Goal: Task Accomplishment & Management: Use online tool/utility

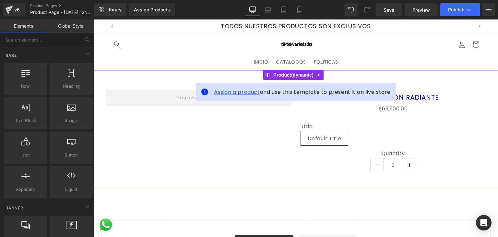
click at [251, 92] on span "Assign a product" at bounding box center [237, 91] width 46 height 7
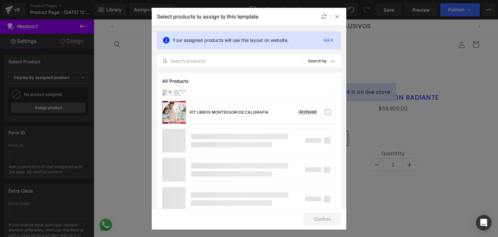
scroll to position [552, 0]
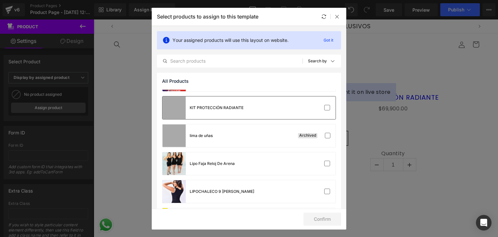
click at [241, 109] on div "KIT PROTECCIÓN RADIANTE" at bounding box center [217, 108] width 54 height 6
click at [321, 218] on button "Confirm" at bounding box center [323, 219] width 38 height 13
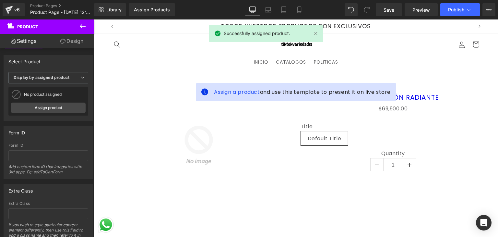
click at [324, 218] on div "Assign a product and use this template to present it on live store Sale Off (P)…" at bounding box center [296, 184] width 405 height 229
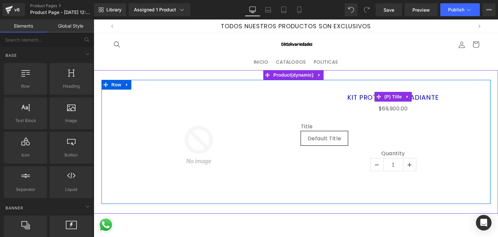
click at [301, 103] on h3 "KIT PROTECCIÓN RADIANTE" at bounding box center [393, 97] width 185 height 15
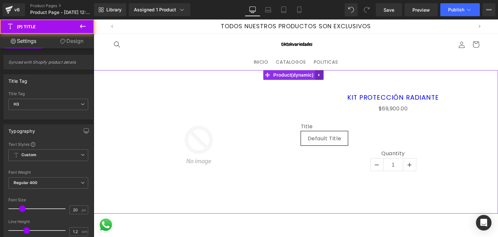
click at [321, 71] on link at bounding box center [319, 75] width 8 height 10
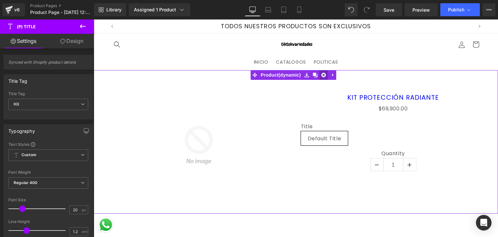
click at [324, 73] on icon at bounding box center [324, 75] width 5 height 5
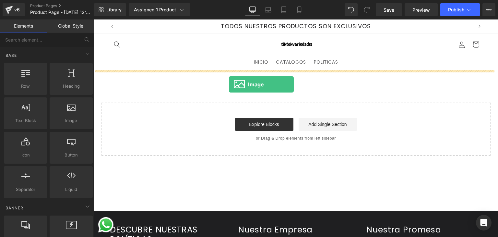
drag, startPoint x: 171, startPoint y: 136, endPoint x: 261, endPoint y: 78, distance: 106.7
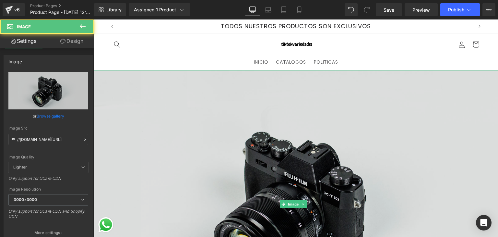
scroll to position [32, 0]
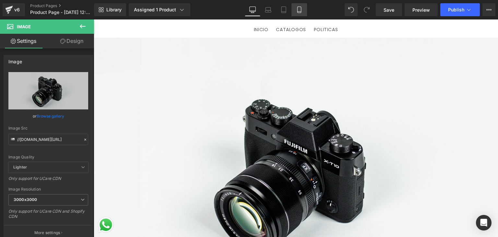
click at [299, 8] on icon at bounding box center [299, 9] width 6 height 6
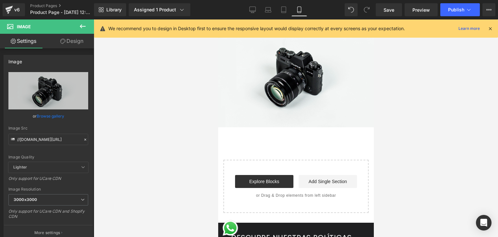
scroll to position [0, 0]
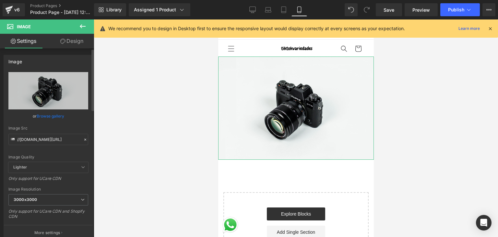
click at [52, 119] on link "Browse gallery" at bounding box center [51, 115] width 28 height 11
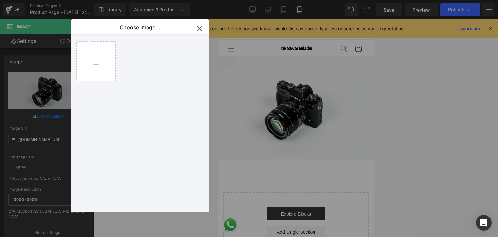
click at [51, 0] on div "Image You are previewing how the will restyle your page. You can not edit Eleme…" at bounding box center [249, 0] width 498 height 0
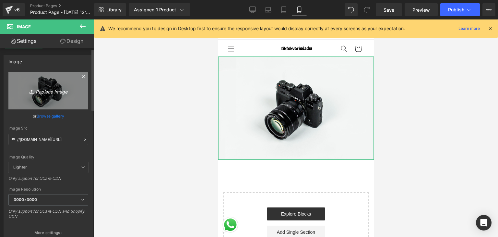
click at [51, 91] on icon "Replace Image" at bounding box center [48, 91] width 52 height 8
type input "C:\fakepath\Kit Solar y Vitamina C.png"
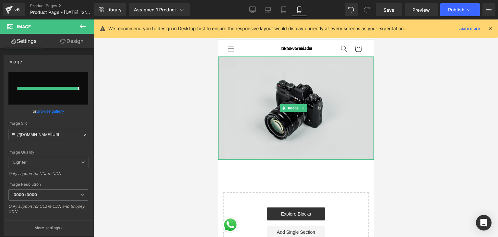
type input "https://ucarecdn.com/5503a905-ddd9-44f0-9156-9c73b37d6602/-/format/auto/-/previ…"
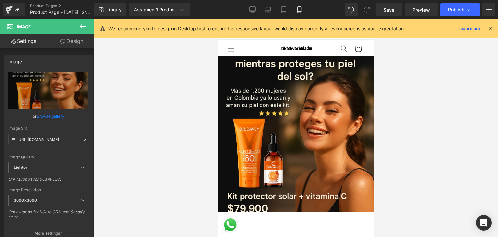
click at [490, 28] on icon at bounding box center [491, 29] width 6 height 6
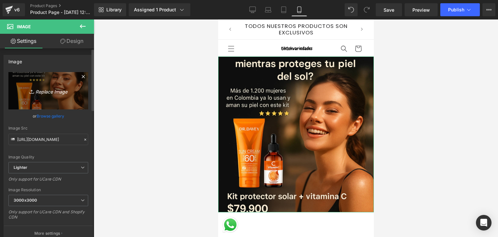
click at [55, 91] on icon "Replace Image" at bounding box center [48, 91] width 52 height 8
type input "C:\fakepath\Diseño sin título (14).png"
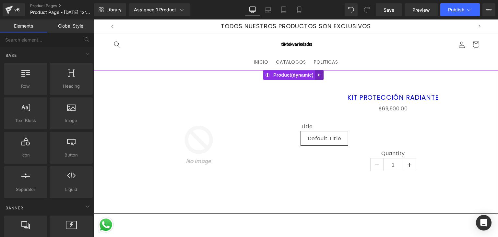
click at [322, 75] on link at bounding box center [319, 75] width 8 height 10
click at [324, 74] on icon at bounding box center [324, 75] width 5 height 5
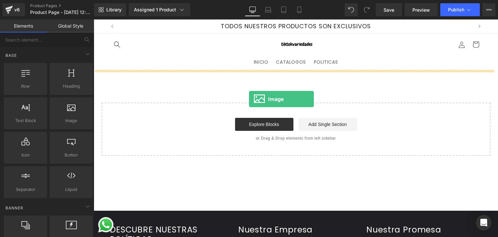
drag, startPoint x: 169, startPoint y: 138, endPoint x: 266, endPoint y: 99, distance: 104.6
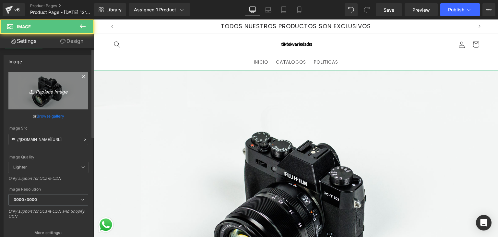
click at [53, 89] on icon "Replace Image" at bounding box center [48, 91] width 52 height 8
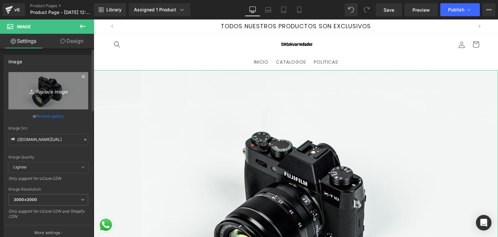
type input "C:\fakepath\Diseño sin título (14).png"
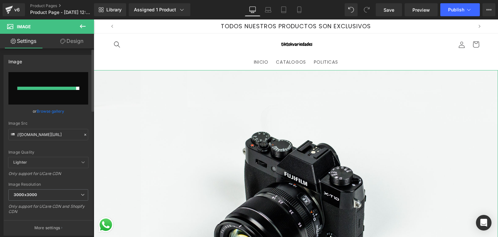
click at [51, 87] on div at bounding box center [47, 88] width 59 height 3
click at [49, 109] on link "Browse gallery" at bounding box center [51, 110] width 28 height 11
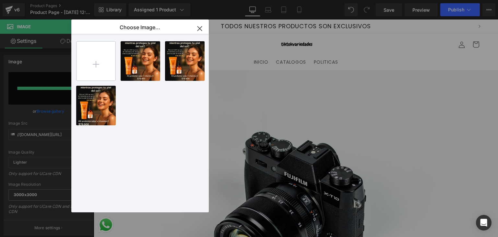
click at [103, 64] on input "file" at bounding box center [96, 61] width 39 height 39
type input "C:\fakepath\[PERSON_NAME] Hermosa mientras proteges tu piel.jpg"
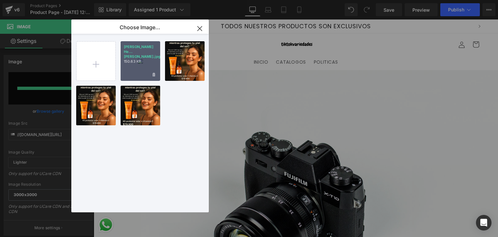
drag, startPoint x: 148, startPoint y: 72, endPoint x: 54, endPoint y: 52, distance: 95.9
click at [148, 71] on div "[PERSON_NAME] He...[PERSON_NAME].jpg 150.63 KB" at bounding box center [141, 61] width 40 height 40
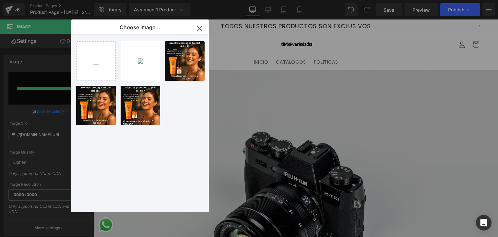
type input "[URL][DOMAIN_NAME][PERSON_NAME]"
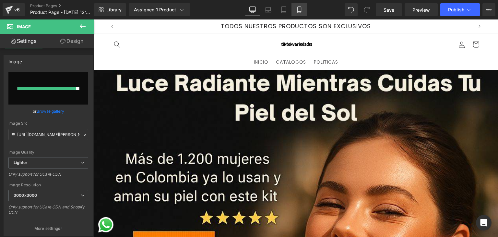
click at [301, 12] on icon at bounding box center [299, 9] width 6 height 6
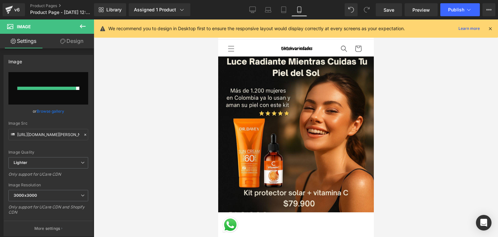
click at [402, 90] on div at bounding box center [296, 127] width 405 height 217
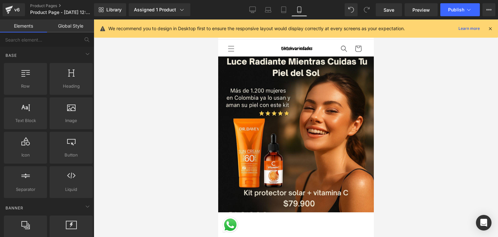
click at [490, 28] on icon at bounding box center [491, 29] width 6 height 6
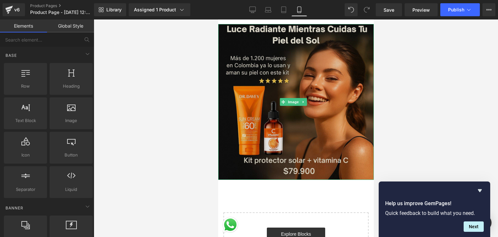
scroll to position [97, 0]
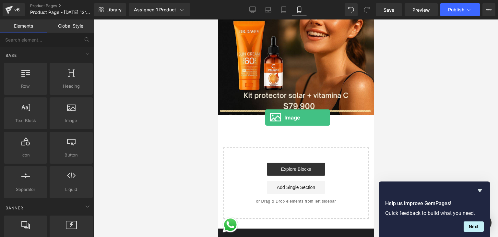
drag, startPoint x: 283, startPoint y: 134, endPoint x: 265, endPoint y: 117, distance: 24.6
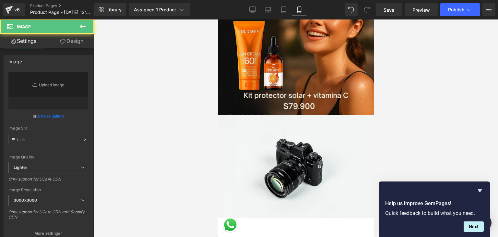
type input "//[DOMAIN_NAME][URL]"
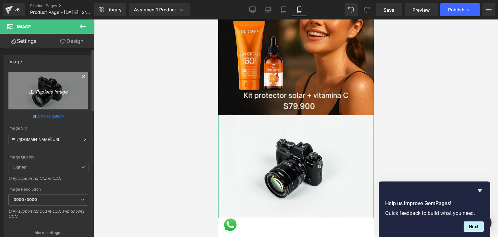
click at [49, 91] on icon "Replace Image" at bounding box center [48, 91] width 52 height 8
type input "C:\fakepath\[PERSON_NAME] Hermosa mientras proteges tu piel (1).jpg"
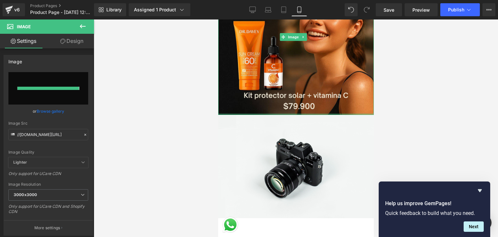
type input "[URL][DOMAIN_NAME][PERSON_NAME]"
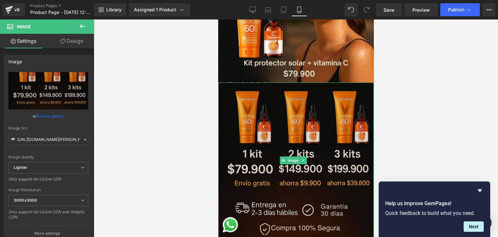
scroll to position [162, 0]
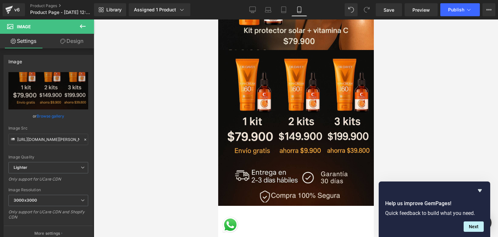
click at [480, 189] on icon "Hide survey" at bounding box center [480, 191] width 8 height 8
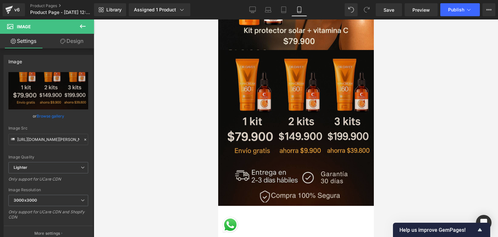
scroll to position [97, 0]
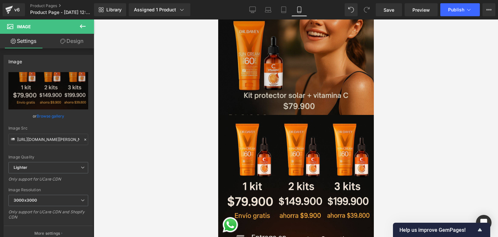
click at [296, 91] on img at bounding box center [296, 37] width 156 height 156
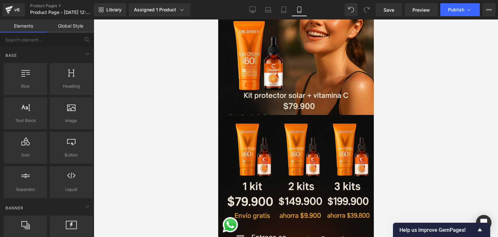
click at [431, 76] on div at bounding box center [296, 127] width 405 height 217
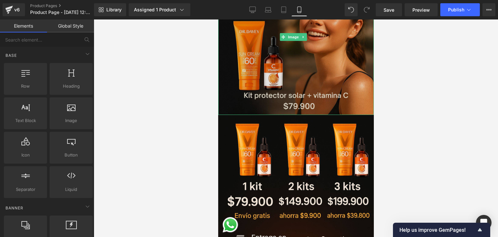
click at [317, 77] on img at bounding box center [296, 37] width 156 height 156
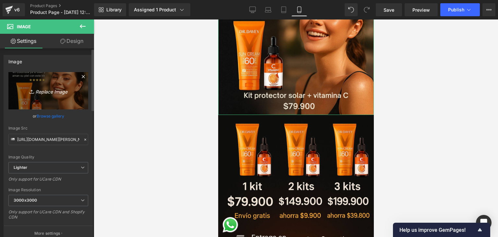
click at [37, 90] on icon "Replace Image" at bounding box center [48, 91] width 52 height 8
type input "C:\fakepath\[PERSON_NAME] Hermosa mientras proteges tu piel (2).jpg"
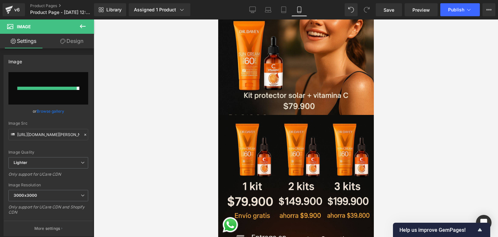
type input "[URL][DOMAIN_NAME][PERSON_NAME]"
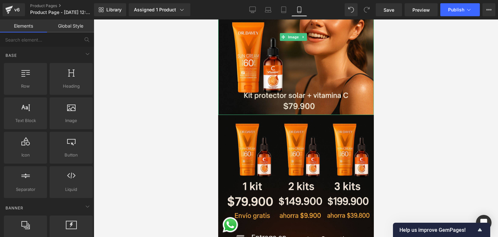
drag, startPoint x: 388, startPoint y: 98, endPoint x: 155, endPoint y: 83, distance: 233.5
click at [388, 98] on div at bounding box center [296, 127] width 405 height 217
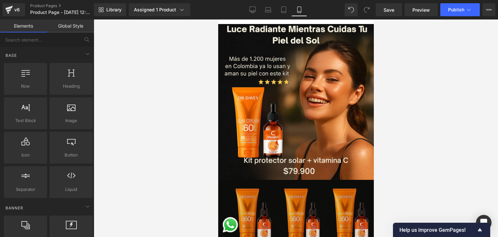
scroll to position [65, 0]
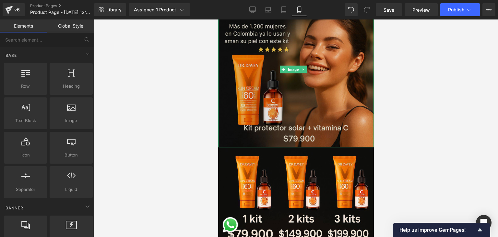
click at [258, 66] on img at bounding box center [296, 70] width 156 height 156
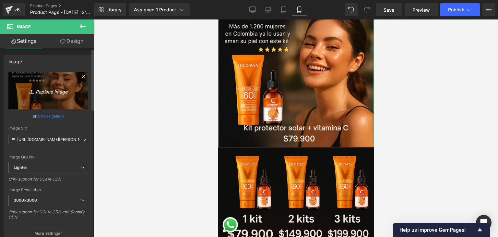
click at [45, 90] on icon "Replace Image" at bounding box center [48, 91] width 52 height 8
type input "C:\fakepath\[PERSON_NAME] Hermosa mientras proteges tu piel.png"
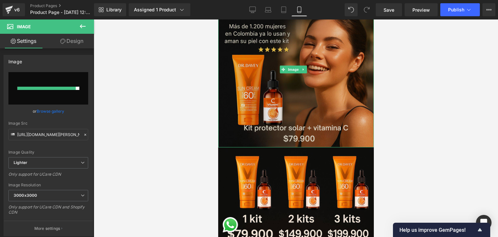
type input "[URL][DOMAIN_NAME][PERSON_NAME]"
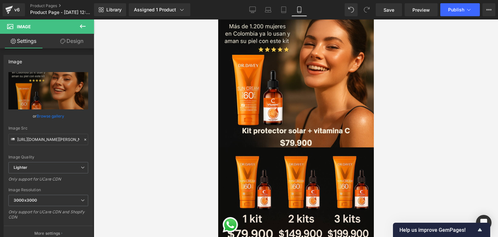
click at [425, 107] on div at bounding box center [296, 127] width 405 height 217
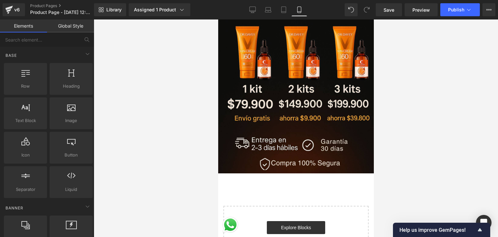
scroll to position [292, 0]
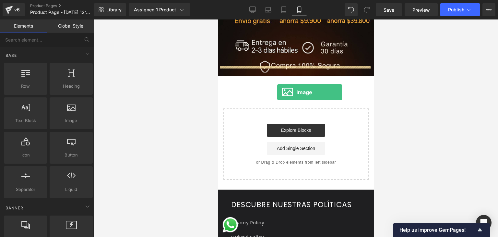
drag, startPoint x: 278, startPoint y: 128, endPoint x: 277, endPoint y: 89, distance: 38.6
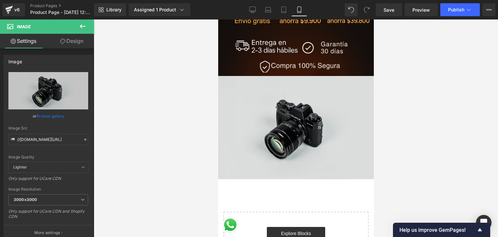
scroll to position [325, 0]
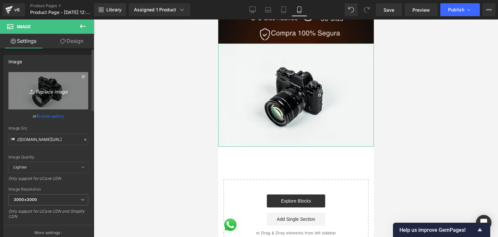
click at [55, 87] on icon "Replace Image" at bounding box center [48, 91] width 52 height 8
type input "C:\fakepath\y a la vez me dejara un tono parejo. ¡Espectacular! [PERSON_NAME].j…"
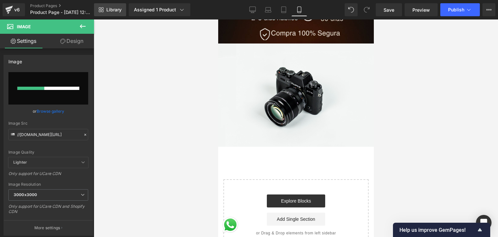
type input "[URL][DOMAIN_NAME]"
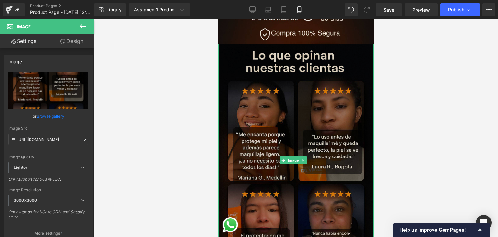
scroll to position [260, 0]
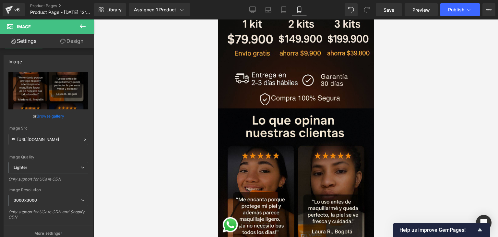
click at [427, 117] on div at bounding box center [296, 127] width 405 height 217
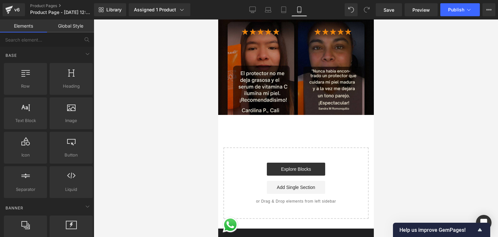
scroll to position [454, 0]
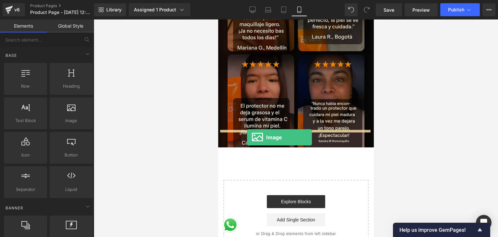
drag, startPoint x: 350, startPoint y: 138, endPoint x: 250, endPoint y: 139, distance: 100.9
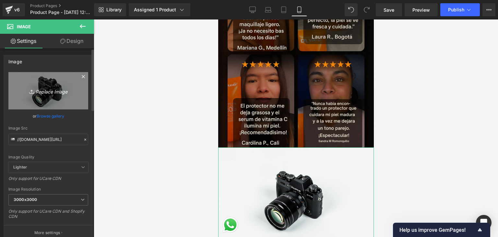
click at [53, 92] on icon "Replace Image" at bounding box center [48, 91] width 52 height 8
type input "C:\fakepath\Cuidado facial_ protección y prevención.png"
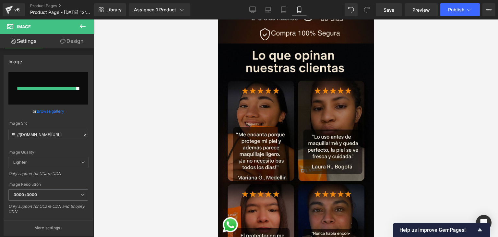
scroll to position [519, 0]
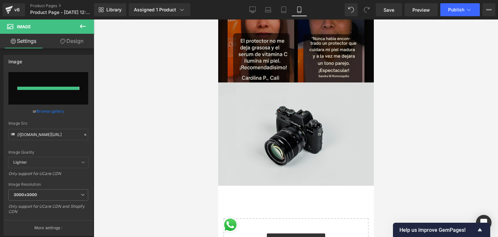
type input "[URL][DOMAIN_NAME]"
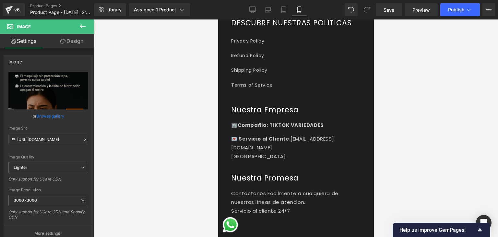
scroll to position [746, 0]
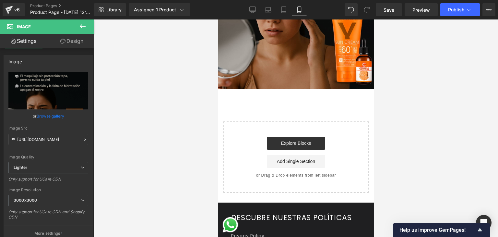
click at [88, 23] on button at bounding box center [82, 26] width 23 height 14
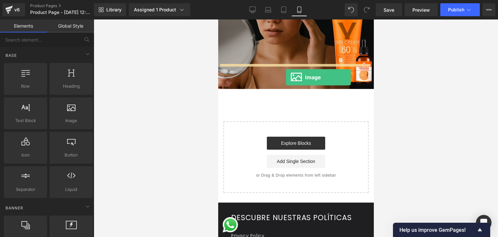
drag, startPoint x: 297, startPoint y: 135, endPoint x: 286, endPoint y: 77, distance: 59.5
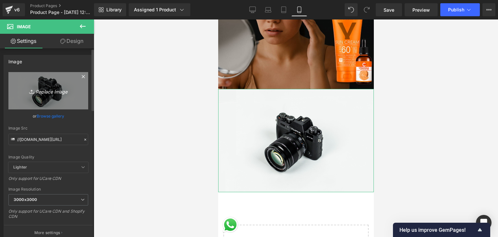
click at [63, 90] on icon "Replace Image" at bounding box center [48, 91] width 52 height 8
type input "C:\fakepath\Cuidado facial_ protección y prevención.png"
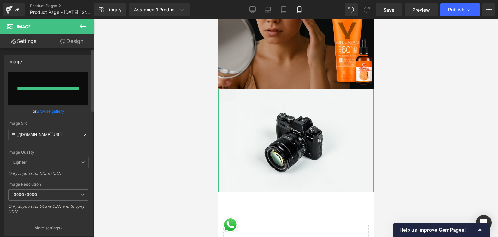
type input "[URL][DOMAIN_NAME]"
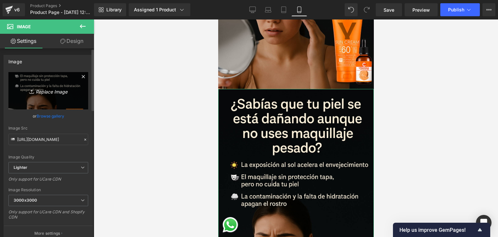
click at [43, 90] on icon "Replace Image" at bounding box center [48, 91] width 52 height 8
type input "C:\fakepath\Publicidad de protección solar y vitamina C.png"
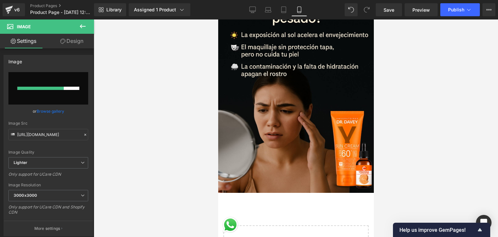
scroll to position [844, 0]
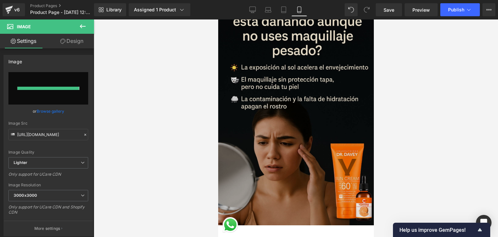
type input "[URL][DOMAIN_NAME]"
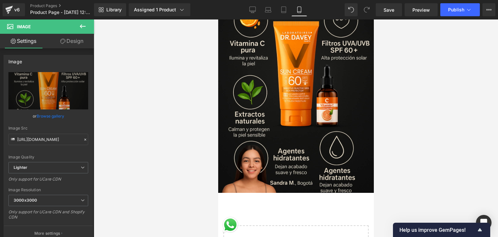
scroll to position [941, 0]
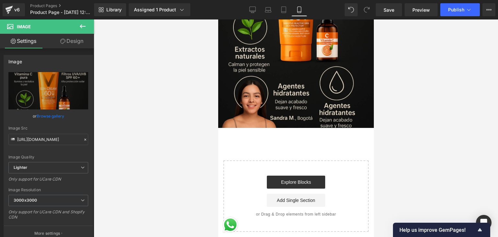
click at [80, 25] on icon at bounding box center [83, 26] width 8 height 8
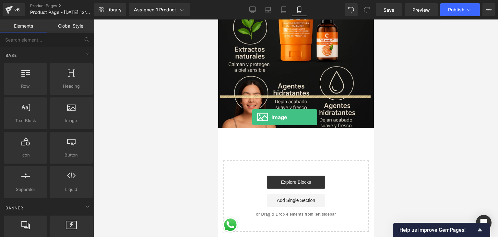
drag, startPoint x: 287, startPoint y: 130, endPoint x: 266, endPoint y: 115, distance: 25.9
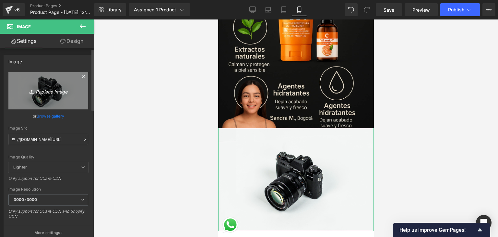
click at [58, 91] on icon "Replace Image" at bounding box center [48, 91] width 52 height 8
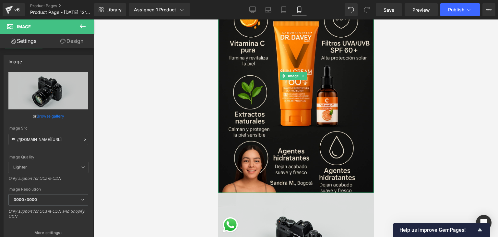
scroll to position [974, 0]
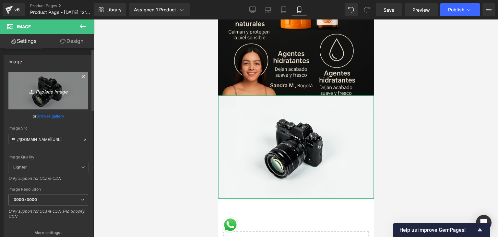
click at [43, 90] on icon "Replace Image" at bounding box center [48, 91] width 52 height 8
type input "C:\fakepath\Beneficios del Cuidado Solar y Facial.png"
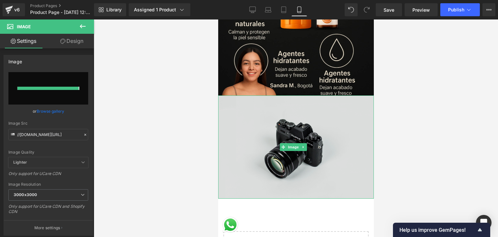
type input "[URL][DOMAIN_NAME]"
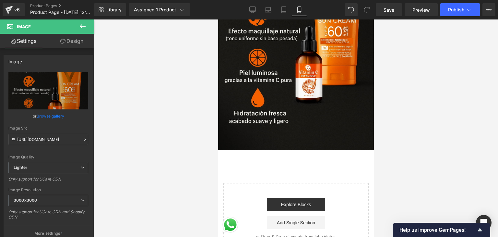
scroll to position [1120, 0]
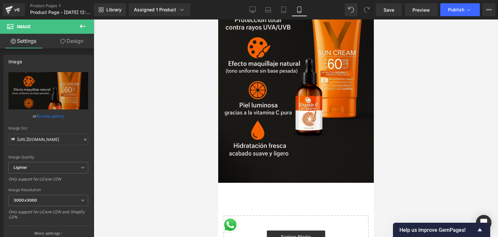
click at [81, 25] on icon at bounding box center [83, 26] width 8 height 8
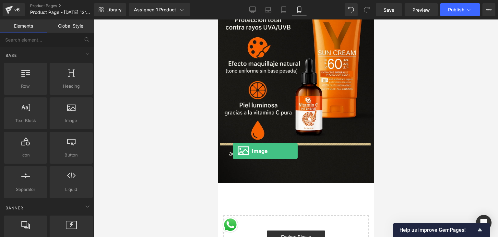
drag, startPoint x: 283, startPoint y: 135, endPoint x: 234, endPoint y: 151, distance: 51.9
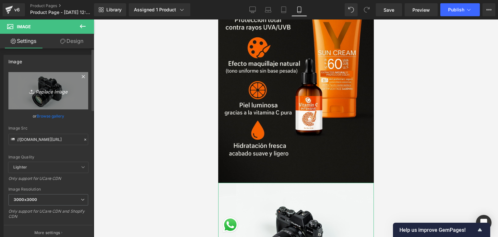
click at [58, 90] on icon "Replace Image" at bounding box center [48, 91] width 52 height 8
type input "C:\fakepath\Transformación [PERSON_NAME] con Cuidado.png"
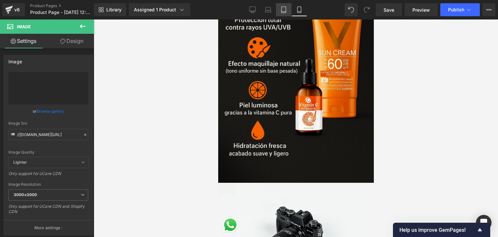
type input "[URL][DOMAIN_NAME]"
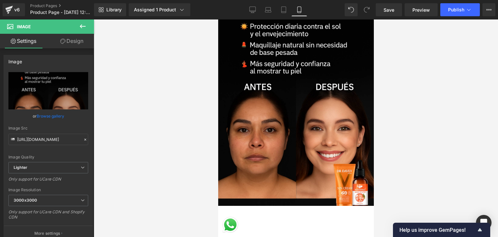
scroll to position [1363, 0]
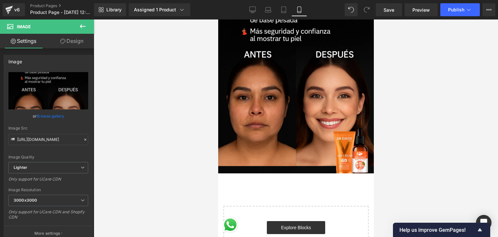
click at [79, 27] on icon at bounding box center [83, 26] width 8 height 8
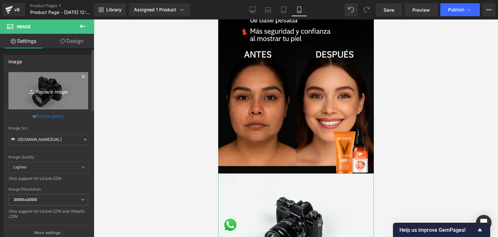
click at [53, 89] on icon "Replace Image" at bounding box center [48, 91] width 52 height 8
type input "C:\fakepath\Guía de rutina de skincare 4 pasos.png"
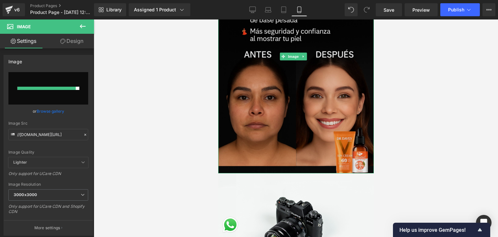
type input "[URL][DOMAIN_NAME]"
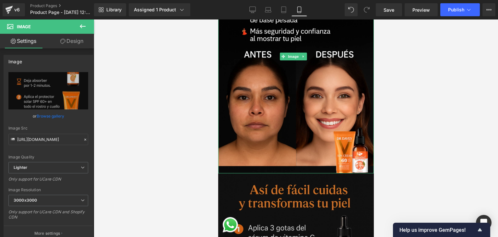
scroll to position [1428, 0]
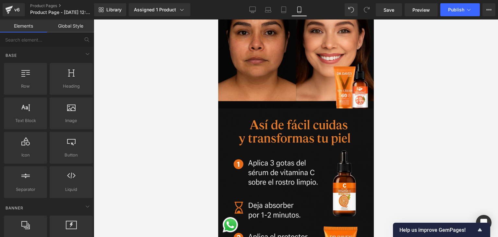
click at [390, 93] on div at bounding box center [296, 127] width 405 height 217
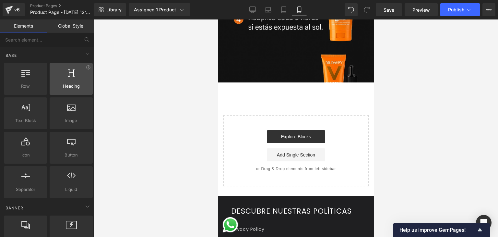
scroll to position [1655, 0]
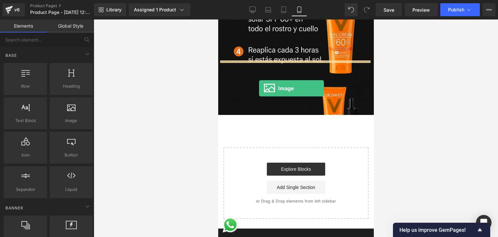
drag, startPoint x: 291, startPoint y: 134, endPoint x: 281, endPoint y: 85, distance: 50.6
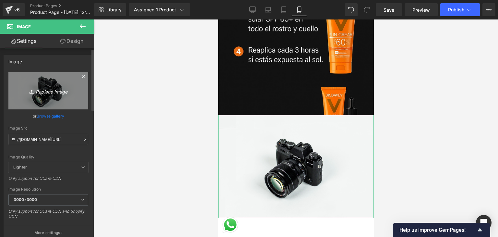
click at [36, 89] on icon "Replace Image" at bounding box center [48, 91] width 52 height 8
type input "C:\fakepath\y a la vez me dejara un tono parejo. ¡Espectacular! [PERSON_NAME] (…"
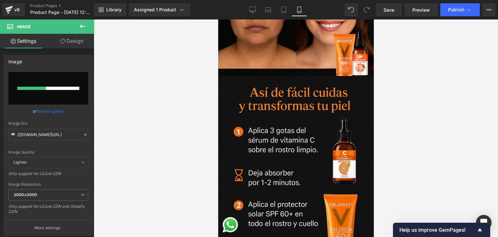
scroll to position [1428, 0]
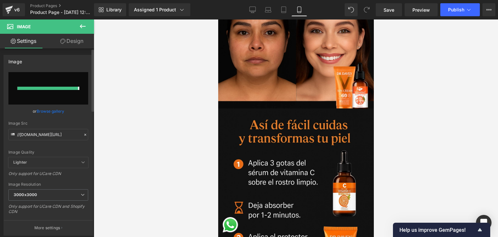
type input "[URL][DOMAIN_NAME]"
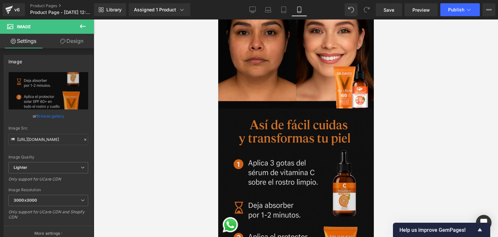
scroll to position [1623, 0]
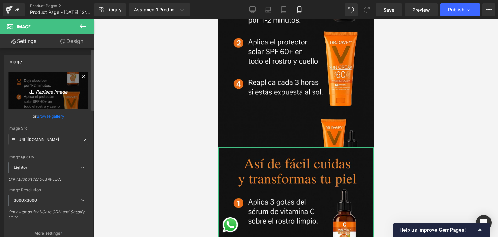
click at [48, 95] on link "Replace Image" at bounding box center [48, 90] width 80 height 37
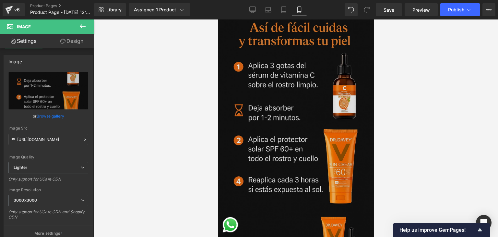
scroll to position [1428, 0]
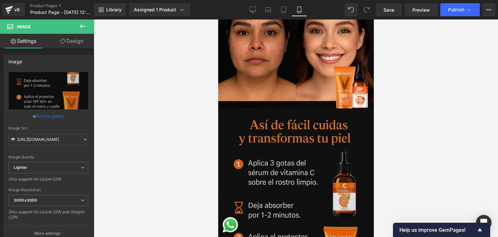
click at [296, 108] on img at bounding box center [296, 225] width 156 height 234
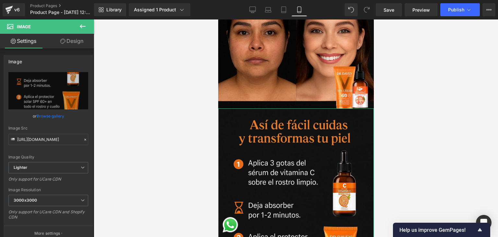
click at [42, 112] on link "Browse gallery" at bounding box center [51, 115] width 28 height 11
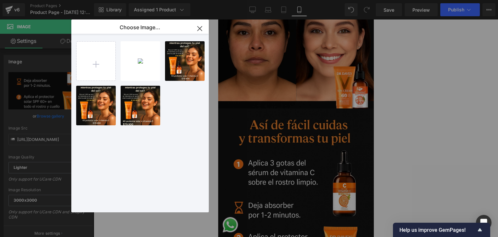
click at [199, 31] on icon "button" at bounding box center [200, 28] width 10 height 10
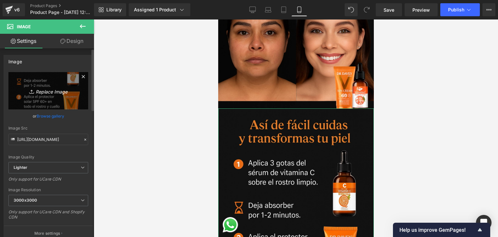
click at [50, 87] on icon "Replace Image" at bounding box center [48, 91] width 52 height 8
type input "C:\fakepath\y a la vez me dejara un tono parejo. ¡Espectacular! [PERSON_NAME] (…"
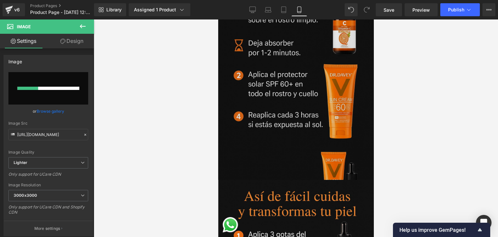
scroll to position [1655, 0]
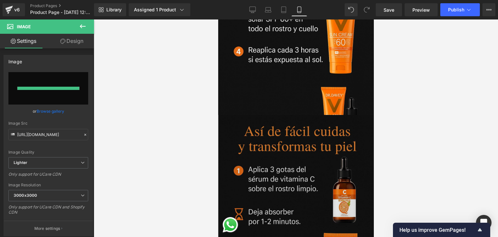
type input "[URL][DOMAIN_NAME]"
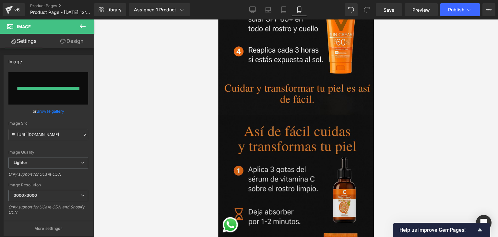
click at [303, 134] on img at bounding box center [296, 232] width 156 height 234
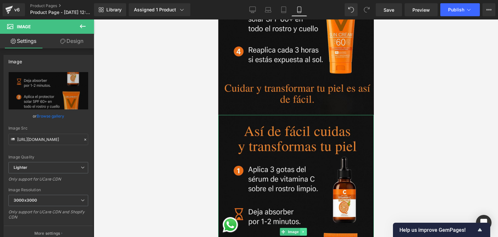
click at [304, 230] on icon at bounding box center [304, 232] width 4 height 4
click at [308, 230] on icon at bounding box center [307, 232] width 4 height 4
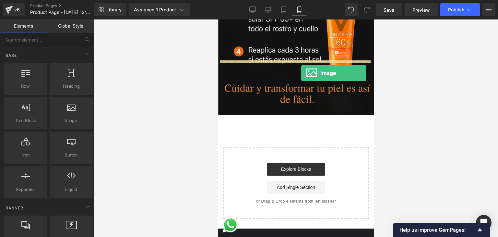
drag, startPoint x: 292, startPoint y: 133, endPoint x: 301, endPoint y: 70, distance: 63.7
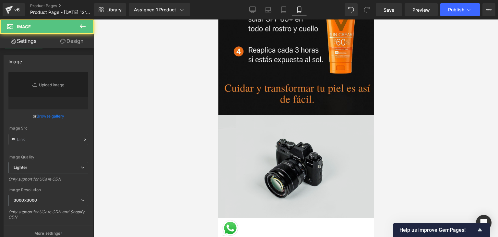
type input "//[DOMAIN_NAME][URL]"
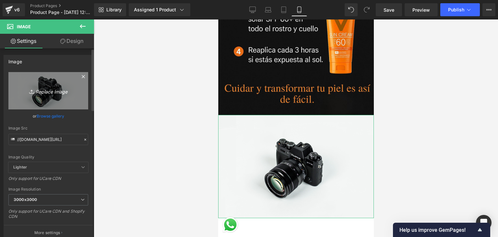
click at [54, 90] on icon "Replace Image" at bounding box center [48, 91] width 52 height 8
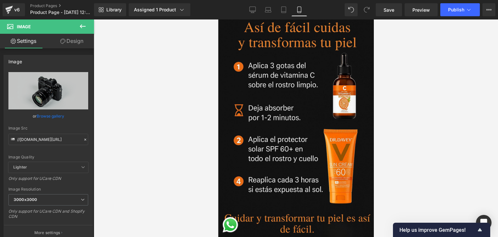
scroll to position [1720, 0]
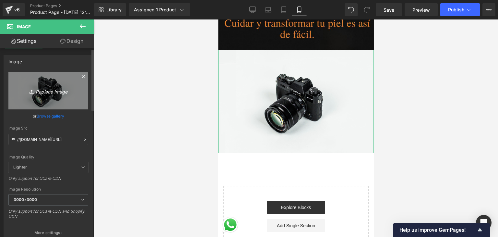
click at [32, 89] on icon at bounding box center [32, 91] width 6 height 6
type input "C:\fakepath\Resuelve tus [PERSON_NAME] sobre cuidado solar.png"
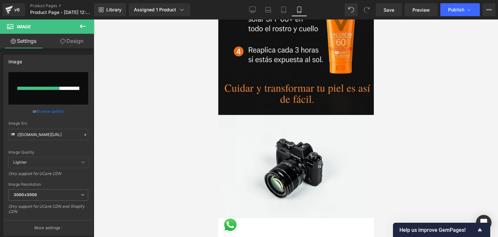
scroll to position [1623, 0]
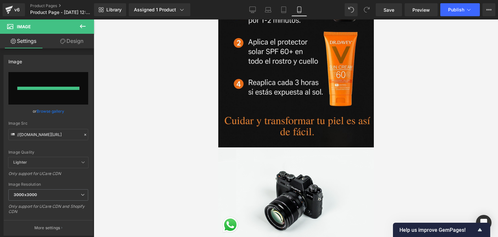
type input "[URL][DOMAIN_NAME]"
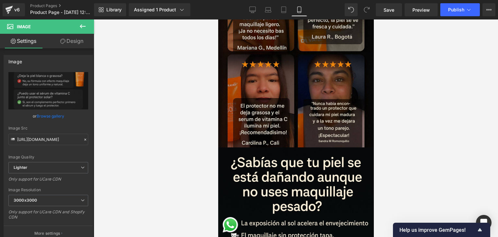
scroll to position [195, 0]
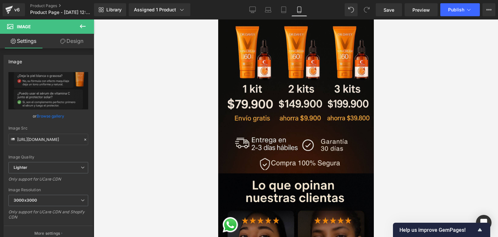
click at [79, 25] on icon at bounding box center [83, 26] width 8 height 8
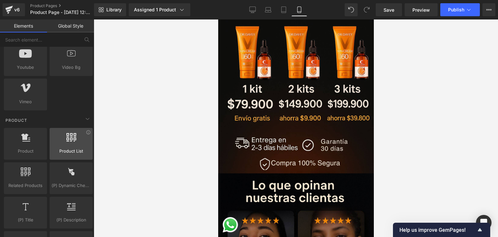
scroll to position [519, 0]
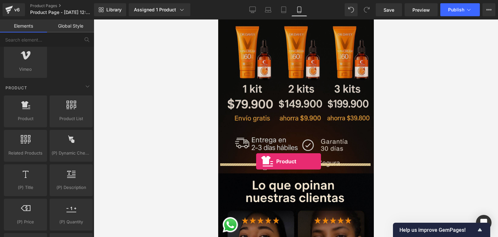
drag, startPoint x: 251, startPoint y: 128, endPoint x: 256, endPoint y: 161, distance: 33.8
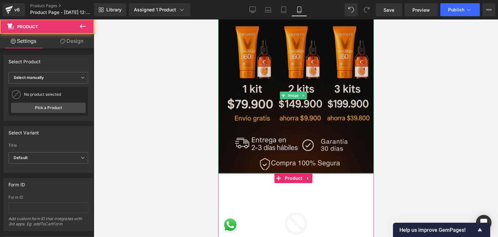
scroll to position [292, 0]
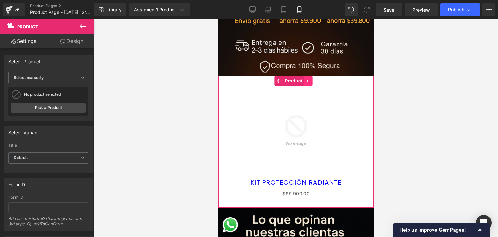
click at [308, 78] on icon at bounding box center [308, 80] width 5 height 5
click at [306, 151] on img at bounding box center [296, 131] width 90 height 90
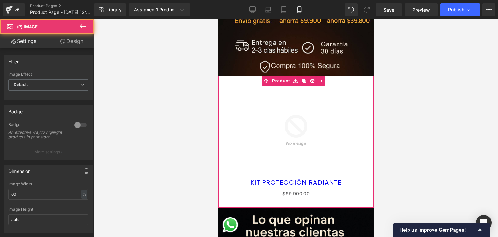
click at [313, 175] on h3 "KIT PROTECCIÓN RADIANTE" at bounding box center [295, 182] width 149 height 14
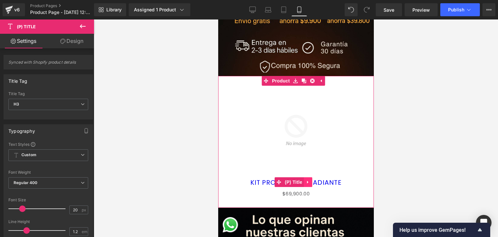
click at [309, 180] on icon at bounding box center [308, 182] width 5 height 5
click at [314, 180] on icon at bounding box center [312, 182] width 5 height 5
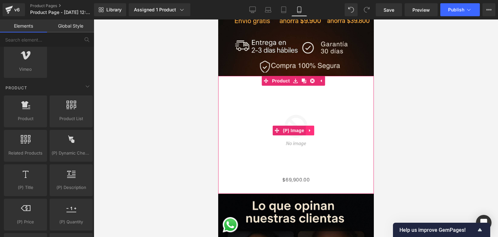
click at [310, 129] on icon at bounding box center [309, 130] width 1 height 3
click at [316, 128] on icon at bounding box center [314, 130] width 5 height 5
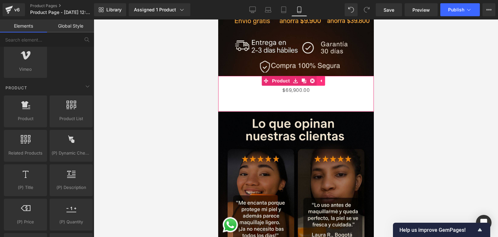
click at [323, 76] on link at bounding box center [321, 81] width 8 height 10
click at [309, 78] on icon at bounding box center [308, 80] width 5 height 5
click at [314, 78] on icon at bounding box center [312, 80] width 5 height 5
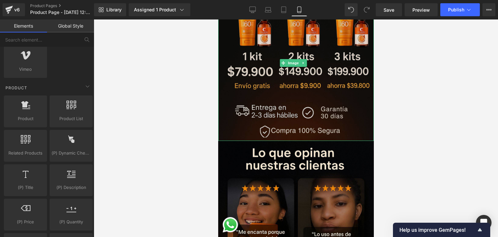
scroll to position [195, 0]
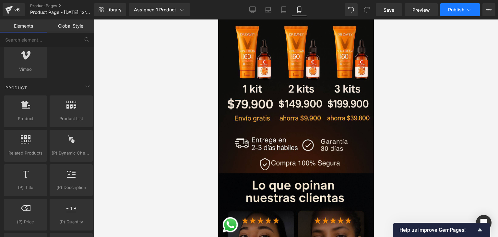
click at [456, 12] on button "Publish" at bounding box center [461, 9] width 40 height 13
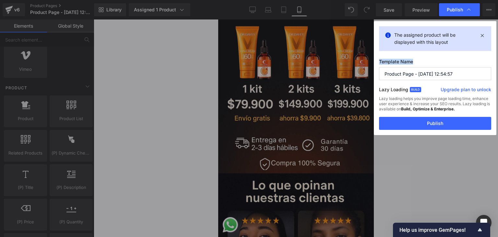
drag, startPoint x: 464, startPoint y: 67, endPoint x: 441, endPoint y: 73, distance: 24.6
click at [441, 73] on div "Template Name Product Page - [DATE] 12:54:57 Lazy Loading Build Upgrade plan to…" at bounding box center [435, 88] width 112 height 58
drag, startPoint x: 463, startPoint y: 76, endPoint x: 353, endPoint y: 77, distance: 110.7
click at [353, 77] on div "Publish The assigned product will be displayed with this layout Template Name P…" at bounding box center [249, 118] width 498 height 237
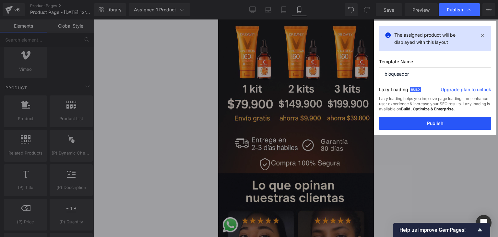
type input "bloqueador"
click at [426, 126] on button "Publish" at bounding box center [435, 123] width 112 height 13
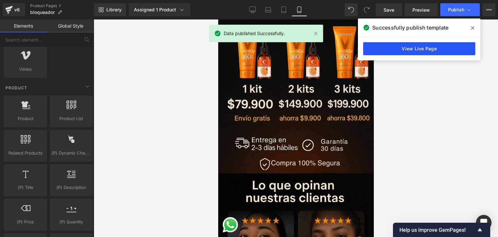
click at [415, 49] on link "View Live Page" at bounding box center [419, 48] width 112 height 13
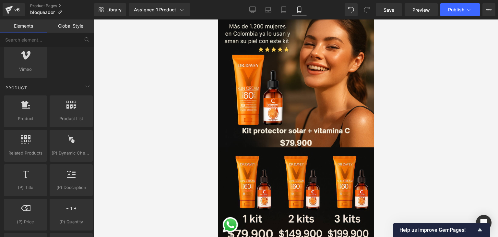
scroll to position [32, 0]
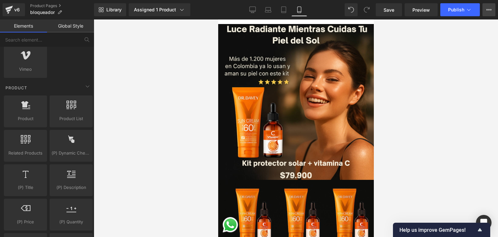
click at [484, 12] on button "Upgrade Plan View Live Page View with current Template Save Template to Library…" at bounding box center [489, 9] width 13 height 13
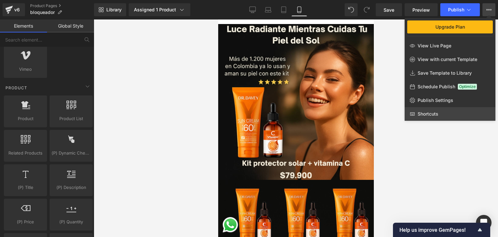
click at [446, 109] on link "Shortcuts" at bounding box center [450, 114] width 91 height 14
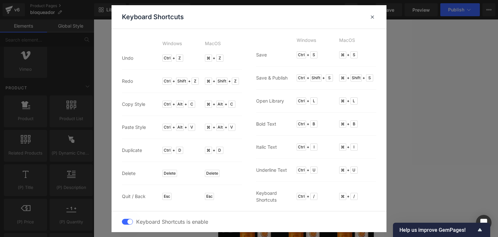
click at [379, 19] on header "Keyboard Shortcuts" at bounding box center [249, 17] width 275 height 24
click at [373, 17] on span at bounding box center [372, 16] width 5 height 5
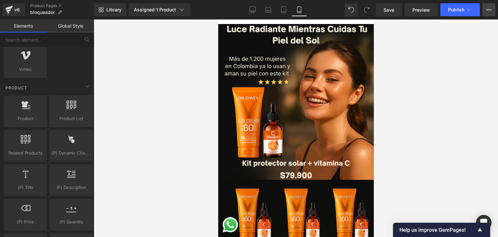
click at [486, 7] on button "Upgrade Plan View Live Page View with current Template Save Template to Library…" at bounding box center [489, 9] width 13 height 13
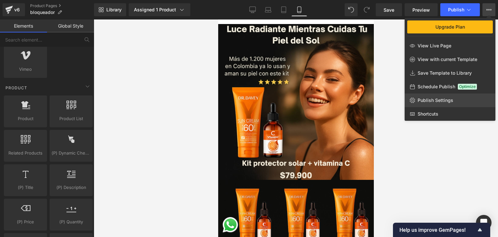
click at [449, 99] on span "Publish Settings" at bounding box center [436, 100] width 36 height 6
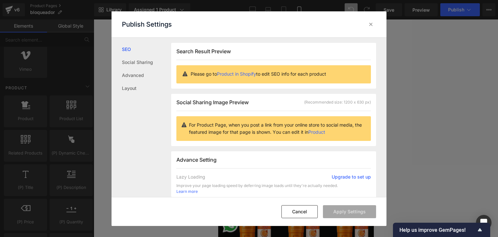
scroll to position [0, 0]
click at [139, 85] on link "Layout" at bounding box center [146, 88] width 49 height 13
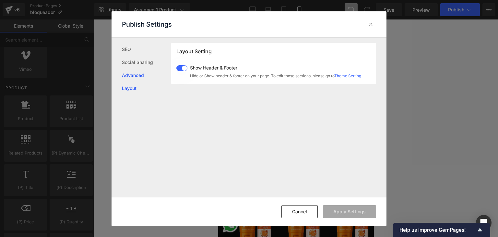
click at [140, 78] on link "Advanced" at bounding box center [146, 75] width 49 height 13
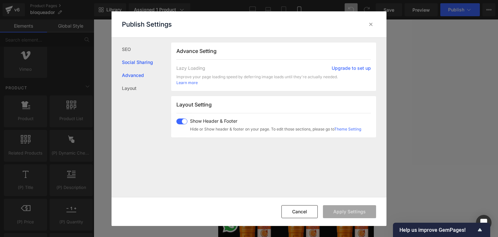
click at [142, 62] on link "Social Sharing" at bounding box center [146, 62] width 49 height 13
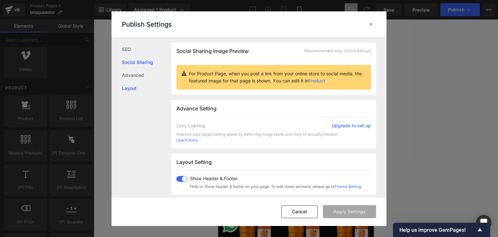
click at [142, 88] on link "Layout" at bounding box center [146, 88] width 49 height 13
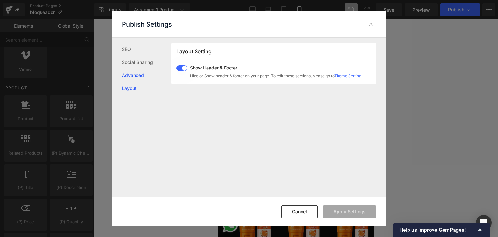
click at [141, 78] on link "Advanced" at bounding box center [146, 75] width 49 height 13
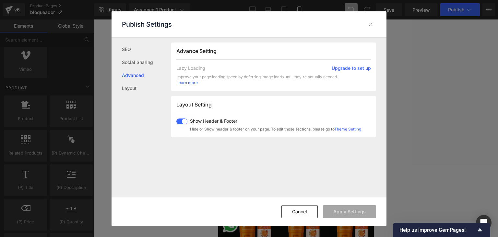
click at [183, 120] on span at bounding box center [182, 121] width 11 height 6
click at [348, 213] on button "Apply Settings" at bounding box center [349, 211] width 53 height 13
drag, startPoint x: 368, startPoint y: 24, endPoint x: 406, endPoint y: 12, distance: 39.1
click at [369, 24] on icon at bounding box center [371, 24] width 6 height 6
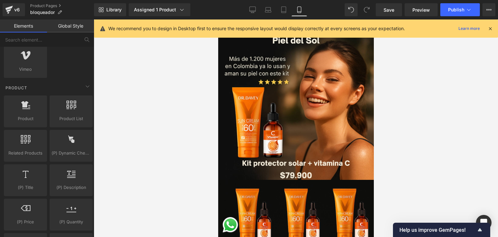
click at [439, 9] on div "Save Preview Publish Scheduled Upgrade Plan View Live Page View with current Te…" at bounding box center [436, 9] width 125 height 13
click at [444, 11] on button "Publish" at bounding box center [461, 9] width 40 height 13
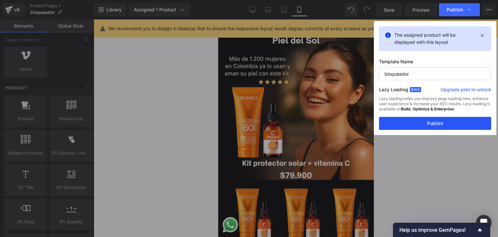
click at [431, 123] on button "Publish" at bounding box center [435, 123] width 112 height 13
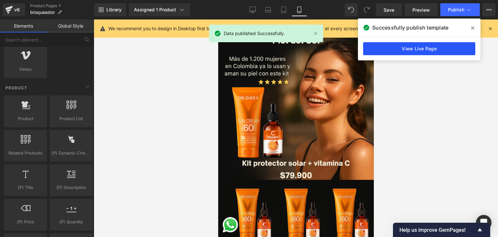
click at [448, 44] on link "View Live Page" at bounding box center [419, 48] width 112 height 13
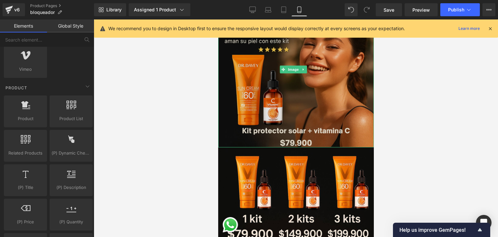
scroll to position [0, 0]
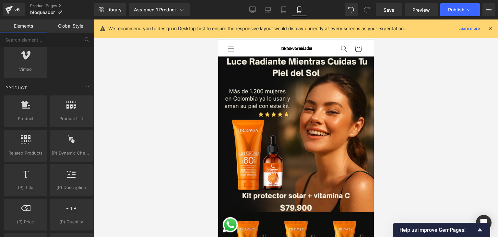
click at [490, 29] on icon at bounding box center [491, 29] width 6 height 6
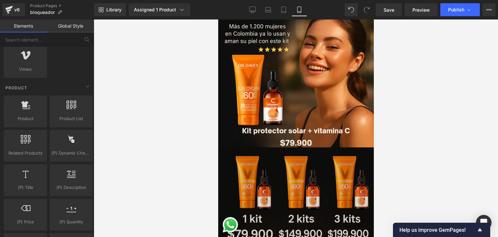
scroll to position [97, 0]
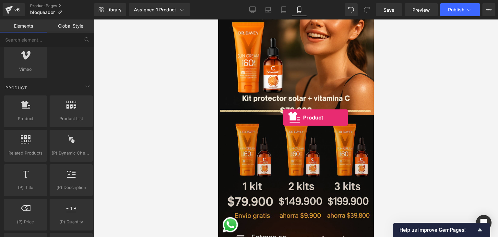
drag, startPoint x: 252, startPoint y: 135, endPoint x: 283, endPoint y: 117, distance: 35.5
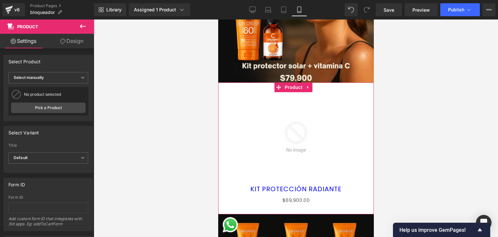
scroll to position [162, 0]
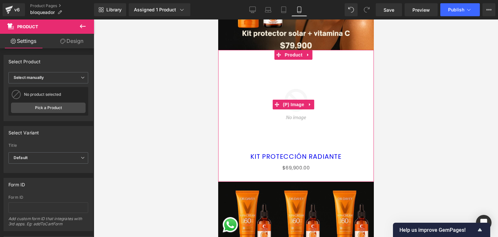
click at [309, 103] on icon at bounding box center [309, 104] width 1 height 3
click at [317, 100] on link at bounding box center [314, 105] width 8 height 10
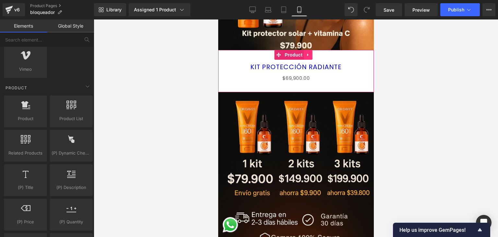
click at [308, 52] on icon at bounding box center [308, 54] width 5 height 5
click at [311, 52] on icon at bounding box center [312, 54] width 5 height 5
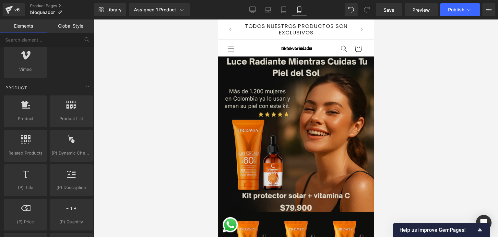
scroll to position [65, 0]
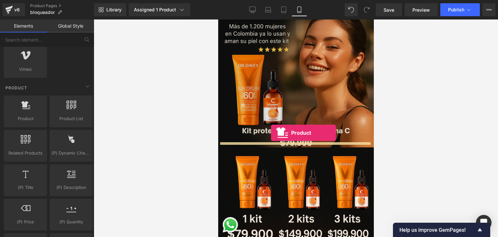
drag, startPoint x: 246, startPoint y: 131, endPoint x: 271, endPoint y: 138, distance: 25.7
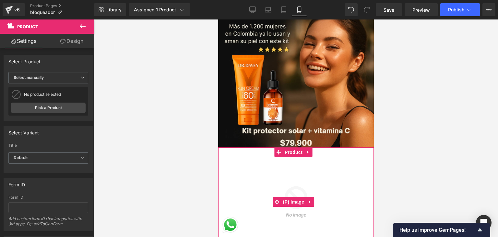
scroll to position [162, 0]
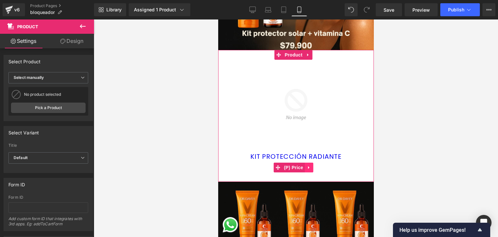
click at [309, 165] on icon at bounding box center [309, 167] width 5 height 5
click at [313, 165] on icon at bounding box center [313, 167] width 5 height 5
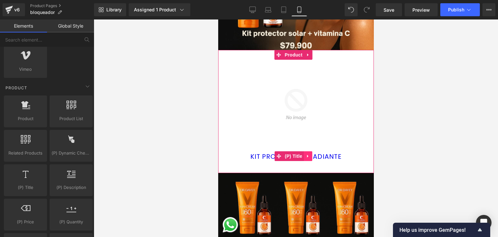
click at [311, 151] on link at bounding box center [308, 156] width 8 height 10
click at [312, 151] on link at bounding box center [312, 156] width 8 height 10
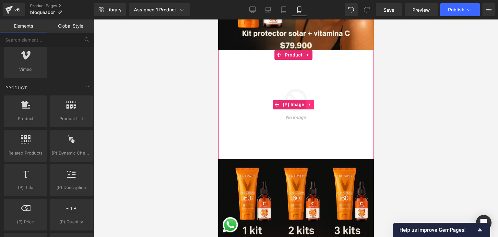
click at [309, 102] on icon at bounding box center [310, 104] width 5 height 5
click at [314, 102] on icon at bounding box center [314, 104] width 5 height 5
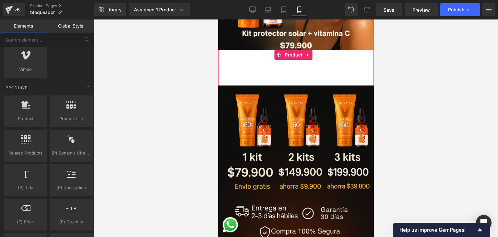
click at [295, 68] on div "Add To Cart (P) Cart Button" at bounding box center [295, 68] width 149 height 16
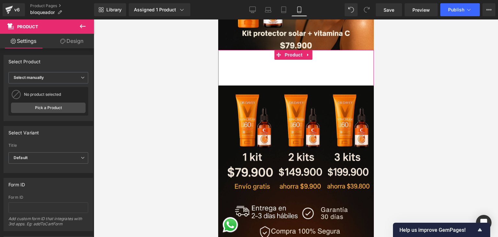
click at [277, 60] on div "Add To Cart (P) Cart Button" at bounding box center [295, 68] width 149 height 16
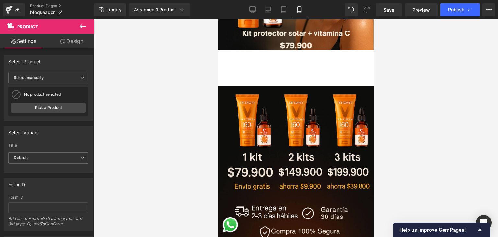
click at [77, 26] on button at bounding box center [82, 26] width 23 height 14
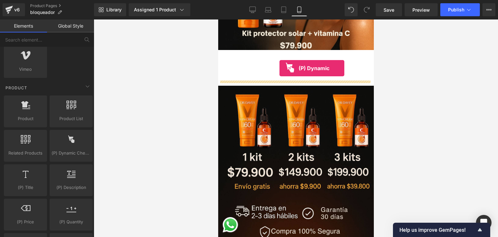
drag, startPoint x: 295, startPoint y: 160, endPoint x: 279, endPoint y: 69, distance: 92.6
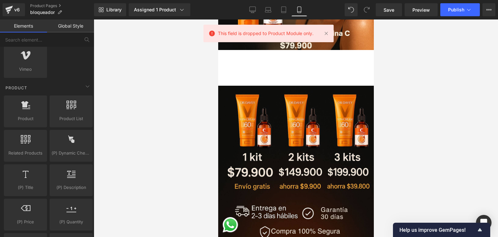
scroll to position [97, 0]
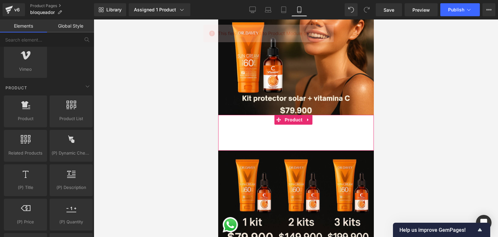
click at [303, 129] on div "Add To Cart (P) Cart Button" at bounding box center [295, 133] width 149 height 16
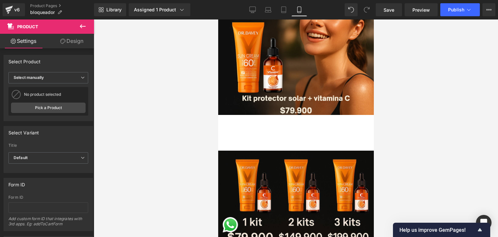
click at [80, 27] on icon at bounding box center [83, 26] width 8 height 8
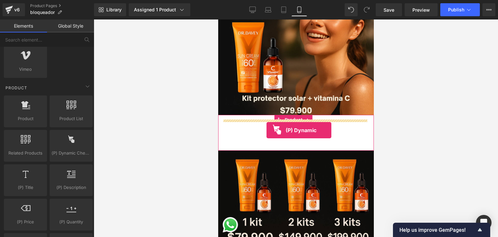
drag, startPoint x: 316, startPoint y: 153, endPoint x: 266, endPoint y: 130, distance: 54.4
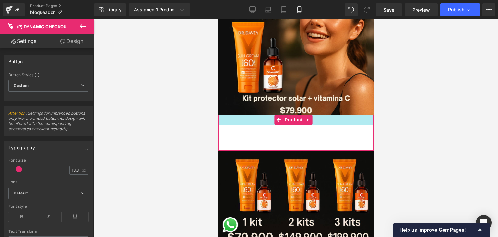
scroll to position [32, 0]
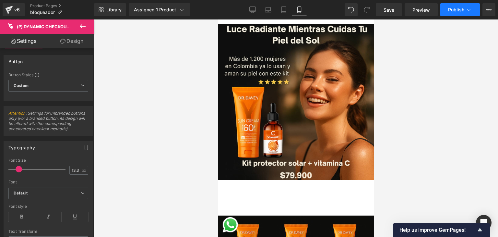
click at [461, 10] on span "Publish" at bounding box center [457, 9] width 16 height 5
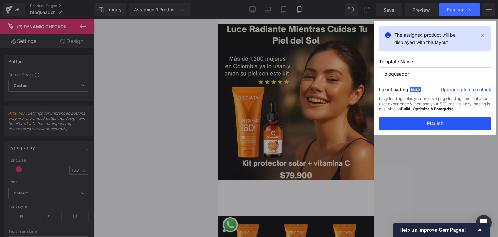
click at [427, 124] on button "Publish" at bounding box center [435, 123] width 112 height 13
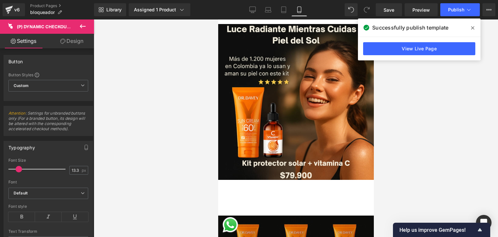
scroll to position [97, 0]
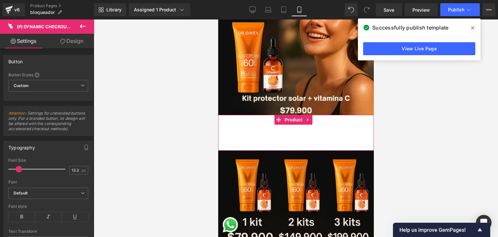
click at [326, 131] on div "Add To Cart (P) Cart Button Buy it now (P) Dynamic Checkout Button" at bounding box center [295, 133] width 149 height 16
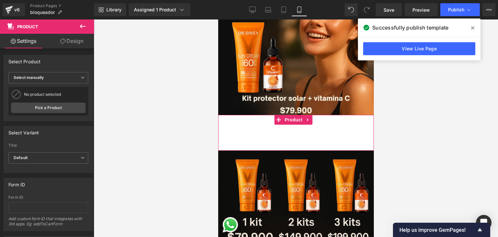
click at [307, 117] on link at bounding box center [308, 120] width 8 height 10
click at [313, 117] on icon at bounding box center [312, 119] width 5 height 5
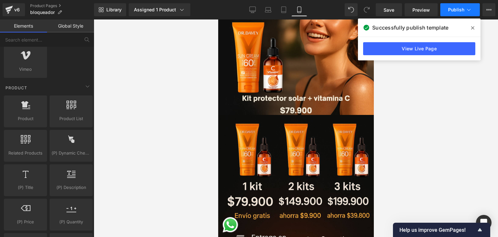
click at [457, 10] on span "Publish" at bounding box center [457, 9] width 16 height 5
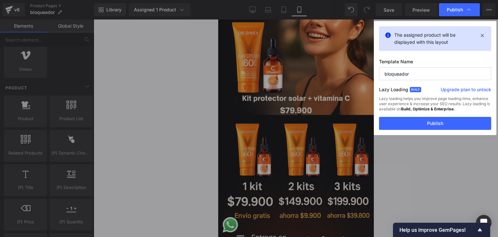
click at [436, 133] on div "The assigned product will be displayed with this layout Template Name bloqueado…" at bounding box center [435, 78] width 123 height 114
click at [436, 125] on button "Publish" at bounding box center [435, 123] width 112 height 13
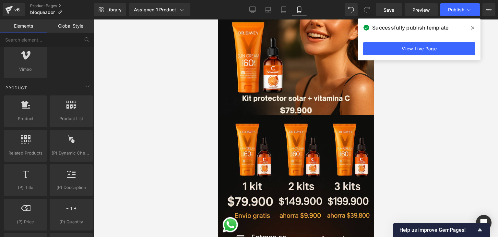
click at [476, 27] on span at bounding box center [473, 28] width 10 height 10
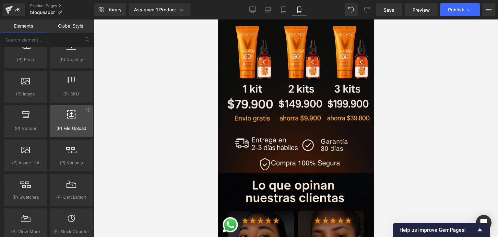
scroll to position [714, 0]
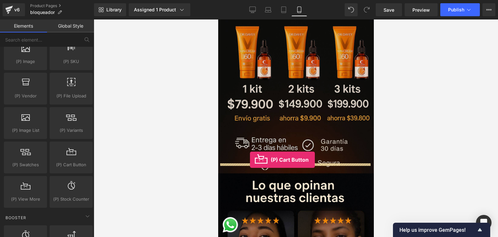
drag, startPoint x: 290, startPoint y: 172, endPoint x: 250, endPoint y: 160, distance: 42.0
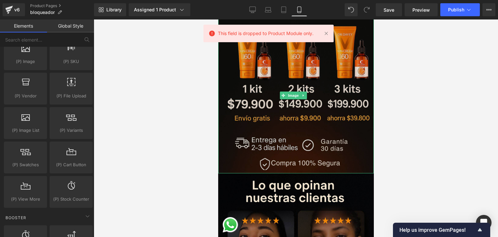
scroll to position [260, 0]
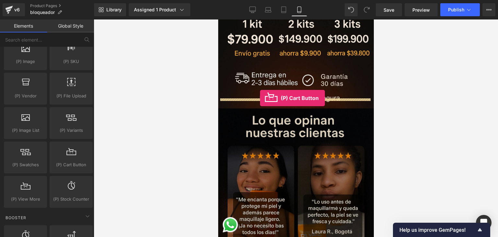
drag, startPoint x: 293, startPoint y: 182, endPoint x: 260, endPoint y: 98, distance: 90.3
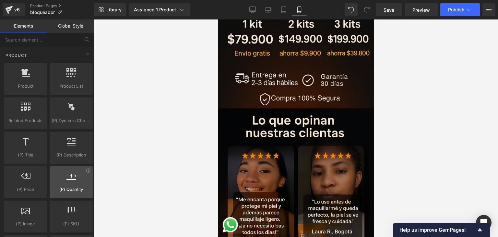
scroll to position [519, 0]
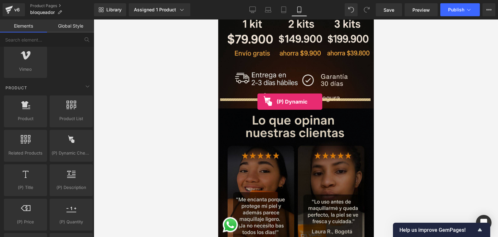
drag, startPoint x: 286, startPoint y: 162, endPoint x: 257, endPoint y: 102, distance: 66.5
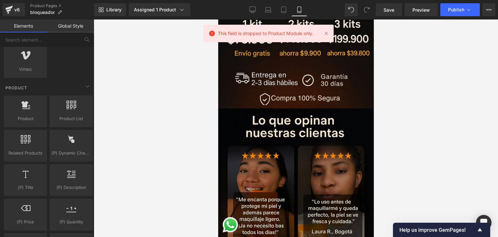
click at [277, 36] on span "This field is dropped to Product Module only." at bounding box center [266, 33] width 96 height 7
click at [279, 33] on span "This field is dropped to Product Module only." at bounding box center [266, 33] width 96 height 7
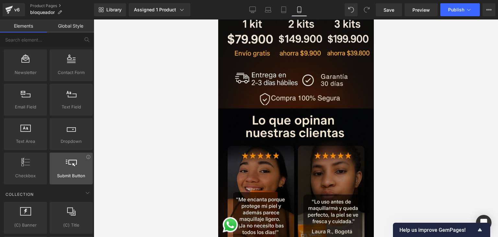
scroll to position [1039, 0]
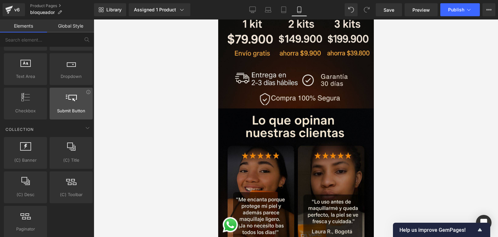
click at [77, 103] on div "Submit Button submits, buttons, forms, inputs" at bounding box center [71, 104] width 43 height 32
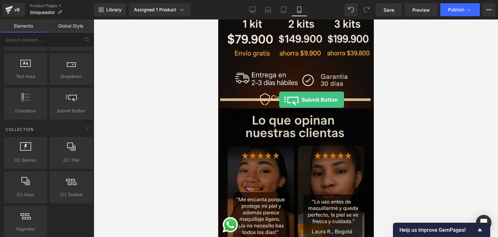
drag, startPoint x: 363, startPoint y: 122, endPoint x: 279, endPoint y: 100, distance: 86.4
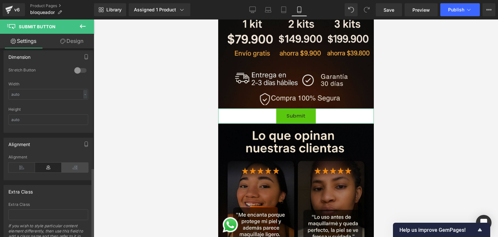
scroll to position [320, 0]
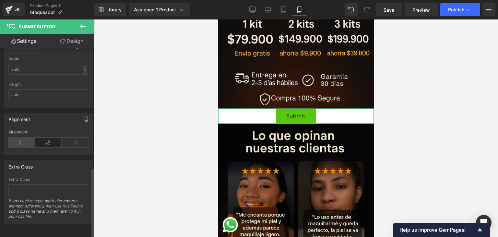
click at [18, 138] on icon at bounding box center [21, 143] width 27 height 10
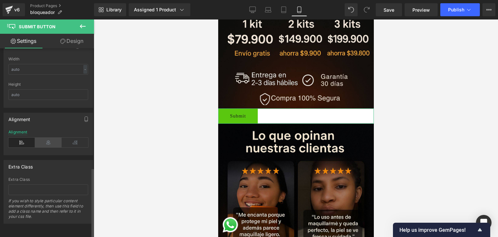
click at [38, 138] on icon at bounding box center [48, 143] width 27 height 10
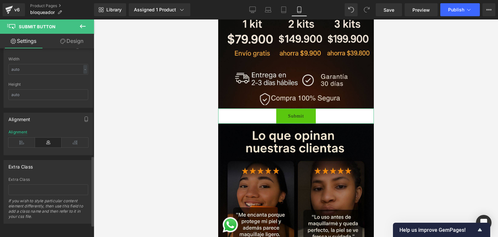
scroll to position [223, 0]
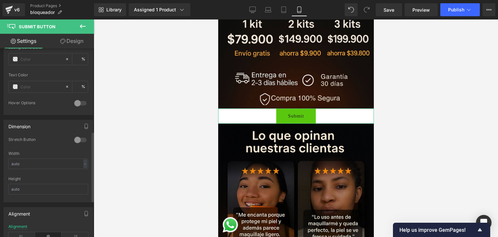
click at [81, 100] on div at bounding box center [81, 103] width 16 height 10
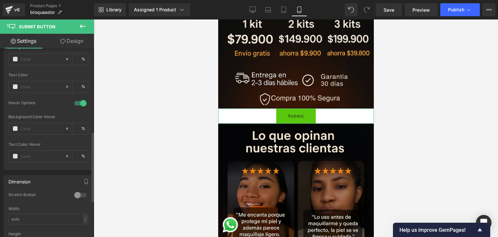
click at [81, 100] on div at bounding box center [81, 103] width 16 height 10
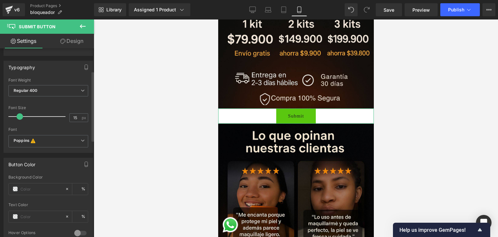
scroll to position [28, 0]
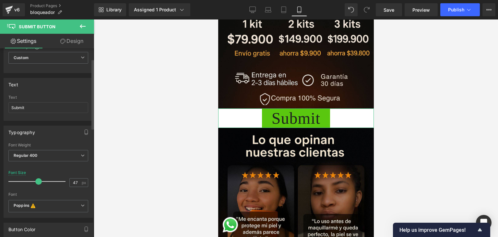
type input "46"
drag, startPoint x: 19, startPoint y: 181, endPoint x: 35, endPoint y: 175, distance: 17.1
click at [35, 178] on span at bounding box center [36, 181] width 6 height 6
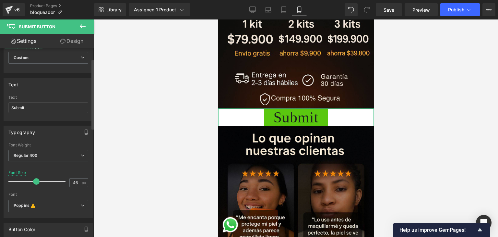
scroll to position [0, 0]
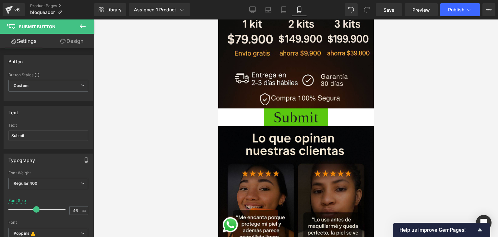
click at [83, 29] on icon at bounding box center [83, 26] width 8 height 8
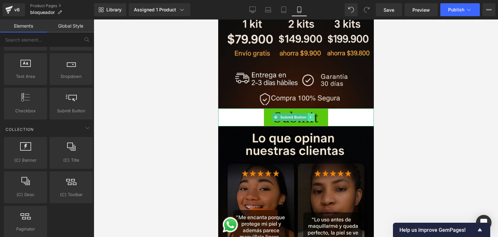
click at [312, 115] on icon at bounding box center [311, 117] width 4 height 4
click at [314, 116] on icon at bounding box center [315, 118] width 4 height 4
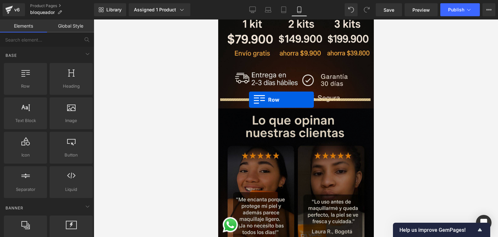
drag, startPoint x: 256, startPoint y: 102, endPoint x: 249, endPoint y: 100, distance: 7.1
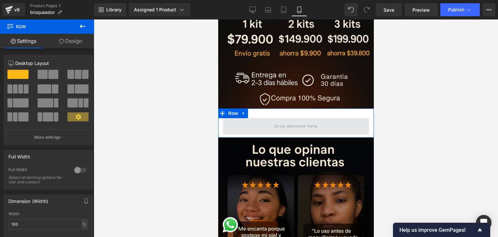
click at [279, 121] on span at bounding box center [296, 126] width 48 height 11
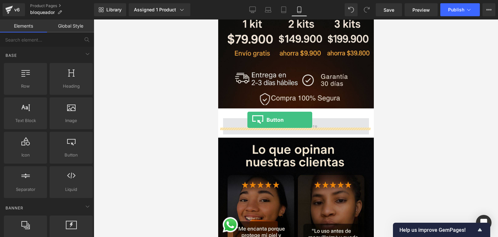
drag, startPoint x: 283, startPoint y: 168, endPoint x: 250, endPoint y: 117, distance: 60.8
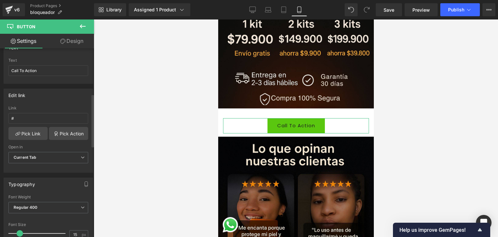
scroll to position [162, 0]
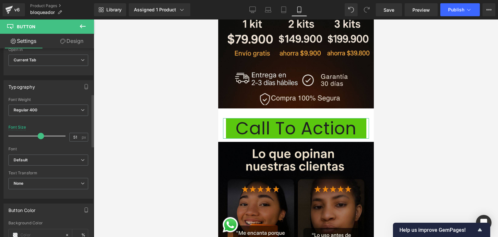
type input "50"
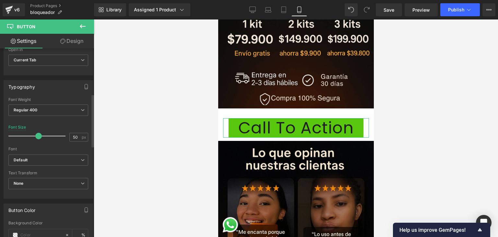
drag, startPoint x: 18, startPoint y: 134, endPoint x: 36, endPoint y: 132, distance: 18.0
click at [36, 133] on span at bounding box center [38, 136] width 6 height 6
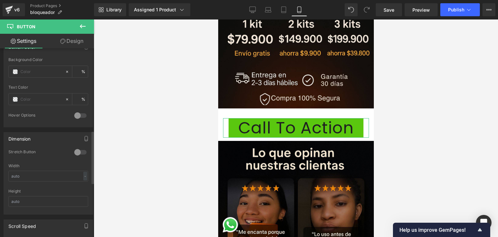
scroll to position [293, 0]
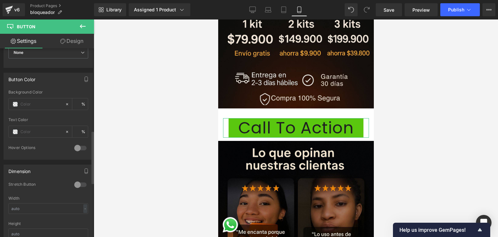
click at [75, 143] on div at bounding box center [81, 148] width 16 height 10
click at [76, 143] on div at bounding box center [81, 148] width 16 height 10
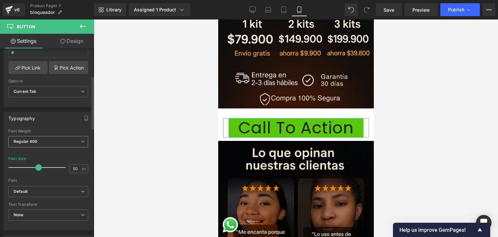
scroll to position [98, 0]
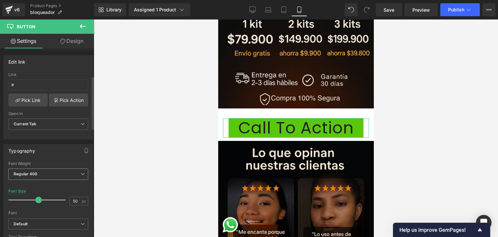
click at [84, 171] on span "Regular 400" at bounding box center [48, 173] width 80 height 11
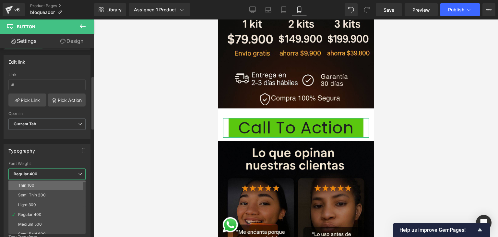
click at [65, 183] on li "Thin 100" at bounding box center [48, 185] width 80 height 10
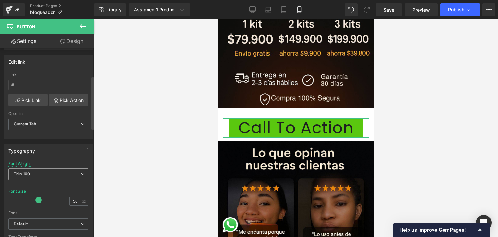
click at [70, 175] on span "Thin 100" at bounding box center [48, 173] width 80 height 11
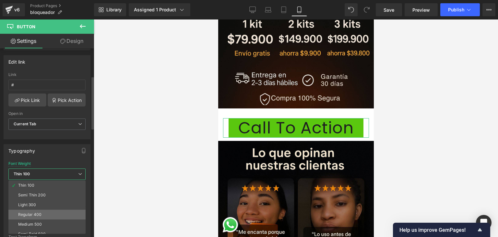
click at [58, 215] on li "Regular 400" at bounding box center [48, 215] width 80 height 10
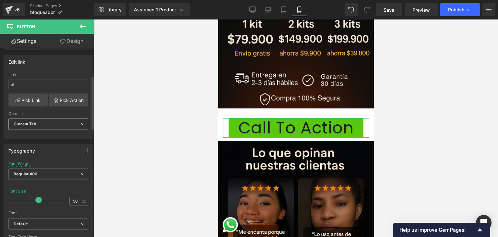
click at [63, 128] on span "Current Tab" at bounding box center [48, 123] width 80 height 11
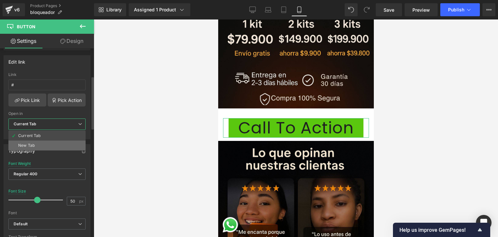
click at [58, 141] on li "New Tab" at bounding box center [46, 146] width 77 height 10
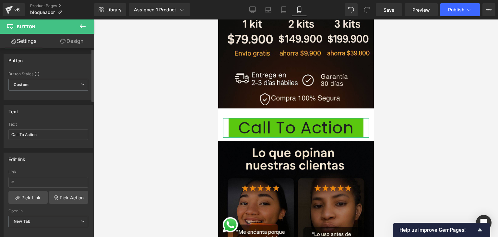
scroll to position [0, 0]
click at [81, 86] on icon at bounding box center [83, 85] width 4 height 4
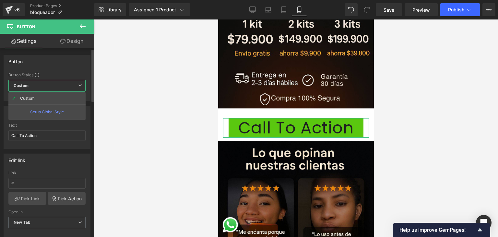
click at [81, 86] on icon at bounding box center [80, 85] width 4 height 4
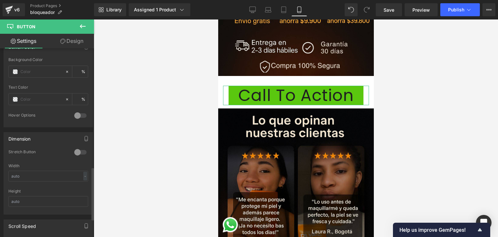
scroll to position [293, 0]
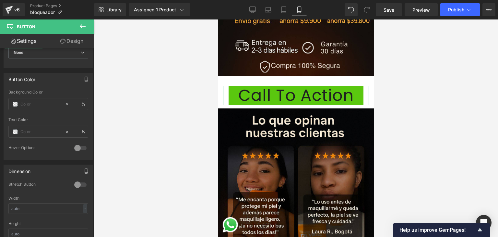
click at [64, 39] on icon at bounding box center [62, 41] width 5 height 5
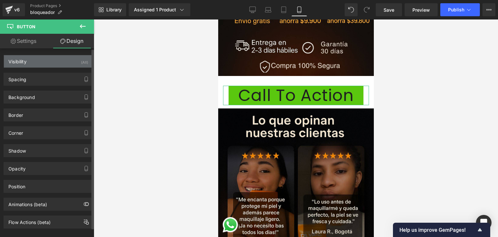
click at [34, 63] on div "Visibility (All)" at bounding box center [48, 61] width 89 height 12
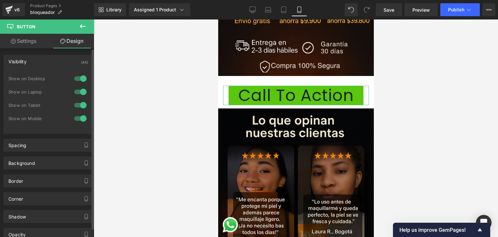
type input "0"
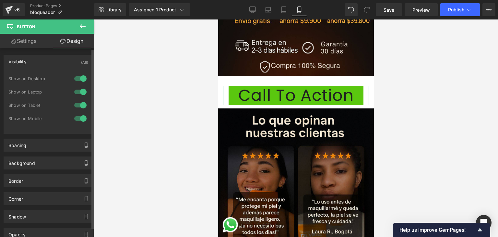
type input "30"
type input "0"
type input "30"
click at [34, 63] on div "Visibility (All)" at bounding box center [48, 61] width 89 height 12
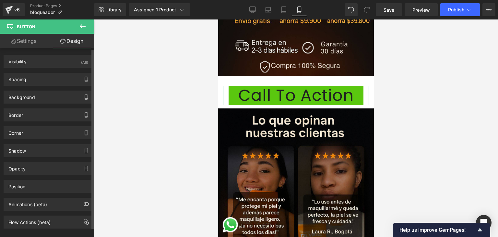
click at [42, 86] on div "Background Color & Image color #5ac70f Color #5ac70f 100 % Image Replace Image …" at bounding box center [48, 95] width 97 height 18
click at [43, 81] on div "Spacing" at bounding box center [48, 79] width 89 height 12
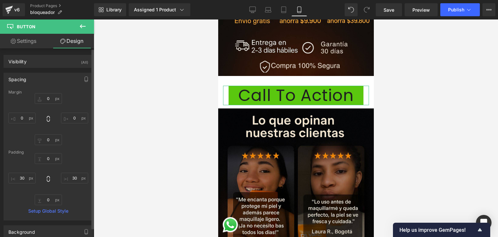
click at [43, 80] on div "Spacing" at bounding box center [48, 79] width 89 height 12
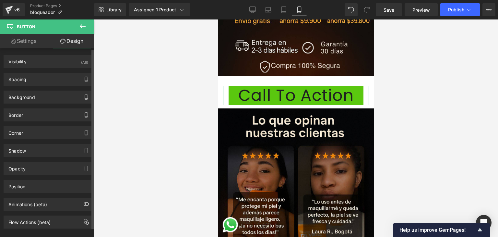
click at [34, 103] on div "Background Color & Image color #5ac70f Color #5ac70f 100 % Image Replace Image …" at bounding box center [49, 97] width 90 height 13
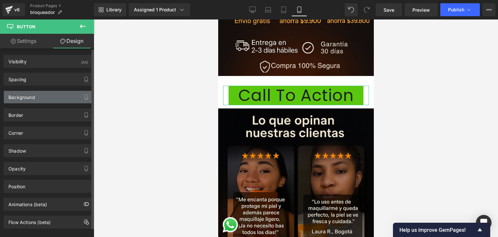
click at [38, 96] on div "Background" at bounding box center [48, 97] width 89 height 12
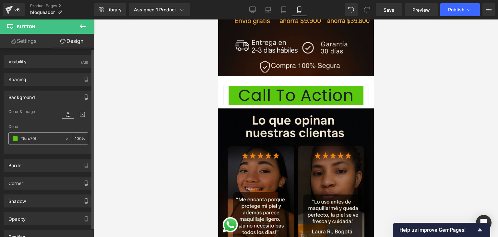
click at [38, 137] on input "#5ac70f" at bounding box center [41, 138] width 42 height 7
click at [13, 137] on span at bounding box center [15, 138] width 5 height 5
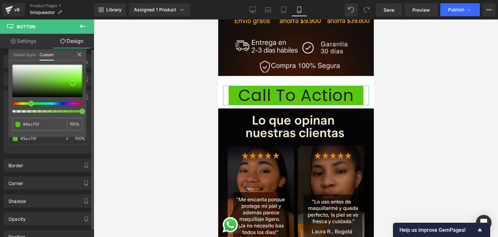
type input "#33c70e"
type input "#3fc80d"
type input "#71ca0b"
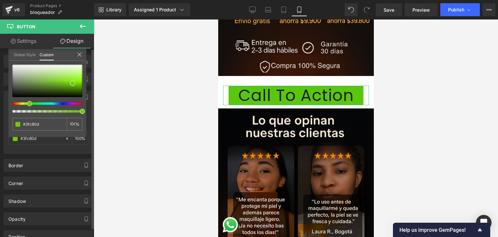
type input "#71ca0b"
type input "#98cc09"
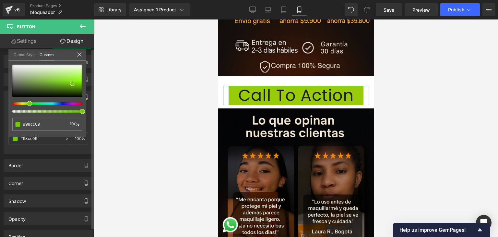
type input "#9fcd08"
type input "#b3cd08"
type input "#b9cd08"
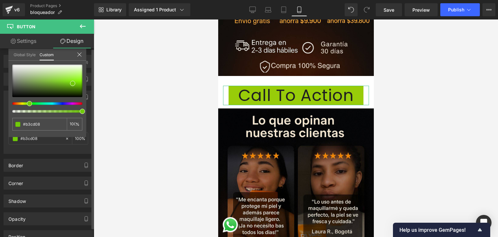
type input "#b9cd08"
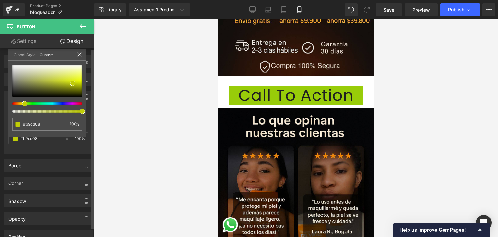
type input "#c3cd08"
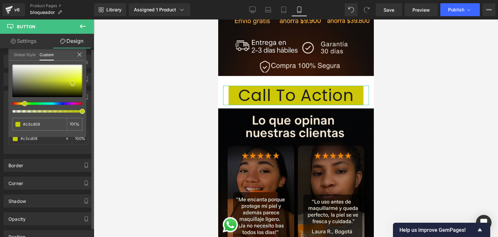
type input "#cdc708"
type input "#cdc008"
type input "#cdb908"
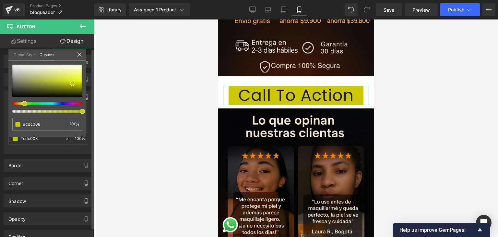
type input "#cdb908"
type input "#cdb008"
type input "#cd9f08"
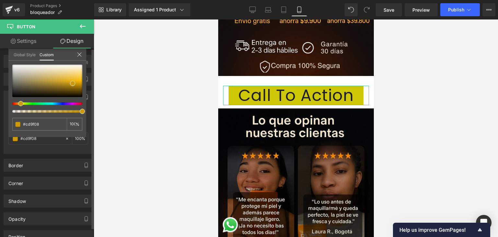
type input "#cd8808"
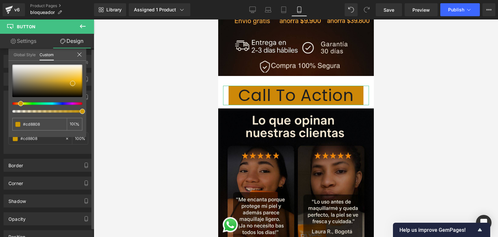
type input "#cd7408"
type input "#cd6408"
type input "#cd5d08"
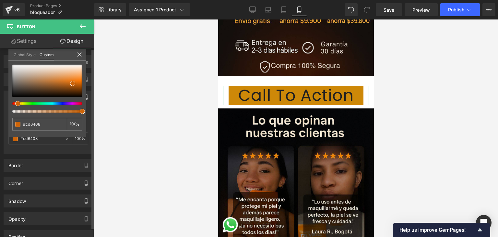
type input "#cd5d08"
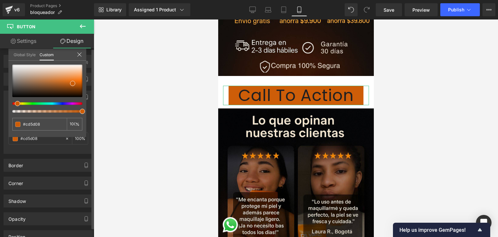
drag, startPoint x: 29, startPoint y: 103, endPoint x: 13, endPoint y: 104, distance: 16.0
click at [13, 104] on div at bounding box center [45, 103] width 70 height 3
click at [142, 76] on div at bounding box center [296, 127] width 405 height 217
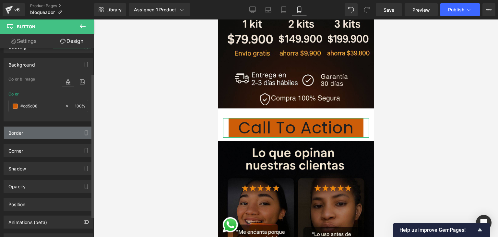
scroll to position [59, 0]
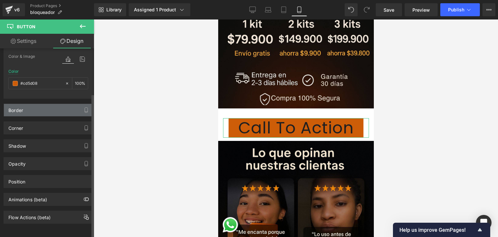
click at [47, 104] on div "Border" at bounding box center [48, 110] width 89 height 12
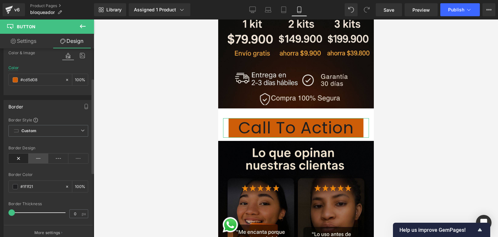
click at [38, 157] on icon at bounding box center [39, 159] width 20 height 10
drag, startPoint x: 52, startPoint y: 157, endPoint x: 55, endPoint y: 158, distance: 3.3
click at [53, 157] on icon at bounding box center [58, 159] width 20 height 10
click at [29, 157] on icon at bounding box center [39, 159] width 20 height 10
drag, startPoint x: 12, startPoint y: 211, endPoint x: 14, endPoint y: 198, distance: 13.0
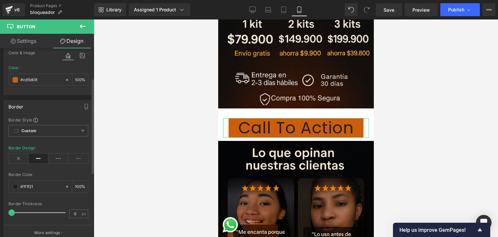
click at [0, 208] on div "Border Border Style Custom Custom Setup Global Style Custom Setup Global Style …" at bounding box center [48, 167] width 97 height 145
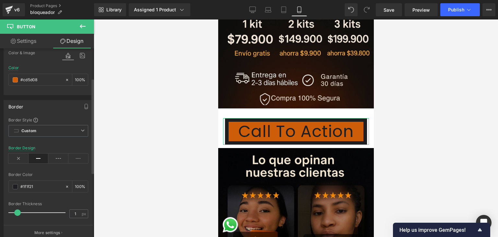
type input "0"
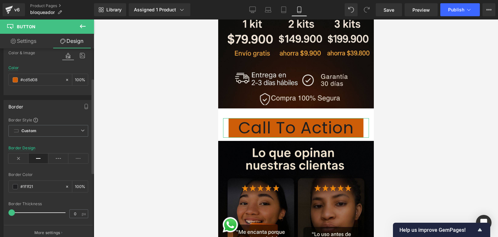
drag, startPoint x: 13, startPoint y: 211, endPoint x: 1, endPoint y: 200, distance: 15.4
click at [1, 207] on div "Border Border Style Custom Custom Setup Global Style Custom Setup Global Style …" at bounding box center [48, 167] width 97 height 145
click at [18, 159] on icon at bounding box center [18, 159] width 20 height 10
click at [62, 158] on icon at bounding box center [58, 159] width 20 height 10
click at [70, 160] on icon at bounding box center [78, 159] width 20 height 10
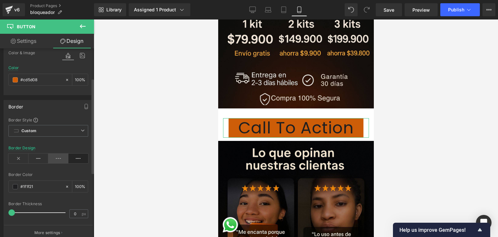
click at [59, 159] on icon at bounding box center [58, 159] width 20 height 10
click at [55, 133] on span "Custom Setup Global Style" at bounding box center [48, 131] width 80 height 12
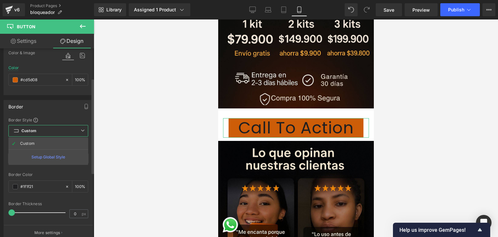
drag, startPoint x: 48, startPoint y: 141, endPoint x: 56, endPoint y: 134, distance: 10.6
click at [49, 140] on li "Custom" at bounding box center [48, 144] width 80 height 12
type input "100"
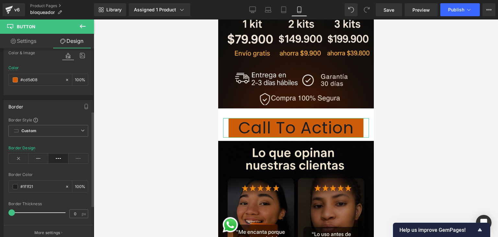
scroll to position [124, 0]
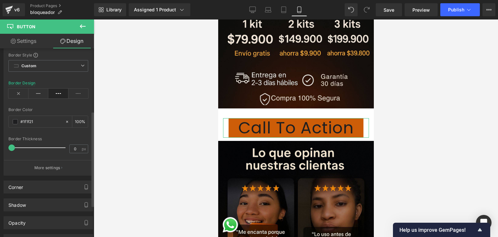
click at [35, 178] on div "Corner Corner Style Custom Custom Setup Global Style Custom Setup Global Style …" at bounding box center [48, 185] width 97 height 18
click at [53, 169] on p "More settings" at bounding box center [47, 168] width 26 height 6
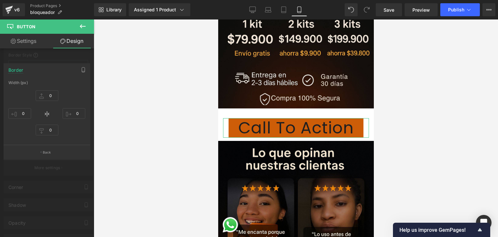
click at [81, 60] on div at bounding box center [47, 129] width 94 height 221
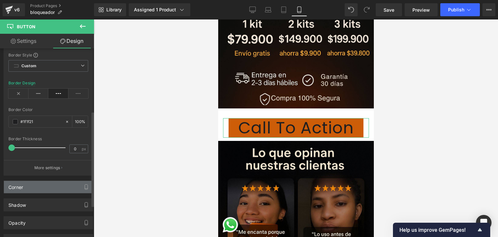
scroll to position [156, 0]
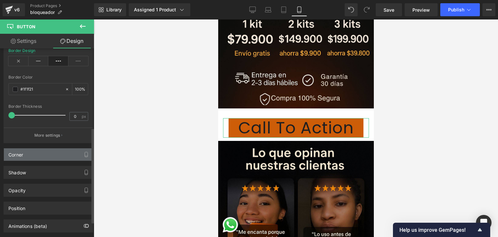
click at [43, 155] on div "Corner" at bounding box center [48, 154] width 89 height 12
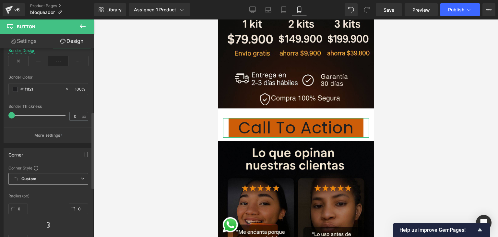
click at [37, 175] on span "Custom Setup Global Style" at bounding box center [48, 179] width 80 height 12
click at [63, 148] on div "Corner" at bounding box center [48, 154] width 89 height 12
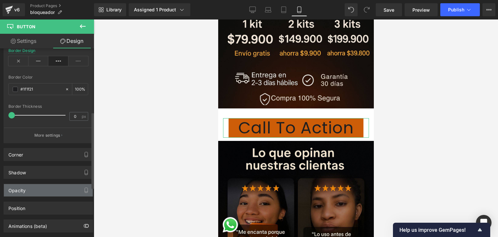
scroll to position [186, 0]
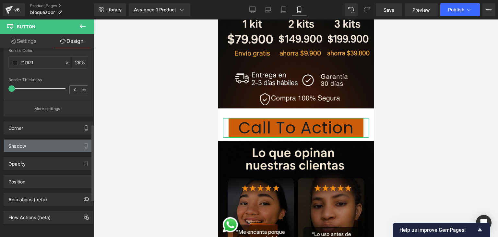
click at [38, 141] on div "Shadow" at bounding box center [48, 146] width 89 height 12
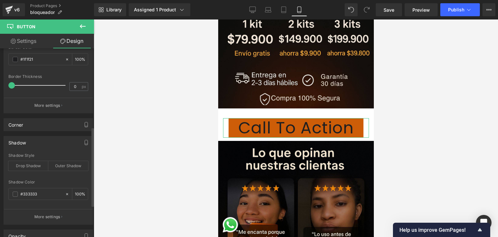
click at [38, 141] on div "Shadow" at bounding box center [48, 142] width 89 height 12
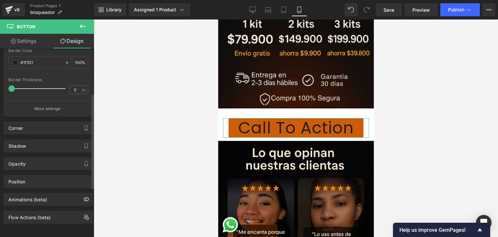
scroll to position [0, 0]
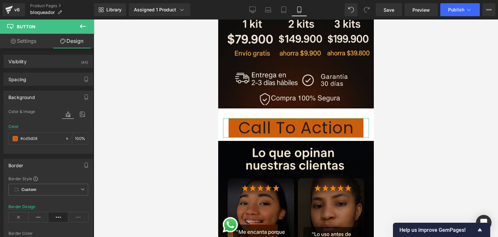
click at [34, 41] on link "Settings" at bounding box center [23, 41] width 47 height 15
type input "#cd5d08"
type input "100"
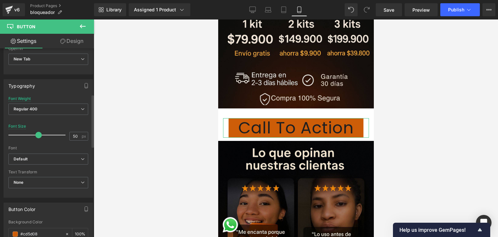
scroll to position [66, 0]
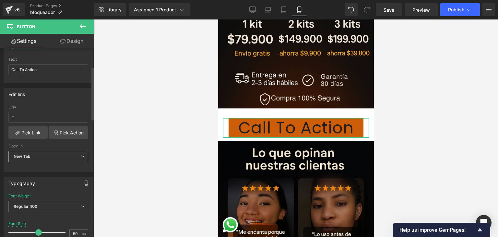
click at [37, 152] on span "New Tab" at bounding box center [48, 156] width 80 height 11
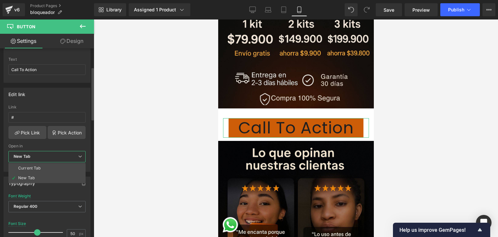
click at [40, 154] on span "New Tab" at bounding box center [46, 156] width 77 height 11
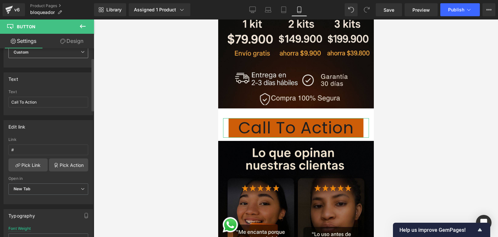
scroll to position [1, 0]
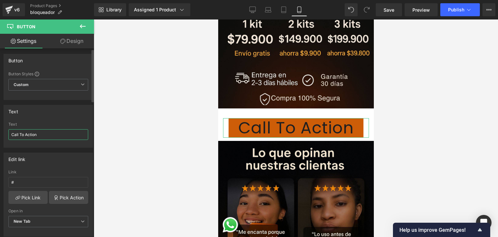
drag, startPoint x: 46, startPoint y: 132, endPoint x: 6, endPoint y: 133, distance: 39.9
click at [6, 133] on div "Call To Action Text Call To Action" at bounding box center [48, 134] width 89 height 25
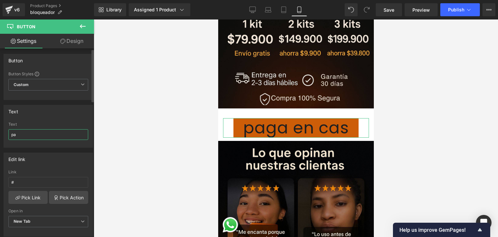
type input "p"
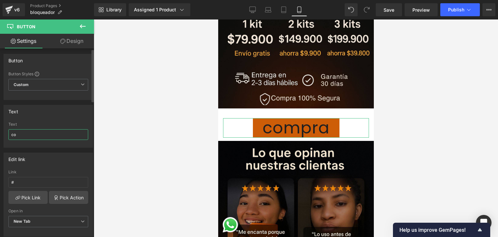
type input "c"
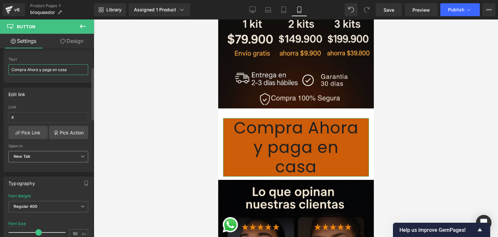
scroll to position [98, 0]
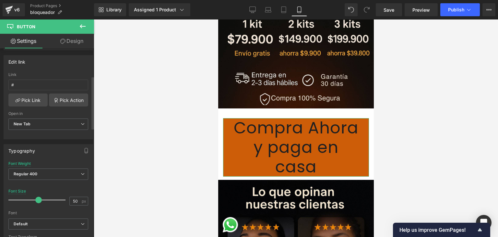
type input "Compra Ahora y paga en casa"
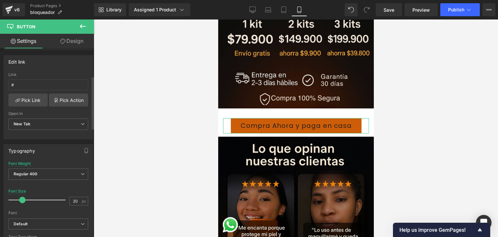
type input "22"
drag, startPoint x: 37, startPoint y: 199, endPoint x: 22, endPoint y: 199, distance: 14.3
click at [22, 199] on span at bounding box center [23, 200] width 6 height 6
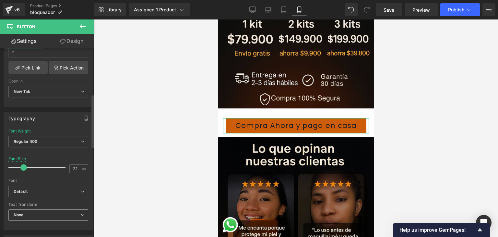
scroll to position [163, 0]
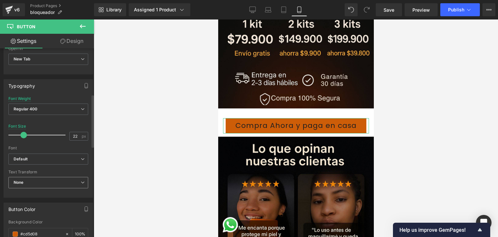
click at [43, 179] on span "None" at bounding box center [48, 182] width 80 height 11
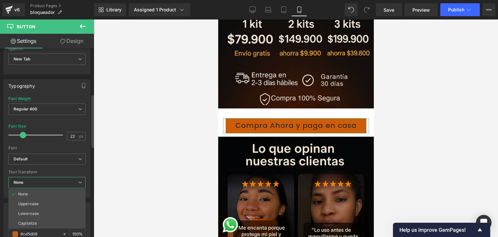
click at [43, 179] on span "None" at bounding box center [46, 182] width 77 height 11
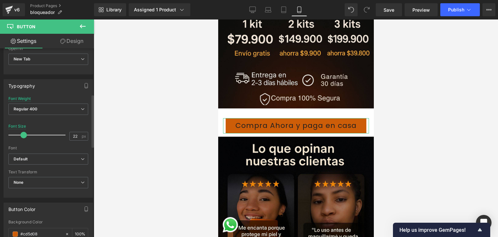
scroll to position [196, 0]
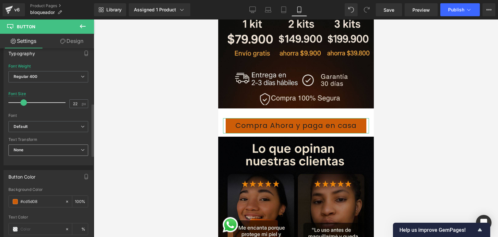
click at [43, 150] on span "None" at bounding box center [48, 149] width 80 height 11
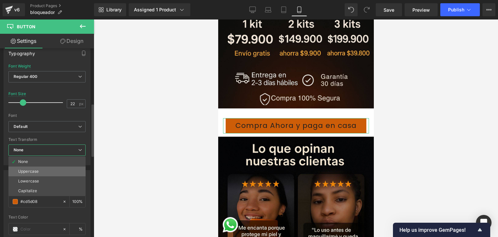
click at [31, 166] on li "Uppercase" at bounding box center [46, 171] width 77 height 10
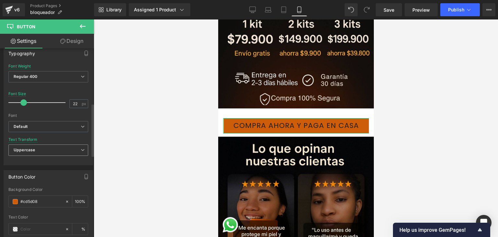
click at [35, 156] on div "Uppercase None Uppercase Lowercase Capitalize" at bounding box center [48, 151] width 80 height 15
click at [38, 152] on span "Uppercase" at bounding box center [48, 149] width 80 height 11
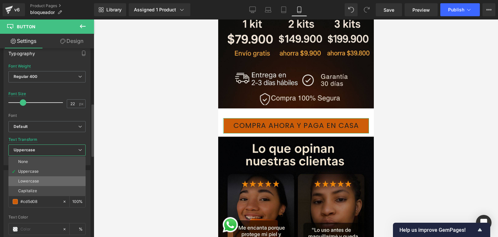
click at [35, 176] on li "Lowercase" at bounding box center [46, 181] width 77 height 10
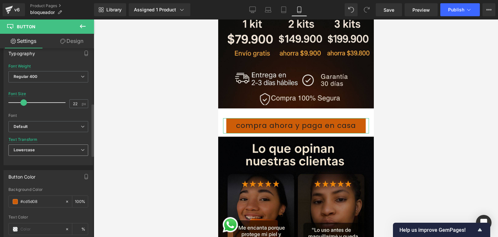
click at [41, 151] on span "Lowercase" at bounding box center [48, 149] width 80 height 11
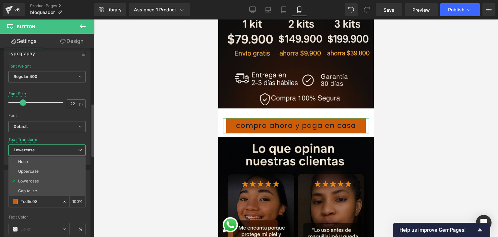
click at [37, 186] on li "Capitalize" at bounding box center [46, 191] width 77 height 10
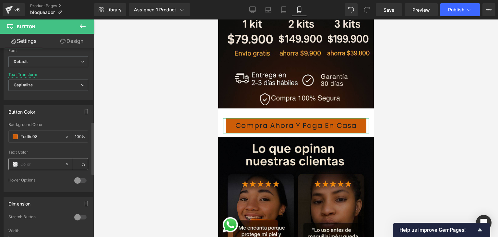
scroll to position [326, 0]
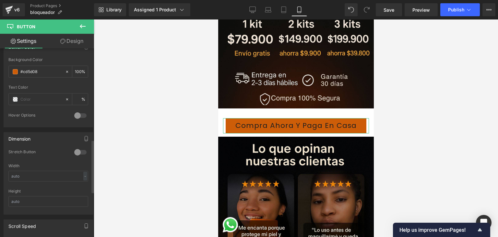
click at [81, 148] on div at bounding box center [81, 152] width 16 height 10
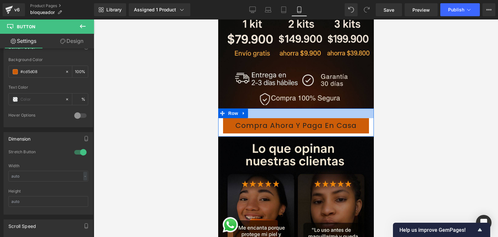
click at [266, 108] on div at bounding box center [296, 113] width 156 height 10
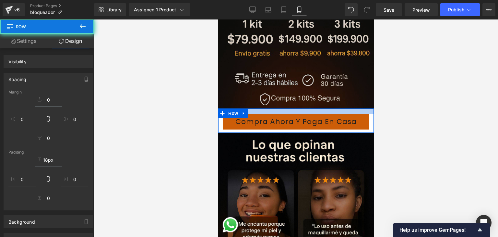
drag, startPoint x: 267, startPoint y: 101, endPoint x: 267, endPoint y: 98, distance: 3.3
click at [400, 112] on div at bounding box center [296, 127] width 405 height 217
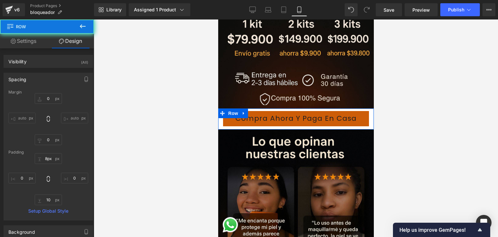
type input "0"
type input "8"
type input "0"
type input "10"
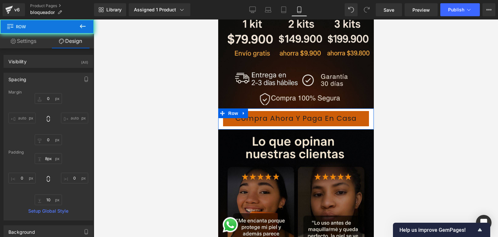
type input "0"
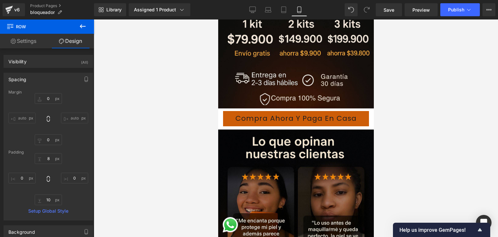
click at [162, 104] on div at bounding box center [296, 127] width 405 height 217
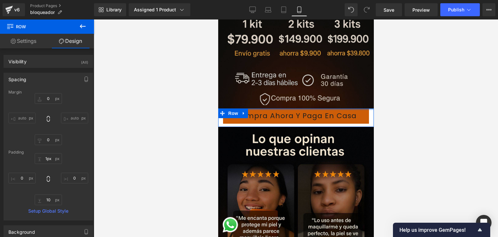
type input "0px"
drag, startPoint x: 281, startPoint y: 100, endPoint x: 282, endPoint y: 96, distance: 3.8
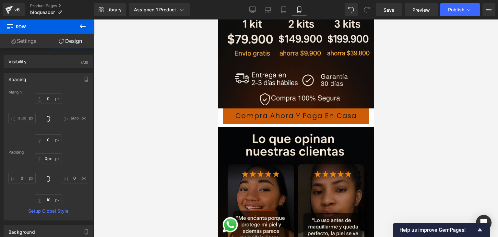
click at [397, 105] on div at bounding box center [296, 127] width 405 height 217
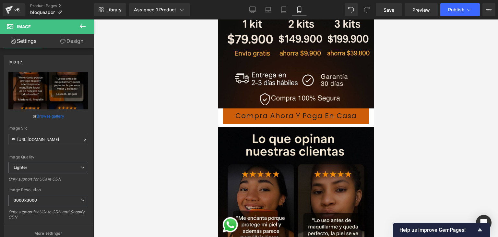
drag, startPoint x: 296, startPoint y: 116, endPoint x: 284, endPoint y: 110, distance: 12.5
click at [289, 111] on link "Compra Ahora y paga en casa" at bounding box center [296, 115] width 146 height 15
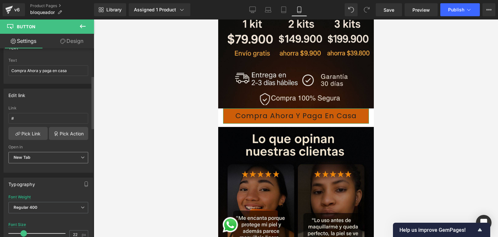
scroll to position [97, 0]
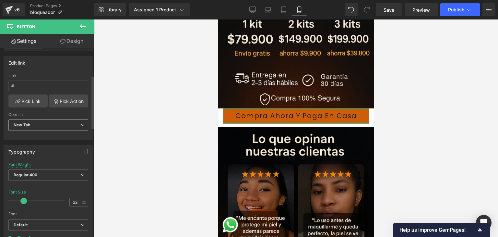
click at [76, 124] on span "New Tab" at bounding box center [48, 124] width 80 height 11
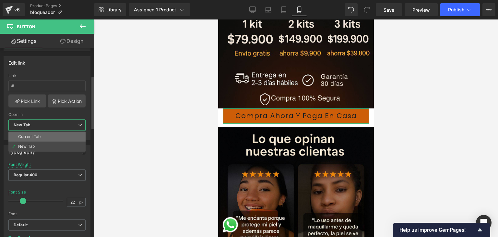
click at [49, 136] on li "Current Tab" at bounding box center [46, 137] width 77 height 10
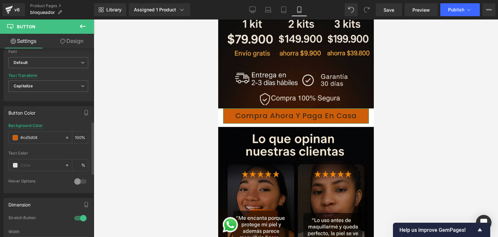
scroll to position [325, 0]
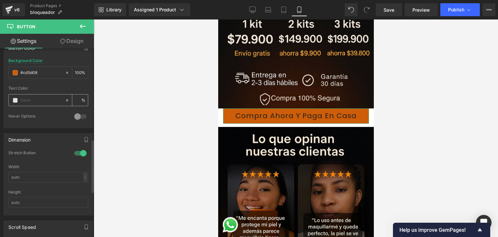
click at [20, 100] on div at bounding box center [37, 99] width 56 height 11
click at [17, 100] on span at bounding box center [15, 100] width 5 height 5
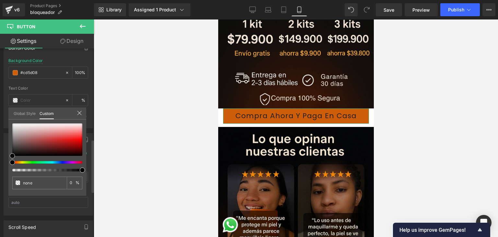
type input "#000000"
type input "100"
type input "#000000"
type input "100"
drag, startPoint x: 37, startPoint y: 161, endPoint x: 83, endPoint y: 165, distance: 46.2
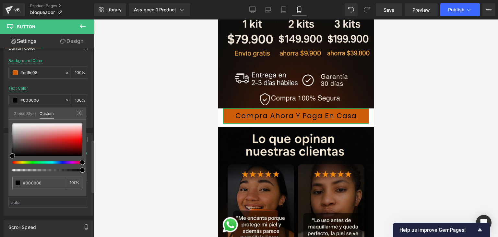
click at [89, 128] on div "Button Color rgba(205, 93, 8, 1) Background Color #cd5d08 100 % rgba(0, 0, 0, 1…" at bounding box center [48, 82] width 97 height 92
click at [131, 136] on div at bounding box center [296, 127] width 405 height 217
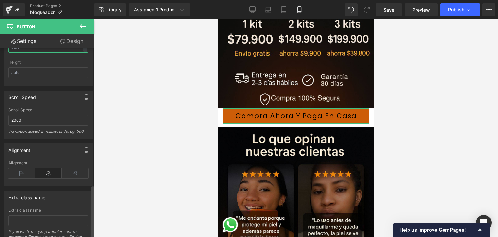
scroll to position [488, 0]
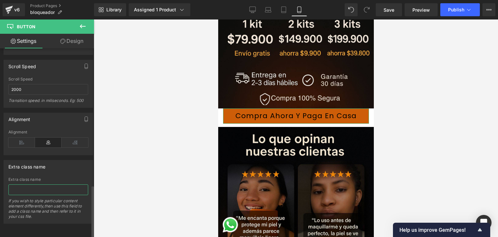
click at [37, 184] on input "text" at bounding box center [48, 189] width 80 height 11
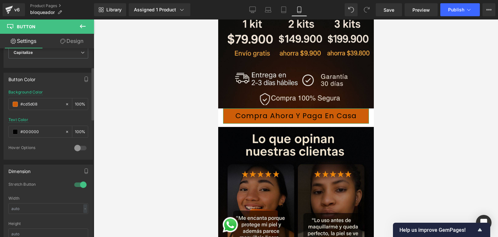
scroll to position [33, 0]
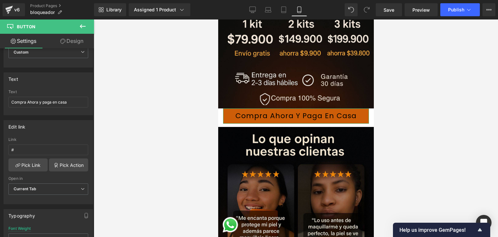
click at [75, 43] on link "Design" at bounding box center [71, 41] width 47 height 15
click at [237, 108] on div "Compra Ahora y paga en casa [GEOGRAPHIC_DATA]" at bounding box center [296, 117] width 156 height 18
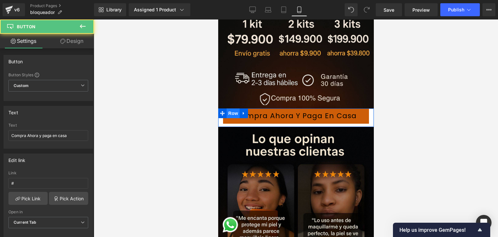
click at [234, 108] on span "Row" at bounding box center [233, 113] width 13 height 10
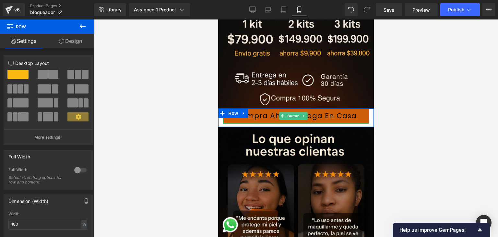
click at [276, 108] on link "Compra Ahora y paga en casa" at bounding box center [296, 115] width 146 height 15
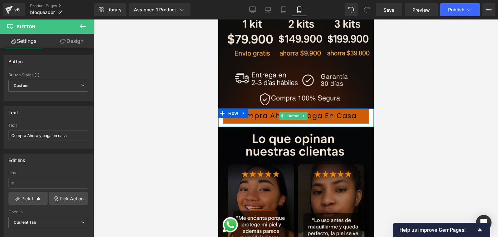
click at [235, 109] on link "Compra Ahora y paga en casa" at bounding box center [296, 115] width 146 height 15
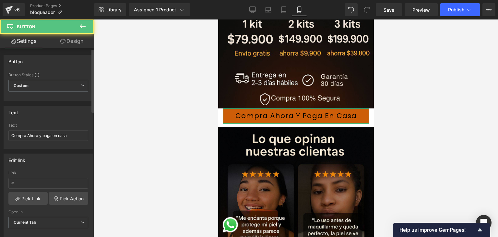
scroll to position [65, 0]
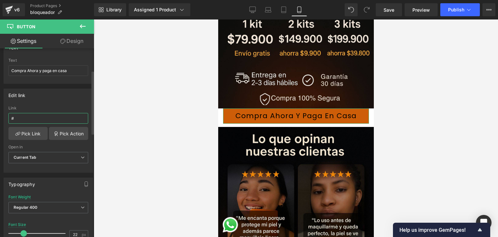
drag, startPoint x: 28, startPoint y: 120, endPoint x: 15, endPoint y: 122, distance: 13.4
click at [15, 122] on input "#" at bounding box center [48, 118] width 80 height 11
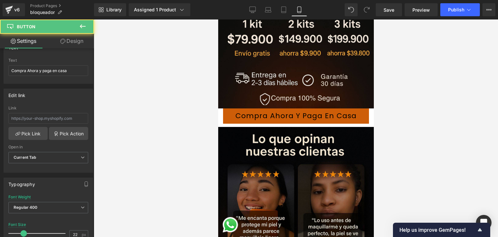
click at [333, 108] on link "Compra Ahora y paga en casa" at bounding box center [296, 115] width 146 height 15
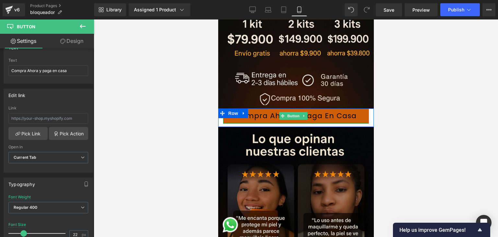
click at [304, 115] on icon at bounding box center [303, 116] width 1 height 2
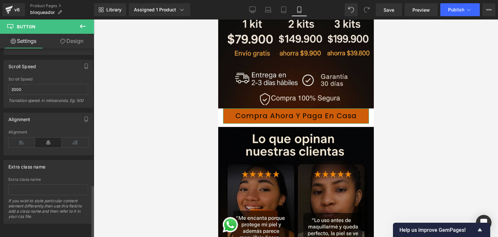
scroll to position [488, 0]
click at [47, 184] on input "text" at bounding box center [48, 189] width 80 height 11
click at [14, 138] on icon at bounding box center [21, 143] width 27 height 10
click at [47, 138] on icon at bounding box center [48, 143] width 27 height 10
click at [75, 138] on icon at bounding box center [75, 143] width 27 height 10
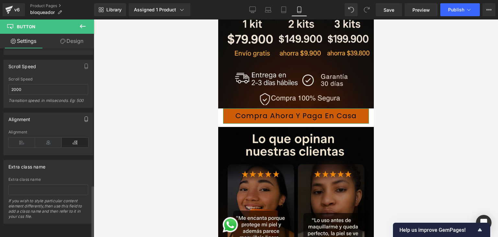
click at [84, 117] on icon "button" at bounding box center [86, 119] width 5 height 5
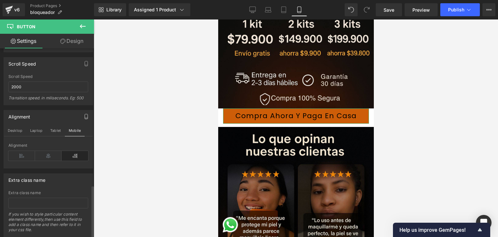
click at [84, 114] on icon "button" at bounding box center [86, 116] width 5 height 5
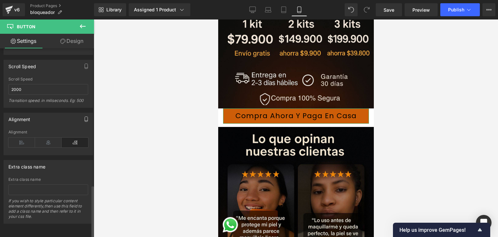
click at [84, 117] on icon "button" at bounding box center [86, 119] width 5 height 5
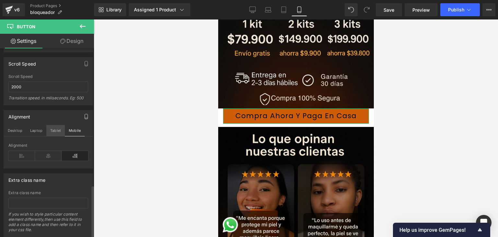
drag, startPoint x: 56, startPoint y: 128, endPoint x: 52, endPoint y: 129, distance: 5.0
click at [56, 128] on button "Tablet" at bounding box center [55, 130] width 18 height 11
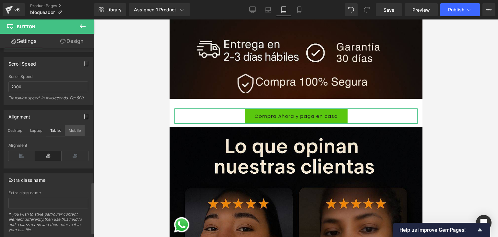
click at [71, 129] on button "Mobile" at bounding box center [75, 130] width 20 height 11
type input "22"
type input "100"
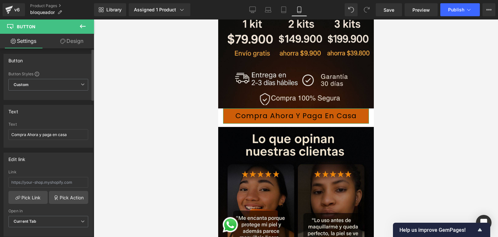
scroll to position [0, 0]
click at [69, 46] on link "Design" at bounding box center [71, 41] width 47 height 15
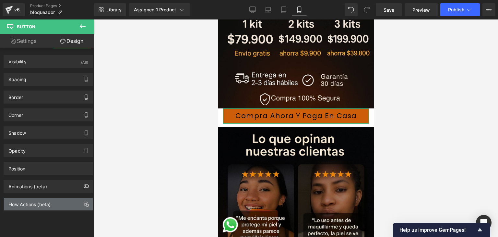
click at [56, 200] on div "Flow Actions (beta)" at bounding box center [48, 204] width 89 height 12
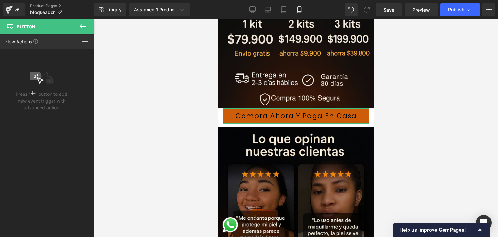
click at [42, 91] on p "Press " " button to add new event trigger with advanced action" at bounding box center [42, 101] width 52 height 20
click at [34, 92] on icon at bounding box center [33, 93] width 4 height 5
click at [32, 93] on rect at bounding box center [33, 93] width 4 height 1
click at [40, 81] on icon at bounding box center [40, 80] width 7 height 7
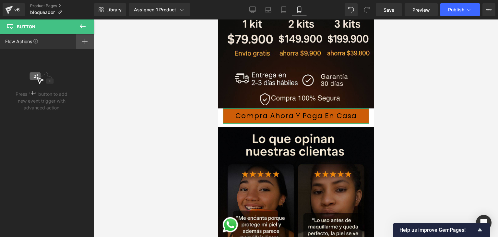
click at [86, 44] on div at bounding box center [85, 41] width 18 height 15
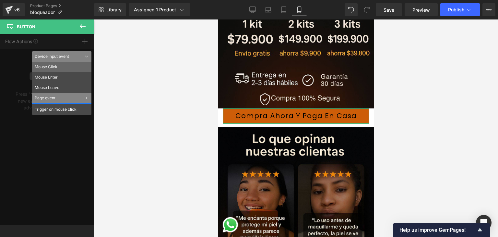
click at [53, 67] on li "Mouse Click" at bounding box center [61, 67] width 59 height 10
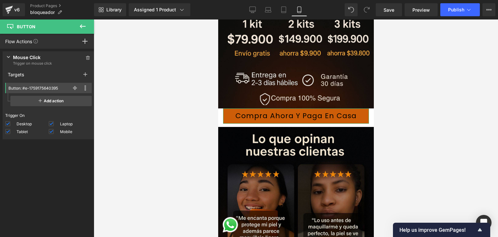
click at [74, 90] on span at bounding box center [75, 88] width 8 height 8
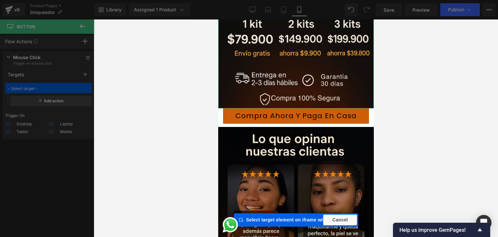
drag, startPoint x: 454, startPoint y: 13, endPoint x: 449, endPoint y: 18, distance: 6.9
click at [454, 13] on nav "You are previewing how the will restyle your page. You can not edit Elements in…" at bounding box center [249, 9] width 498 height 19
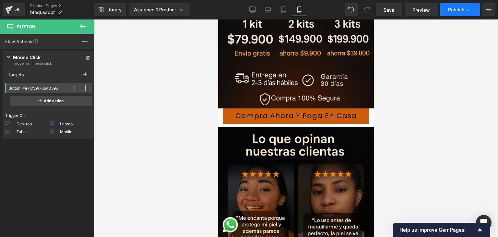
click at [449, 10] on span "Publish" at bounding box center [457, 9] width 16 height 5
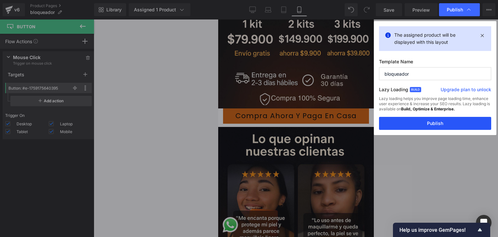
click at [425, 122] on button "Publish" at bounding box center [435, 123] width 112 height 13
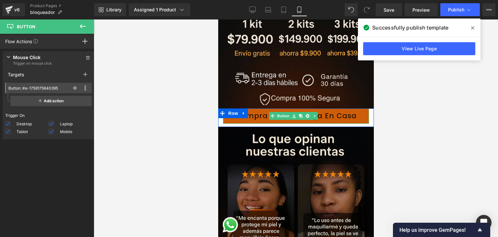
click at [317, 112] on link at bounding box center [314, 116] width 7 height 8
click at [305, 112] on link at bounding box center [304, 116] width 7 height 8
click at [308, 114] on icon at bounding box center [308, 116] width 4 height 4
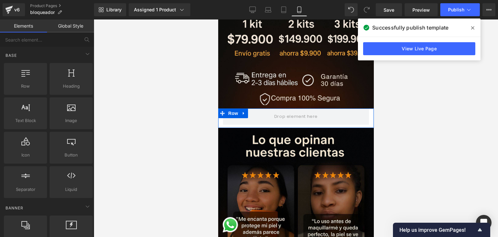
click at [245, 111] on icon at bounding box center [243, 113] width 5 height 5
click at [259, 111] on icon at bounding box center [260, 113] width 5 height 5
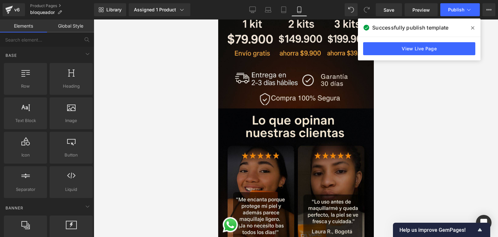
click at [413, 101] on div at bounding box center [296, 127] width 405 height 217
click at [473, 26] on icon at bounding box center [473, 27] width 3 height 5
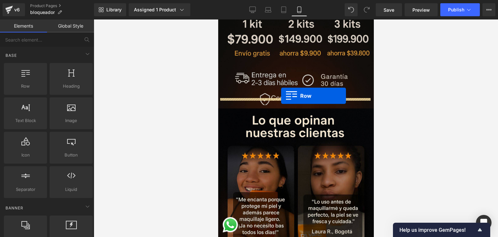
drag, startPoint x: 248, startPoint y: 102, endPoint x: 281, endPoint y: 96, distance: 33.7
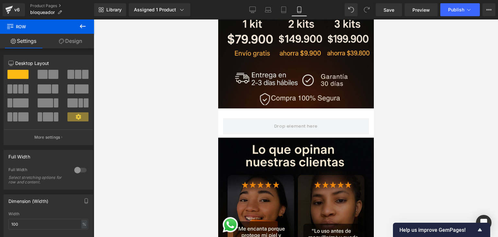
click at [80, 22] on icon at bounding box center [83, 26] width 8 height 8
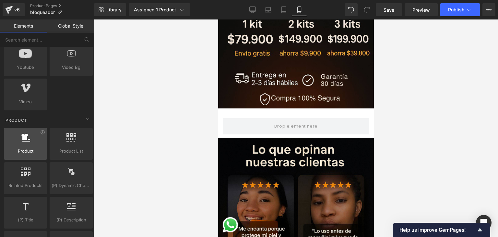
scroll to position [519, 0]
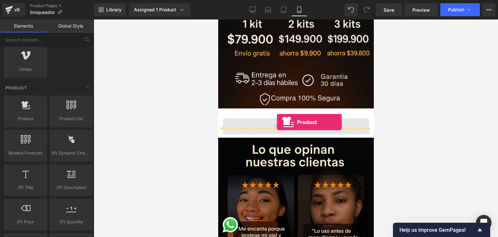
drag, startPoint x: 252, startPoint y: 134, endPoint x: 277, endPoint y: 123, distance: 27.2
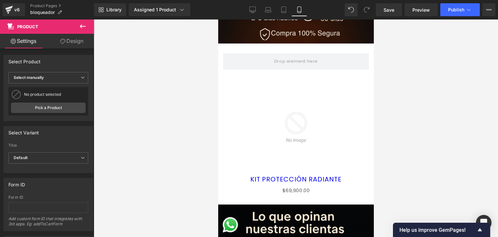
scroll to position [292, 0]
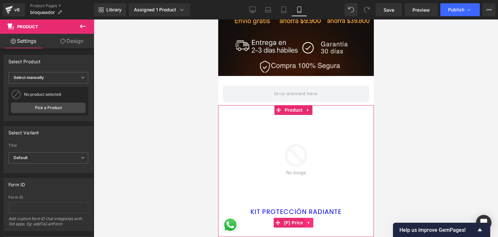
click at [310, 220] on icon at bounding box center [309, 222] width 5 height 5
click at [314, 220] on icon at bounding box center [313, 222] width 5 height 5
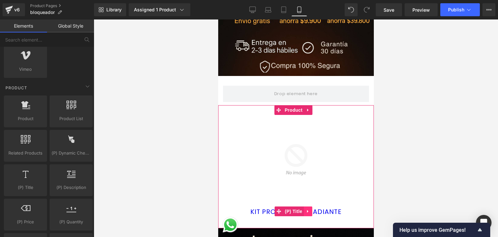
click at [307, 209] on icon at bounding box center [308, 211] width 5 height 5
click at [311, 209] on icon at bounding box center [312, 211] width 5 height 5
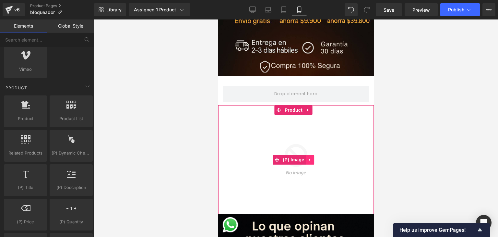
click at [310, 158] on icon at bounding box center [309, 159] width 1 height 3
click at [314, 157] on icon at bounding box center [314, 159] width 5 height 5
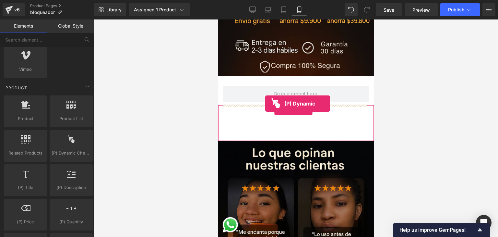
drag, startPoint x: 289, startPoint y: 165, endPoint x: 265, endPoint y: 104, distance: 65.6
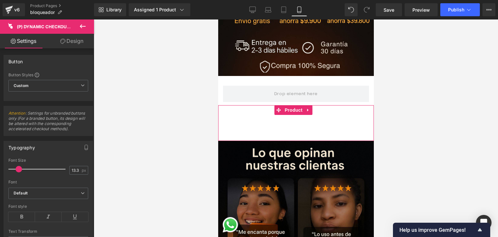
scroll to position [260, 0]
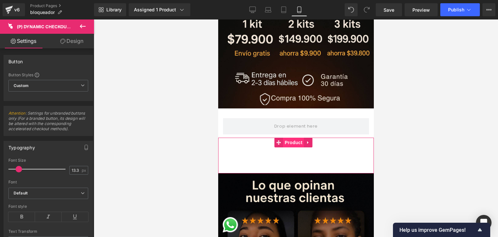
drag, startPoint x: 300, startPoint y: 143, endPoint x: 301, endPoint y: 134, distance: 9.4
click at [300, 147] on div "Buy it now (P) Dynamic Checkout Button Add To Cart (P) Cart Button" at bounding box center [295, 155] width 149 height 16
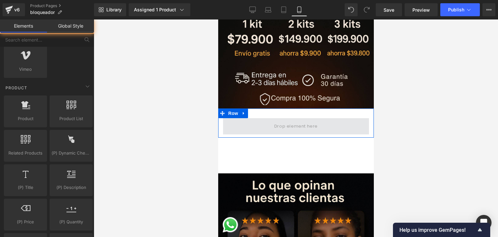
click at [294, 121] on span at bounding box center [296, 126] width 48 height 11
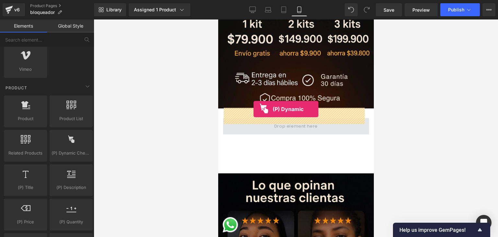
drag, startPoint x: 275, startPoint y: 170, endPoint x: 253, endPoint y: 109, distance: 64.5
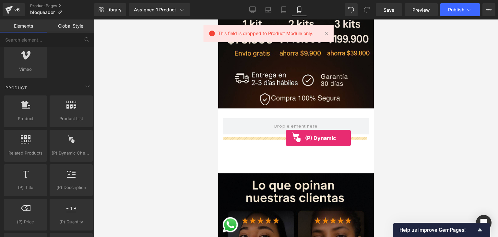
drag, startPoint x: 289, startPoint y: 168, endPoint x: 286, endPoint y: 138, distance: 30.6
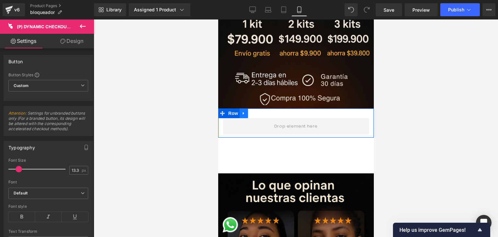
click at [244, 111] on icon at bounding box center [243, 113] width 5 height 5
click at [260, 108] on link at bounding box center [260, 113] width 8 height 10
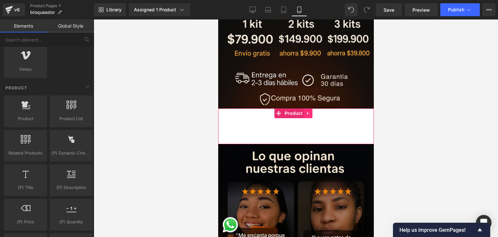
click at [308, 112] on icon at bounding box center [307, 113] width 1 height 3
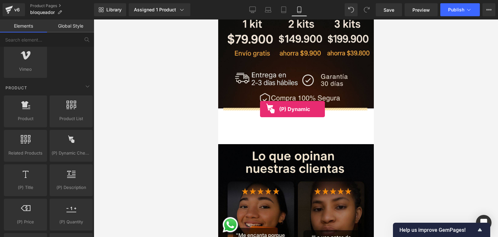
drag, startPoint x: 309, startPoint y: 160, endPoint x: 260, endPoint y: 109, distance: 70.7
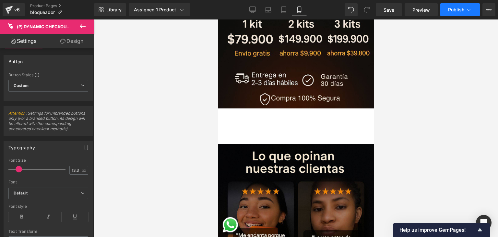
click at [452, 15] on button "Publish" at bounding box center [461, 9] width 40 height 13
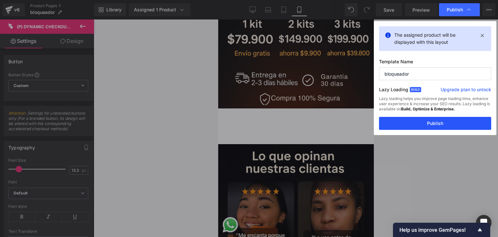
click at [431, 125] on button "Publish" at bounding box center [435, 123] width 112 height 13
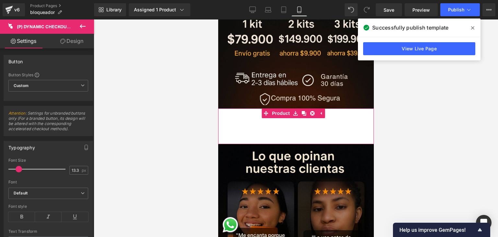
drag, startPoint x: 301, startPoint y: 120, endPoint x: 315, endPoint y: 117, distance: 14.6
click at [301, 120] on div "Buy it now (P) Dynamic Checkout Button Add To Cart (P) Cart Button Buy it now (…" at bounding box center [295, 126] width 149 height 16
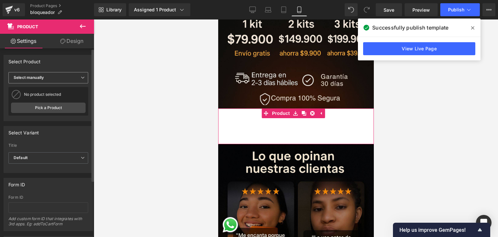
click at [85, 83] on div "Select manually Display by assigned product Select manually" at bounding box center [48, 78] width 80 height 13
click at [80, 80] on span "Select manually" at bounding box center [48, 77] width 80 height 11
click at [53, 114] on div "No product selected Pick a Product" at bounding box center [46, 101] width 77 height 29
click at [53, 109] on link "Pick a Product" at bounding box center [48, 108] width 75 height 10
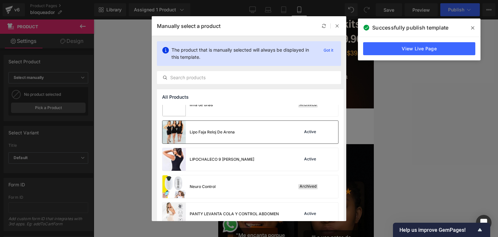
scroll to position [552, 0]
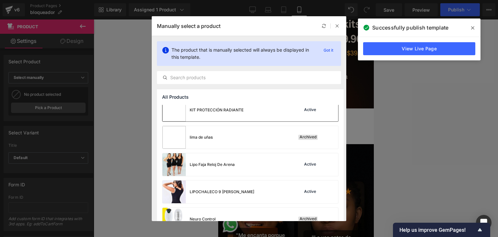
click at [234, 114] on div "KIT PROTECCIÓN RADIANTE" at bounding box center [203, 110] width 81 height 23
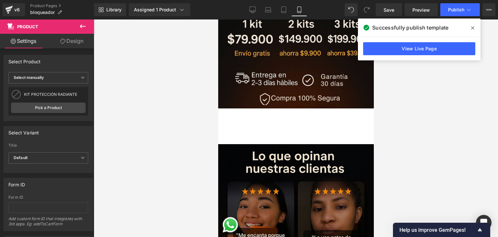
click at [472, 26] on icon at bounding box center [473, 27] width 3 height 5
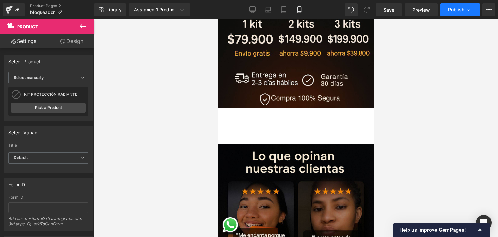
click at [457, 9] on span "Publish" at bounding box center [457, 9] width 16 height 5
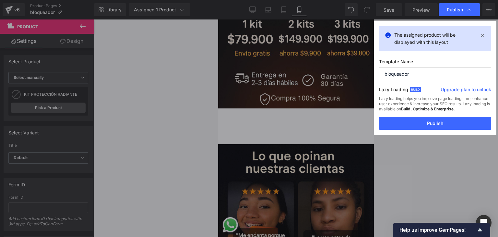
click at [424, 117] on button "Publish" at bounding box center [435, 123] width 112 height 13
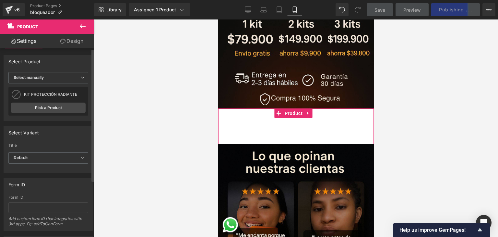
scroll to position [32, 0]
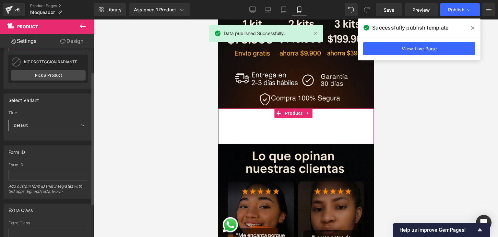
click at [77, 126] on span "Default" at bounding box center [48, 125] width 80 height 11
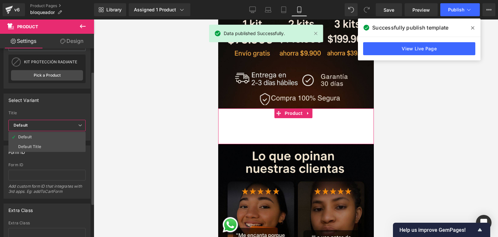
click at [78, 126] on span "Default" at bounding box center [46, 125] width 77 height 11
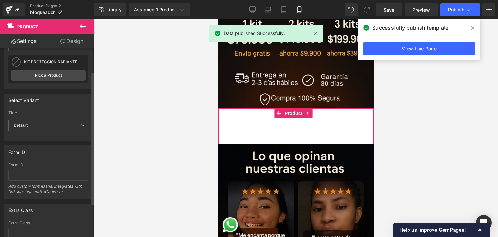
scroll to position [80, 0]
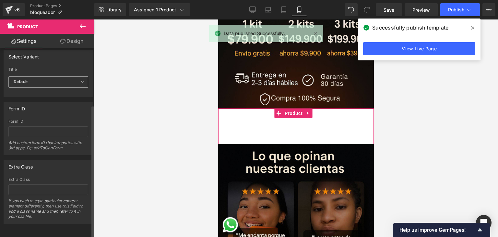
click at [53, 77] on span "Default" at bounding box center [48, 81] width 80 height 11
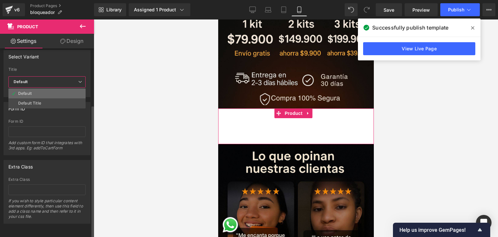
click at [40, 93] on li "Default" at bounding box center [46, 94] width 77 height 10
click at [41, 77] on span "Default" at bounding box center [46, 81] width 77 height 11
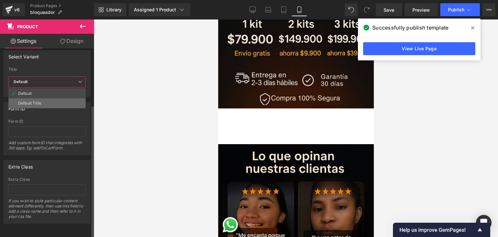
click at [41, 101] on div "Default Title" at bounding box center [29, 103] width 23 height 5
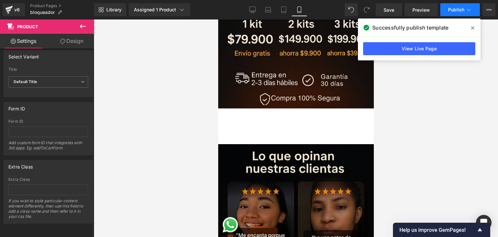
click at [455, 11] on span "Publish" at bounding box center [457, 9] width 16 height 5
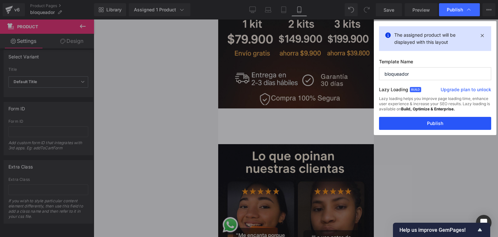
click at [458, 128] on button "Publish" at bounding box center [435, 123] width 112 height 13
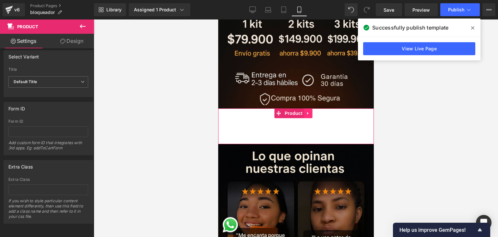
click at [304, 108] on link at bounding box center [308, 113] width 8 height 10
click at [314, 111] on icon at bounding box center [312, 113] width 5 height 5
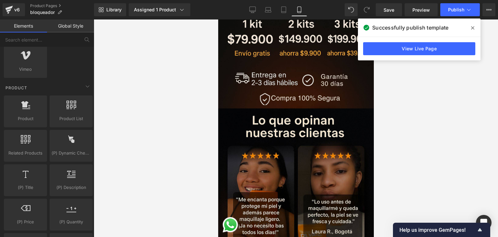
click at [471, 29] on span at bounding box center [473, 28] width 10 height 10
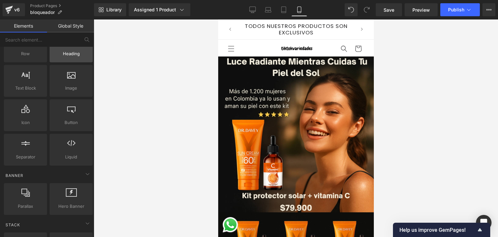
scroll to position [0, 0]
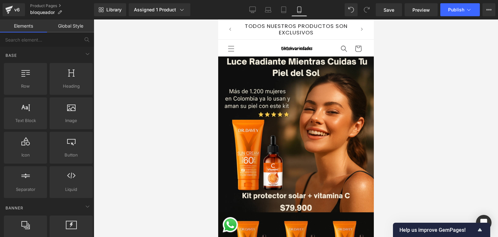
click at [29, 27] on link "Elements" at bounding box center [23, 25] width 47 height 13
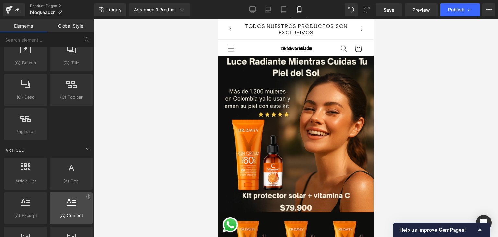
scroll to position [1236, 0]
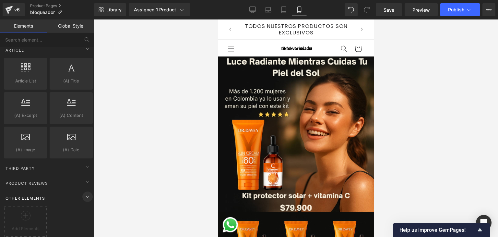
click at [84, 193] on icon at bounding box center [88, 197] width 8 height 8
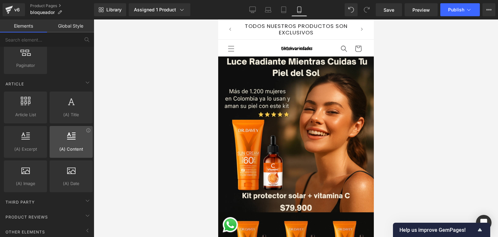
scroll to position [1170, 0]
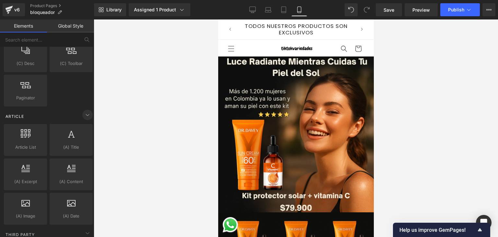
click at [88, 112] on icon at bounding box center [88, 115] width 8 height 8
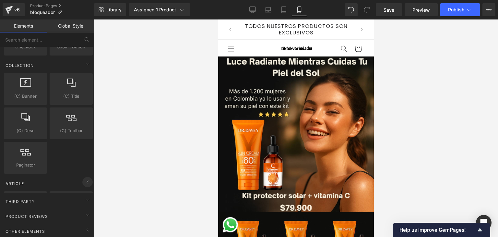
scroll to position [1100, 0]
click at [61, 210] on div "Product Reviews" at bounding box center [49, 216] width 92 height 13
click at [90, 211] on span at bounding box center [87, 215] width 10 height 10
click at [84, 196] on icon at bounding box center [88, 200] width 8 height 8
click at [87, 181] on icon at bounding box center [88, 185] width 8 height 8
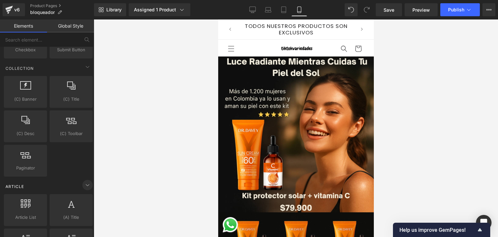
scroll to position [1170, 0]
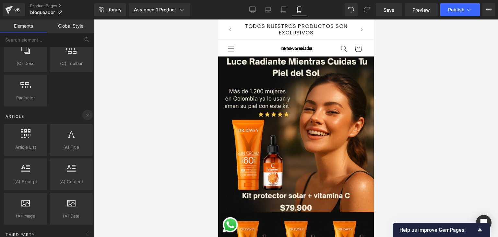
click at [85, 112] on icon at bounding box center [88, 115] width 8 height 8
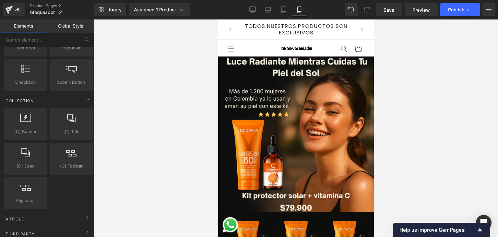
scroll to position [1035, 0]
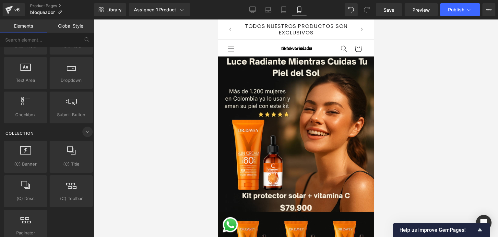
click at [84, 128] on icon at bounding box center [88, 132] width 8 height 8
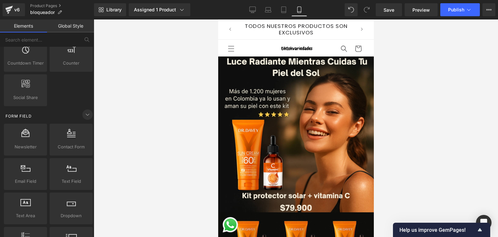
click at [87, 111] on icon at bounding box center [88, 115] width 8 height 8
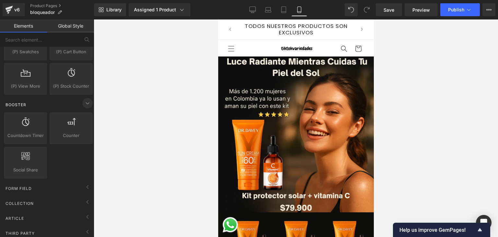
click at [84, 99] on icon at bounding box center [88, 103] width 8 height 8
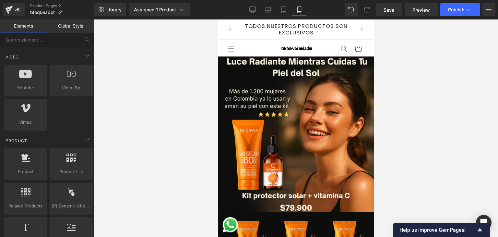
scroll to position [499, 0]
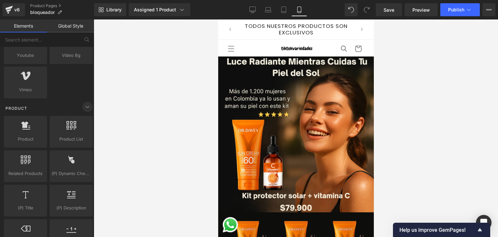
click at [85, 104] on icon at bounding box center [88, 107] width 8 height 8
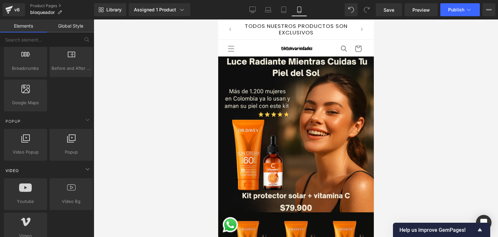
scroll to position [320, 0]
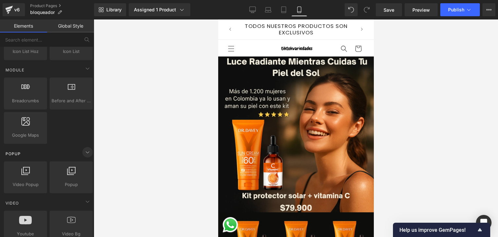
click at [84, 149] on icon at bounding box center [88, 152] width 8 height 8
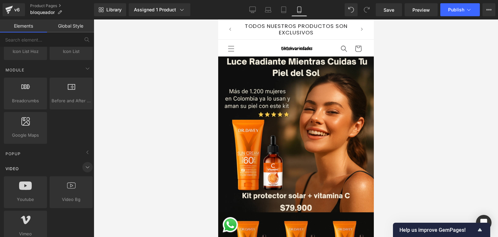
click at [84, 163] on icon at bounding box center [88, 167] width 8 height 8
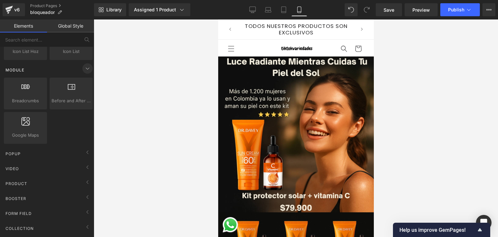
click at [87, 65] on icon at bounding box center [88, 69] width 8 height 8
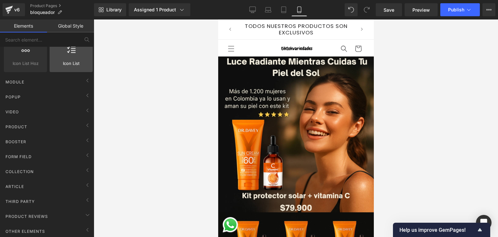
scroll to position [279, 0]
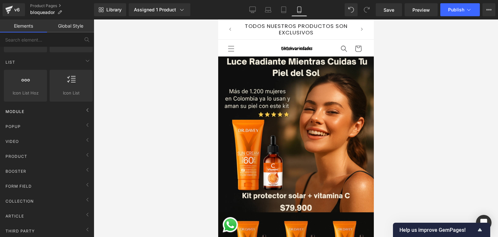
click at [80, 111] on div "Module" at bounding box center [49, 111] width 92 height 13
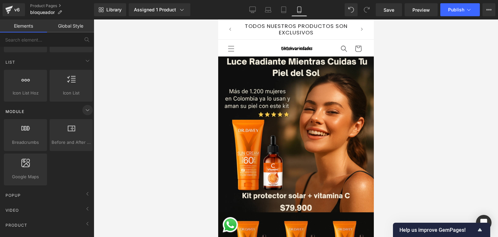
click at [82, 111] on span at bounding box center [87, 110] width 10 height 10
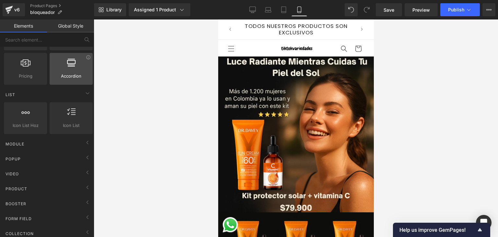
scroll to position [214, 0]
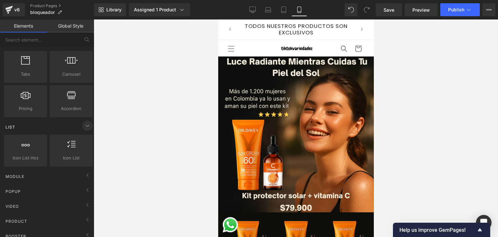
click at [84, 122] on icon at bounding box center [88, 126] width 8 height 8
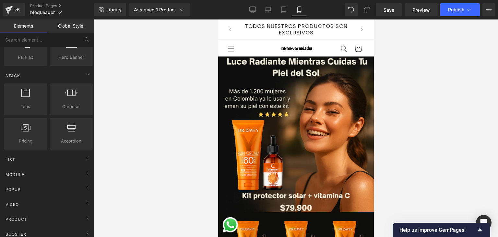
scroll to position [149, 0]
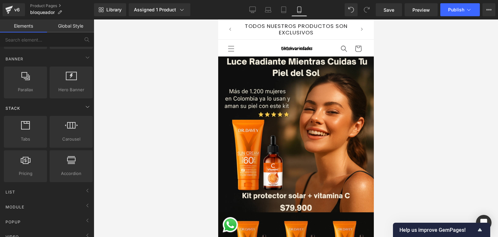
click at [83, 111] on div "Stack" at bounding box center [49, 108] width 92 height 13
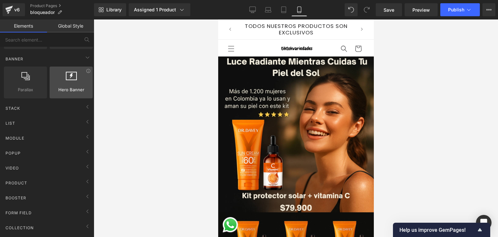
scroll to position [117, 0]
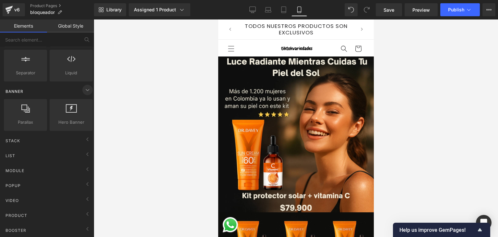
click at [82, 92] on span at bounding box center [87, 90] width 10 height 10
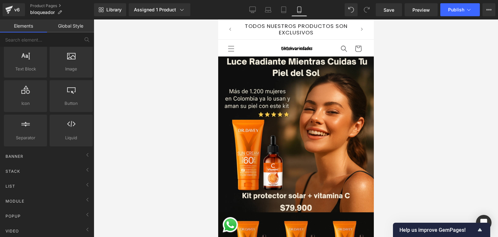
scroll to position [0, 0]
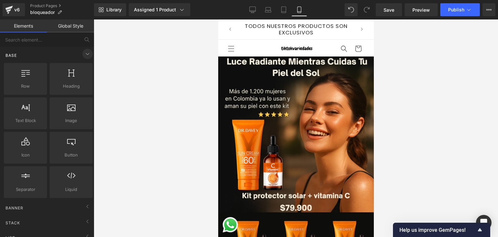
click at [84, 57] on icon at bounding box center [88, 54] width 8 height 8
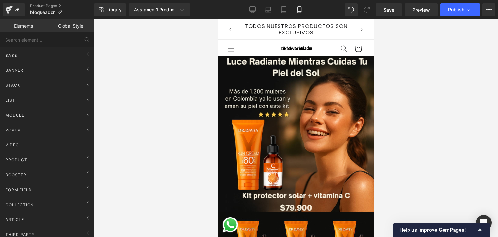
click at [73, 24] on link "Global Style" at bounding box center [70, 25] width 47 height 13
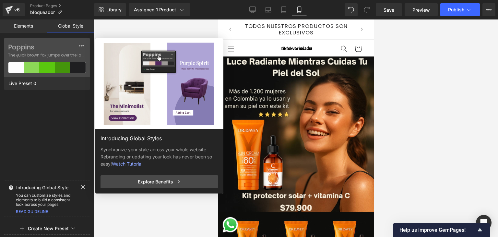
click at [28, 28] on link "Elements" at bounding box center [23, 25] width 47 height 13
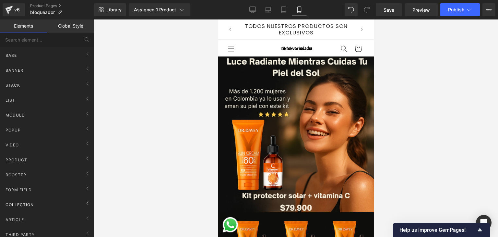
scroll to position [37, 0]
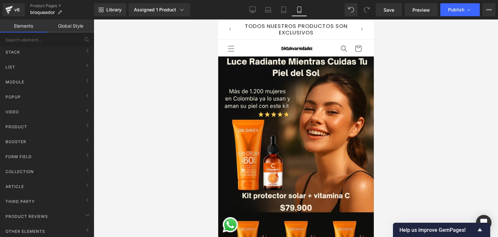
click at [27, 28] on link "Elements" at bounding box center [23, 25] width 47 height 13
click at [27, 38] on input "text" at bounding box center [40, 39] width 80 height 14
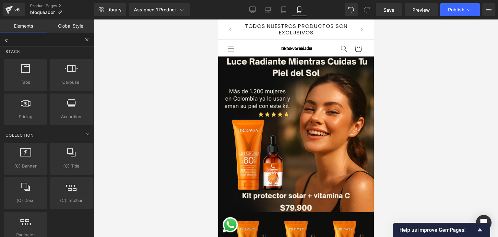
type input "cu"
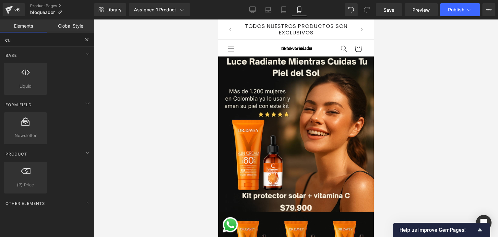
scroll to position [0, 0]
click at [35, 78] on div at bounding box center [25, 75] width 39 height 15
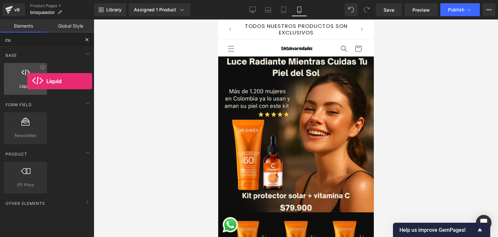
click at [27, 81] on div at bounding box center [25, 75] width 39 height 15
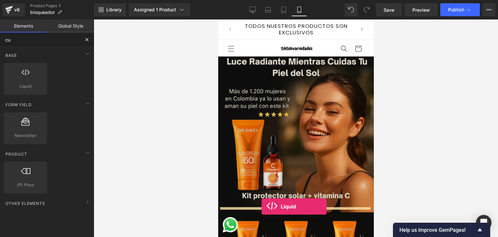
drag, startPoint x: 245, startPoint y: 101, endPoint x: 262, endPoint y: 206, distance: 107.0
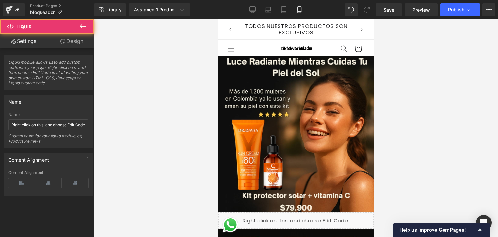
scroll to position [65, 0]
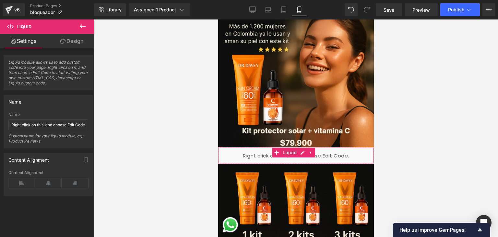
click at [70, 45] on link "Design" at bounding box center [71, 41] width 47 height 15
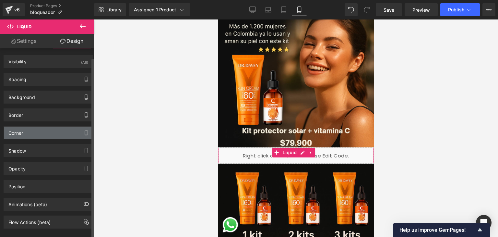
scroll to position [8, 0]
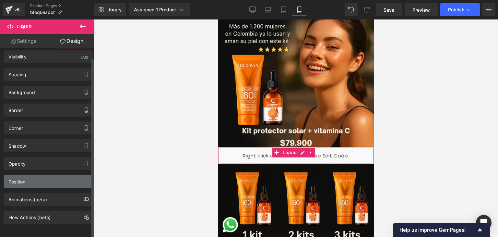
click at [32, 175] on div "Position" at bounding box center [48, 181] width 89 height 12
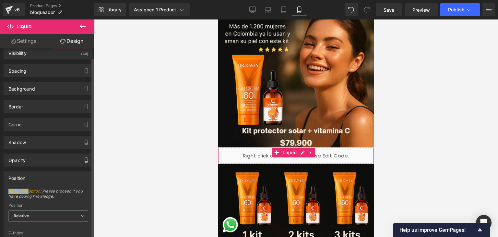
click at [32, 172] on div "Position" at bounding box center [48, 178] width 89 height 12
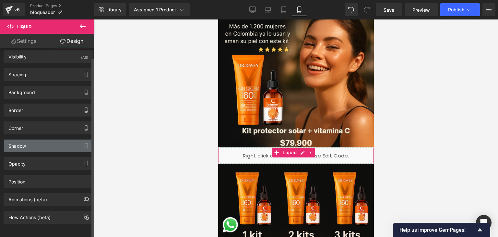
click at [33, 142] on div "Shadow" at bounding box center [48, 146] width 89 height 12
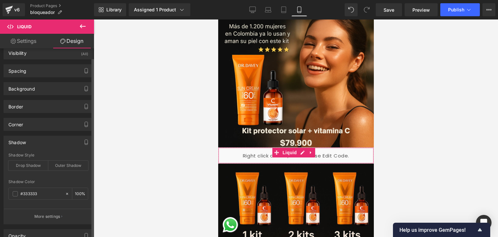
click at [33, 142] on div "Shadow" at bounding box center [48, 142] width 89 height 12
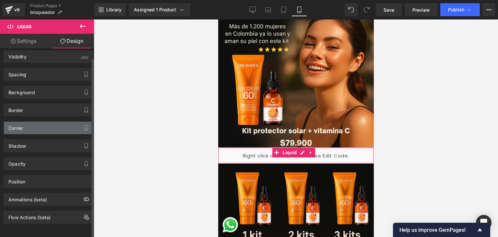
click at [34, 124] on div "Corner" at bounding box center [48, 128] width 89 height 12
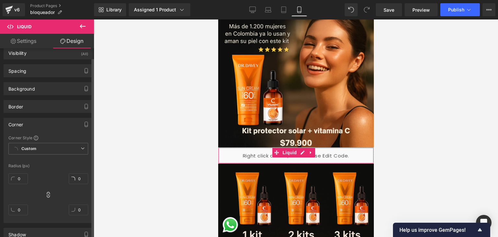
click at [33, 123] on div "Corner" at bounding box center [48, 124] width 89 height 12
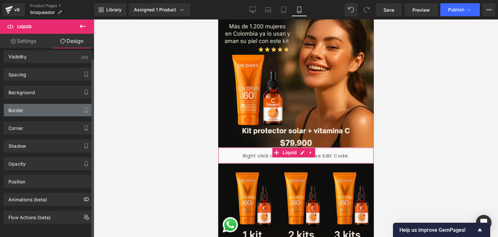
click at [33, 110] on div "Border" at bounding box center [48, 110] width 89 height 12
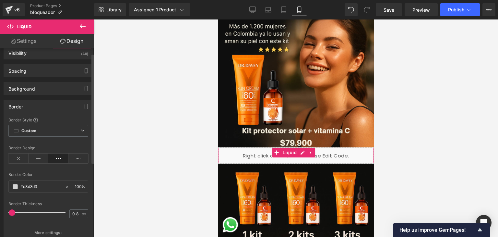
click at [33, 109] on div "Border" at bounding box center [48, 106] width 89 height 12
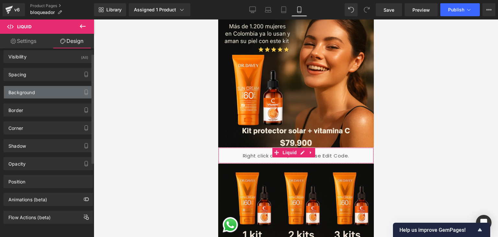
click at [36, 91] on div "Background" at bounding box center [48, 92] width 89 height 12
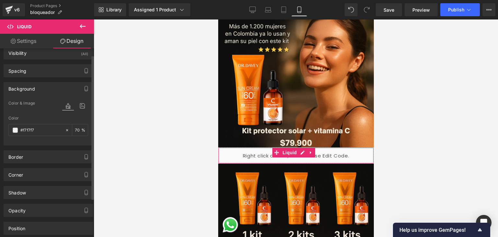
click at [36, 91] on div "Background" at bounding box center [48, 88] width 89 height 12
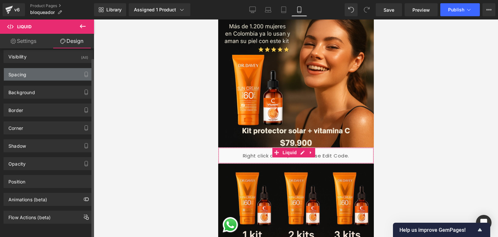
click at [42, 68] on div "Spacing" at bounding box center [48, 74] width 89 height 12
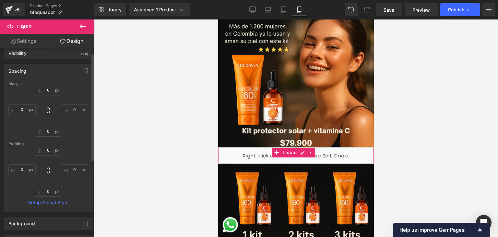
click at [42, 68] on div "Spacing" at bounding box center [48, 71] width 89 height 12
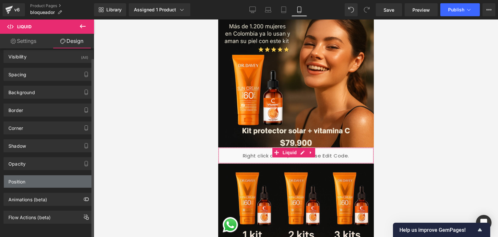
click at [31, 182] on div "Position" at bounding box center [48, 181] width 89 height 12
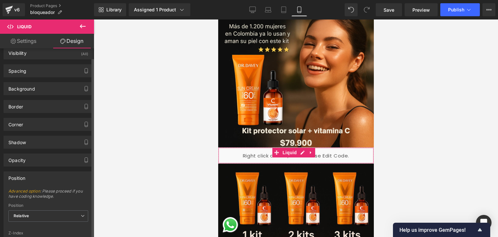
click at [36, 178] on div "Position" at bounding box center [48, 178] width 89 height 12
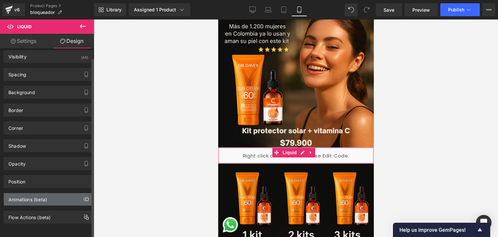
click at [37, 193] on div "Animations (beta)" at bounding box center [27, 197] width 39 height 9
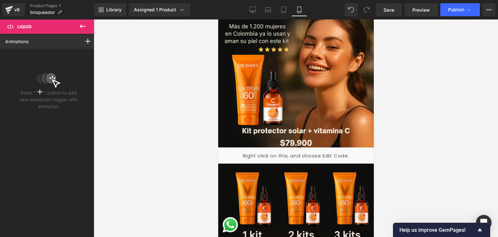
click at [80, 30] on icon at bounding box center [83, 26] width 8 height 8
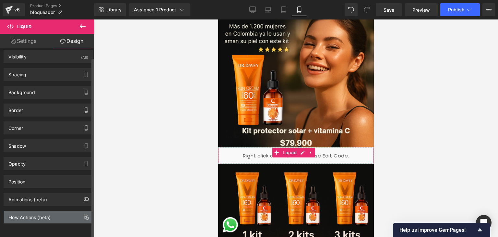
click at [41, 217] on div "Flow Actions (beta)" at bounding box center [48, 217] width 89 height 12
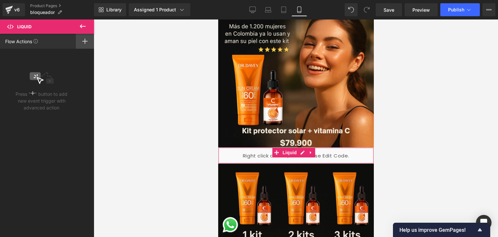
click at [81, 41] on div at bounding box center [85, 41] width 18 height 15
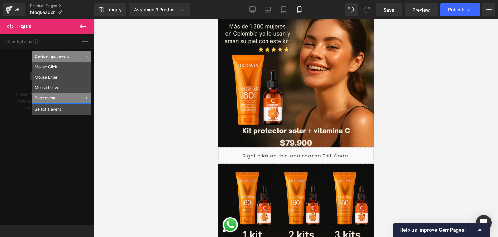
click at [85, 30] on button at bounding box center [82, 26] width 23 height 14
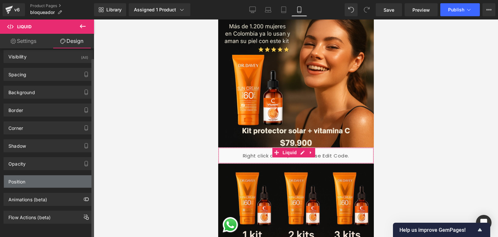
scroll to position [0, 0]
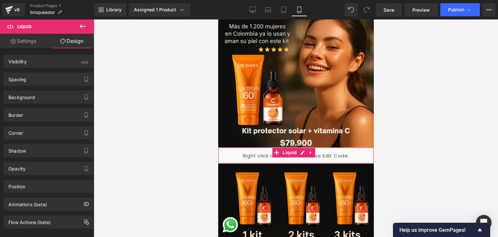
click at [37, 41] on link "Settings" at bounding box center [23, 41] width 47 height 15
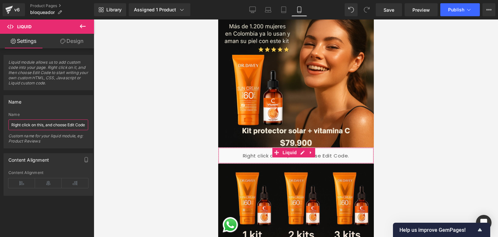
click at [46, 128] on input "Right click on this, and choose Edit Code." at bounding box center [48, 124] width 80 height 11
click at [76, 43] on link "Design" at bounding box center [71, 41] width 47 height 15
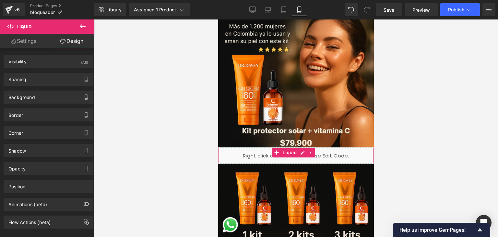
click at [34, 43] on link "Settings" at bounding box center [23, 41] width 47 height 15
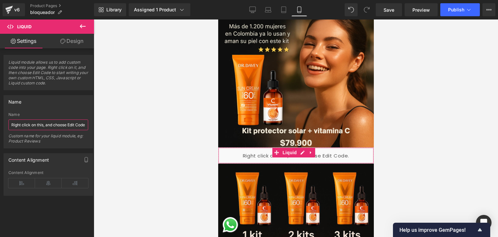
scroll to position [0, 4]
drag, startPoint x: 10, startPoint y: 124, endPoint x: 150, endPoint y: 127, distance: 140.2
click at [150, 127] on div "Liquid You are previewing how the will restyle your page. You can not edit Elem…" at bounding box center [249, 124] width 498 height 248
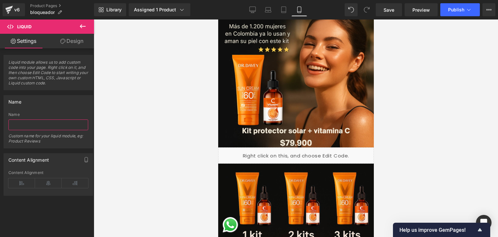
scroll to position [0, 0]
type input "[PERSON_NAME]"
click at [125, 144] on div at bounding box center [296, 127] width 405 height 217
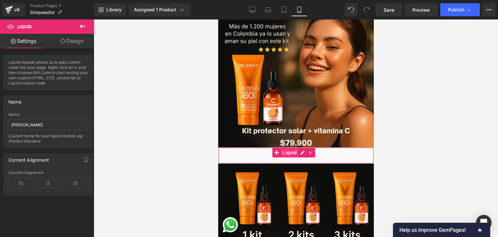
click at [292, 149] on span "Liquid" at bounding box center [290, 153] width 18 height 10
click at [73, 43] on link "Design" at bounding box center [71, 41] width 47 height 15
type input "70"
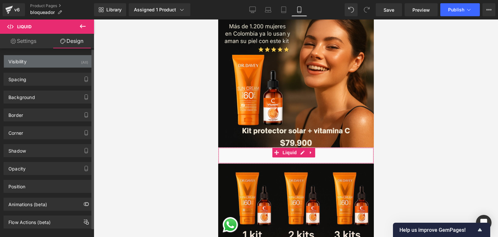
click at [55, 57] on div "Visibility (All)" at bounding box center [48, 61] width 89 height 12
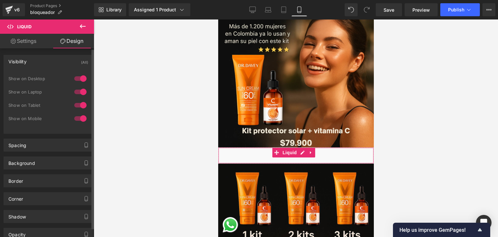
click at [55, 57] on div "Visibility (All)" at bounding box center [48, 61] width 89 height 12
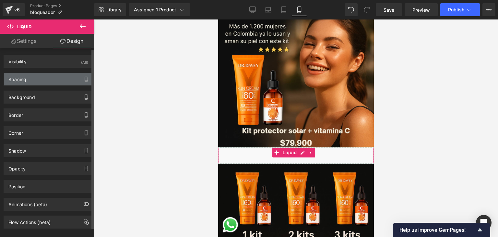
click at [49, 78] on div "Spacing" at bounding box center [48, 79] width 89 height 12
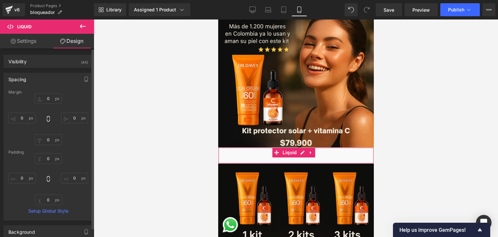
click at [49, 78] on div "Spacing" at bounding box center [48, 79] width 89 height 12
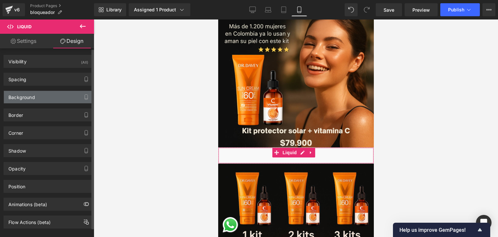
click at [48, 97] on div "Background" at bounding box center [48, 97] width 89 height 12
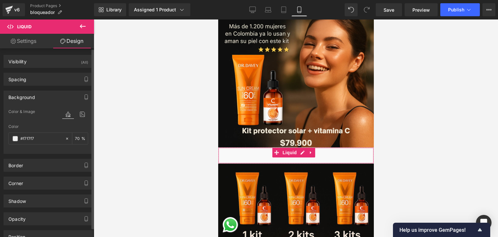
click at [48, 97] on div "Background" at bounding box center [48, 97] width 89 height 12
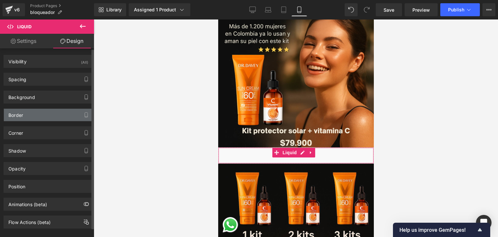
click at [43, 114] on div "Border" at bounding box center [48, 115] width 89 height 12
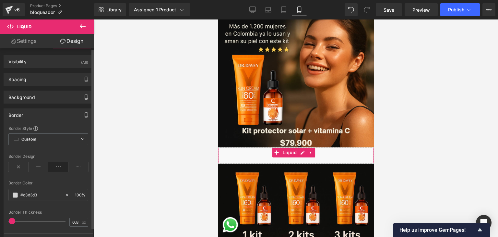
click at [43, 113] on div "Border" at bounding box center [48, 115] width 89 height 12
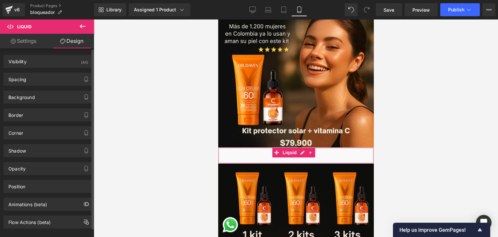
click at [45, 140] on div "Shadow Shadow Style Drop Shadow Outer Shadow #333333 Shadow Color #333333 100 %…" at bounding box center [48, 148] width 97 height 18
click at [45, 136] on div "Corner" at bounding box center [48, 133] width 89 height 12
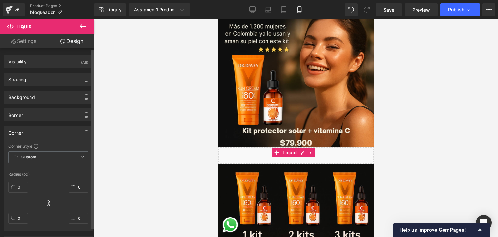
click at [45, 135] on div "Corner" at bounding box center [48, 133] width 89 height 12
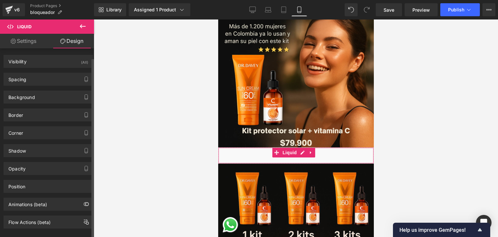
scroll to position [8, 0]
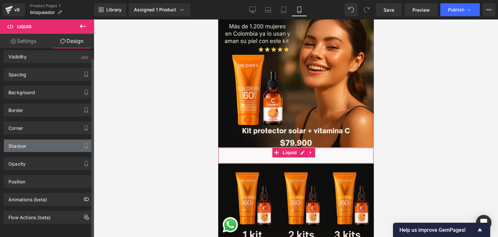
click at [40, 140] on div "Shadow" at bounding box center [48, 146] width 89 height 12
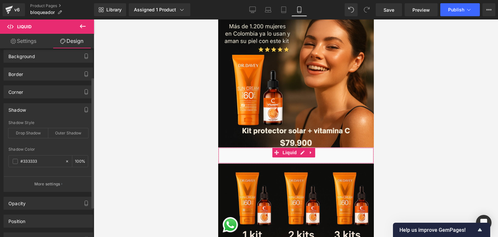
click at [39, 107] on div "Shadow" at bounding box center [48, 110] width 89 height 12
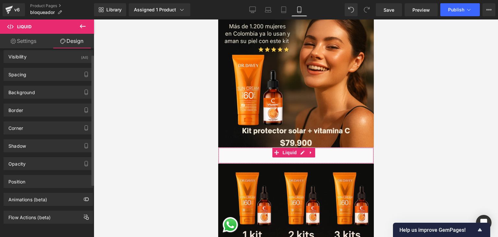
click at [39, 159] on div "Opacity" at bounding box center [48, 163] width 89 height 12
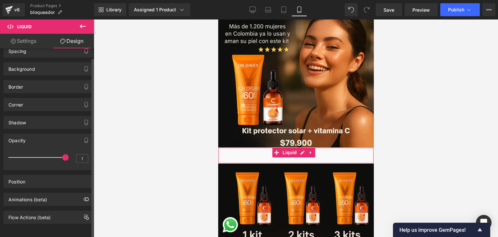
click at [35, 137] on div "Opacity" at bounding box center [48, 140] width 89 height 12
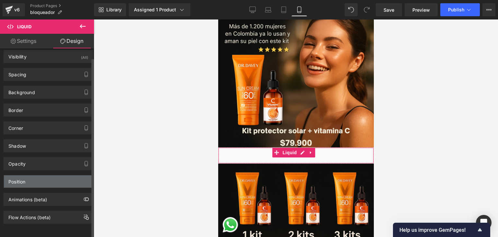
click at [42, 175] on div "Position" at bounding box center [48, 181] width 89 height 12
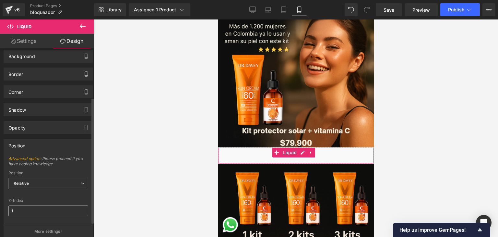
scroll to position [95, 0]
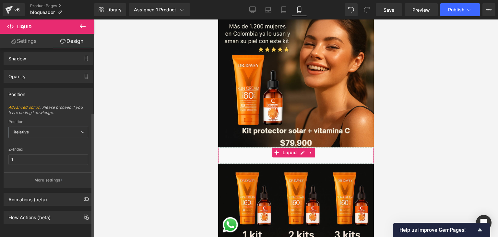
click at [34, 94] on div "Position" at bounding box center [48, 94] width 89 height 12
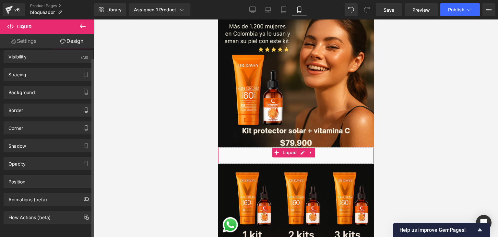
click at [47, 193] on div "Animations (beta)" at bounding box center [48, 199] width 89 height 12
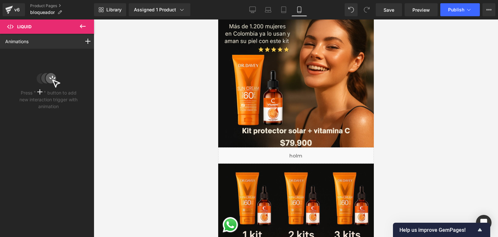
click at [85, 27] on icon at bounding box center [83, 26] width 8 height 8
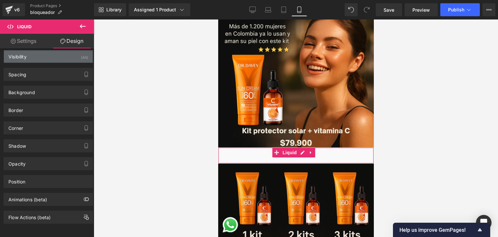
scroll to position [0, 0]
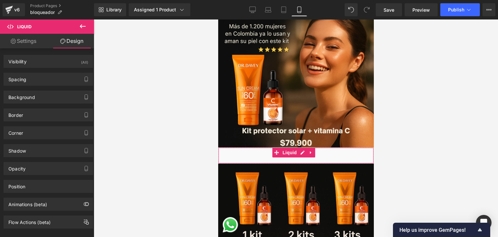
click at [33, 39] on link "Settings" at bounding box center [23, 41] width 47 height 15
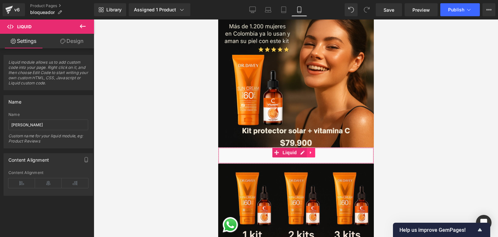
click at [313, 148] on link at bounding box center [311, 153] width 8 height 10
click at [318, 148] on link at bounding box center [315, 153] width 8 height 10
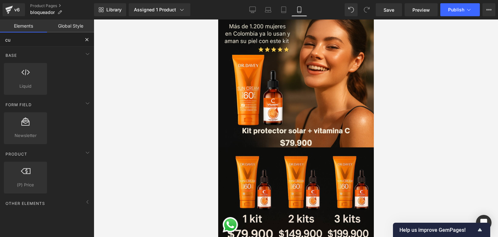
click at [32, 41] on input "cu" at bounding box center [40, 39] width 80 height 14
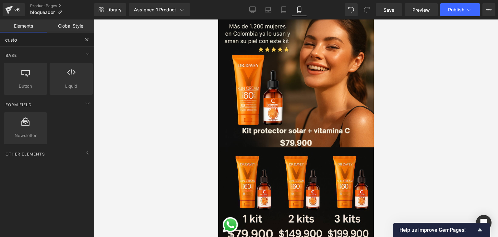
type input "custon"
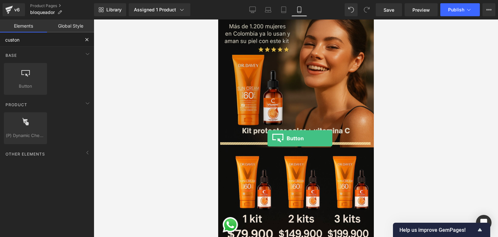
drag, startPoint x: 248, startPoint y: 99, endPoint x: 267, endPoint y: 138, distance: 44.0
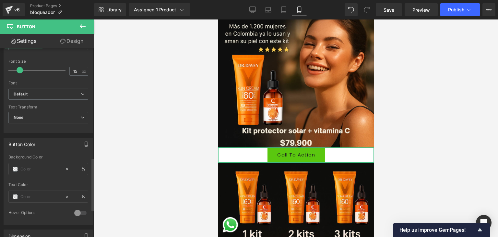
scroll to position [488, 0]
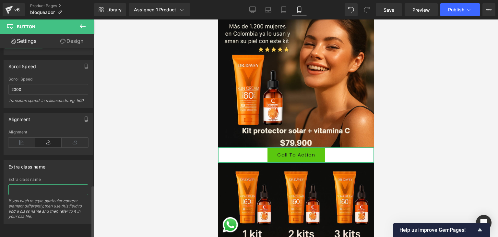
click at [42, 184] on input "text" at bounding box center [48, 189] width 80 height 11
paste input "<script type="text/plain" class="product-json" id="product-json{{[DOMAIN_NAME]}…"
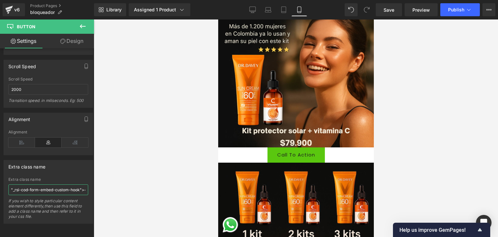
type input "<script type="text/plain" class="product-json" id="product-json{{[DOMAIN_NAME]}…"
click at [143, 133] on div at bounding box center [296, 127] width 405 height 217
click at [73, 40] on link "Design" at bounding box center [71, 41] width 47 height 15
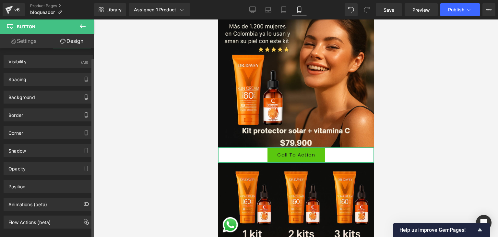
scroll to position [8, 0]
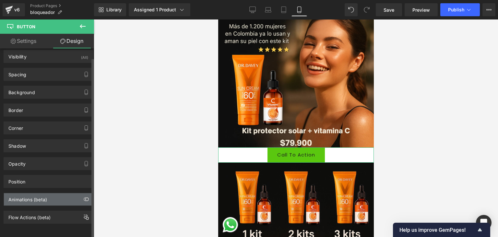
click at [55, 199] on div "Animations (beta)" at bounding box center [48, 199] width 89 height 12
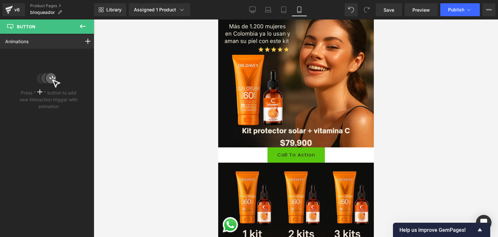
click at [81, 24] on icon at bounding box center [83, 26] width 8 height 8
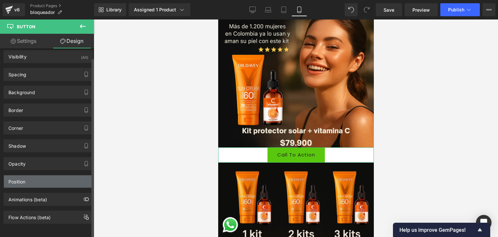
click at [48, 176] on div "Position" at bounding box center [48, 181] width 89 height 12
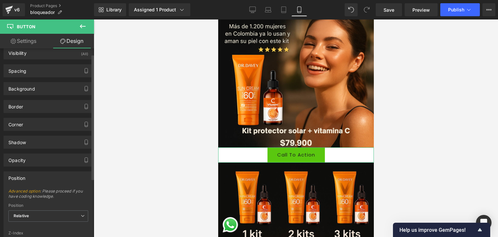
click at [48, 174] on div "Position" at bounding box center [48, 178] width 89 height 12
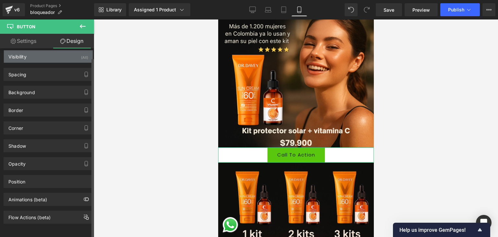
click at [51, 54] on div "Visibility (All)" at bounding box center [48, 56] width 89 height 12
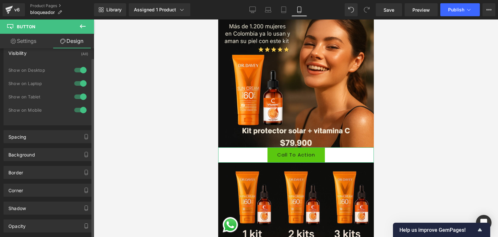
click at [51, 54] on div "Visibility (All)" at bounding box center [48, 53] width 89 height 12
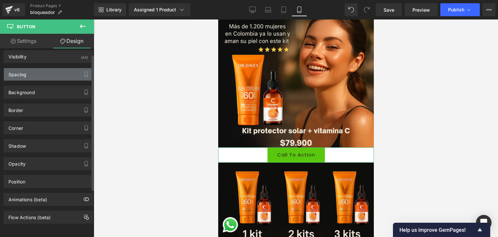
scroll to position [0, 0]
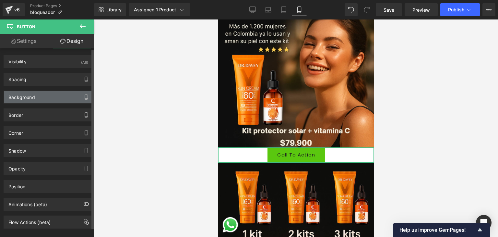
click at [44, 101] on div "Background" at bounding box center [48, 97] width 89 height 12
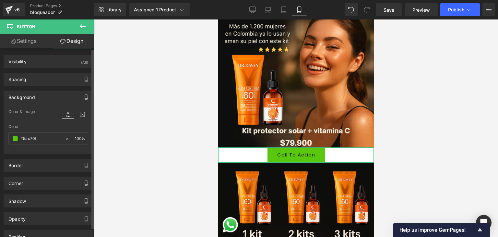
click at [44, 98] on div "Background" at bounding box center [48, 97] width 89 height 12
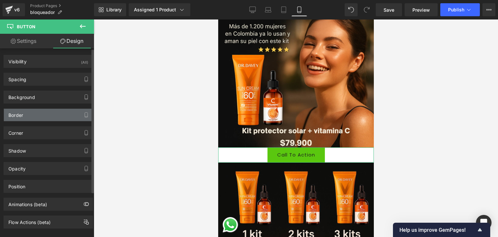
click at [45, 115] on div "Border" at bounding box center [48, 115] width 89 height 12
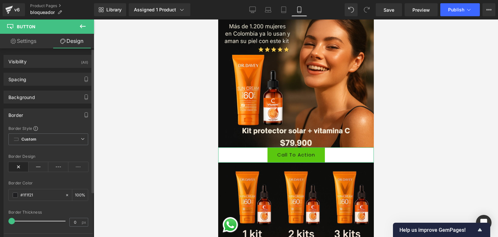
click at [45, 115] on div "Border" at bounding box center [48, 115] width 89 height 12
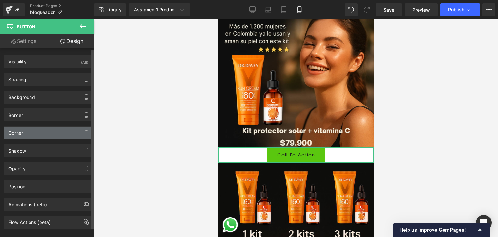
click at [39, 136] on div "Corner" at bounding box center [48, 133] width 89 height 12
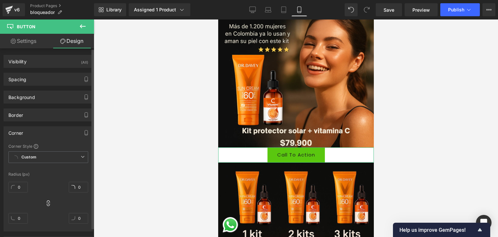
click at [39, 135] on div "Corner" at bounding box center [48, 133] width 89 height 12
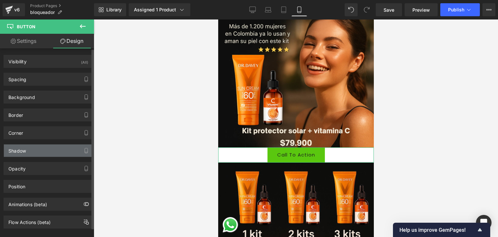
click at [39, 154] on div "Shadow" at bounding box center [48, 150] width 89 height 12
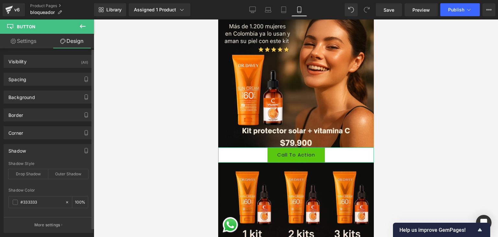
drag, startPoint x: 39, startPoint y: 154, endPoint x: 40, endPoint y: 157, distance: 3.9
click at [39, 153] on div "Shadow" at bounding box center [48, 150] width 89 height 12
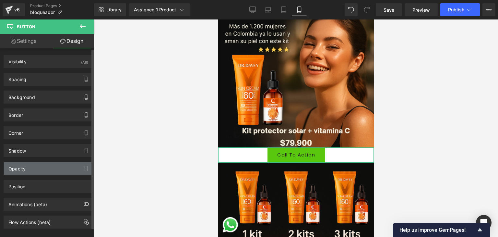
click at [42, 164] on div "Opacity" at bounding box center [48, 168] width 89 height 12
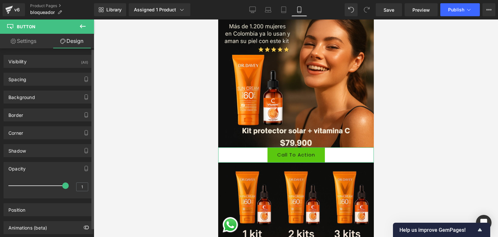
click at [42, 164] on div "Opacity" at bounding box center [48, 168] width 89 height 12
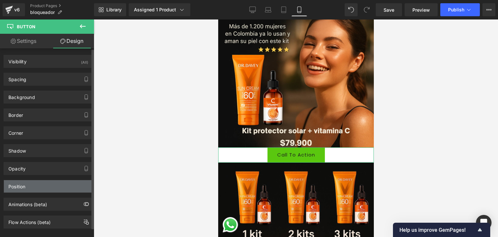
click at [42, 185] on div "Position" at bounding box center [48, 186] width 89 height 12
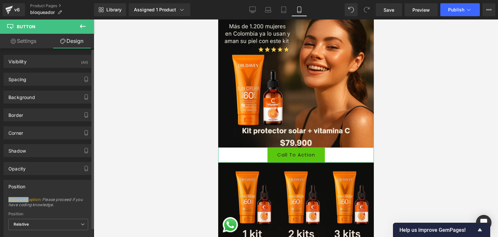
click at [41, 185] on div "Position" at bounding box center [48, 186] width 89 height 12
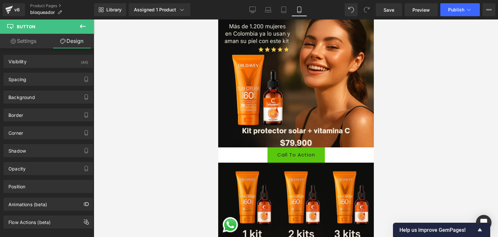
click at [82, 29] on icon at bounding box center [83, 26] width 8 height 8
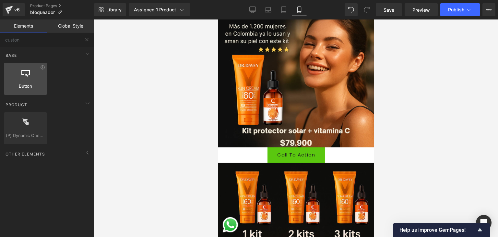
click at [27, 82] on div at bounding box center [25, 75] width 39 height 15
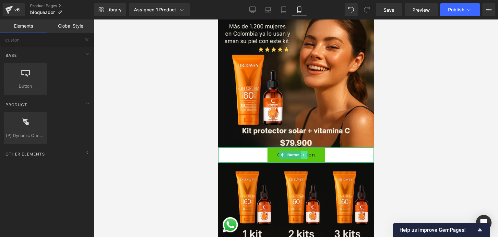
click at [303, 153] on icon at bounding box center [304, 155] width 4 height 4
click at [308, 153] on icon at bounding box center [308, 155] width 4 height 4
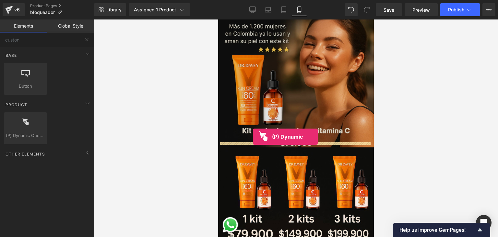
drag, startPoint x: 249, startPoint y: 145, endPoint x: 275, endPoint y: 141, distance: 26.5
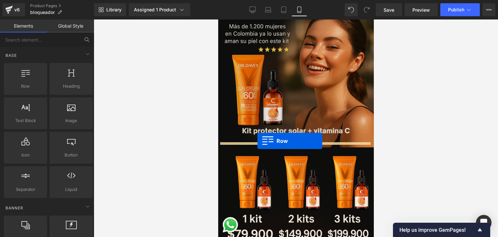
drag, startPoint x: 252, startPoint y: 103, endPoint x: 257, endPoint y: 141, distance: 38.0
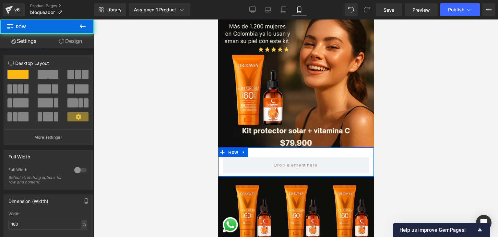
click at [279, 148] on div "Row" at bounding box center [296, 161] width 156 height 29
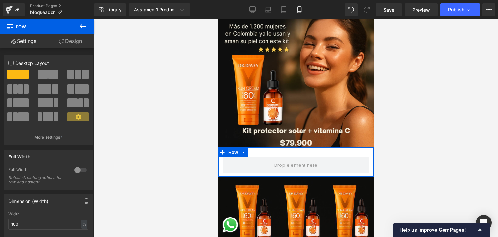
drag, startPoint x: 266, startPoint y: 162, endPoint x: 268, endPoint y: 150, distance: 11.4
click at [268, 150] on div "Row" at bounding box center [296, 161] width 156 height 29
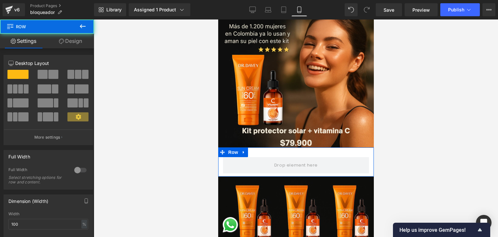
click at [260, 147] on div "Row" at bounding box center [296, 161] width 156 height 29
drag, startPoint x: 262, startPoint y: 149, endPoint x: 267, endPoint y: 161, distance: 13.1
click at [264, 160] on div "Row" at bounding box center [296, 161] width 156 height 29
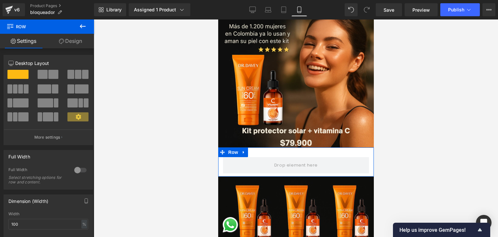
click at [272, 169] on div "Row" at bounding box center [296, 161] width 156 height 29
click at [267, 150] on div "Row" at bounding box center [296, 161] width 156 height 29
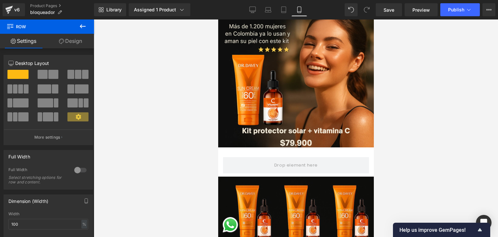
click at [81, 23] on icon at bounding box center [83, 26] width 8 height 8
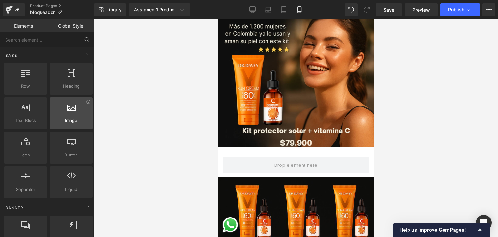
scroll to position [32, 0]
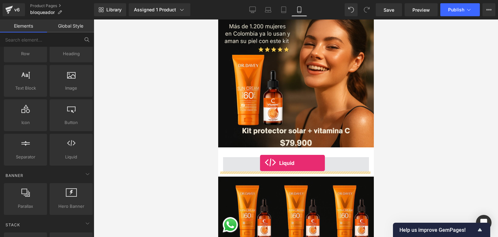
drag, startPoint x: 290, startPoint y: 173, endPoint x: 260, endPoint y: 162, distance: 32.4
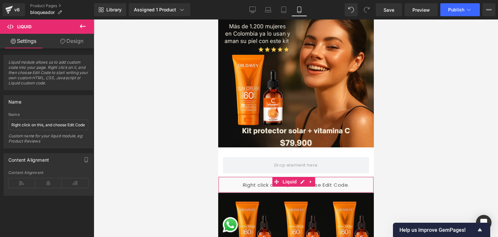
click at [314, 178] on link at bounding box center [311, 182] width 8 height 10
click at [313, 179] on icon at bounding box center [315, 181] width 5 height 5
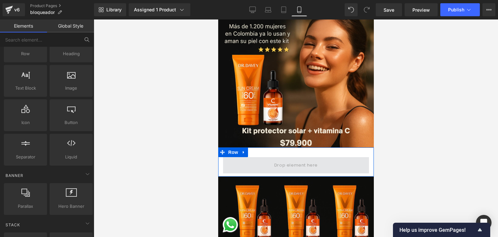
click at [305, 160] on span at bounding box center [296, 165] width 48 height 11
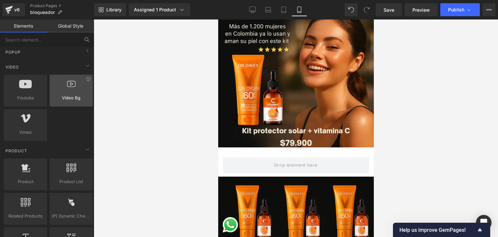
scroll to position [454, 0]
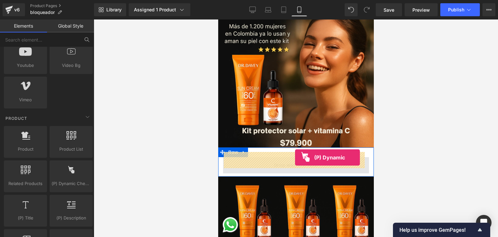
drag, startPoint x: 295, startPoint y: 191, endPoint x: 296, endPoint y: 157, distance: 33.8
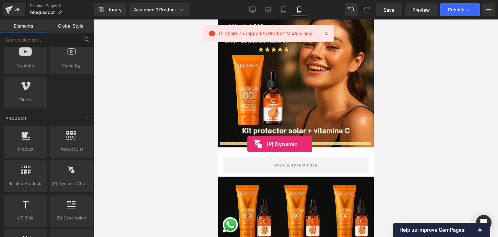
drag, startPoint x: 277, startPoint y: 204, endPoint x: 247, endPoint y: 144, distance: 67.2
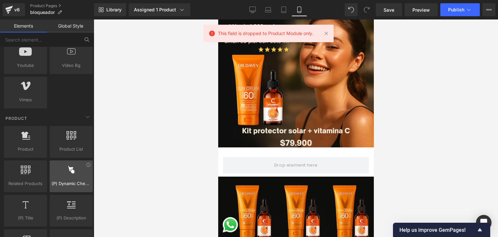
scroll to position [519, 0]
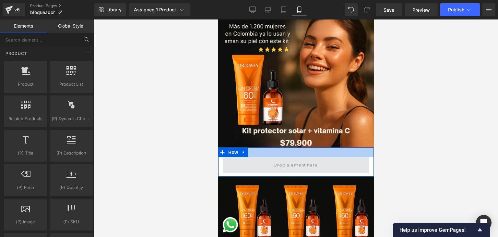
click at [354, 157] on span at bounding box center [296, 165] width 146 height 16
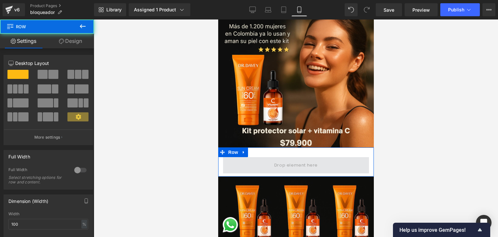
click at [325, 159] on span at bounding box center [296, 165] width 146 height 16
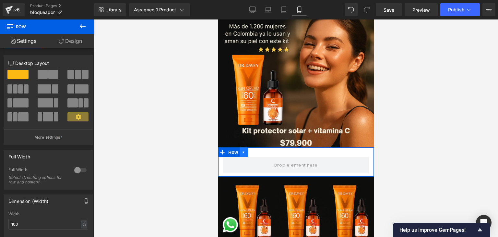
click at [243, 151] on icon at bounding box center [243, 152] width 1 height 3
click at [260, 150] on icon at bounding box center [260, 152] width 5 height 5
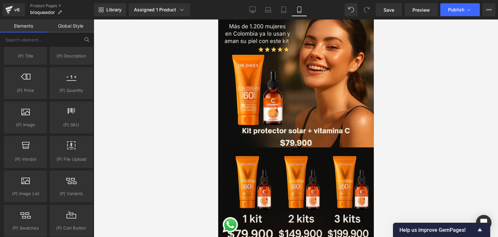
scroll to position [422, 0]
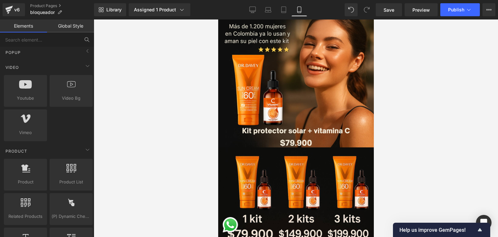
click at [26, 23] on link "Elements" at bounding box center [23, 25] width 47 height 13
click at [14, 12] on div "v6" at bounding box center [17, 10] width 8 height 8
click at [457, 14] on button "Publish" at bounding box center [461, 9] width 40 height 13
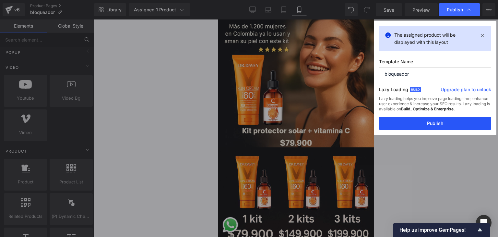
click at [444, 117] on button "Publish" at bounding box center [435, 123] width 112 height 13
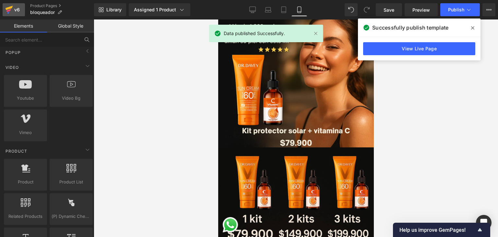
click at [16, 9] on div "v6" at bounding box center [17, 10] width 8 height 8
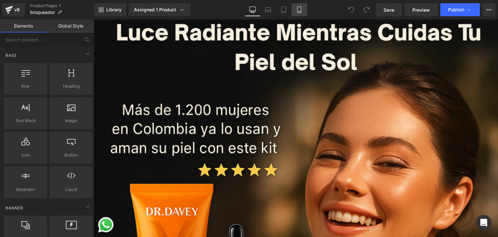
click at [297, 10] on icon at bounding box center [299, 9] width 6 height 6
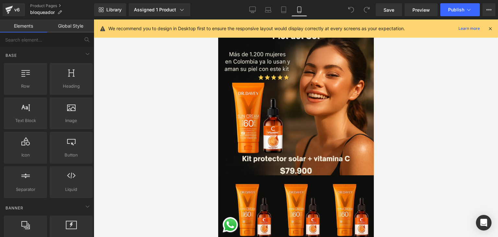
drag, startPoint x: 492, startPoint y: 28, endPoint x: 481, endPoint y: 29, distance: 10.7
click at [492, 29] on icon at bounding box center [491, 29] width 6 height 6
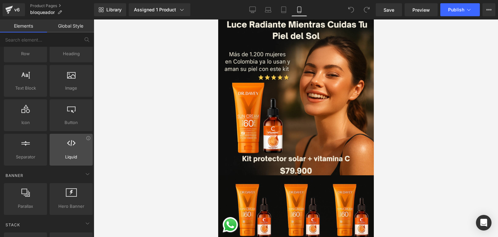
scroll to position [65, 0]
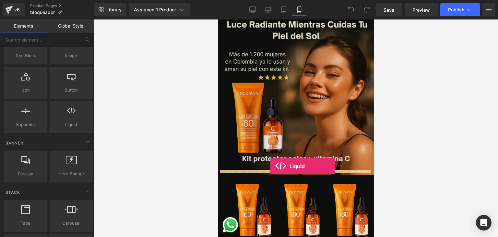
drag, startPoint x: 300, startPoint y: 132, endPoint x: 270, endPoint y: 166, distance: 45.3
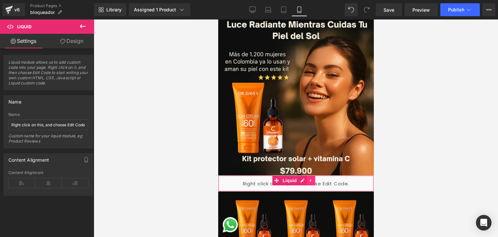
click at [312, 178] on icon at bounding box center [311, 180] width 5 height 5
click at [318, 178] on link at bounding box center [315, 181] width 8 height 10
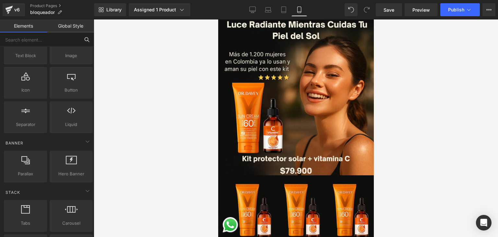
click at [45, 41] on input "text" at bounding box center [40, 39] width 80 height 14
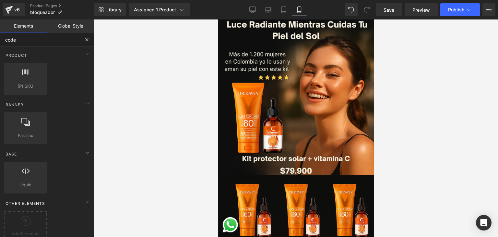
scroll to position [10, 0]
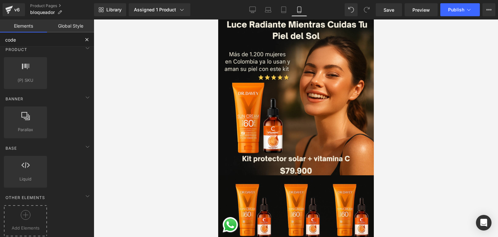
click at [36, 217] on div at bounding box center [26, 217] width 40 height 15
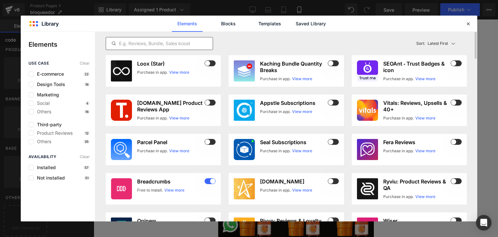
type input "code"
click at [143, 41] on input "text" at bounding box center [159, 44] width 107 height 8
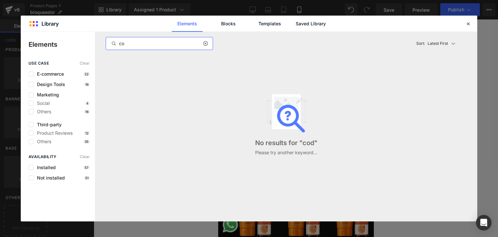
type input "c"
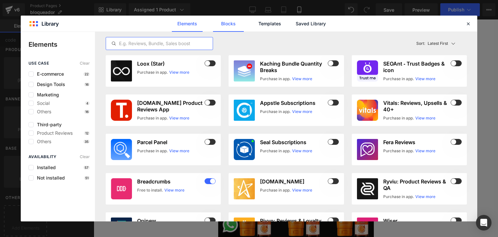
click at [217, 24] on link "Blocks" at bounding box center [228, 24] width 31 height 16
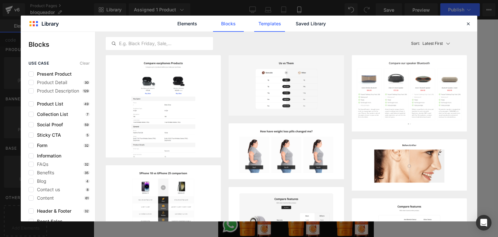
click at [269, 24] on link "Templates" at bounding box center [269, 24] width 31 height 16
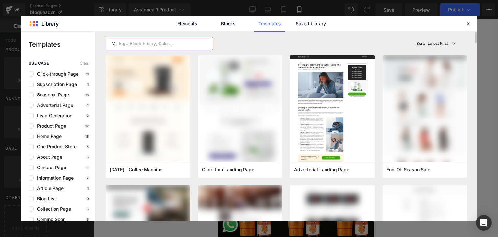
click at [154, 44] on input "text" at bounding box center [159, 44] width 107 height 8
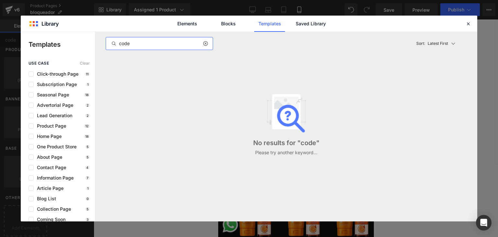
type input "code"
click at [473, 26] on div "Elements Blocks Templates Saved Library" at bounding box center [249, 24] width 457 height 16
click at [471, 25] on icon at bounding box center [469, 24] width 6 height 6
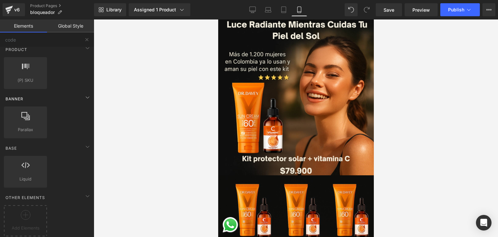
scroll to position [0, 0]
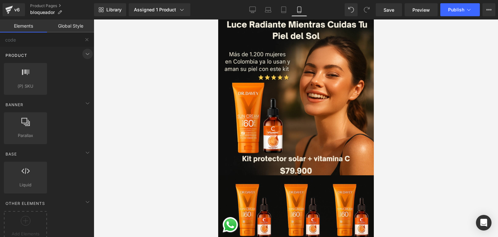
click at [82, 53] on span at bounding box center [87, 54] width 10 height 10
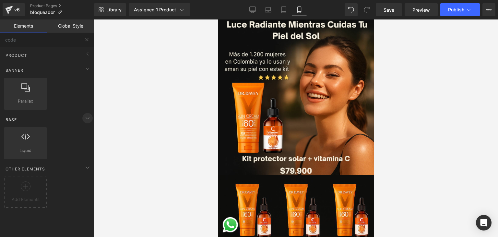
drag, startPoint x: 86, startPoint y: 67, endPoint x: 85, endPoint y: 91, distance: 24.3
click at [86, 67] on icon at bounding box center [88, 69] width 8 height 8
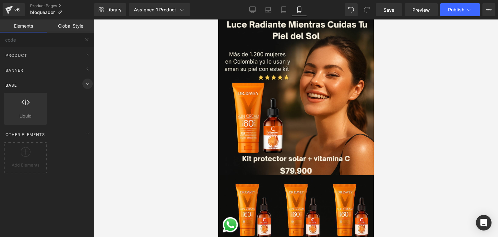
click at [88, 86] on icon at bounding box center [88, 84] width 8 height 8
click at [88, 99] on icon at bounding box center [88, 99] width 8 height 8
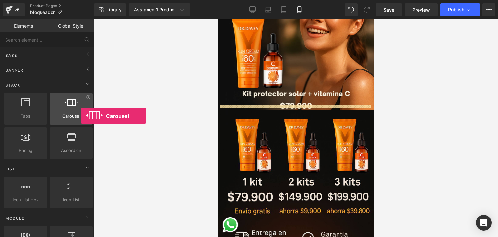
click at [81, 116] on span "Carousel" at bounding box center [71, 116] width 39 height 7
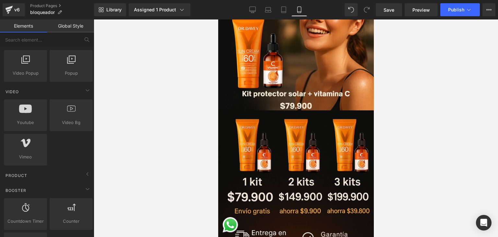
scroll to position [292, 0]
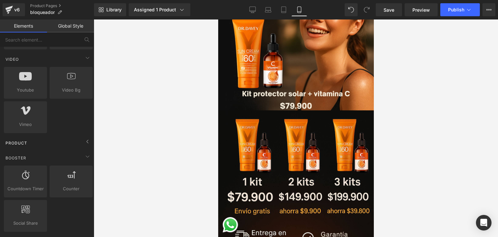
click at [80, 141] on div "Product" at bounding box center [49, 142] width 92 height 13
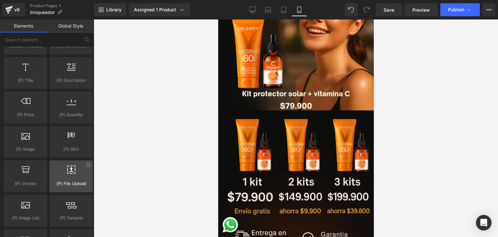
scroll to position [519, 0]
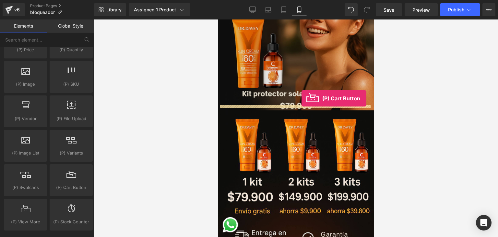
drag, startPoint x: 294, startPoint y: 193, endPoint x: 300, endPoint y: 99, distance: 94.3
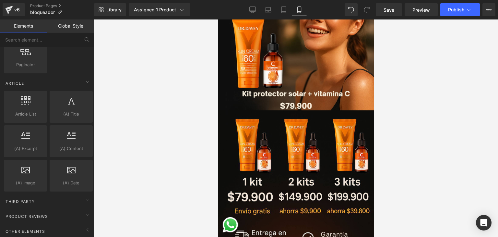
scroll to position [804, 0]
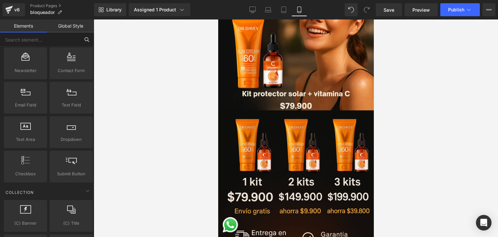
click at [33, 43] on input "text" at bounding box center [40, 39] width 80 height 14
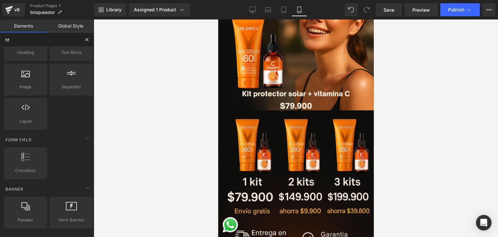
scroll to position [0, 0]
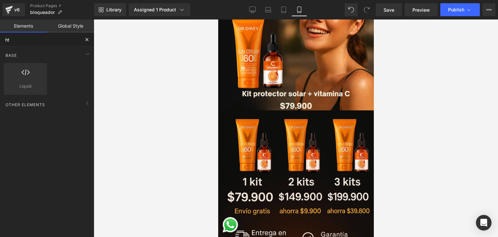
type input "htm"
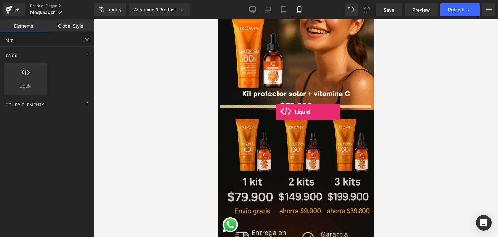
drag, startPoint x: 256, startPoint y: 100, endPoint x: 276, endPoint y: 111, distance: 22.4
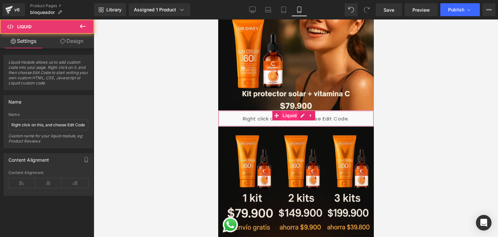
click at [284, 112] on span "Liquid" at bounding box center [290, 116] width 18 height 10
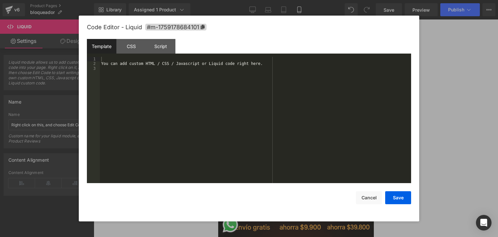
click at [301, 110] on div "Liquid" at bounding box center [296, 118] width 156 height 16
click at [444, 67] on div at bounding box center [249, 118] width 498 height 237
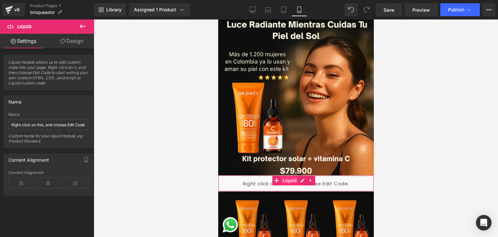
click at [294, 178] on span "Liquid" at bounding box center [290, 181] width 18 height 10
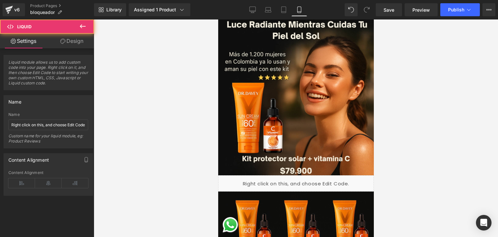
click at [300, 178] on div "Liquid" at bounding box center [296, 183] width 156 height 16
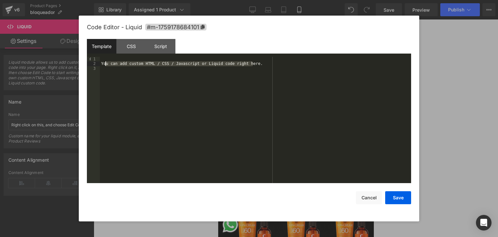
drag, startPoint x: 261, startPoint y: 63, endPoint x: 108, endPoint y: 64, distance: 152.2
click at [105, 64] on div "You can add custom HTML / CSS / Javascript or Liquid code right here." at bounding box center [256, 125] width 312 height 136
click at [247, 62] on div "You can add custom HTML / CSS / Javascript or Liquid code right here." at bounding box center [256, 125] width 312 height 136
click at [252, 64] on div "You can add custom HTML / CSS / Javascript or Liquid code right here." at bounding box center [256, 125] width 312 height 136
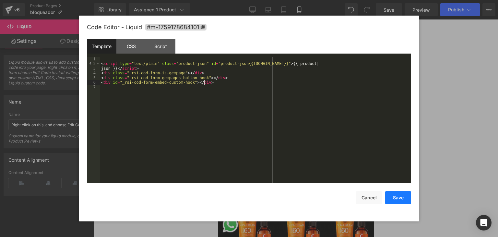
click at [399, 197] on button "Save" at bounding box center [399, 197] width 26 height 13
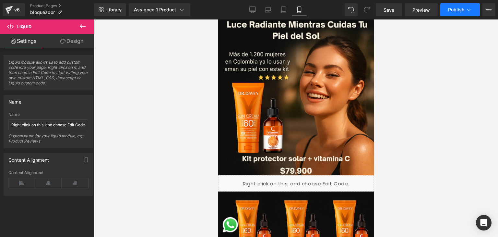
click at [448, 13] on button "Publish" at bounding box center [461, 9] width 40 height 13
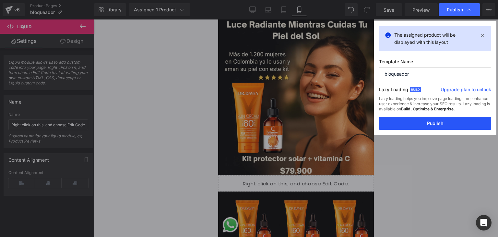
click at [442, 128] on button "Publish" at bounding box center [435, 123] width 112 height 13
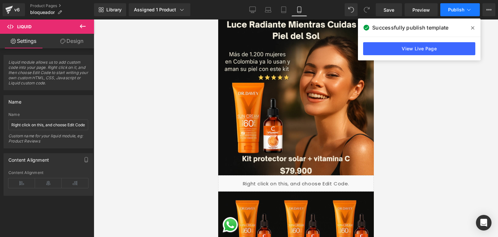
click at [444, 9] on button "Publish" at bounding box center [461, 9] width 40 height 13
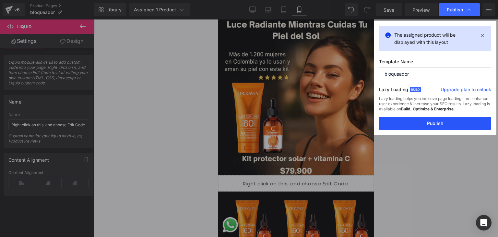
click at [428, 125] on button "Publish" at bounding box center [435, 123] width 112 height 13
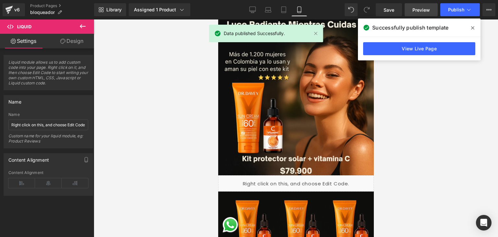
click at [412, 11] on link "Preview" at bounding box center [421, 9] width 33 height 13
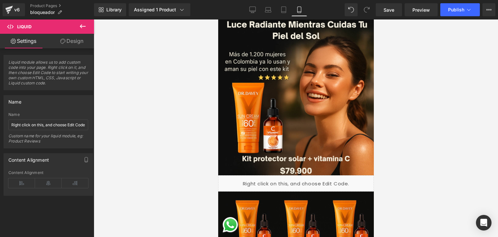
scroll to position [32, 0]
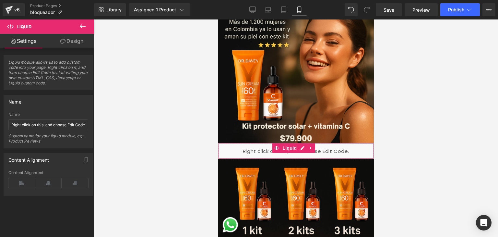
click at [237, 143] on div "Liquid" at bounding box center [296, 151] width 156 height 16
click at [62, 43] on icon at bounding box center [62, 41] width 5 height 5
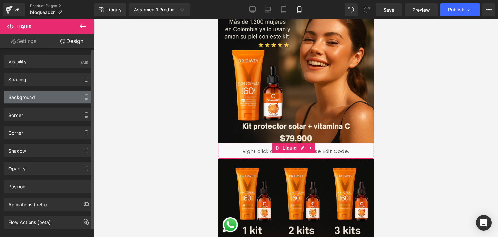
click at [53, 96] on div "Background" at bounding box center [48, 97] width 89 height 12
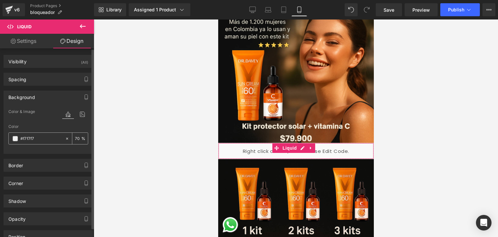
click at [51, 134] on div "#f7f7f7" at bounding box center [37, 138] width 56 height 11
click at [16, 138] on span at bounding box center [15, 138] width 5 height 5
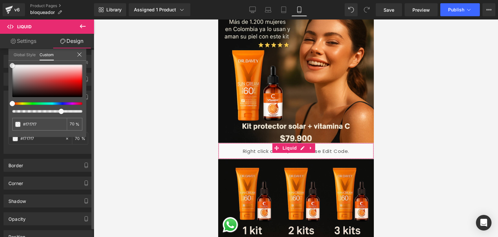
type input "#f4f4f4"
type input "#e8e8e8"
type input "#c6c6c6"
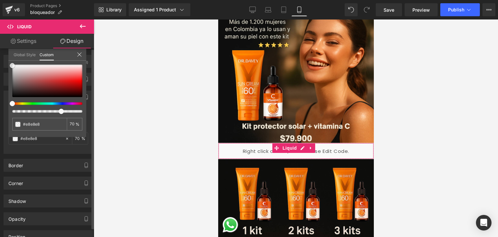
type input "#c6c6c6"
type input "#9b9b9b"
type input "#5e5e5e"
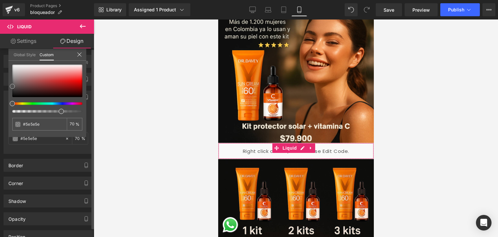
type input "#353535"
type input "#191919"
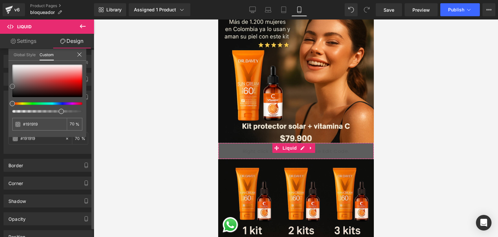
type input "#0f0e0e"
type input "#050404"
type input "#000000"
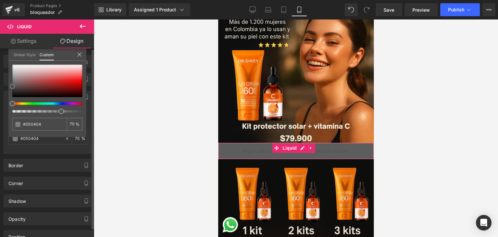
type input "#000000"
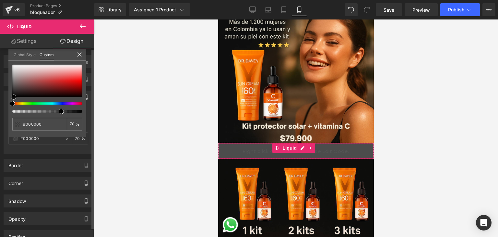
drag, startPoint x: 13, startPoint y: 67, endPoint x: 14, endPoint y: 100, distance: 32.8
click at [14, 100] on div at bounding box center [47, 89] width 70 height 48
type input "74"
type input "75"
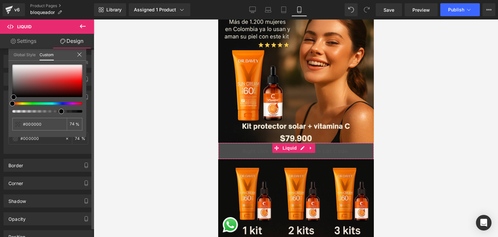
type input "75"
type input "77"
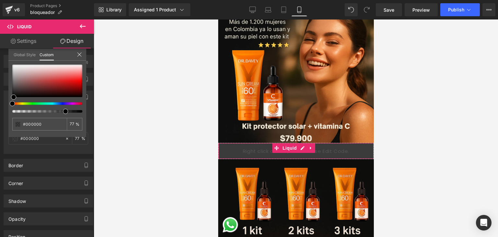
type input "78"
type input "83"
type input "92"
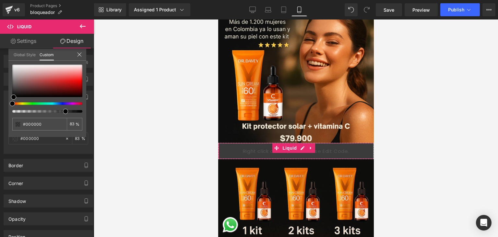
type input "92"
type input "100"
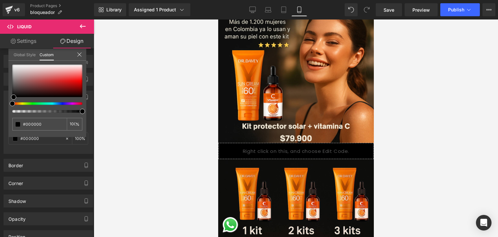
drag, startPoint x: 60, startPoint y: 109, endPoint x: 102, endPoint y: 111, distance: 42.5
click at [102, 111] on div "Liquid You are previewing how the will restyle your page. You can not edit Elem…" at bounding box center [249, 124] width 498 height 248
click at [439, 82] on div at bounding box center [296, 127] width 405 height 217
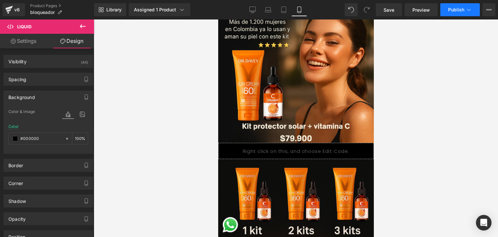
click at [453, 11] on span "Publish" at bounding box center [457, 9] width 16 height 5
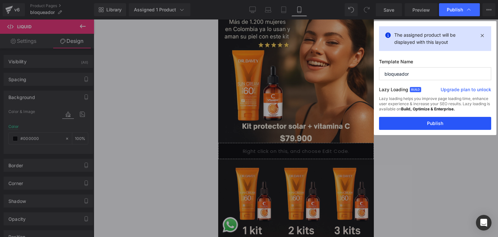
click at [428, 129] on button "Publish" at bounding box center [435, 123] width 112 height 13
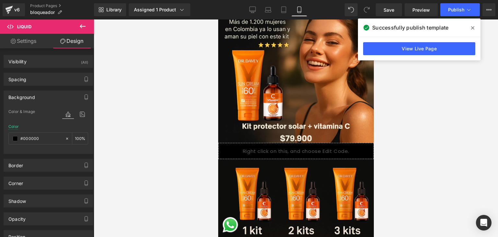
click at [299, 143] on div "Liquid" at bounding box center [296, 151] width 156 height 16
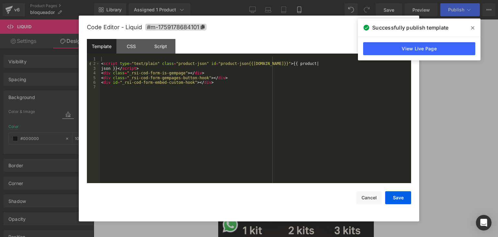
click at [475, 25] on span at bounding box center [473, 28] width 10 height 10
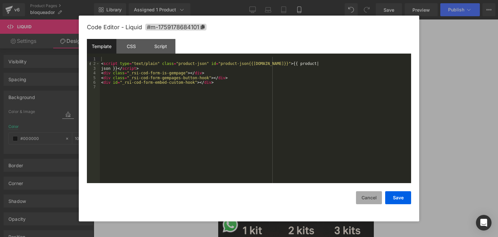
click at [371, 194] on button "Cancel" at bounding box center [369, 197] width 26 height 13
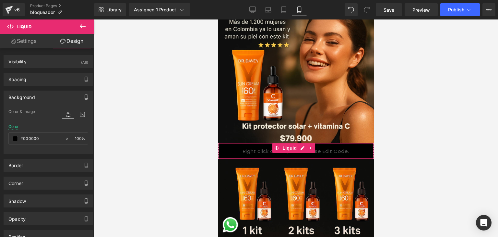
click at [243, 143] on div "Liquid" at bounding box center [296, 151] width 156 height 16
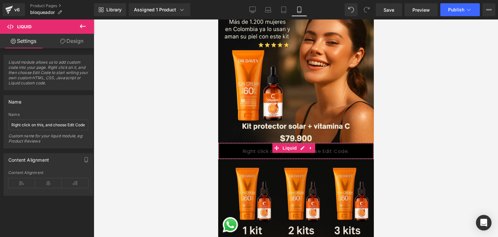
drag, startPoint x: 250, startPoint y: 144, endPoint x: 224, endPoint y: 121, distance: 34.7
click at [250, 145] on div "Liquid" at bounding box center [296, 151] width 156 height 16
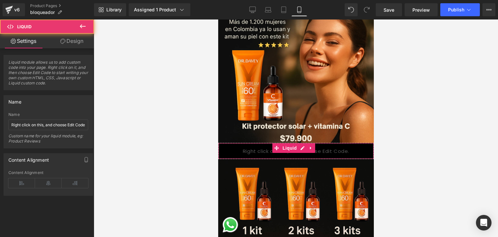
click at [79, 41] on link "Design" at bounding box center [71, 41] width 47 height 15
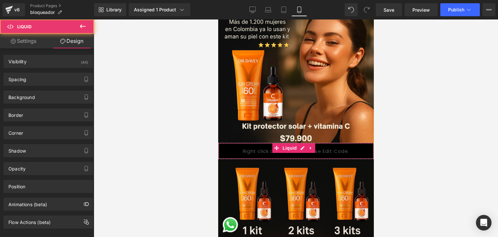
type input "0"
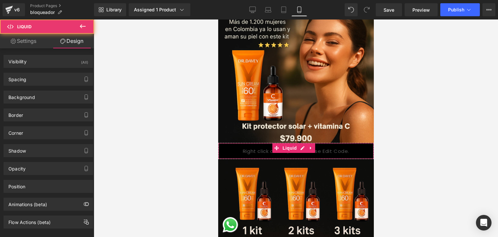
type input "0"
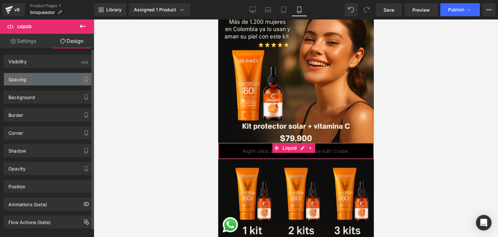
click at [61, 79] on div "Spacing" at bounding box center [48, 79] width 89 height 12
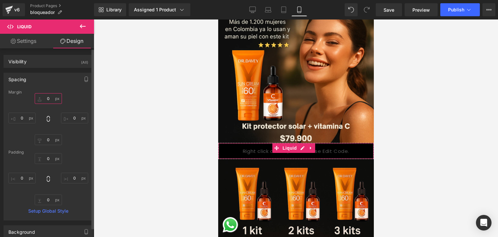
click at [49, 97] on input "0" at bounding box center [48, 98] width 27 height 11
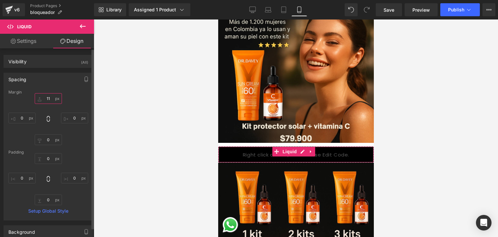
type input "1"
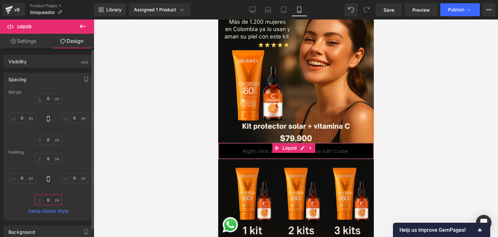
click at [49, 199] on input "0" at bounding box center [48, 199] width 27 height 11
type input "1"
type input "-"
click at [30, 86] on div "Spacing Margin 0px 0 0px 0 0px 0 Padding 0px 0 0px 0 0px 0 Setup Global Style" at bounding box center [49, 147] width 90 height 148
click at [32, 81] on div "Spacing" at bounding box center [48, 79] width 89 height 12
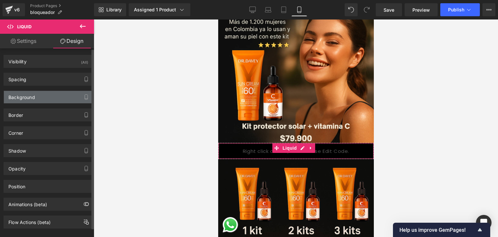
click at [52, 100] on div "Background" at bounding box center [48, 97] width 89 height 12
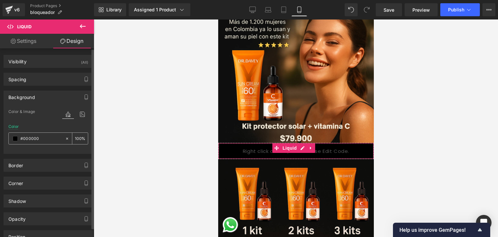
click at [16, 139] on span at bounding box center [15, 138] width 5 height 5
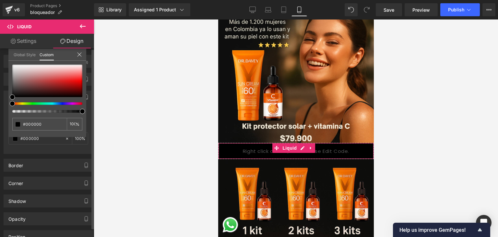
click at [13, 104] on div at bounding box center [45, 103] width 70 height 3
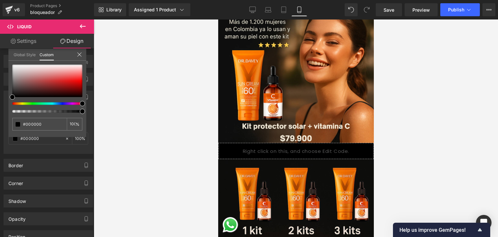
drag, startPoint x: 14, startPoint y: 103, endPoint x: 95, endPoint y: 102, distance: 81.1
click at [95, 102] on div "Liquid You are previewing how the will restyle your page. You can not edit Elem…" at bounding box center [249, 124] width 498 height 248
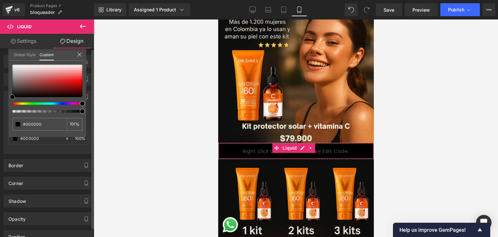
type input "#070707"
type input "#242222"
type input "#4b3e3e"
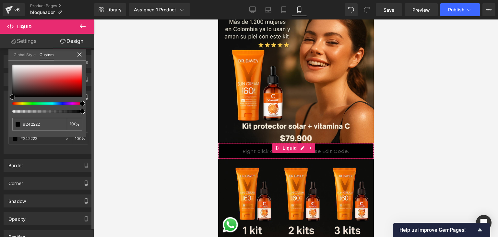
type input "#4b3e3e"
type input "#634e4e"
type input "#7a6060"
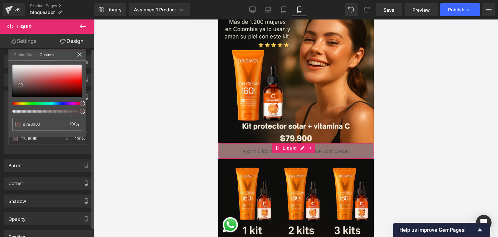
type input "#947474"
type input "#a78a8a"
type input "#b79e9e"
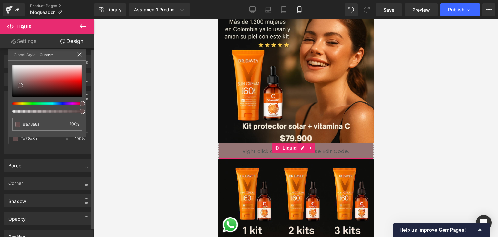
type input "#b79e9e"
type input "#bda7a7"
type input "#c4afaf"
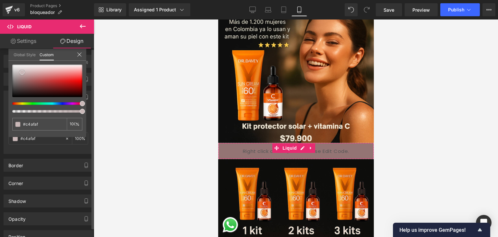
type input "#c5b3b3"
type input "#c9b9b9"
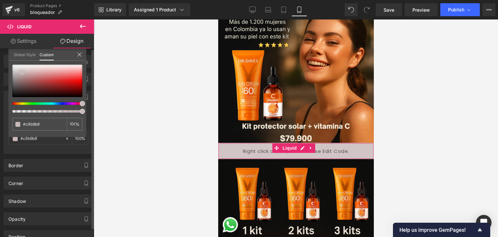
type input "#d2c5c5"
type input "#dcd4d4"
type input "#ece8e8"
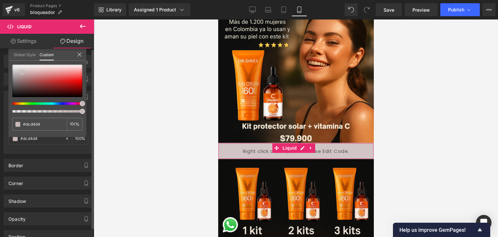
type input "#ece8e8"
type input "#f3f1f1"
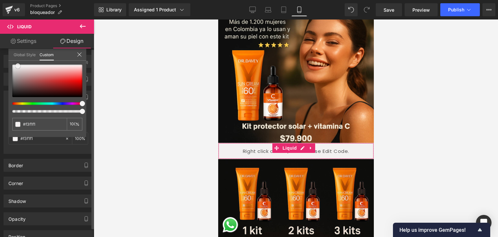
type input "#f5f3f3"
type input "#ffffff"
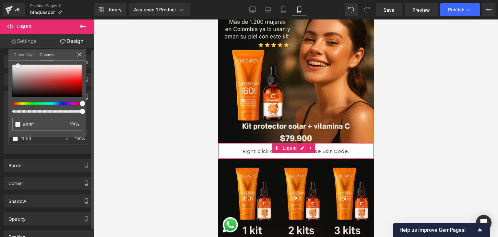
drag, startPoint x: 12, startPoint y: 94, endPoint x: 16, endPoint y: 63, distance: 32.1
click at [16, 63] on span at bounding box center [17, 65] width 5 height 5
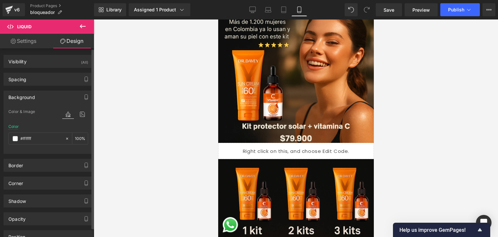
click at [122, 138] on div at bounding box center [296, 127] width 405 height 217
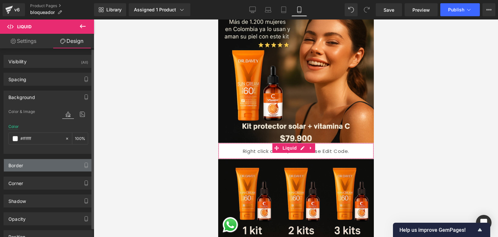
click at [58, 165] on div "Border" at bounding box center [48, 165] width 89 height 12
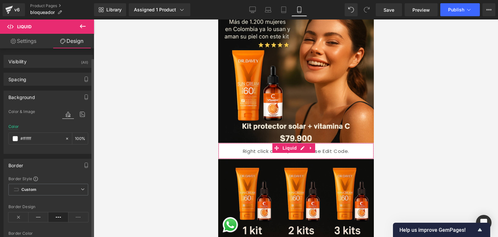
scroll to position [65, 0]
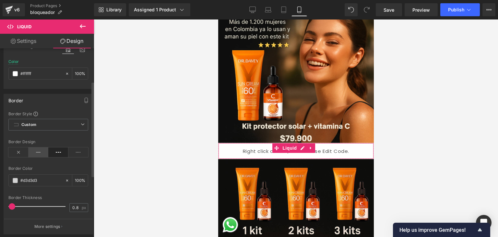
click at [39, 152] on icon at bounding box center [39, 152] width 20 height 10
click at [51, 154] on icon at bounding box center [58, 152] width 20 height 10
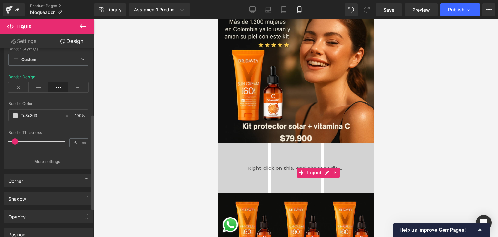
type input "0"
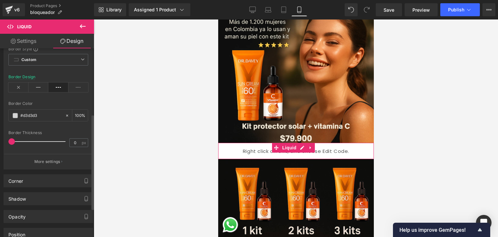
drag, startPoint x: 12, startPoint y: 141, endPoint x: 0, endPoint y: 150, distance: 14.6
click at [0, 150] on div "Border Border Style Custom Custom Setup Global Style Custom Setup Global Style …" at bounding box center [48, 96] width 97 height 145
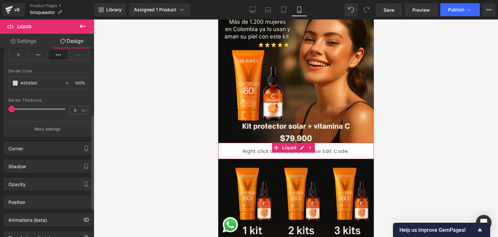
scroll to position [186, 0]
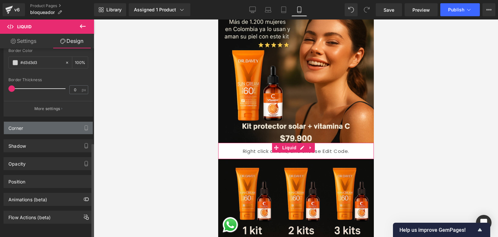
click at [43, 122] on div "Corner" at bounding box center [48, 128] width 89 height 12
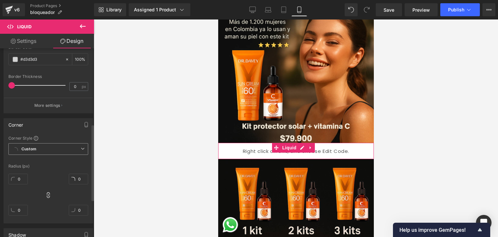
click at [45, 144] on span "Custom Setup Global Style" at bounding box center [48, 149] width 80 height 12
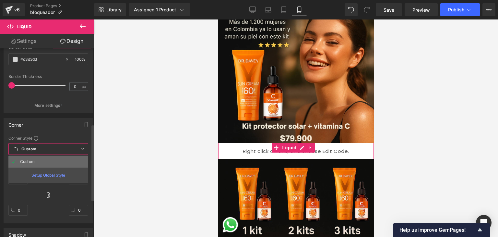
click at [59, 160] on li "Custom" at bounding box center [48, 162] width 80 height 12
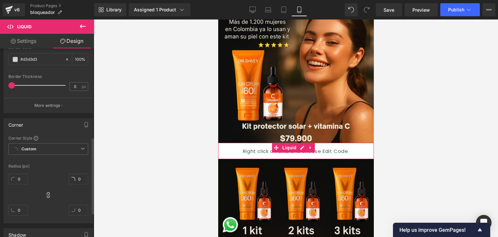
scroll to position [251, 0]
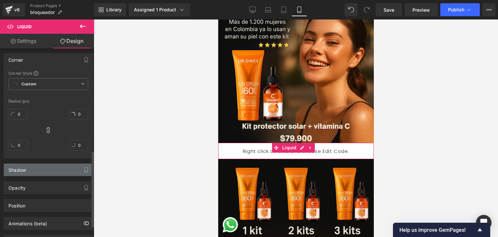
click at [67, 172] on div "Shadow" at bounding box center [48, 170] width 89 height 12
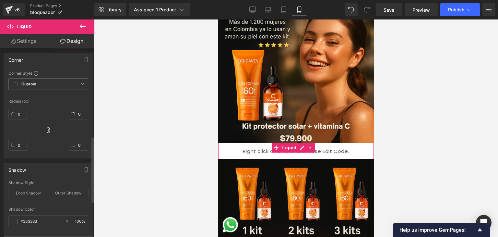
scroll to position [316, 0]
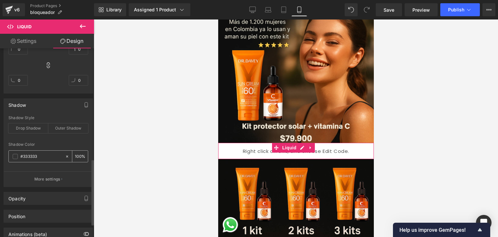
click at [51, 155] on input "#333333" at bounding box center [41, 156] width 42 height 7
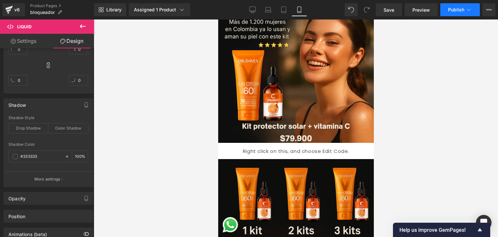
click at [453, 13] on button "Publish" at bounding box center [461, 9] width 40 height 13
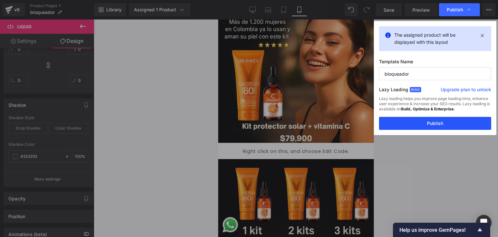
click at [437, 121] on button "Publish" at bounding box center [435, 123] width 112 height 13
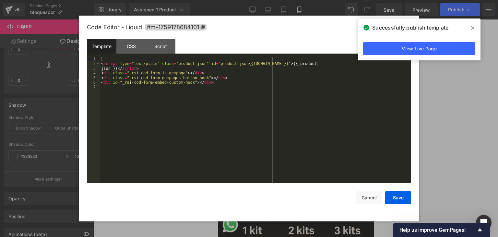
click at [298, 143] on div "Liquid NaNpx" at bounding box center [296, 151] width 156 height 16
click at [473, 27] on icon at bounding box center [473, 27] width 3 height 3
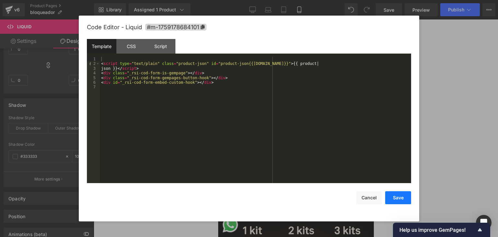
click at [400, 203] on button "Save" at bounding box center [399, 197] width 26 height 13
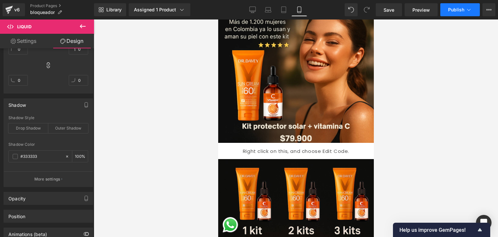
click at [453, 10] on span "Publish" at bounding box center [457, 9] width 16 height 5
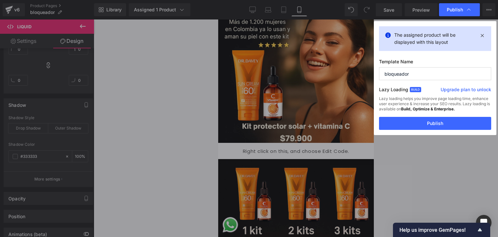
click at [432, 119] on button "Publish" at bounding box center [435, 123] width 112 height 13
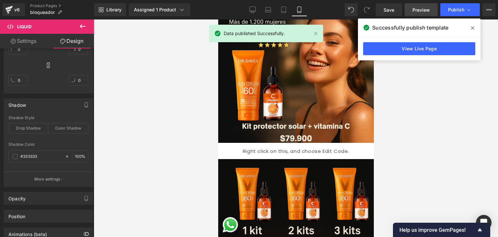
click at [417, 12] on span "Preview" at bounding box center [422, 9] width 18 height 7
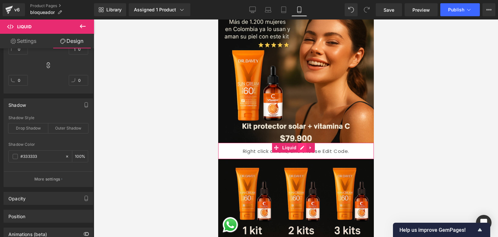
click at [300, 144] on div "Liquid" at bounding box center [296, 151] width 156 height 16
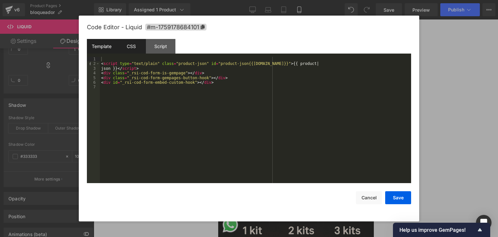
click at [132, 46] on div "CSS" at bounding box center [132, 46] width 30 height 15
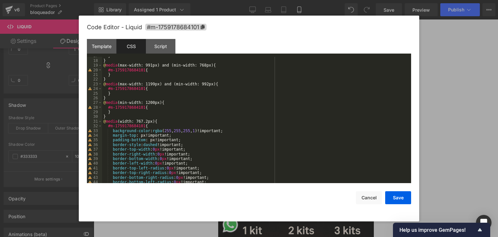
scroll to position [93, 0]
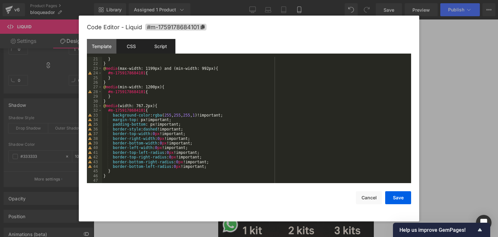
click at [151, 45] on div "Script" at bounding box center [161, 46] width 30 height 15
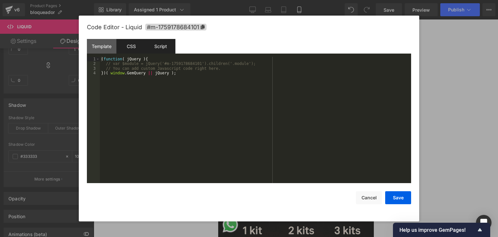
click at [135, 46] on div "CSS" at bounding box center [132, 46] width 30 height 15
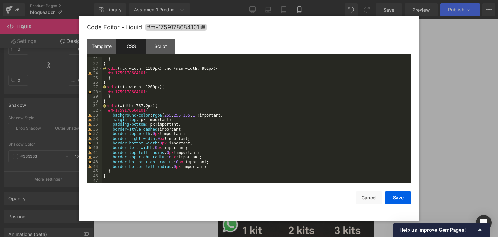
click at [114, 178] on div "} } @ media (max-width: 1199px) and (min-width: 992px) { #m-1759178684101 { } }…" at bounding box center [255, 125] width 307 height 136
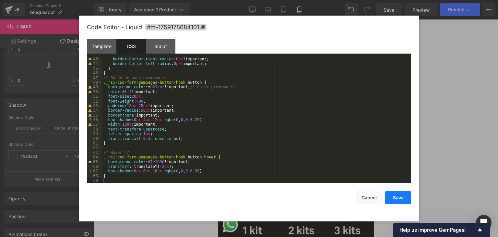
click at [391, 197] on button "Save" at bounding box center [399, 197] width 26 height 13
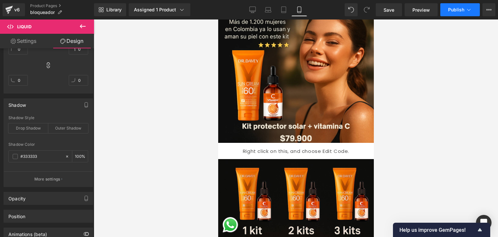
click at [449, 13] on button "Publish" at bounding box center [461, 9] width 40 height 13
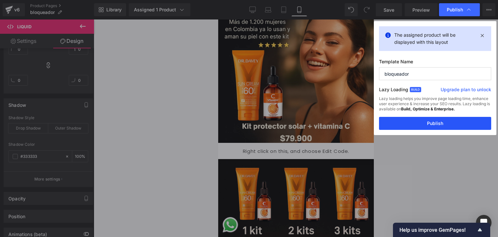
click at [449, 123] on button "Publish" at bounding box center [435, 123] width 112 height 13
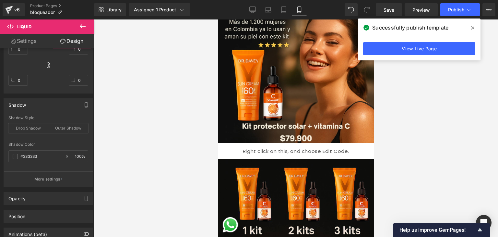
click at [301, 144] on div "Liquid" at bounding box center [296, 151] width 156 height 16
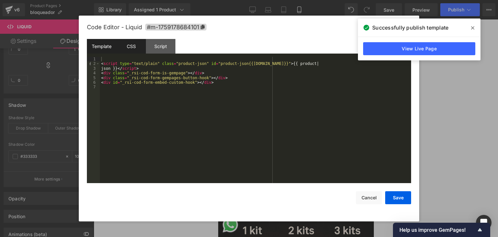
click at [134, 47] on div "CSS" at bounding box center [132, 46] width 30 height 15
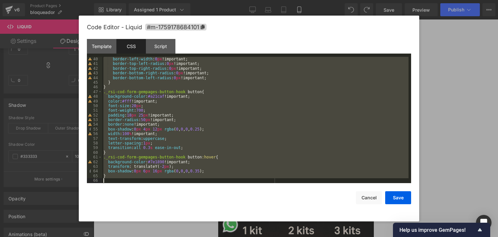
scroll to position [182, 0]
drag, startPoint x: 103, startPoint y: 138, endPoint x: 199, endPoint y: 235, distance: 136.3
click at [199, 235] on body "Liquid You are previewing how the will restyle your page. You can not edit Elem…" at bounding box center [249, 118] width 498 height 237
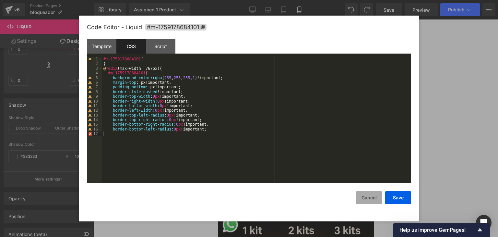
click at [370, 193] on button "Cancel" at bounding box center [369, 197] width 26 height 13
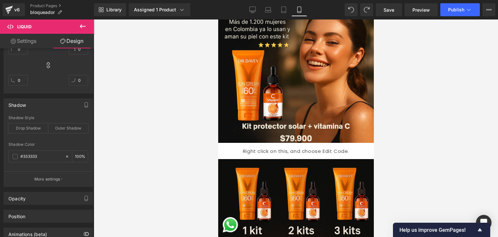
click at [303, 143] on div "Liquid" at bounding box center [296, 151] width 156 height 16
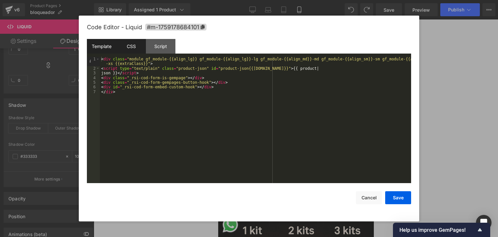
click at [139, 50] on div "CSS" at bounding box center [132, 46] width 30 height 15
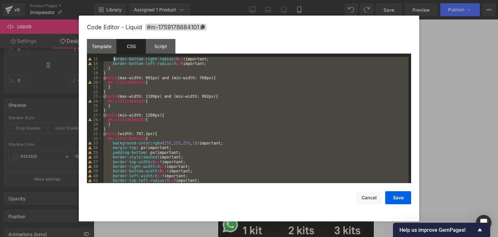
scroll to position [0, 0]
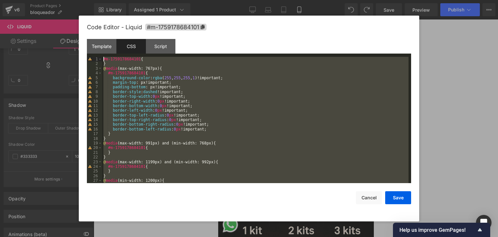
drag, startPoint x: 215, startPoint y: 164, endPoint x: 112, endPoint y: 30, distance: 169.3
click at [112, 30] on div "Code Editor - Liquid #m-1759178684101 Template CSS Script Data 1 2 3 4 5 6 7 < …" at bounding box center [249, 119] width 325 height 206
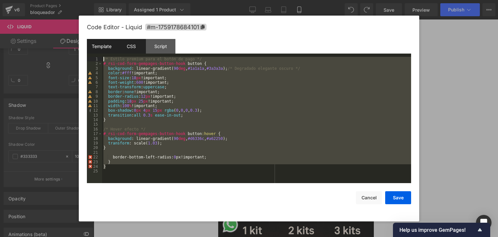
drag, startPoint x: 221, startPoint y: 168, endPoint x: 106, endPoint y: 46, distance: 167.8
click at [106, 46] on div "Template CSS Script Data 1 2 3 4 5 6 7 < div class = "module gf_module-{{align_…" at bounding box center [249, 111] width 325 height 144
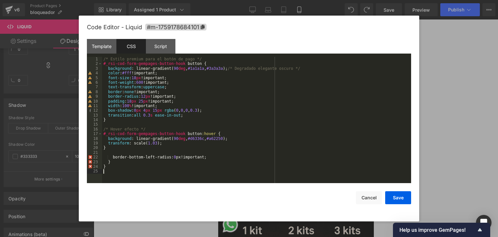
click at [117, 177] on div "/* Estilo premium para el botón de pago */ #_rsi-cod-form-gempages-button-hook …" at bounding box center [256, 125] width 309 height 136
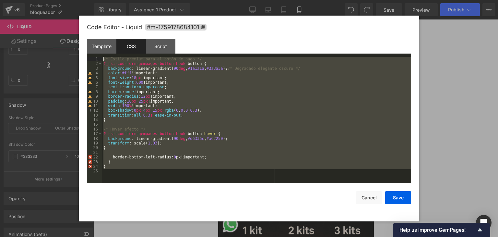
drag, startPoint x: 105, startPoint y: 150, endPoint x: 81, endPoint y: 53, distance: 99.9
click at [81, 55] on div "Code Editor - Liquid #m-1759178684101 Template CSS Script Data 1 2 3 4 5 6 7 < …" at bounding box center [249, 119] width 341 height 206
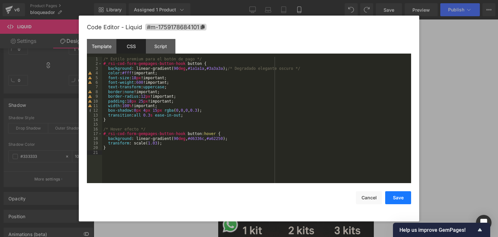
click at [391, 196] on button "Save" at bounding box center [399, 197] width 26 height 13
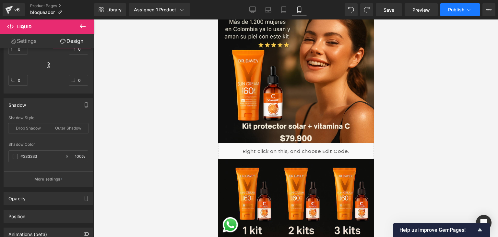
click at [449, 13] on button "Publish" at bounding box center [461, 9] width 40 height 13
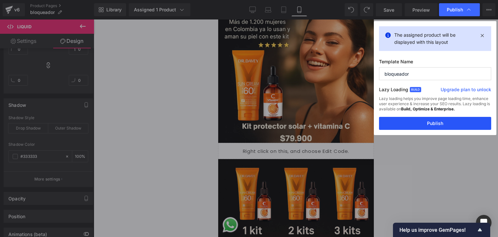
click at [428, 122] on button "Publish" at bounding box center [435, 123] width 112 height 13
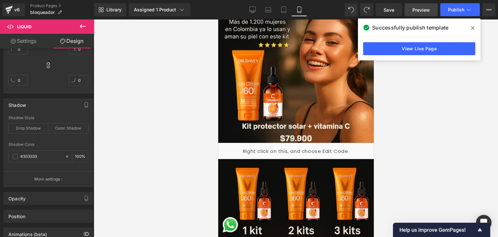
click at [428, 12] on span "Preview" at bounding box center [422, 9] width 18 height 7
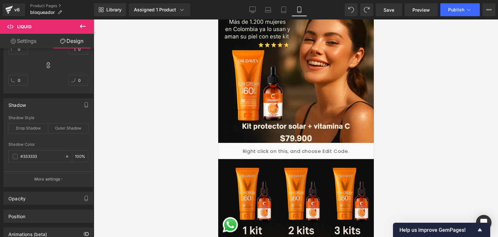
click at [302, 143] on div "Liquid" at bounding box center [296, 151] width 156 height 16
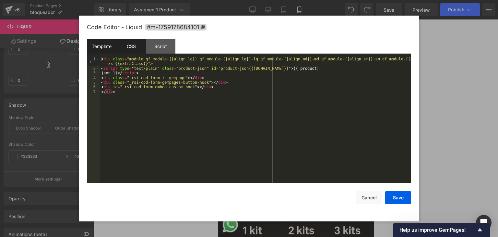
click at [130, 41] on div "CSS" at bounding box center [132, 46] width 30 height 15
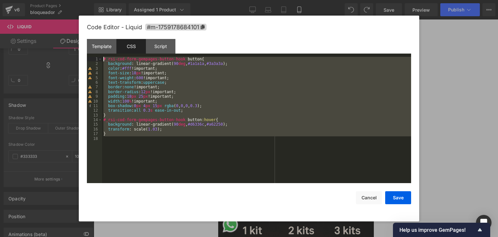
drag, startPoint x: 164, startPoint y: 155, endPoint x: 76, endPoint y: 54, distance: 133.9
click at [71, 54] on body "Liquid You are previewing how the will restyle your page. You can not edit Elem…" at bounding box center [249, 118] width 498 height 237
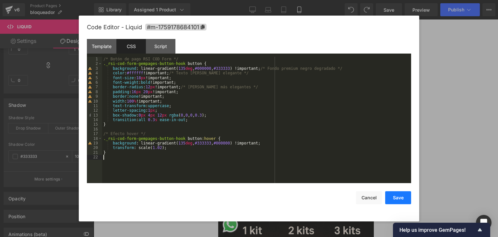
click at [400, 200] on button "Save" at bounding box center [399, 197] width 26 height 13
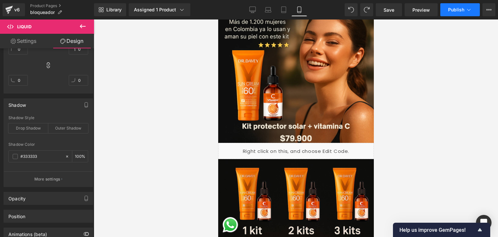
click at [452, 10] on span "Publish" at bounding box center [457, 9] width 16 height 5
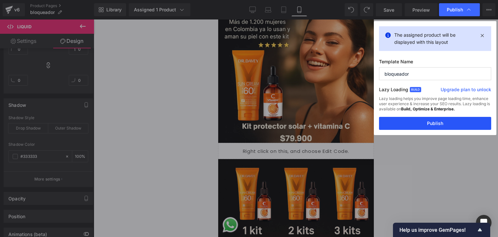
click at [439, 121] on button "Publish" at bounding box center [435, 123] width 112 height 13
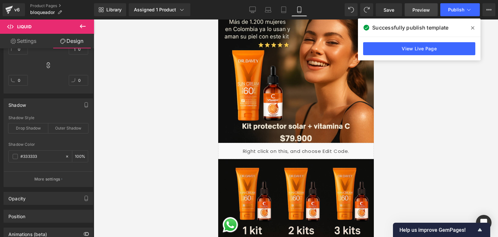
click at [424, 14] on link "Preview" at bounding box center [421, 9] width 33 height 13
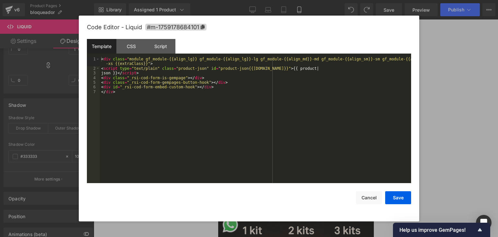
click at [304, 143] on div "Liquid" at bounding box center [296, 151] width 156 height 16
click at [129, 42] on div "CSS" at bounding box center [132, 46] width 30 height 15
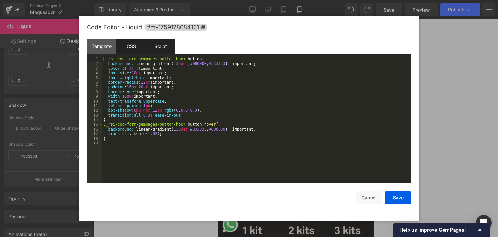
click at [166, 47] on div "Script" at bounding box center [161, 46] width 30 height 15
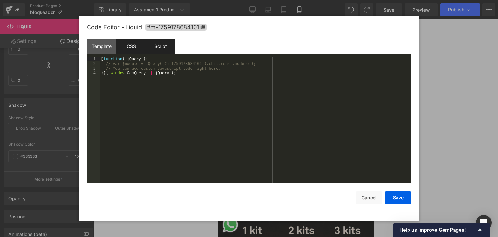
click at [128, 47] on div "CSS" at bounding box center [132, 46] width 30 height 15
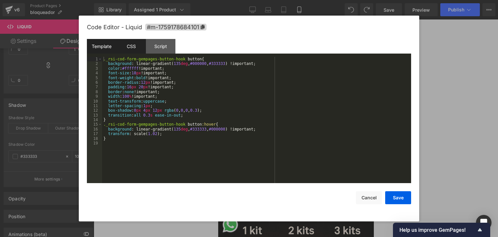
click at [111, 48] on div "Template" at bounding box center [102, 46] width 30 height 15
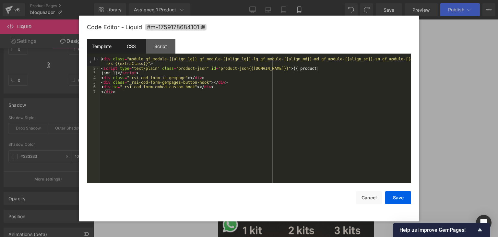
click at [126, 47] on div "CSS" at bounding box center [132, 46] width 30 height 15
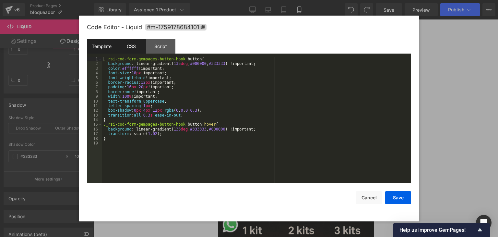
click at [106, 48] on div "Template" at bounding box center [102, 46] width 30 height 15
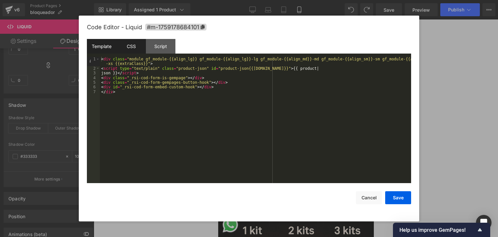
click at [127, 48] on div "CSS" at bounding box center [132, 46] width 30 height 15
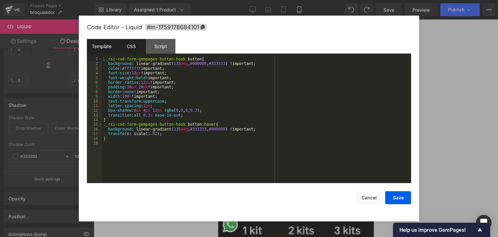
click at [109, 46] on div "Template" at bounding box center [102, 46] width 30 height 15
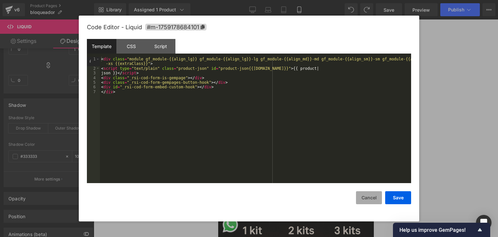
click at [370, 199] on button "Cancel" at bounding box center [369, 197] width 26 height 13
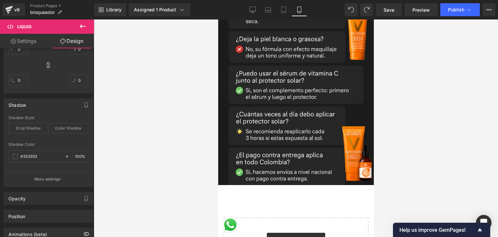
scroll to position [56, 0]
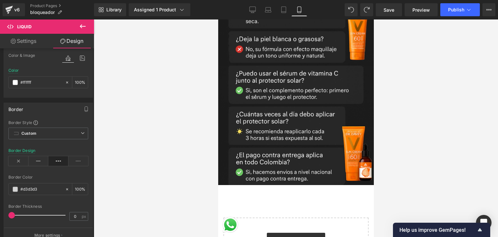
click at [85, 24] on icon at bounding box center [83, 26] width 8 height 8
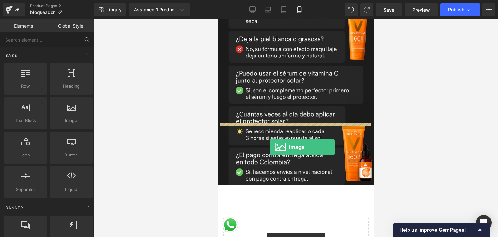
drag, startPoint x: 290, startPoint y: 138, endPoint x: 273, endPoint y: 146, distance: 19.0
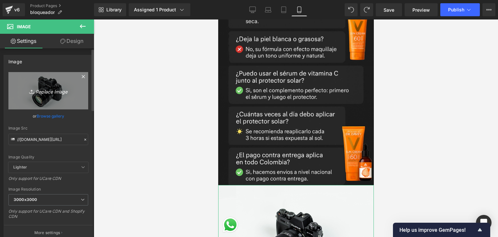
click at [50, 92] on icon "Replace Image" at bounding box center [48, 91] width 52 height 8
click at [41, 90] on icon "Replace Image" at bounding box center [48, 91] width 52 height 8
type input "C:\fakepath\gempages_508516146186552212-b23e85b9-3bd0-4f57-b2e7-b8f124f879f3.we…"
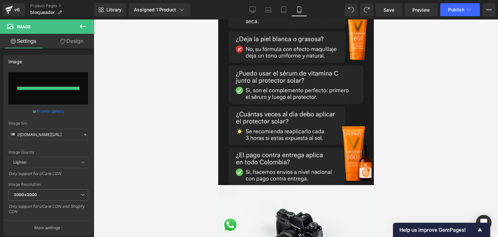
type input "https://ucarecdn.com/fdc64530-6de6-4363-9156-9a774194c763/-/format/auto/-/previ…"
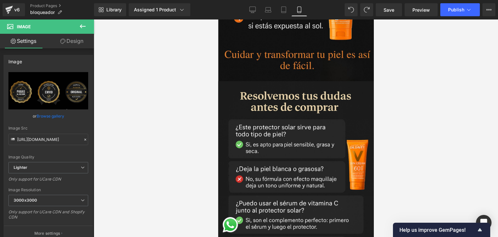
scroll to position [1506, 0]
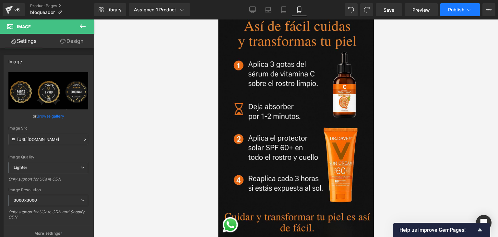
click at [458, 7] on span "Publish" at bounding box center [457, 9] width 16 height 5
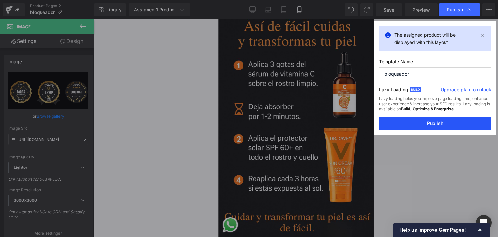
click at [436, 122] on button "Publish" at bounding box center [435, 123] width 112 height 13
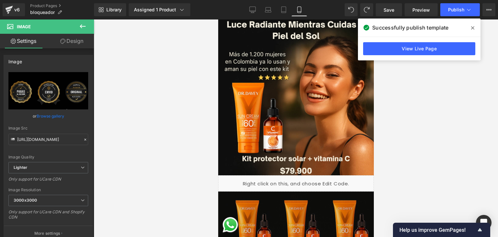
scroll to position [65, 0]
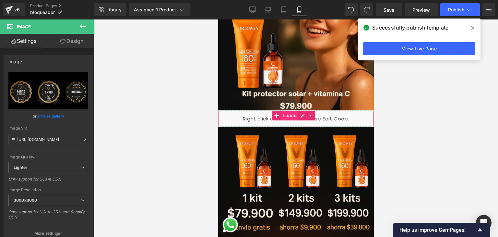
click at [292, 111] on span "Liquid" at bounding box center [290, 116] width 18 height 10
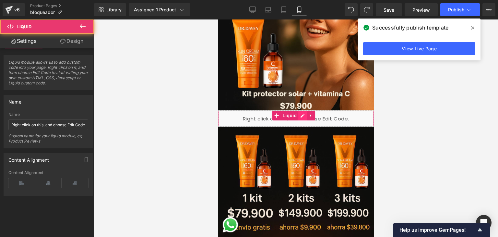
click at [302, 110] on div "Liquid" at bounding box center [296, 118] width 156 height 16
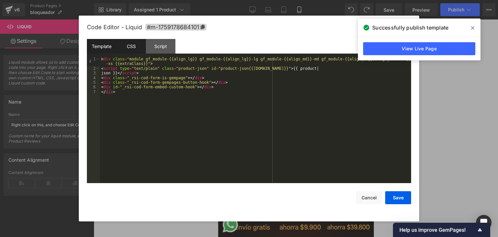
click at [137, 48] on div "CSS" at bounding box center [132, 46] width 30 height 15
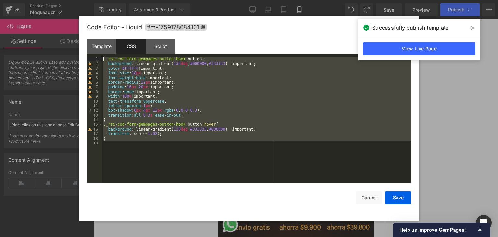
drag, startPoint x: 156, startPoint y: 139, endPoint x: 109, endPoint y: 60, distance: 92.1
click at [104, 58] on div "._rsi-cod-form-gempages-button-hook button { background : linear-gradient( 135 …" at bounding box center [256, 125] width 309 height 136
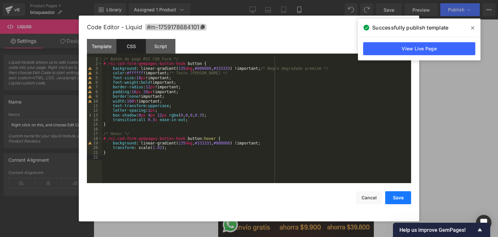
click at [404, 198] on button "Save" at bounding box center [399, 197] width 26 height 13
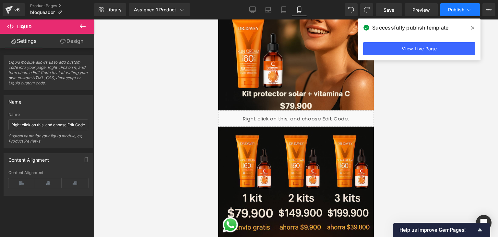
click at [452, 10] on span "Publish" at bounding box center [457, 9] width 16 height 5
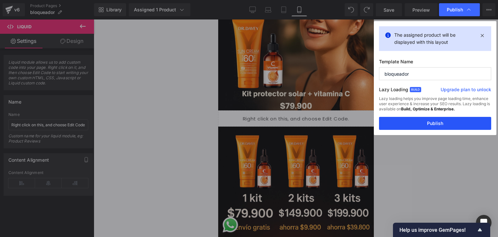
click at [425, 118] on button "Publish" at bounding box center [435, 123] width 112 height 13
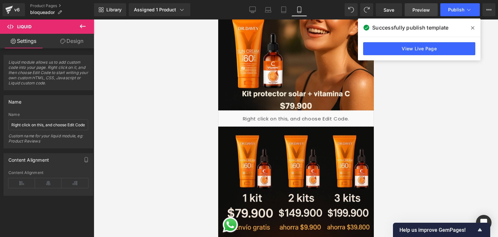
click at [425, 8] on span "Preview" at bounding box center [422, 9] width 18 height 7
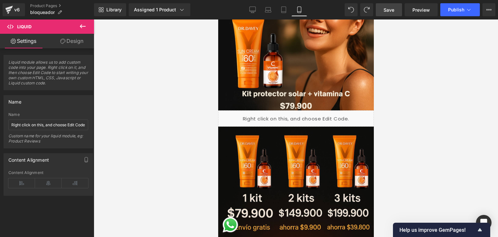
click at [389, 10] on span "Save" at bounding box center [389, 9] width 11 height 7
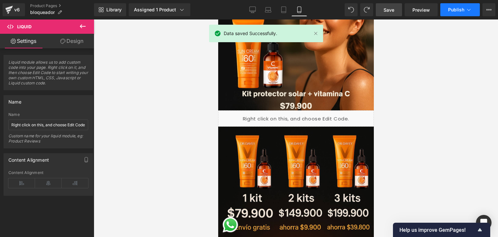
click at [448, 12] on button "Publish" at bounding box center [461, 9] width 40 height 13
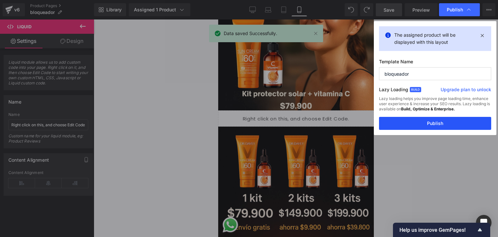
click at [436, 121] on button "Publish" at bounding box center [435, 123] width 112 height 13
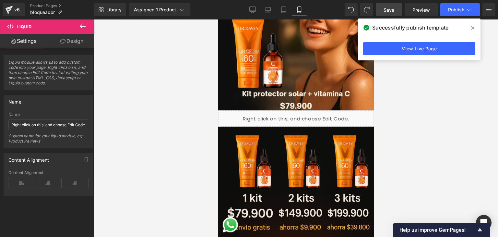
click at [303, 112] on div "Liquid" at bounding box center [296, 118] width 156 height 16
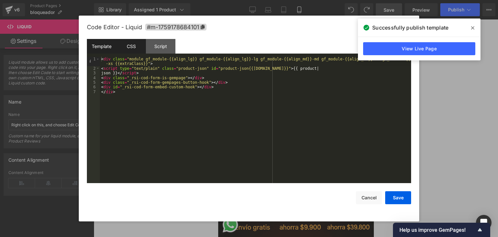
click at [131, 50] on div "CSS" at bounding box center [132, 46] width 30 height 15
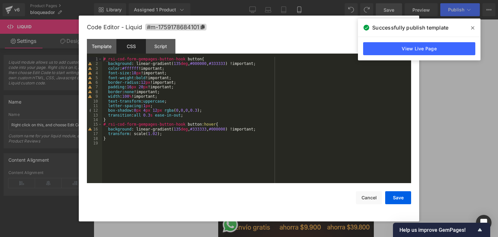
click at [474, 29] on icon at bounding box center [473, 27] width 3 height 5
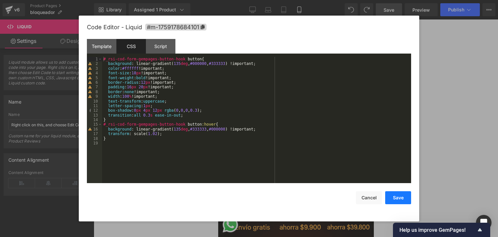
click at [392, 197] on button "Save" at bounding box center [399, 197] width 26 height 13
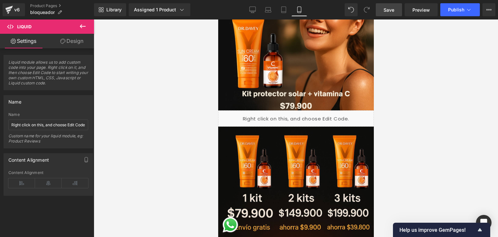
click at [84, 24] on icon at bounding box center [83, 26] width 8 height 8
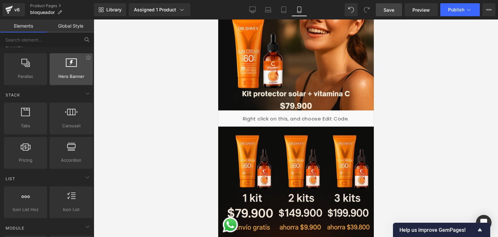
scroll to position [0, 0]
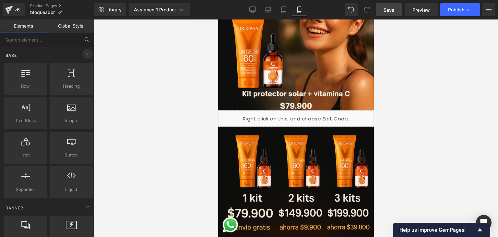
click at [87, 55] on icon at bounding box center [88, 54] width 8 height 8
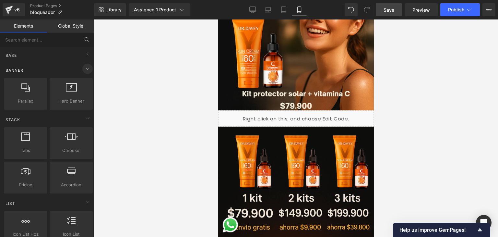
click at [84, 66] on icon at bounding box center [88, 69] width 8 height 8
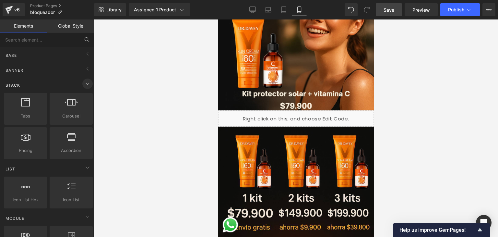
click at [85, 83] on icon at bounding box center [88, 84] width 8 height 8
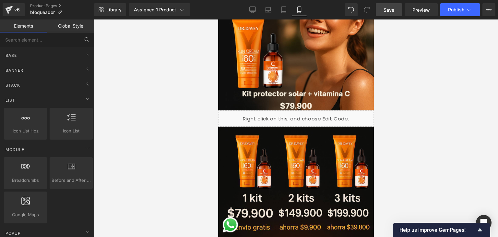
drag, startPoint x: 84, startPoint y: 90, endPoint x: 84, endPoint y: 96, distance: 5.8
click at [84, 91] on div "Stack" at bounding box center [49, 85] width 92 height 13
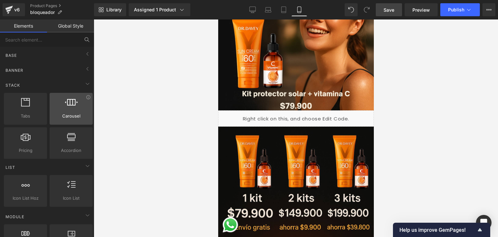
click at [84, 96] on div "Carousel carousels, slideshows, sliders, slides" at bounding box center [71, 109] width 43 height 32
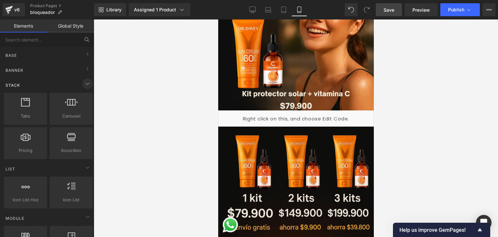
click at [84, 84] on icon at bounding box center [88, 84] width 8 height 8
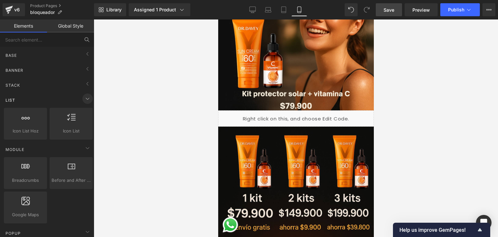
click at [84, 98] on icon at bounding box center [88, 99] width 8 height 8
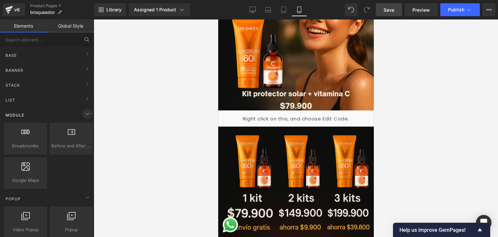
click at [86, 114] on icon at bounding box center [88, 114] width 8 height 8
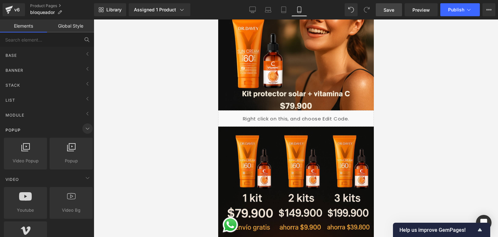
click at [86, 129] on icon at bounding box center [87, 129] width 3 height 2
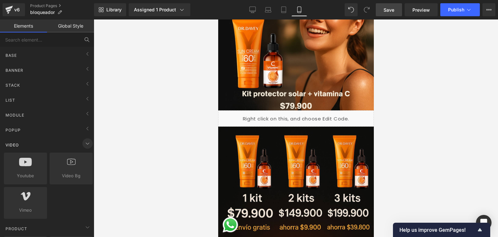
click at [86, 144] on icon at bounding box center [88, 144] width 8 height 8
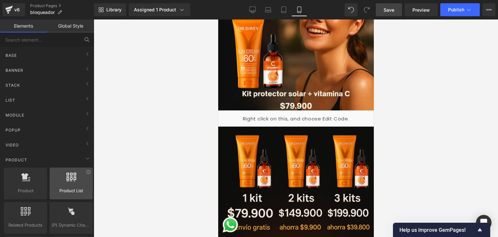
scroll to position [32, 0]
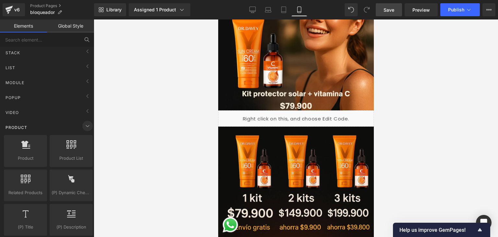
click at [84, 128] on icon at bounding box center [88, 126] width 8 height 8
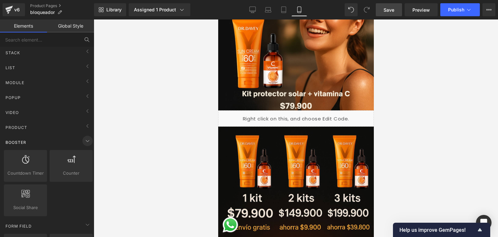
click at [84, 137] on icon at bounding box center [88, 141] width 8 height 8
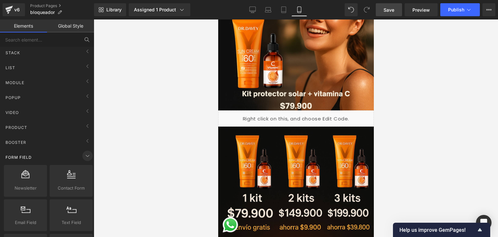
click at [84, 153] on icon at bounding box center [88, 156] width 8 height 8
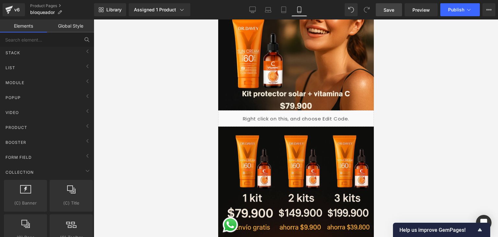
scroll to position [97, 0]
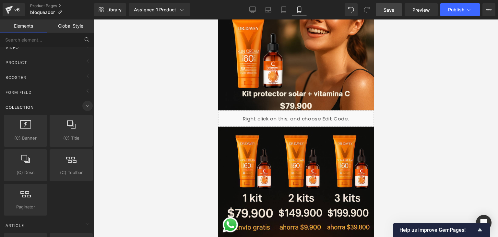
click at [84, 101] on span at bounding box center [87, 106] width 10 height 10
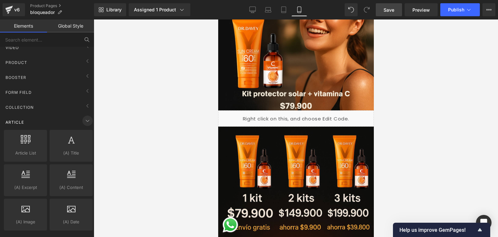
click at [84, 118] on icon at bounding box center [88, 121] width 8 height 8
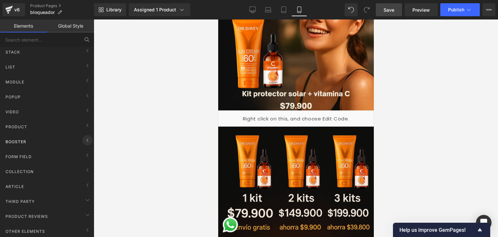
scroll to position [37, 0]
click at [71, 29] on link "Global Style" at bounding box center [70, 25] width 47 height 13
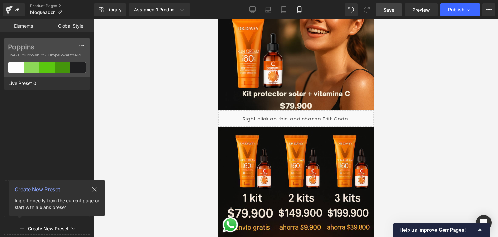
click at [95, 189] on icon at bounding box center [94, 189] width 4 height 4
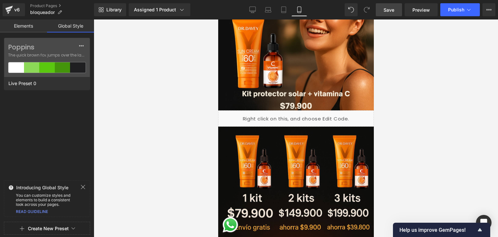
click at [81, 187] on icon at bounding box center [82, 186] width 5 height 5
click at [79, 26] on link "Global Style" at bounding box center [70, 25] width 47 height 13
click at [40, 25] on link "Elements" at bounding box center [23, 25] width 47 height 13
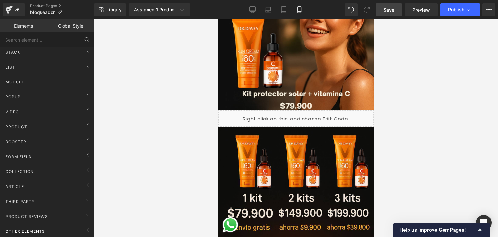
click at [57, 225] on div "Other Elements" at bounding box center [49, 231] width 92 height 13
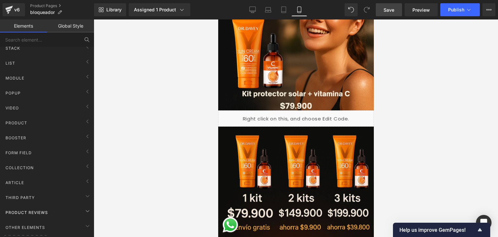
scroll to position [71, 0]
click at [85, 37] on icon at bounding box center [87, 40] width 6 height 6
click at [55, 41] on input "text" at bounding box center [40, 39] width 80 height 14
paste input "Custom CSS"
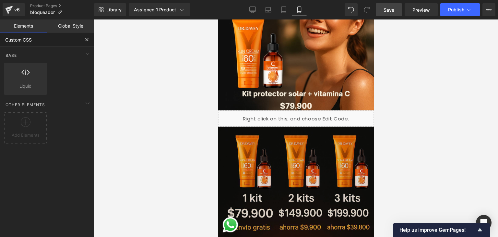
type input "Custom CSS"
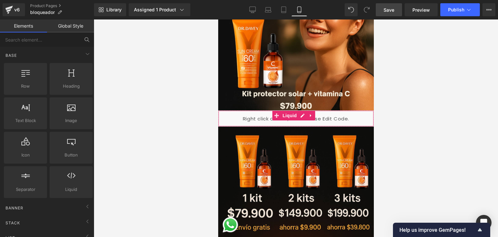
click at [301, 111] on div "Liquid" at bounding box center [296, 118] width 156 height 16
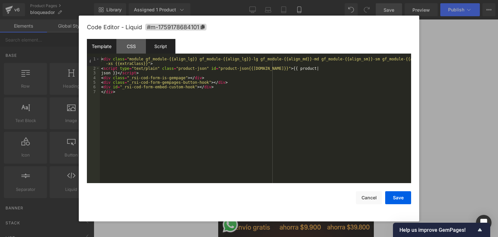
click at [165, 45] on div "Script" at bounding box center [161, 46] width 30 height 15
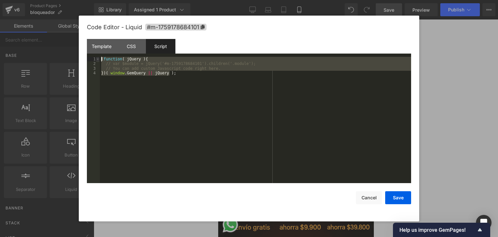
drag, startPoint x: 203, startPoint y: 79, endPoint x: 99, endPoint y: 56, distance: 106.9
click at [99, 57] on pre "1 2 3 4 ( function ( jQuery ) { // var $module = jQuery('#m-1759178684101').chi…" at bounding box center [249, 120] width 325 height 126
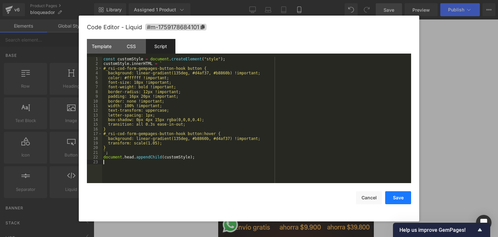
click at [392, 193] on button "Save" at bounding box center [399, 197] width 26 height 13
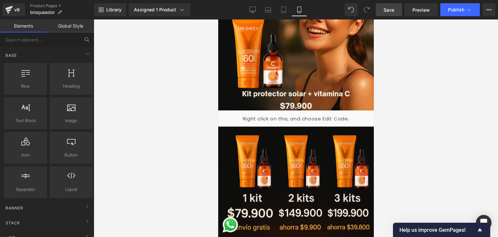
click at [396, 11] on link "Save" at bounding box center [389, 9] width 26 height 13
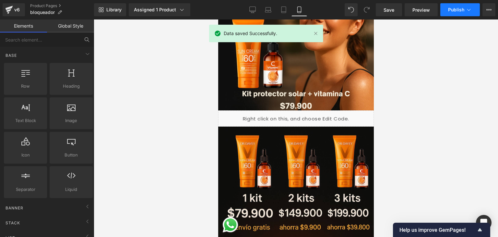
click at [451, 13] on button "Publish" at bounding box center [461, 9] width 40 height 13
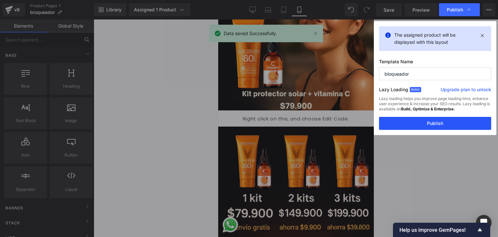
click at [436, 123] on button "Publish" at bounding box center [435, 123] width 112 height 13
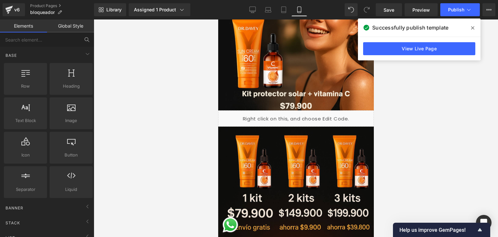
click at [303, 111] on div "Liquid" at bounding box center [296, 118] width 156 height 16
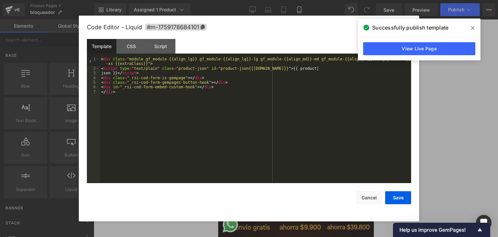
drag, startPoint x: 393, startPoint y: 168, endPoint x: 426, endPoint y: 177, distance: 34.2
click at [393, 170] on div "< div class = "module gf_module-{{align_lg}} gf_module-{{align_lg}}-lg gf_modul…" at bounding box center [256, 127] width 312 height 140
click at [363, 200] on button "Cancel" at bounding box center [369, 197] width 26 height 13
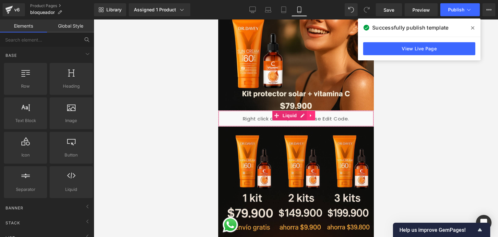
click at [311, 114] on icon at bounding box center [310, 115] width 1 height 3
click at [298, 113] on icon at bounding box center [298, 115] width 5 height 5
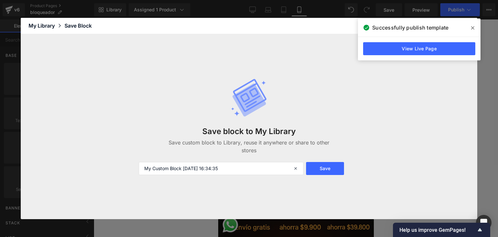
click at [474, 28] on icon at bounding box center [473, 27] width 3 height 3
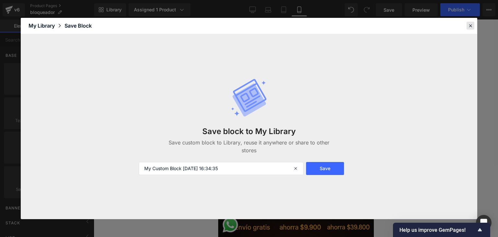
click at [471, 27] on icon at bounding box center [471, 26] width 6 height 6
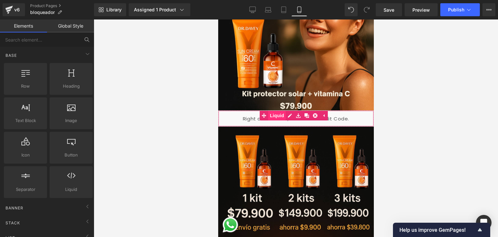
click at [279, 111] on link "Liquid" at bounding box center [273, 116] width 26 height 10
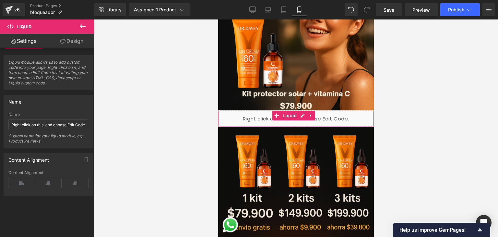
click at [62, 43] on icon at bounding box center [62, 41] width 5 height 5
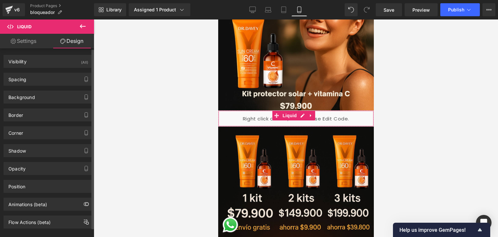
click at [69, 68] on div "Spacing Margin Padding" at bounding box center [48, 77] width 97 height 18
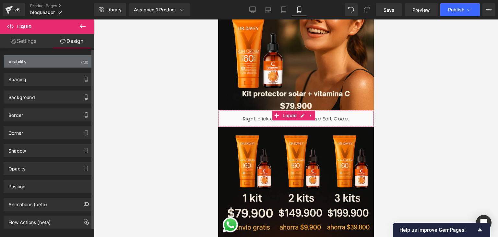
click at [66, 64] on div "Visibility (All)" at bounding box center [48, 61] width 89 height 12
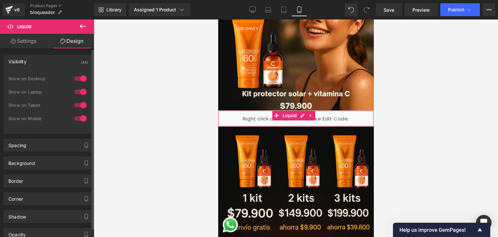
click at [66, 64] on div "Visibility (All)" at bounding box center [48, 61] width 89 height 12
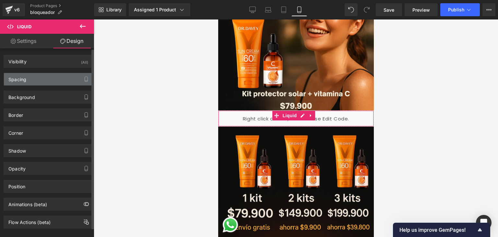
click at [52, 83] on div "Spacing" at bounding box center [48, 79] width 89 height 12
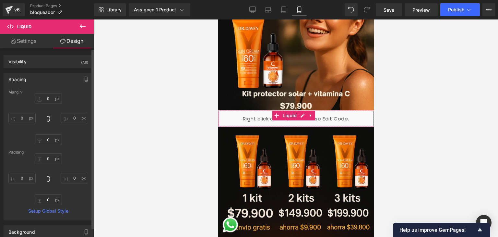
click at [52, 83] on div "Spacing" at bounding box center [48, 79] width 89 height 12
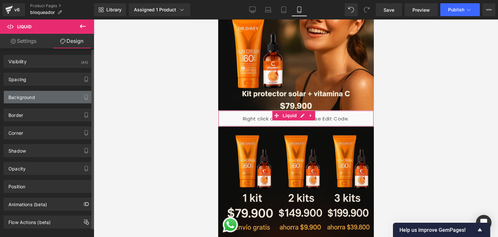
click at [49, 92] on div "Background" at bounding box center [48, 97] width 89 height 12
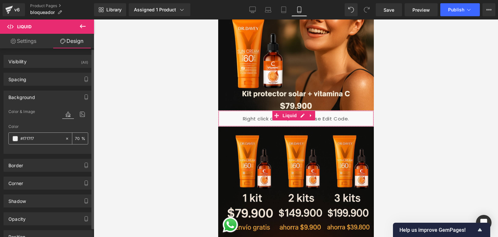
click at [15, 141] on div "#f7f7f7" at bounding box center [37, 138] width 56 height 11
click at [14, 137] on span at bounding box center [15, 138] width 5 height 5
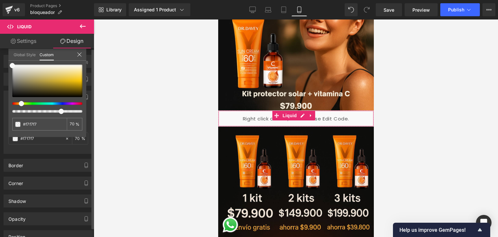
drag, startPoint x: 13, startPoint y: 103, endPoint x: 19, endPoint y: 103, distance: 6.8
click at [19, 103] on span at bounding box center [21, 103] width 5 height 5
drag, startPoint x: 19, startPoint y: 103, endPoint x: 13, endPoint y: 102, distance: 6.2
click at [14, 103] on div at bounding box center [45, 103] width 70 height 3
type input "#f9f9f9"
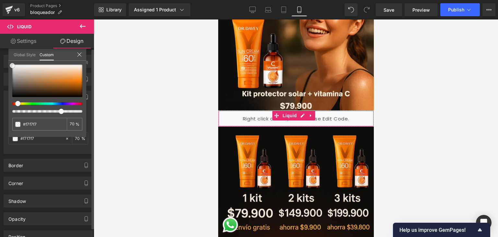
type input "#f9f9f9"
type input "#f8f7f6"
type input "#e2dbd4"
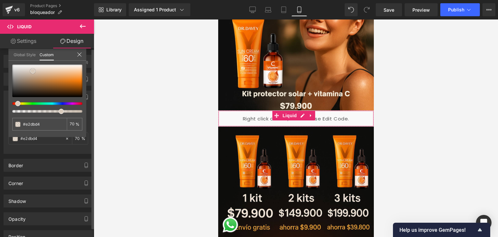
type input "#d1b598"
type input "#d28e46"
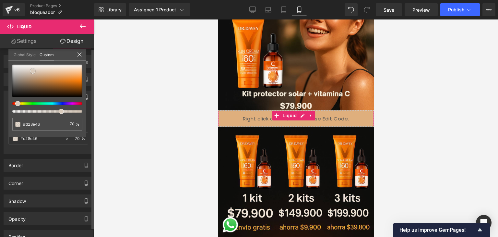
type input "#d37817"
type input "#d2730d"
type input "#ce700d"
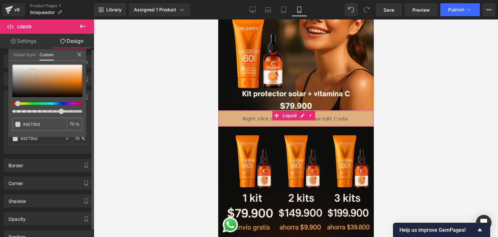
type input "#ce700d"
type input "#cc6e09"
type input "#cd6e08"
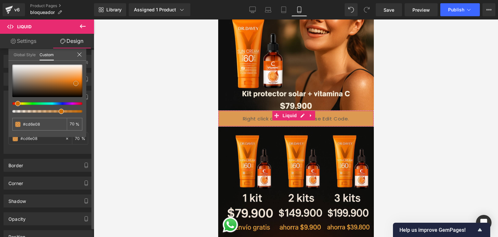
type input "#ce6e07"
type input "#d47106"
type input "#df7605"
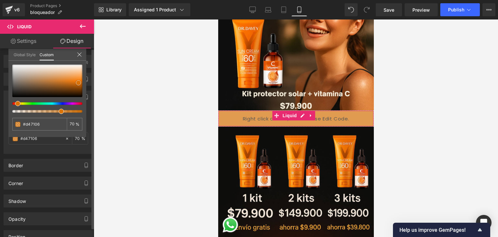
type input "#df7605"
type input "#ea7b04"
type input "#f48004"
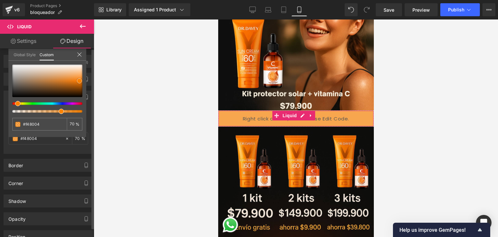
type input "#f98305"
type input "#fa8a14"
type input "#fa8d19"
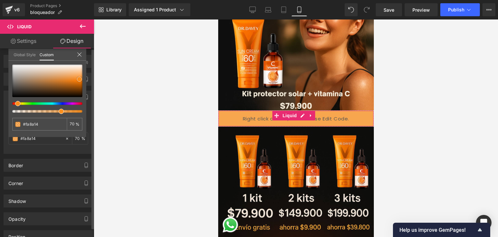
type input "#fa8d19"
type input "#fa9223"
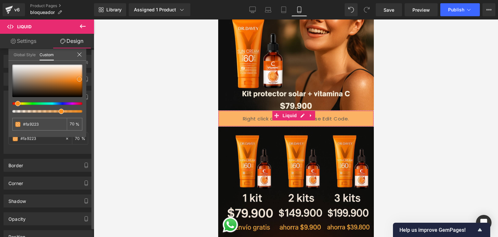
type input "#f9972e"
type input "#f89934"
type input "#f89c39"
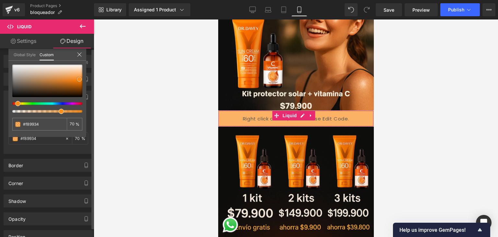
type input "#f89c39"
type input "#fcb468"
type input "#fedcb7"
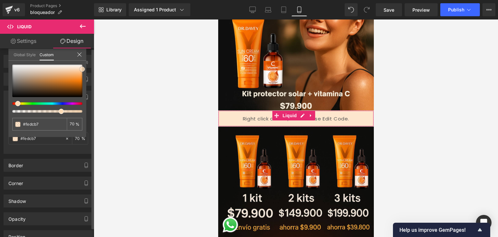
type input "#fddcb8"
type input "#ffdebc"
type input "#fdbf80"
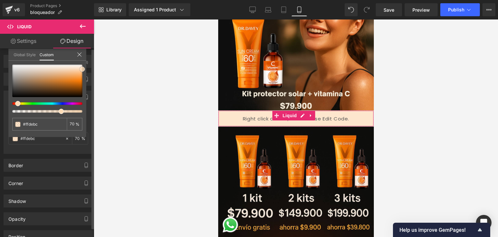
type input "#fdbf80"
type input "#fe9b38"
type input "#ff9328"
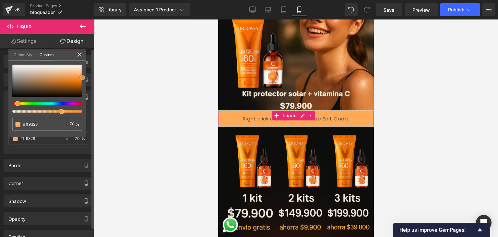
type input "#ff870f"
type input "#f47a00"
type input "#db6d00"
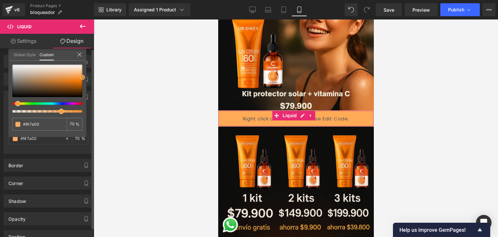
type input "#db6d00"
type input "#cc6600"
type input "#a35100"
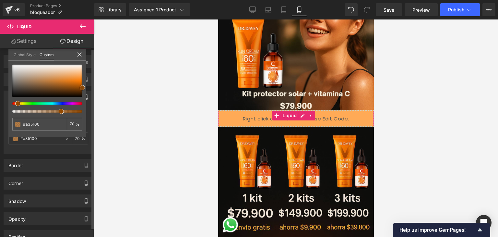
type input "#994c00"
type input "#8e4700"
type input "#844200"
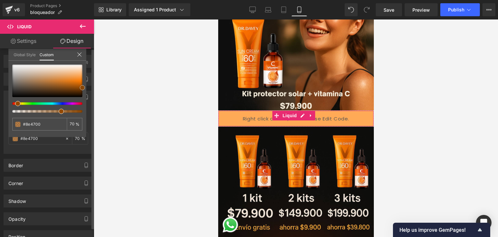
type input "#844200"
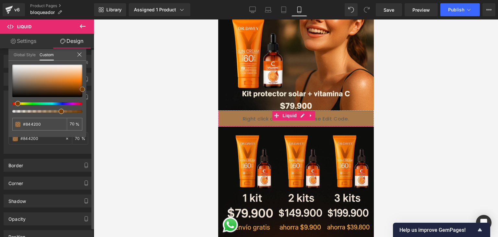
type input "#753a00"
type input "#703800"
type input "#844200"
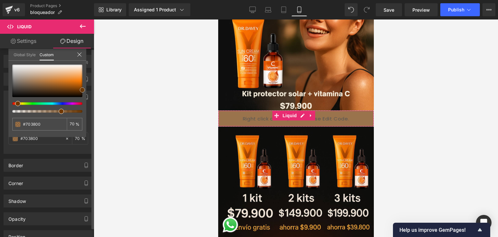
type input "#844200"
type input "#a85400"
type input "#bc5e00"
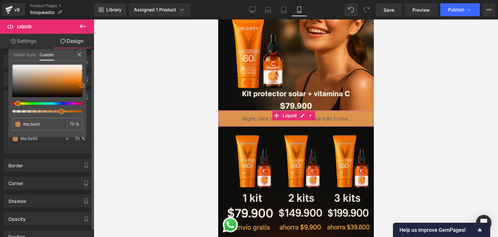
type input "#cc6600"
type input "#ea7500"
type input "#ff7f00"
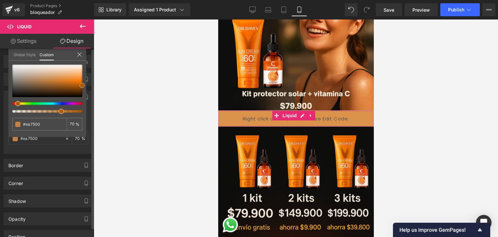
type input "#ff7f00"
type input "#ff8c19"
type input "#ff9e3d"
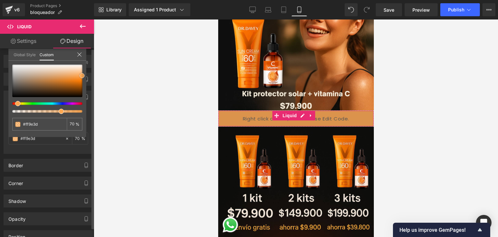
type input "#fea54c"
type input "#ffad5b"
type input "#ffb770"
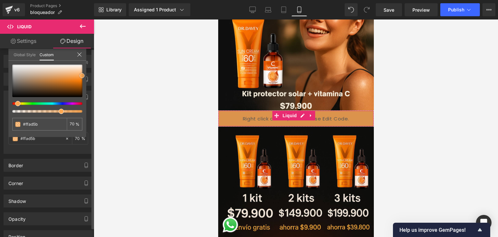
type input "#ffb770"
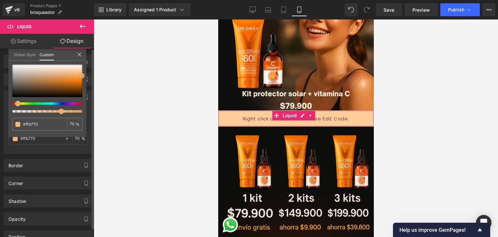
type input "#ffbc7a"
type input "#ffc184"
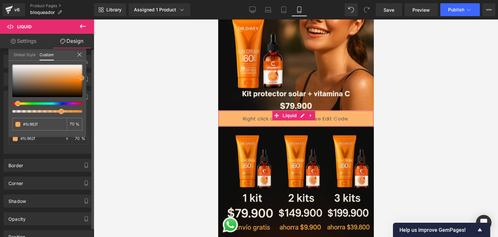
drag, startPoint x: 17, startPoint y: 66, endPoint x: 82, endPoint y: 78, distance: 67.0
click at [82, 78] on span at bounding box center [81, 77] width 5 height 5
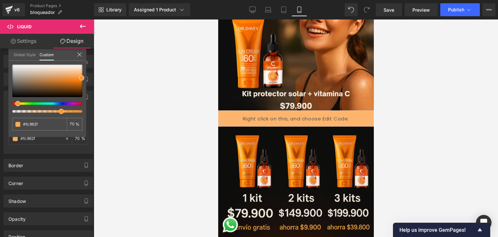
click at [113, 129] on div at bounding box center [296, 127] width 405 height 217
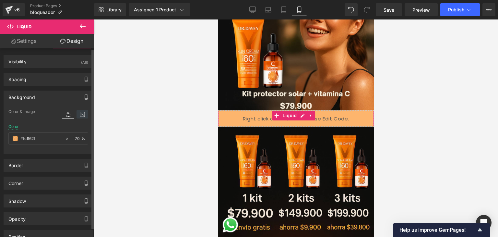
click at [81, 112] on icon at bounding box center [83, 114] width 12 height 8
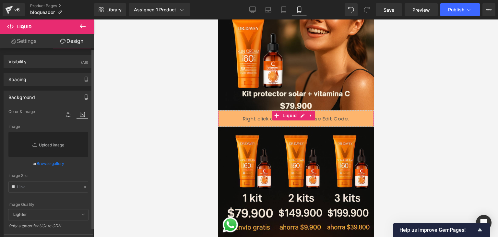
click at [54, 139] on link "Replace Image" at bounding box center [48, 144] width 80 height 25
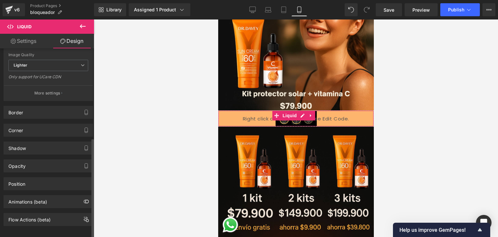
scroll to position [168, 0]
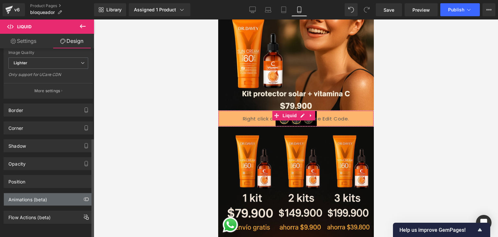
click at [67, 193] on div "Animations (beta)" at bounding box center [48, 199] width 89 height 12
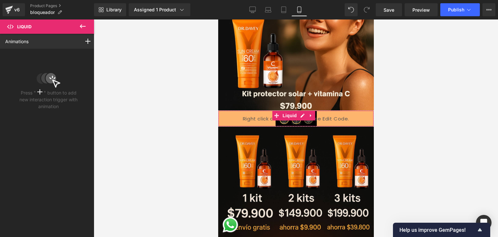
click at [55, 85] on icon at bounding box center [49, 80] width 24 height 16
click at [40, 92] on icon at bounding box center [39, 91] width 5 height 5
click at [85, 40] on icon at bounding box center [87, 41] width 5 height 5
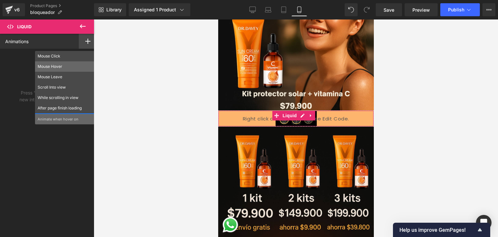
click at [58, 64] on p "Mouse Hover" at bounding box center [65, 67] width 54 height 6
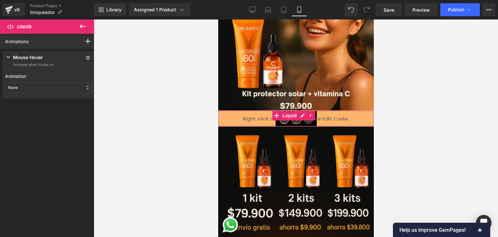
click at [29, 90] on div "None" at bounding box center [48, 87] width 87 height 11
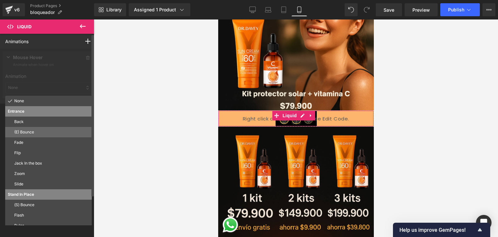
drag, startPoint x: 24, startPoint y: 127, endPoint x: 28, endPoint y: 123, distance: 5.1
click at [24, 127] on div "(E) Bounce" at bounding box center [48, 132] width 87 height 10
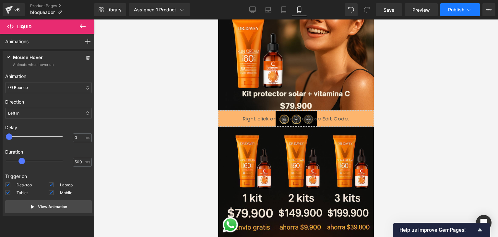
click at [459, 12] on span "Publish" at bounding box center [457, 9] width 16 height 5
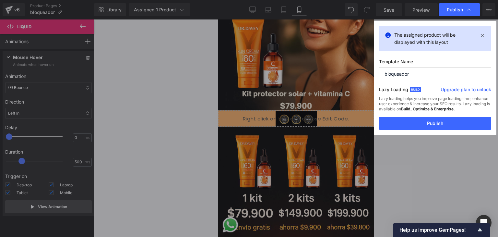
drag, startPoint x: 440, startPoint y: 115, endPoint x: 443, endPoint y: 120, distance: 5.5
click at [440, 116] on div "Lazy loading helps you improve page loading time, enhance user experience & inc…" at bounding box center [435, 106] width 112 height 21
click at [445, 123] on button "Publish" at bounding box center [435, 123] width 112 height 13
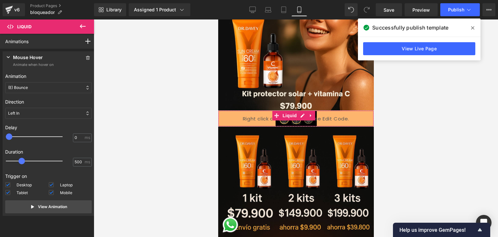
click at [235, 113] on div "Liquid" at bounding box center [296, 118] width 156 height 16
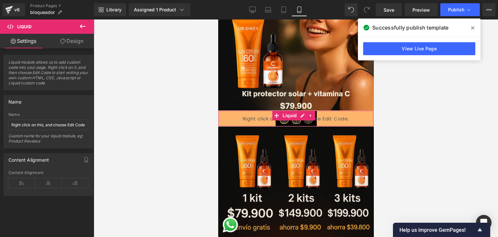
click at [61, 46] on link "Design" at bounding box center [71, 41] width 47 height 15
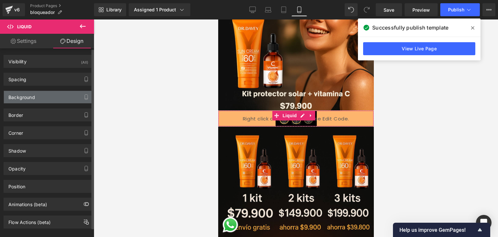
click at [41, 98] on div "Background" at bounding box center [48, 97] width 89 height 12
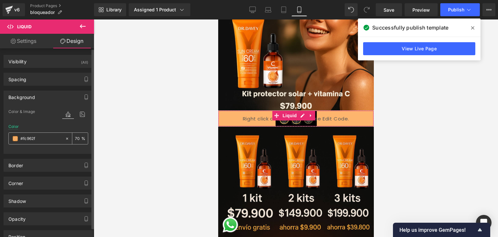
click at [65, 138] on icon at bounding box center [67, 138] width 5 height 5
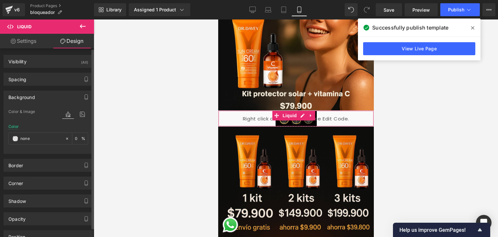
click at [67, 116] on icon at bounding box center [68, 114] width 12 height 8
click at [31, 112] on span "Color & Image" at bounding box center [21, 111] width 27 height 5
click at [23, 112] on span "Color & Image" at bounding box center [21, 111] width 27 height 5
click at [26, 94] on div "Background" at bounding box center [21, 95] width 27 height 9
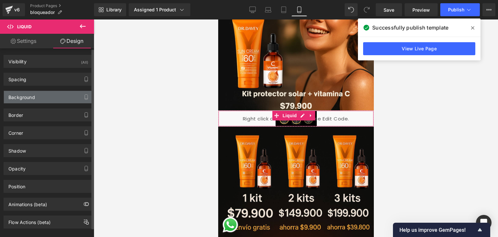
click at [59, 97] on div "Background" at bounding box center [48, 97] width 89 height 12
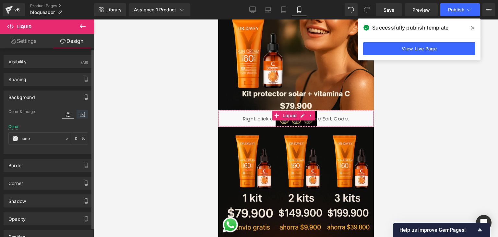
click at [78, 114] on icon at bounding box center [83, 114] width 12 height 8
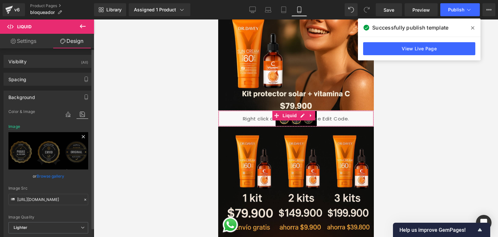
click at [80, 136] on icon at bounding box center [84, 137] width 8 height 8
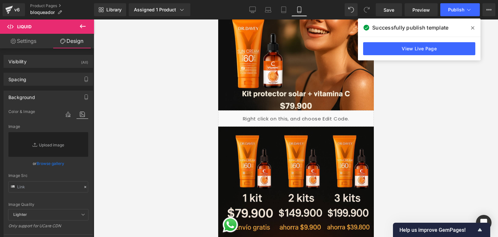
click at [83, 28] on icon at bounding box center [83, 26] width 8 height 8
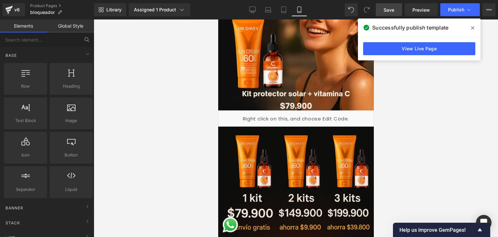
click at [391, 11] on span "Save" at bounding box center [389, 9] width 11 height 7
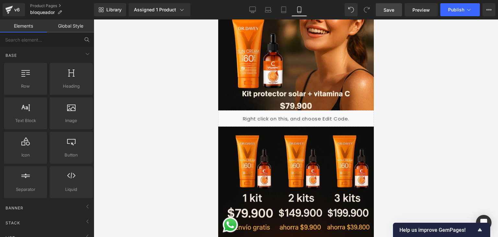
click at [71, 27] on link "Global Style" at bounding box center [70, 25] width 47 height 13
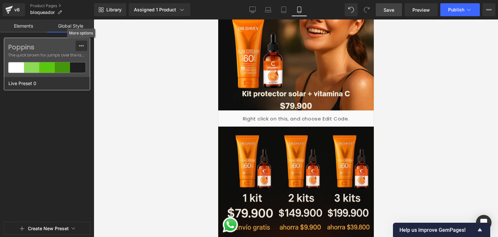
click at [80, 45] on icon at bounding box center [81, 45] width 5 height 1
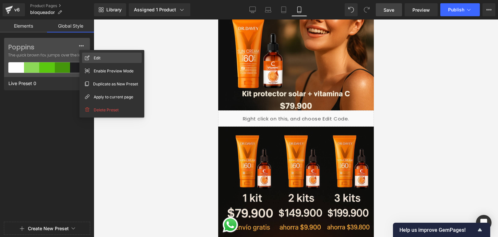
click at [103, 56] on div "Edit" at bounding box center [112, 58] width 60 height 10
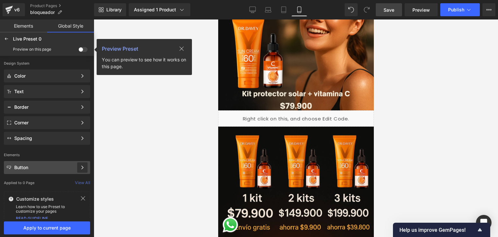
click at [80, 162] on div at bounding box center [82, 167] width 10 height 10
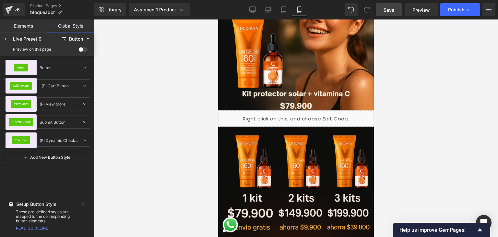
click at [81, 202] on icon at bounding box center [82, 203] width 5 height 5
click at [7, 36] on div at bounding box center [6, 39] width 10 height 10
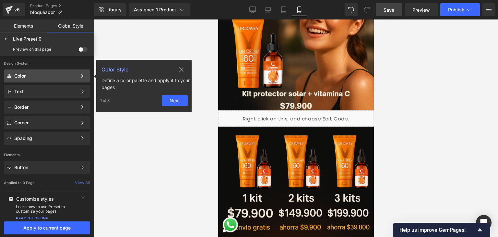
click at [182, 69] on icon at bounding box center [181, 69] width 5 height 5
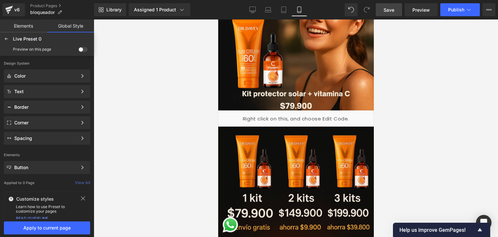
click at [83, 196] on icon at bounding box center [82, 198] width 5 height 5
click at [81, 48] on span at bounding box center [83, 49] width 9 height 5
click at [79, 51] on input "checkbox" at bounding box center [79, 51] width 0 height 0
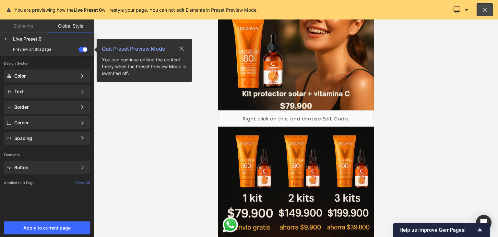
click at [82, 48] on span at bounding box center [83, 49] width 9 height 5
click at [79, 51] on input "checkbox" at bounding box center [79, 51] width 0 height 0
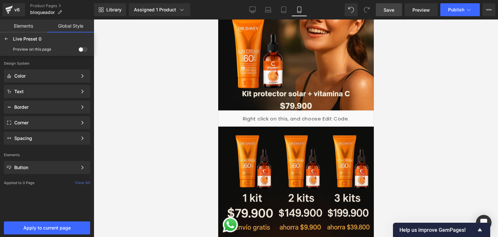
click at [21, 26] on link "Elements" at bounding box center [23, 25] width 47 height 13
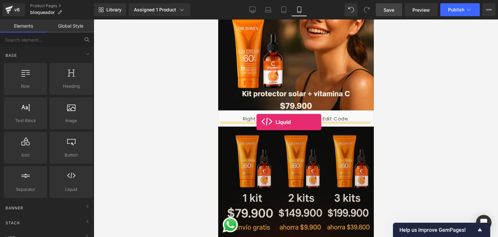
drag, startPoint x: 284, startPoint y: 198, endPoint x: 256, endPoint y: 122, distance: 80.4
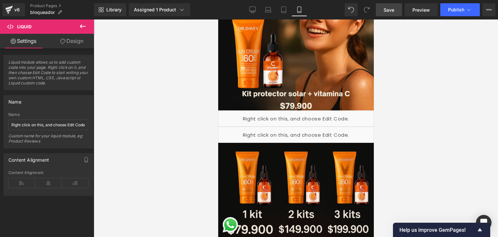
click at [301, 127] on div "Liquid" at bounding box center [296, 135] width 156 height 16
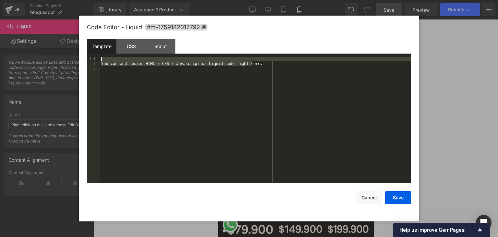
drag, startPoint x: 252, startPoint y: 64, endPoint x: 135, endPoint y: 60, distance: 116.2
click at [135, 60] on div "You can add custom HTML / CSS / Javascript or Liquid code right here." at bounding box center [256, 125] width 312 height 136
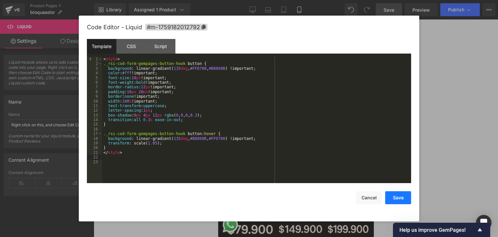
click at [400, 198] on button "Save" at bounding box center [399, 197] width 26 height 13
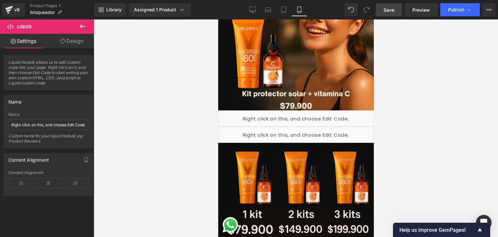
click at [390, 14] on link "Save" at bounding box center [389, 9] width 26 height 13
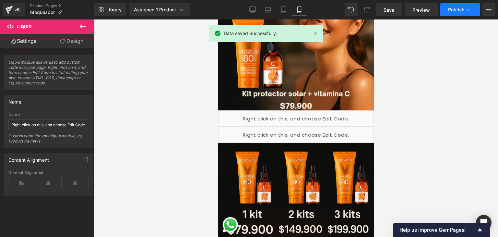
click at [449, 8] on span "Publish" at bounding box center [457, 9] width 16 height 5
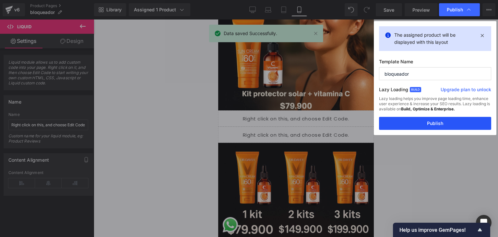
click at [452, 121] on button "Publish" at bounding box center [435, 123] width 112 height 13
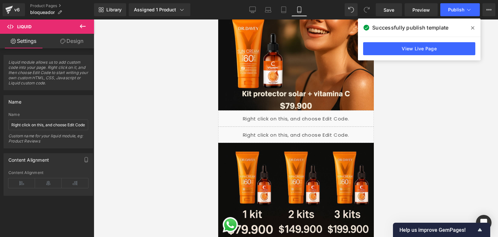
click at [301, 111] on div "Liquid" at bounding box center [296, 118] width 156 height 16
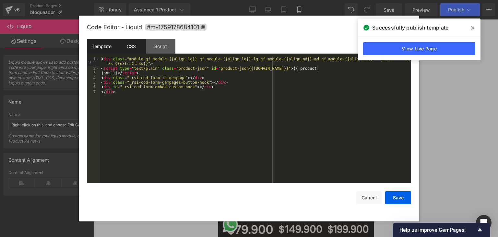
click at [125, 45] on div "CSS" at bounding box center [132, 46] width 30 height 15
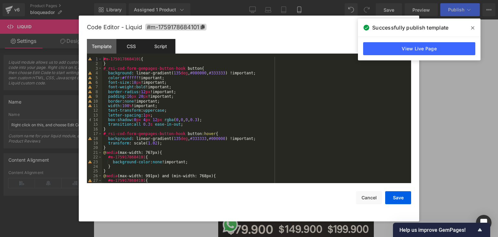
drag, startPoint x: 155, startPoint y: 41, endPoint x: 148, endPoint y: 42, distance: 6.9
click at [155, 42] on div "Script" at bounding box center [161, 46] width 30 height 15
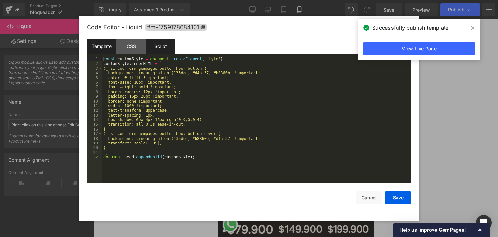
click at [106, 40] on div "Template" at bounding box center [102, 46] width 30 height 15
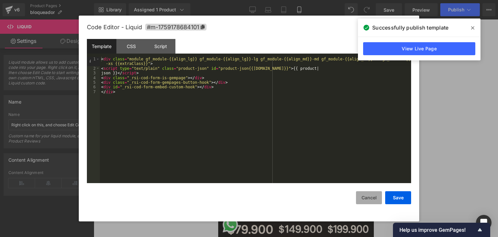
click at [373, 196] on button "Cancel" at bounding box center [369, 197] width 26 height 13
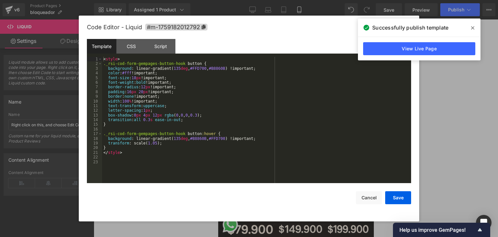
click at [302, 127] on div "Liquid" at bounding box center [296, 135] width 156 height 16
click at [132, 44] on div "CSS" at bounding box center [132, 46] width 30 height 15
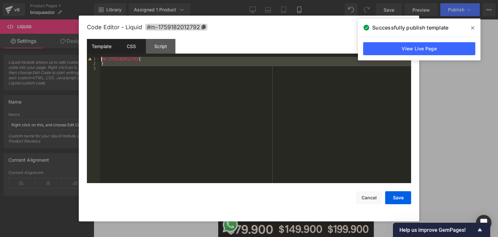
drag, startPoint x: 179, startPoint y: 70, endPoint x: 95, endPoint y: 48, distance: 87.2
click at [95, 48] on div "Template CSS Script Data 1 2 3 4 5 6 7 8 9 10 11 12 13 14 15 16 17 18 19 20 21 …" at bounding box center [249, 111] width 325 height 144
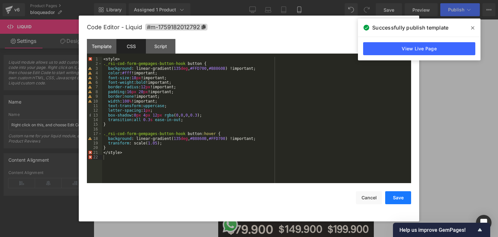
click at [394, 196] on button "Save" at bounding box center [399, 197] width 26 height 13
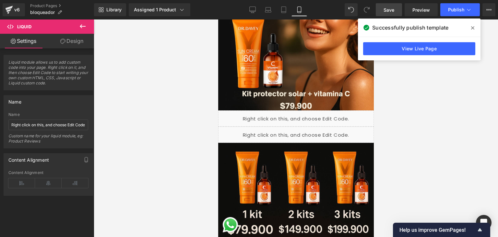
click at [389, 10] on span "Save" at bounding box center [389, 9] width 11 height 7
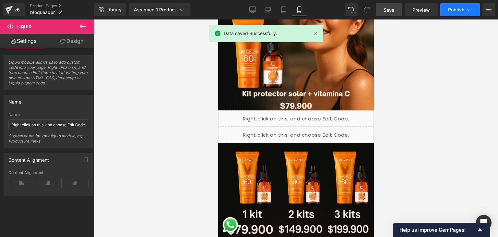
click at [449, 9] on span "Publish" at bounding box center [457, 9] width 16 height 5
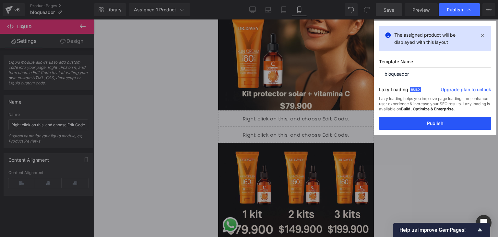
click at [448, 123] on button "Publish" at bounding box center [435, 123] width 112 height 13
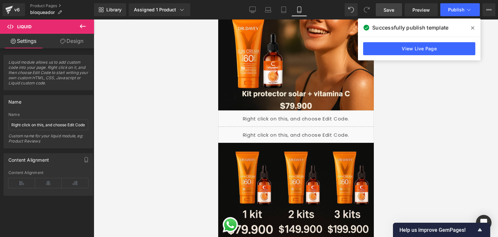
click at [439, 12] on div "Save Preview Publish Scheduled Upgrade Plan View Live Page View with current Te…" at bounding box center [436, 9] width 125 height 13
click at [426, 12] on span "Preview" at bounding box center [422, 9] width 18 height 7
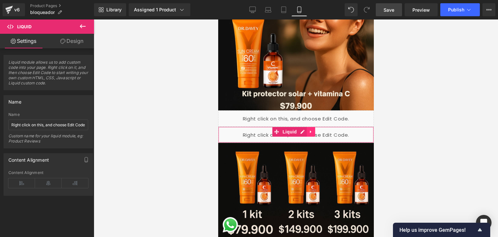
click at [312, 129] on icon at bounding box center [311, 131] width 5 height 5
click at [314, 129] on icon at bounding box center [315, 131] width 5 height 5
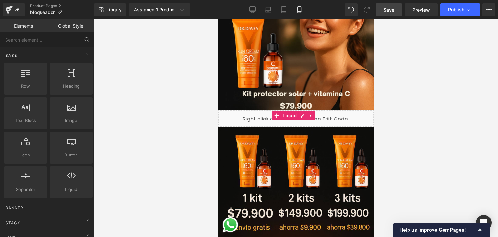
click at [345, 117] on div "Liquid" at bounding box center [296, 118] width 156 height 16
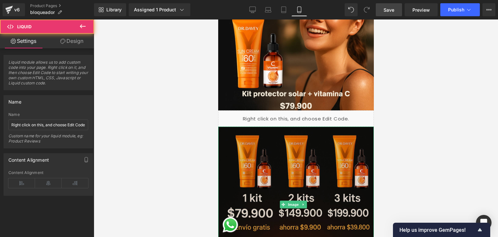
click at [346, 128] on img at bounding box center [296, 205] width 156 height 156
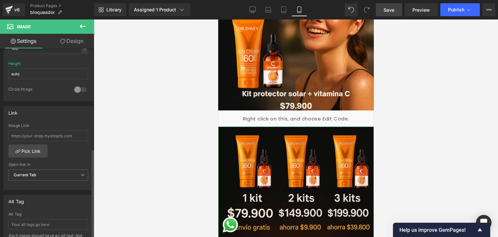
scroll to position [195, 0]
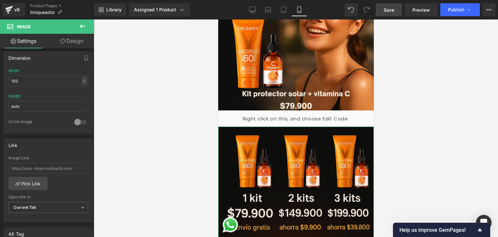
click at [61, 43] on icon at bounding box center [62, 41] width 5 height 5
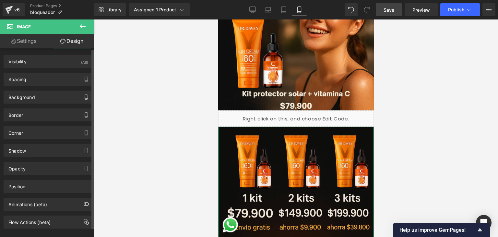
click at [56, 193] on div "Animations (beta)" at bounding box center [48, 202] width 97 height 18
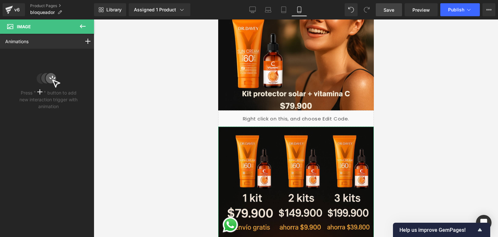
click at [55, 187] on div "Animations Mouse Click Mouse Hover Mouse Leave Scroll Into view While scrolling…" at bounding box center [48, 129] width 97 height 191
click at [80, 29] on icon at bounding box center [83, 26] width 8 height 8
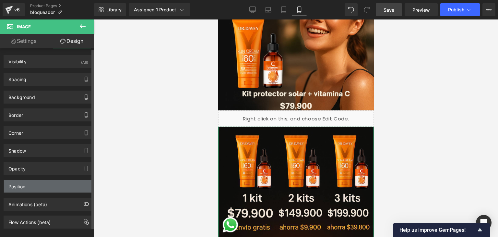
click at [44, 180] on div "Position" at bounding box center [48, 186] width 89 height 12
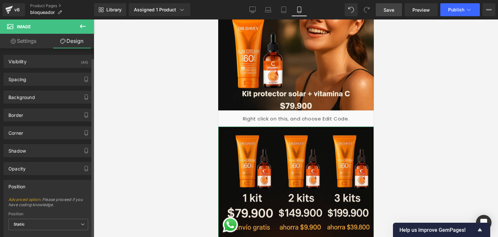
scroll to position [70, 0]
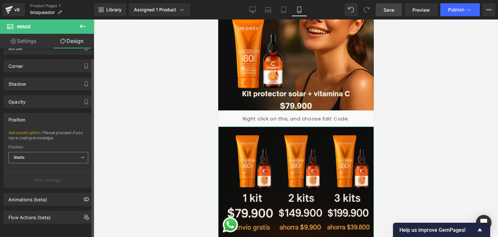
click at [43, 152] on span "Static" at bounding box center [48, 157] width 80 height 11
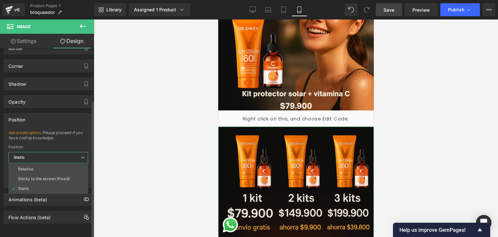
click at [43, 152] on span "Static" at bounding box center [48, 157] width 80 height 11
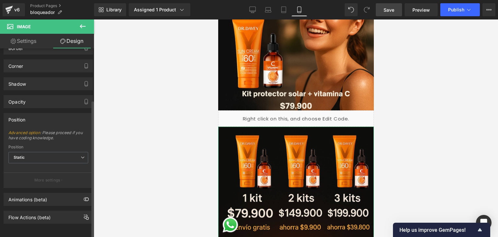
click at [73, 115] on div "Position" at bounding box center [48, 119] width 89 height 12
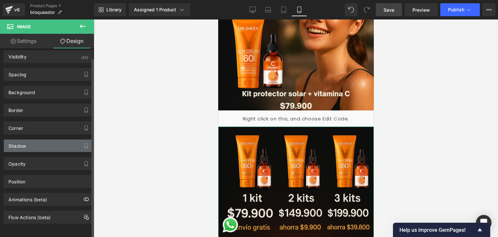
scroll to position [0, 0]
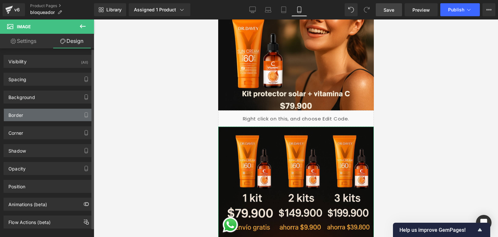
click at [60, 113] on div "Border" at bounding box center [48, 115] width 89 height 12
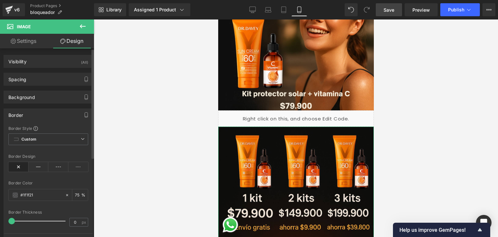
click at [60, 113] on div "Border" at bounding box center [48, 115] width 89 height 12
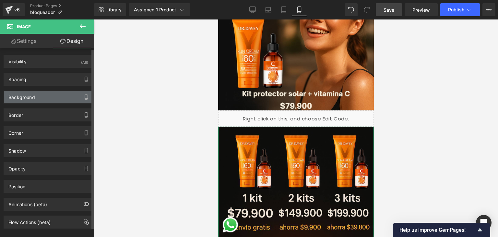
click at [59, 98] on div "Background" at bounding box center [48, 97] width 89 height 12
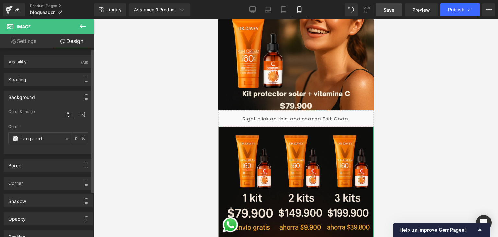
click at [59, 98] on div "Background" at bounding box center [48, 97] width 89 height 12
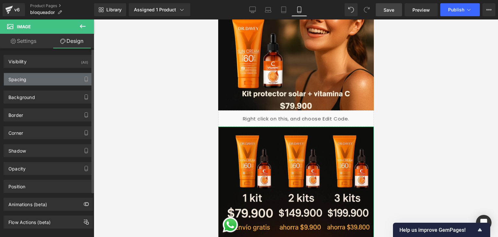
click at [59, 81] on div "Spacing" at bounding box center [48, 79] width 89 height 12
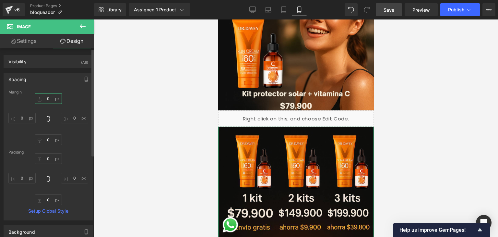
click at [52, 99] on input "0" at bounding box center [48, 98] width 27 height 11
click at [65, 101] on div "0px 0 0px 0 0px 0" at bounding box center [48, 119] width 80 height 52
click at [101, 98] on div at bounding box center [296, 127] width 405 height 217
click at [107, 74] on div at bounding box center [296, 127] width 405 height 217
click at [82, 25] on icon at bounding box center [83, 26] width 6 height 4
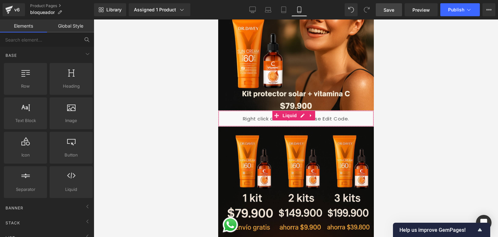
click at [227, 110] on div "Liquid" at bounding box center [296, 118] width 156 height 16
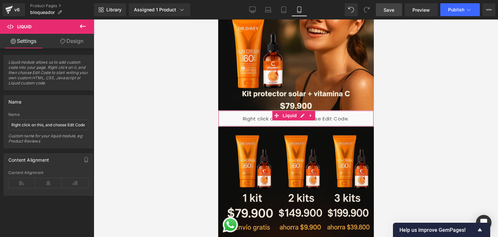
click at [78, 40] on link "Design" at bounding box center [71, 41] width 47 height 15
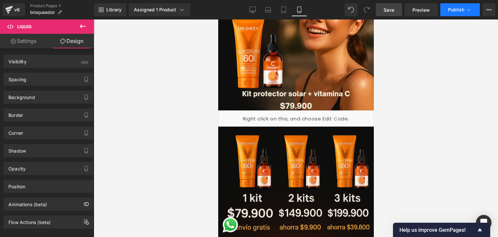
click at [449, 9] on span "Publish" at bounding box center [457, 9] width 16 height 5
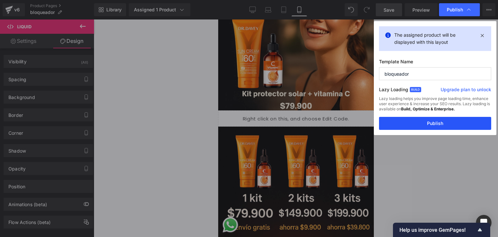
click at [438, 121] on button "Publish" at bounding box center [435, 123] width 112 height 13
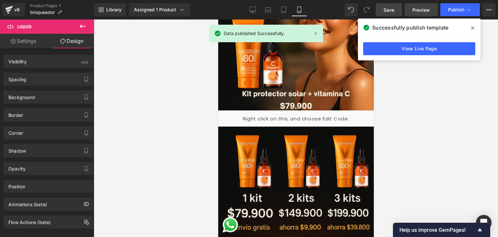
click at [416, 12] on span "Preview" at bounding box center [422, 9] width 18 height 7
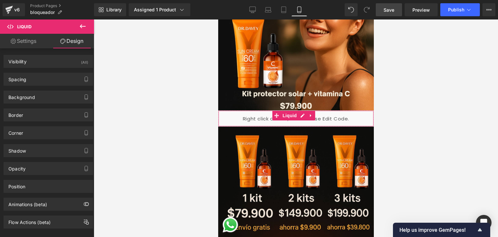
click at [301, 110] on div "Liquid" at bounding box center [296, 118] width 156 height 16
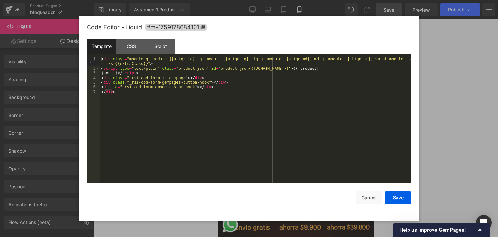
click at [431, 33] on div at bounding box center [249, 118] width 498 height 237
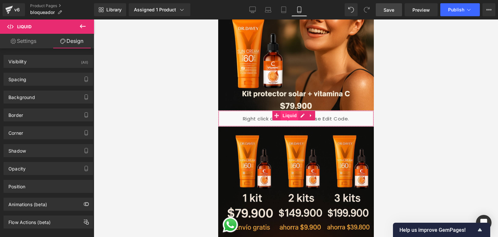
click at [293, 111] on span "Liquid" at bounding box center [290, 116] width 18 height 10
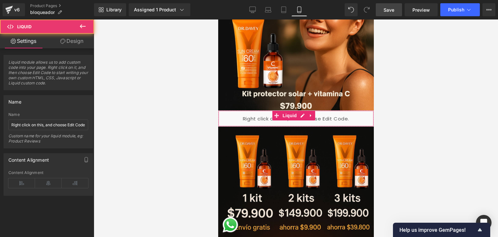
click at [67, 41] on link "Design" at bounding box center [71, 41] width 47 height 15
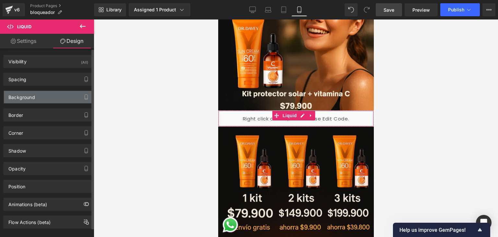
click at [48, 96] on div "Background" at bounding box center [48, 97] width 89 height 12
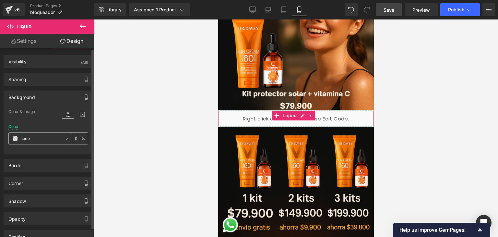
click at [43, 137] on input "none" at bounding box center [41, 138] width 42 height 7
click at [16, 139] on span at bounding box center [15, 138] width 5 height 5
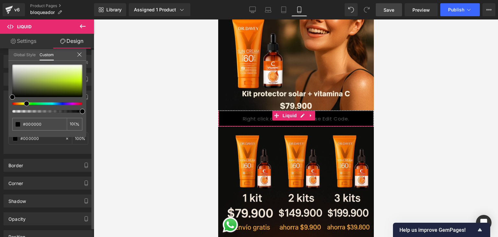
drag, startPoint x: 13, startPoint y: 102, endPoint x: 25, endPoint y: 103, distance: 12.0
click at [25, 103] on span at bounding box center [26, 103] width 5 height 5
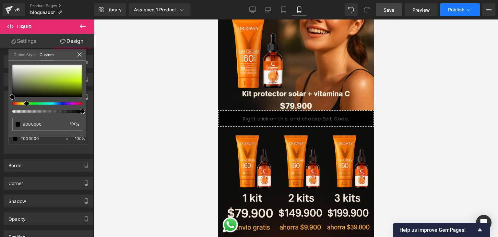
click at [457, 11] on span "Publish" at bounding box center [457, 9] width 16 height 5
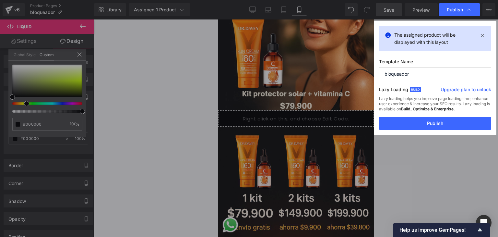
click at [420, 125] on button "Publish" at bounding box center [435, 123] width 112 height 13
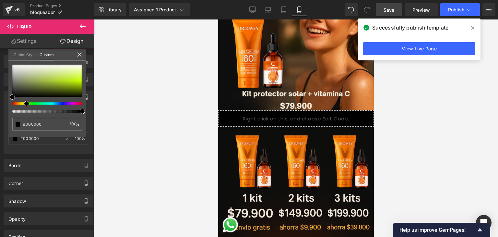
click at [474, 31] on span at bounding box center [473, 28] width 10 height 10
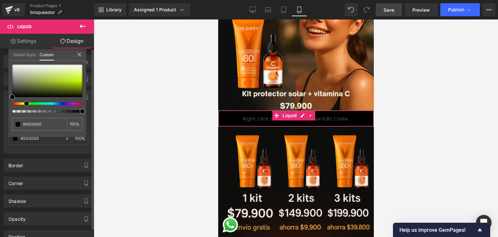
click at [79, 53] on icon at bounding box center [79, 54] width 5 height 5
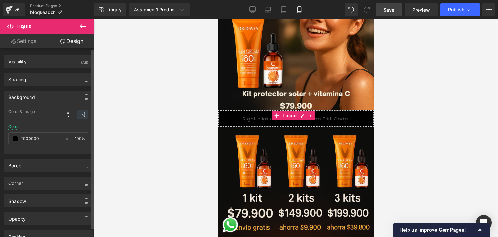
click at [77, 115] on icon at bounding box center [83, 114] width 12 height 8
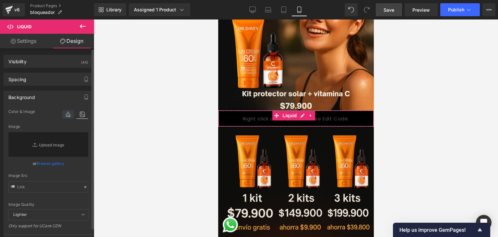
click at [67, 112] on icon at bounding box center [68, 114] width 12 height 8
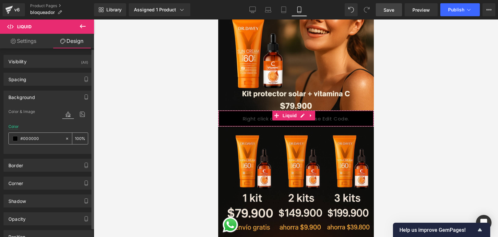
click at [19, 140] on div "#000000" at bounding box center [37, 138] width 56 height 11
click at [16, 138] on span at bounding box center [15, 138] width 5 height 5
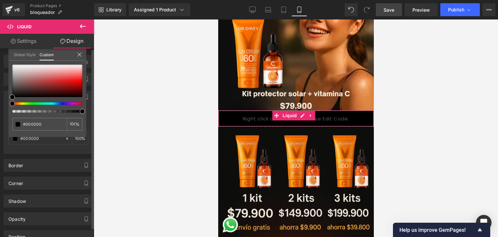
click at [82, 109] on span at bounding box center [82, 111] width 5 height 5
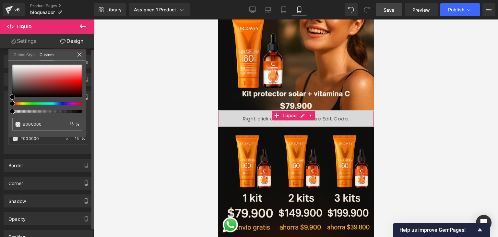
drag, startPoint x: 81, startPoint y: 111, endPoint x: 0, endPoint y: 113, distance: 81.5
click at [0, 113] on div "Background color Color & Image color rgba(0, 0, 0, 0.15) Color #000000 15 % Ima…" at bounding box center [48, 120] width 97 height 68
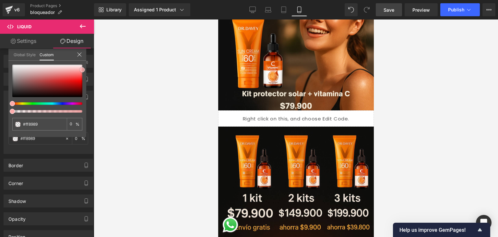
drag, startPoint x: 44, startPoint y: 74, endPoint x: 117, endPoint y: 70, distance: 73.4
click at [114, 70] on div "Liquid You are previewing how the Live Preset 0 will restyle your page. You can…" at bounding box center [249, 124] width 498 height 248
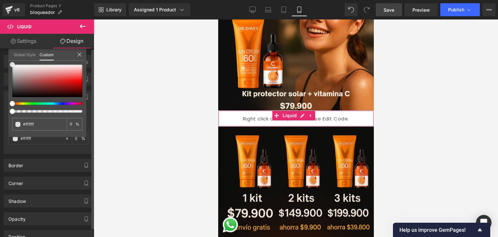
drag, startPoint x: 82, startPoint y: 71, endPoint x: 6, endPoint y: 65, distance: 76.2
click at [3, 86] on div "Background color Color & Image color rgba(255, 255, 255, 0) Color #ffffff 0 % I…" at bounding box center [48, 120] width 97 height 68
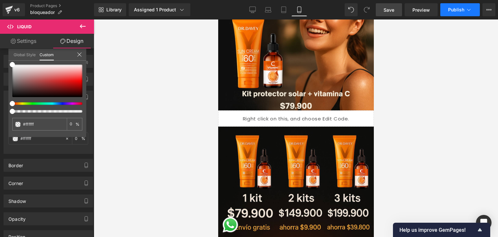
click at [449, 13] on button "Publish" at bounding box center [461, 9] width 40 height 13
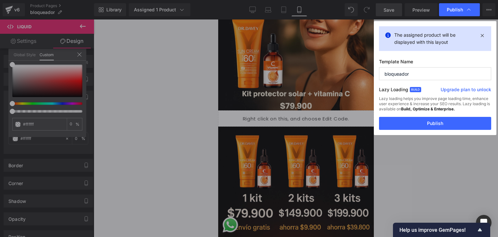
click at [435, 121] on button "Publish" at bounding box center [435, 123] width 112 height 13
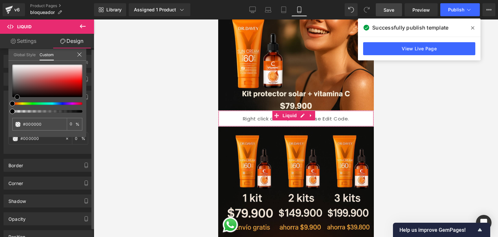
drag, startPoint x: 13, startPoint y: 66, endPoint x: 18, endPoint y: 99, distance: 33.5
click at [18, 99] on span at bounding box center [17, 96] width 5 height 5
drag, startPoint x: 12, startPoint y: 103, endPoint x: 0, endPoint y: 105, distance: 11.9
click at [0, 104] on div "Background color Color & Image color rgba(0, 0, 0, 0) Color #000000 0 % Image R…" at bounding box center [48, 120] width 97 height 68
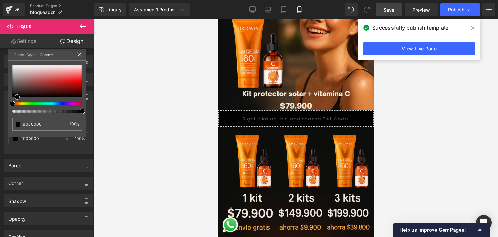
drag, startPoint x: 11, startPoint y: 109, endPoint x: 110, endPoint y: 108, distance: 98.7
click at [109, 109] on div "Liquid You are previewing how the Live Preset 0 will restyle your page. You can…" at bounding box center [249, 124] width 498 height 248
click at [471, 29] on span at bounding box center [473, 28] width 10 height 10
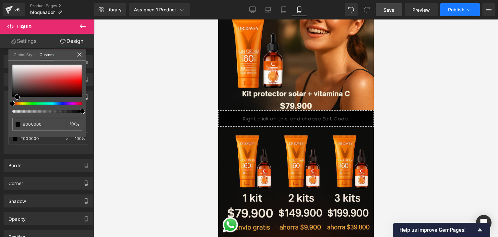
click at [445, 11] on button "Publish" at bounding box center [461, 9] width 40 height 13
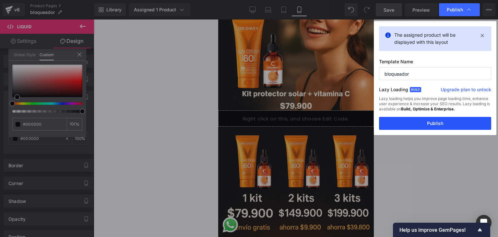
click at [437, 123] on button "Publish" at bounding box center [435, 123] width 112 height 13
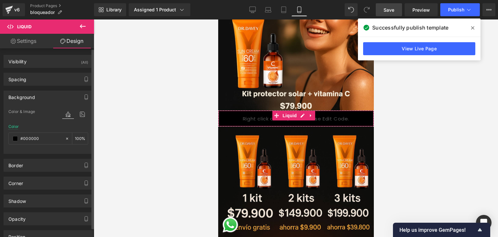
click at [49, 94] on div "Background" at bounding box center [48, 97] width 89 height 12
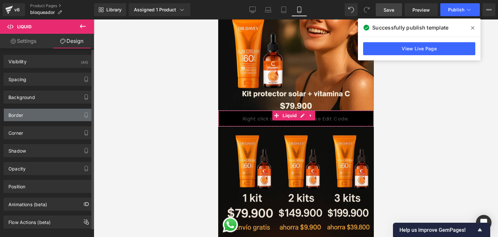
click at [36, 112] on div "Border" at bounding box center [48, 115] width 89 height 12
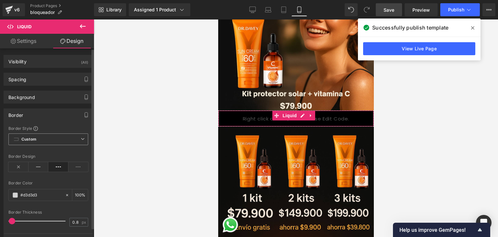
click at [77, 143] on span "Custom Setup Global Style" at bounding box center [48, 139] width 80 height 12
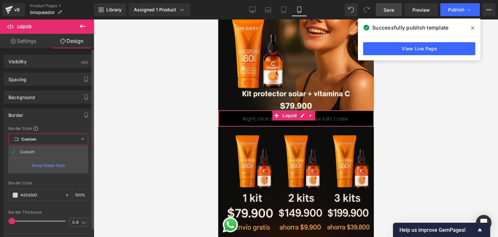
click at [59, 163] on div "Setup Global Style" at bounding box center [48, 165] width 80 height 15
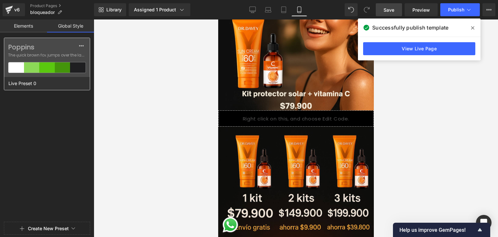
click at [45, 82] on div "Live Preset 0" at bounding box center [45, 83] width 82 height 13
click at [51, 68] on div at bounding box center [47, 67] width 16 height 10
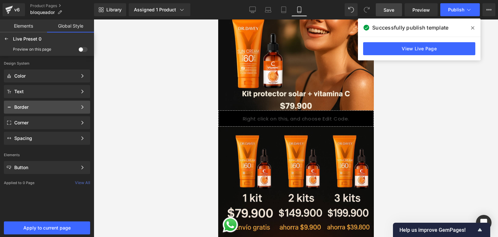
click at [51, 102] on div "Border" at bounding box center [47, 107] width 86 height 13
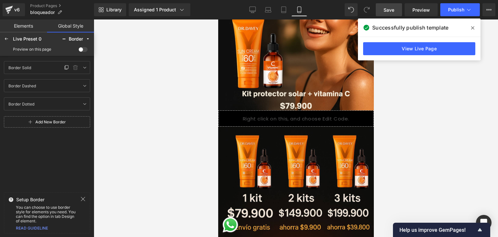
click at [46, 68] on div "Border Solid Border Solid" at bounding box center [34, 68] width 57 height 8
click at [40, 87] on div "Border Dashed Border Dashed" at bounding box center [34, 86] width 57 height 8
click at [2, 39] on div at bounding box center [6, 39] width 10 height 10
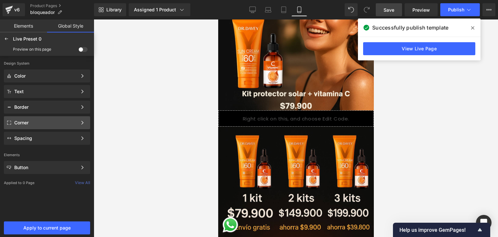
click at [51, 117] on div "Corner" at bounding box center [47, 122] width 86 height 13
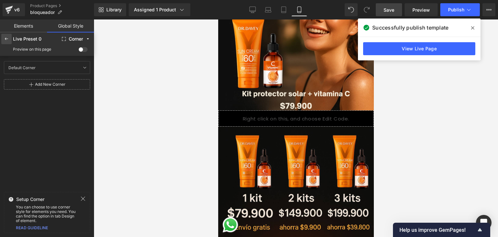
click at [7, 40] on icon at bounding box center [6, 38] width 5 height 5
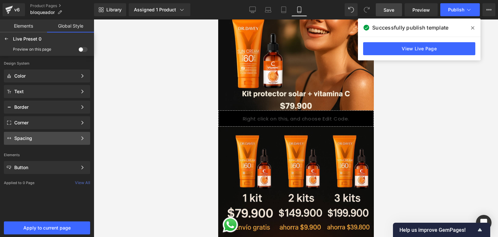
click at [50, 138] on div "Spacing" at bounding box center [45, 138] width 63 height 5
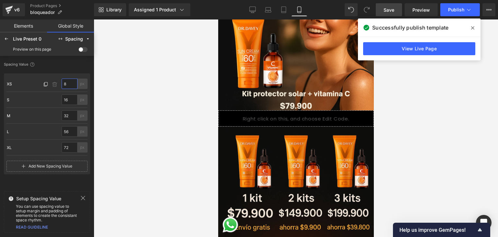
click at [72, 84] on input "8" at bounding box center [70, 84] width 16 height 10
click at [112, 129] on div at bounding box center [296, 127] width 405 height 217
click at [395, 11] on link "Save" at bounding box center [389, 9] width 26 height 13
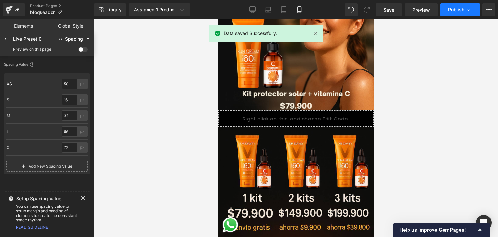
click at [451, 10] on span "Publish" at bounding box center [457, 9] width 16 height 5
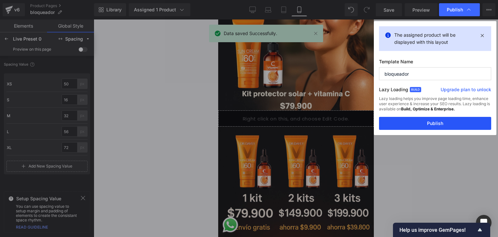
click at [450, 127] on button "Publish" at bounding box center [435, 123] width 112 height 13
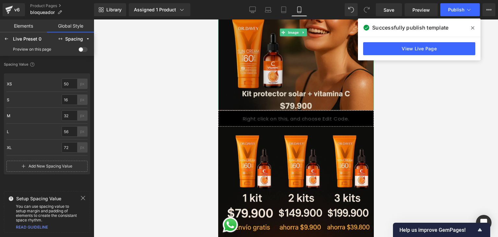
click at [328, 89] on img at bounding box center [296, 33] width 156 height 156
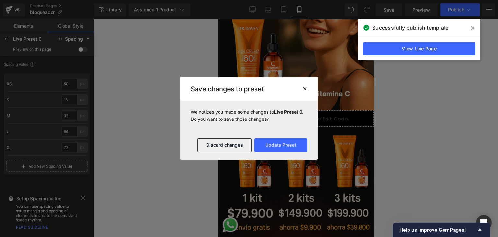
click at [303, 87] on icon at bounding box center [305, 88] width 5 height 5
click at [289, 110] on div "Liquid" at bounding box center [296, 118] width 156 height 16
click at [308, 88] on div "Save changes to preset" at bounding box center [249, 88] width 138 height 23
click at [305, 88] on icon at bounding box center [305, 88] width 5 height 5
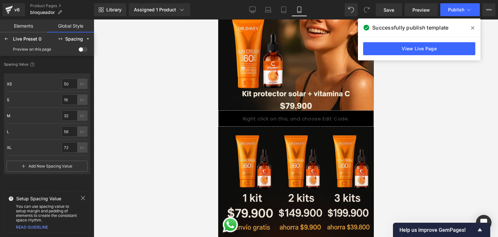
click at [473, 28] on icon at bounding box center [473, 27] width 3 height 5
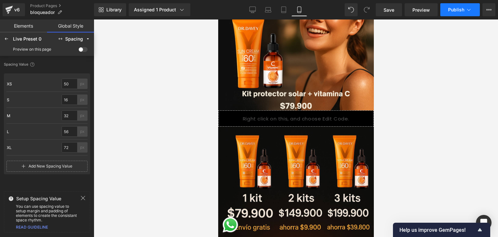
click at [449, 11] on span "Publish" at bounding box center [457, 9] width 16 height 5
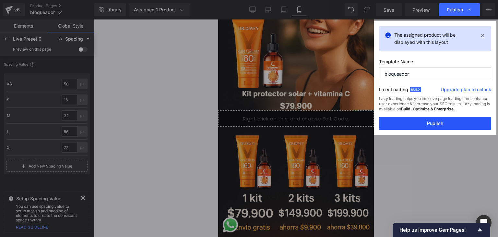
click at [440, 122] on button "Publish" at bounding box center [435, 123] width 112 height 13
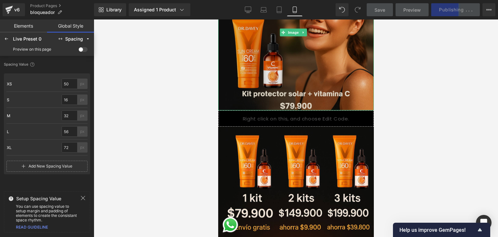
click at [323, 67] on img at bounding box center [296, 33] width 156 height 156
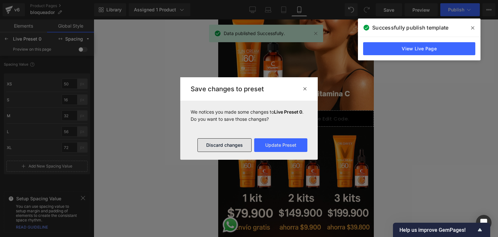
drag, startPoint x: 236, startPoint y: 146, endPoint x: 18, endPoint y: 126, distance: 218.7
click at [236, 146] on button "Discard changes" at bounding box center [225, 145] width 54 height 14
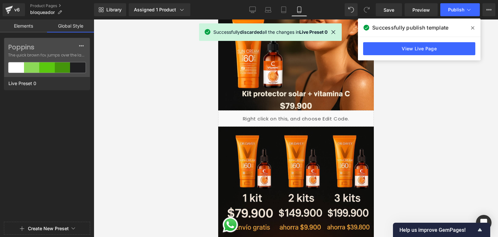
click at [35, 26] on link "Elements" at bounding box center [23, 25] width 47 height 13
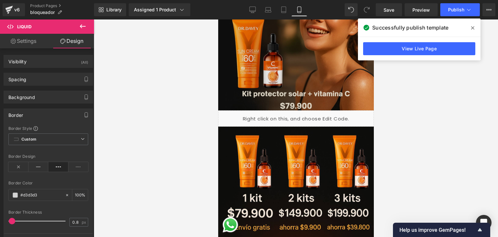
click at [295, 60] on img at bounding box center [296, 33] width 156 height 156
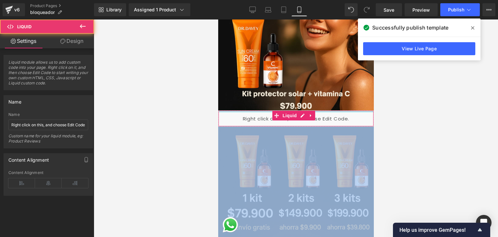
click at [326, 110] on div "Liquid" at bounding box center [296, 118] width 156 height 16
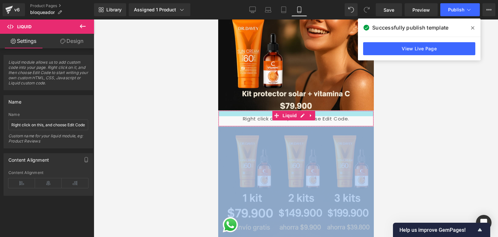
drag, startPoint x: 326, startPoint y: 105, endPoint x: 330, endPoint y: 108, distance: 4.9
click at [329, 112] on div at bounding box center [295, 114] width 155 height 6
click at [330, 111] on div at bounding box center [295, 114] width 155 height 6
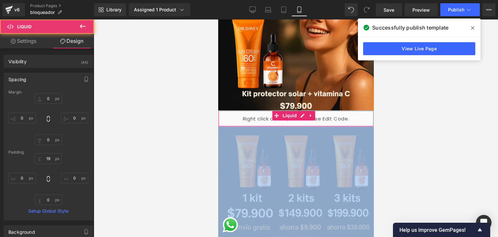
click at [335, 119] on div "Liquid" at bounding box center [296, 118] width 156 height 16
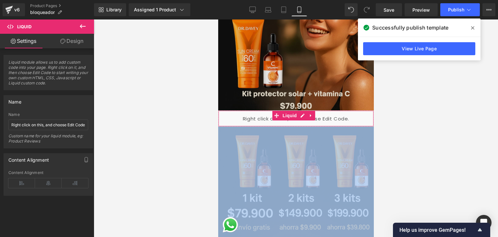
drag, startPoint x: 335, startPoint y: 121, endPoint x: 325, endPoint y: 87, distance: 35.6
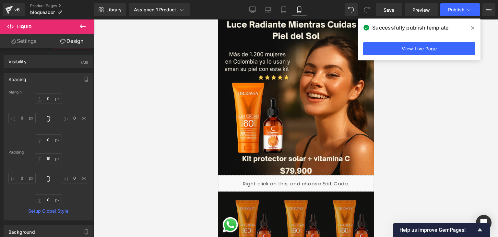
drag, startPoint x: 103, startPoint y: 49, endPoint x: 475, endPoint y: 31, distance: 372.1
click at [475, 31] on span at bounding box center [473, 28] width 10 height 10
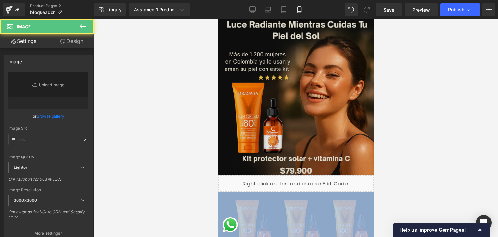
click at [227, 167] on img at bounding box center [296, 97] width 156 height 156
click at [229, 142] on img at bounding box center [296, 97] width 156 height 156
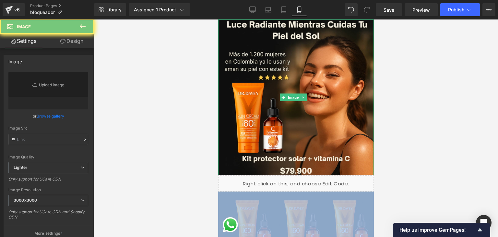
click at [304, 95] on icon at bounding box center [304, 97] width 4 height 4
click at [343, 175] on div "Liquid" at bounding box center [296, 183] width 156 height 16
drag, startPoint x: 343, startPoint y: 106, endPoint x: 320, endPoint y: 111, distance: 23.6
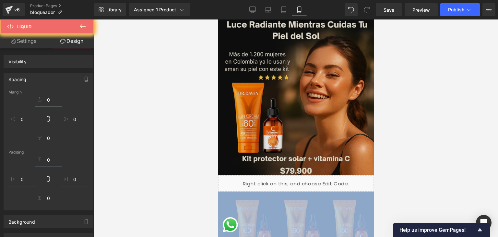
scroll to position [32, 0]
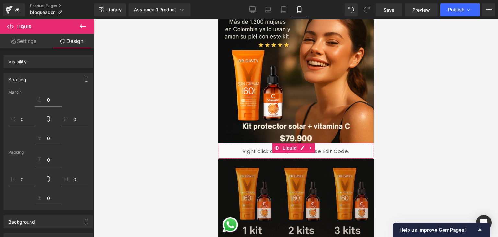
click at [50, 191] on input "text" at bounding box center [48, 198] width 27 height 14
drag, startPoint x: 129, startPoint y: 149, endPoint x: 133, endPoint y: 149, distance: 4.3
click at [129, 150] on div at bounding box center [296, 127] width 405 height 217
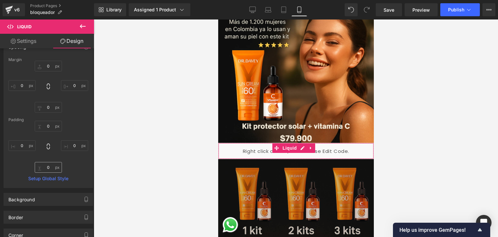
scroll to position [0, 0]
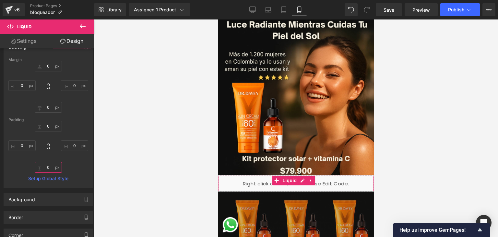
click at [51, 173] on input "0" at bounding box center [48, 167] width 27 height 11
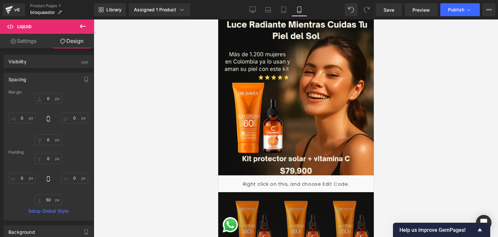
click at [142, 179] on div at bounding box center [296, 127] width 405 height 217
click at [449, 8] on span "Publish" at bounding box center [457, 9] width 16 height 5
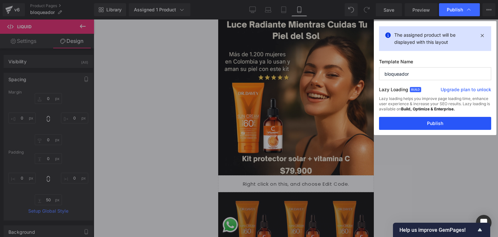
click at [424, 126] on button "Publish" at bounding box center [435, 123] width 112 height 13
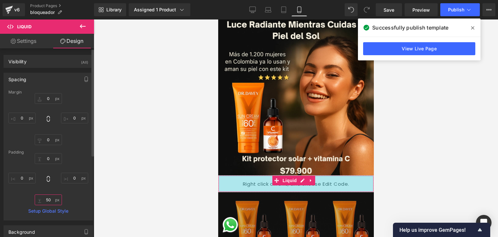
click at [49, 202] on input "50" at bounding box center [48, 199] width 27 height 11
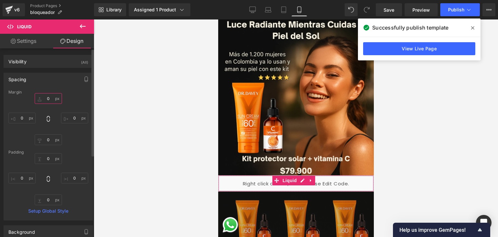
click at [49, 98] on input "0" at bounding box center [48, 98] width 27 height 11
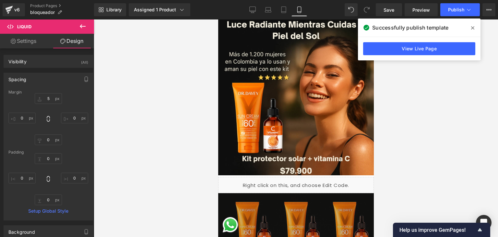
click at [471, 28] on span at bounding box center [473, 28] width 10 height 10
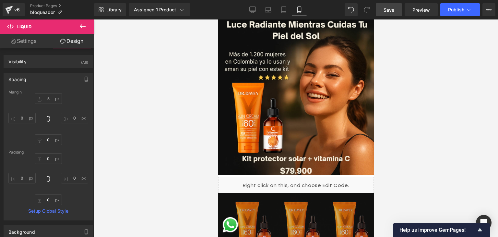
click at [392, 15] on link "Save" at bounding box center [389, 9] width 26 height 13
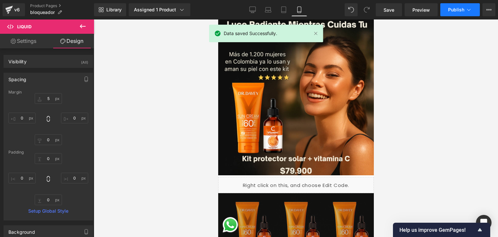
click at [450, 14] on button "Publish" at bounding box center [461, 9] width 40 height 13
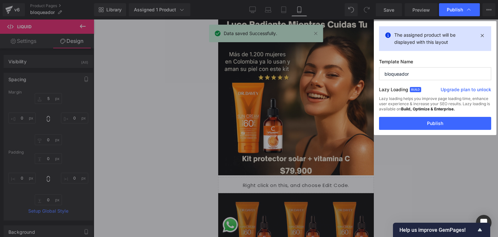
click at [444, 120] on button "Publish" at bounding box center [435, 123] width 112 height 13
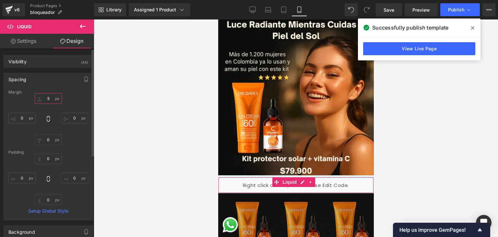
click at [48, 98] on input "5" at bounding box center [48, 98] width 27 height 11
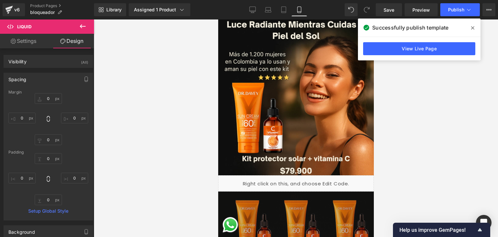
click at [473, 26] on icon at bounding box center [473, 27] width 3 height 5
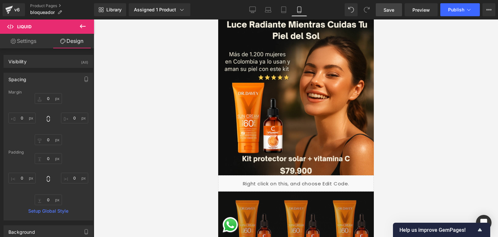
click at [394, 7] on span "Save" at bounding box center [389, 9] width 11 height 7
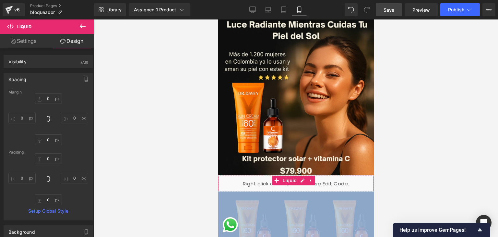
click at [232, 179] on div "Liquid NaNpx" at bounding box center [296, 183] width 156 height 16
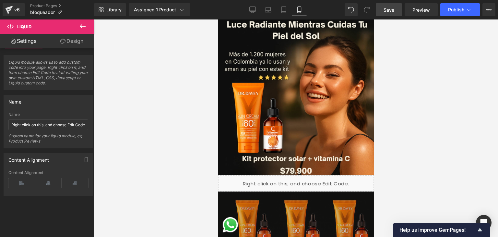
click at [81, 24] on icon at bounding box center [83, 26] width 8 height 8
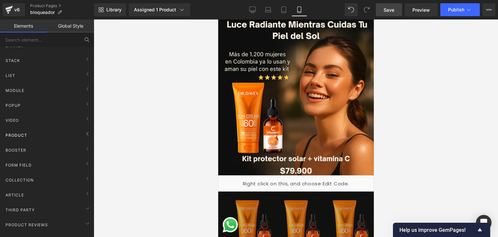
scroll to position [130, 0]
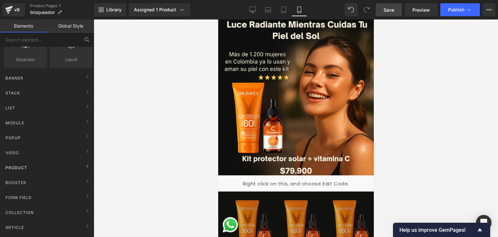
click at [26, 169] on span "Product" at bounding box center [16, 168] width 23 height 6
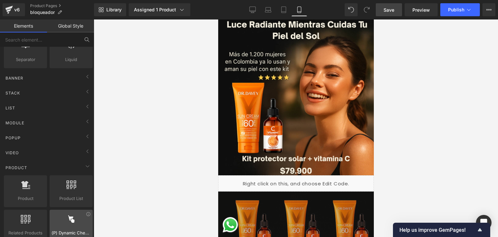
scroll to position [195, 0]
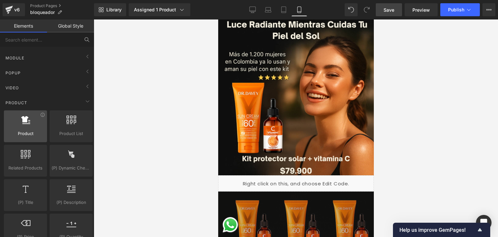
click at [37, 128] on div at bounding box center [25, 123] width 39 height 15
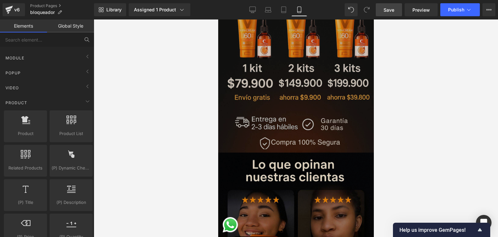
scroll to position [65, 0]
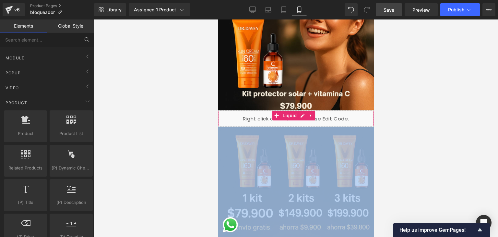
click at [252, 117] on div "Liquid NaNpx" at bounding box center [296, 118] width 156 height 16
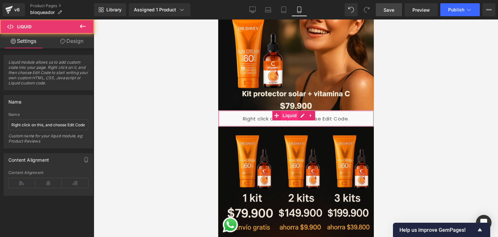
click at [286, 111] on span "Liquid" at bounding box center [290, 116] width 18 height 10
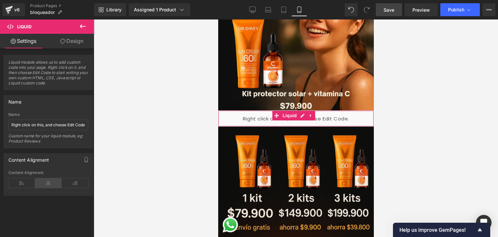
click at [49, 180] on icon at bounding box center [48, 183] width 27 height 10
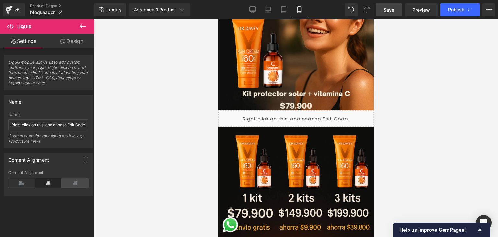
click at [66, 180] on icon at bounding box center [75, 183] width 27 height 10
click at [445, 12] on button "Publish" at bounding box center [461, 9] width 40 height 13
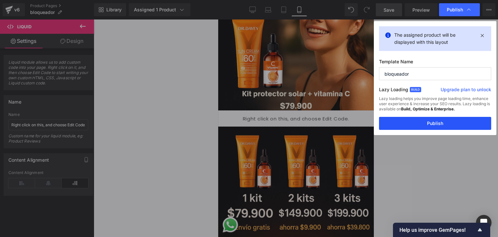
click at [420, 124] on button "Publish" at bounding box center [435, 123] width 112 height 13
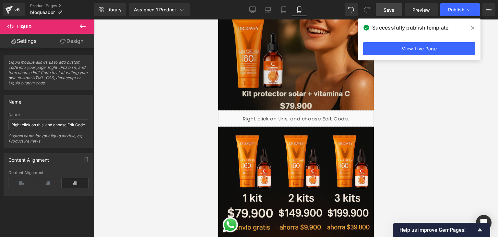
scroll to position [32, 0]
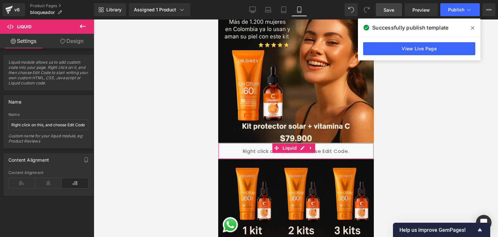
click at [234, 149] on div "Liquid" at bounding box center [296, 151] width 156 height 16
click at [274, 143] on span at bounding box center [276, 148] width 8 height 10
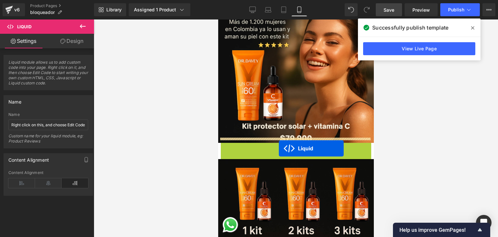
drag, startPoint x: 277, startPoint y: 143, endPoint x: 279, endPoint y: 148, distance: 5.5
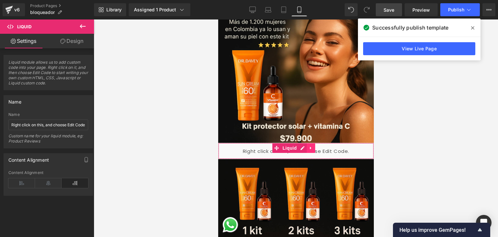
click at [310, 146] on icon at bounding box center [311, 148] width 5 height 5
click at [240, 143] on div "Liquid" at bounding box center [296, 151] width 156 height 16
click at [65, 39] on link "Design" at bounding box center [71, 41] width 47 height 15
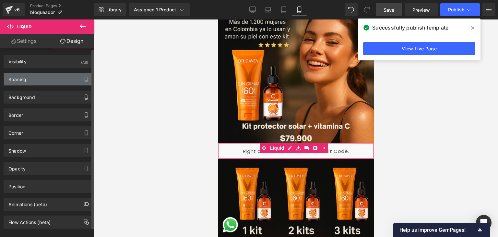
click at [55, 80] on div "Spacing" at bounding box center [48, 79] width 89 height 12
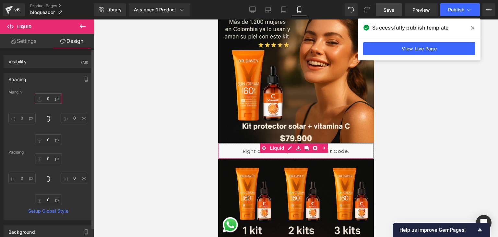
click at [53, 97] on input "0" at bounding box center [48, 98] width 27 height 11
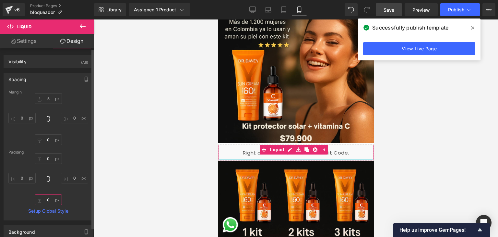
click at [48, 200] on input "0" at bounding box center [48, 199] width 27 height 11
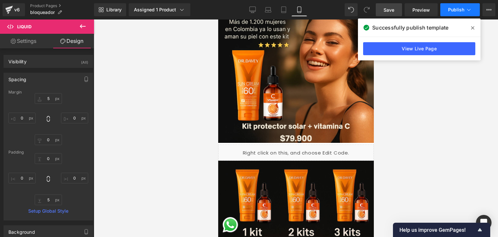
click at [459, 13] on button "Publish" at bounding box center [461, 9] width 40 height 13
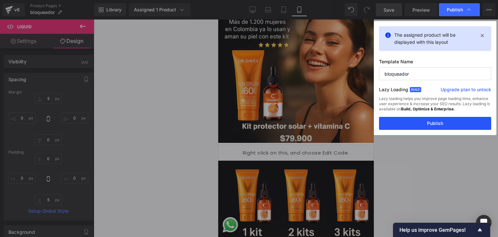
click at [439, 122] on button "Publish" at bounding box center [435, 123] width 112 height 13
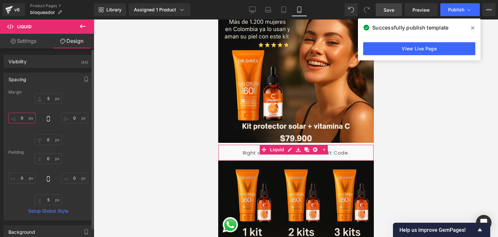
click at [26, 119] on input "0" at bounding box center [21, 118] width 27 height 11
click at [75, 117] on input "0" at bounding box center [74, 118] width 27 height 11
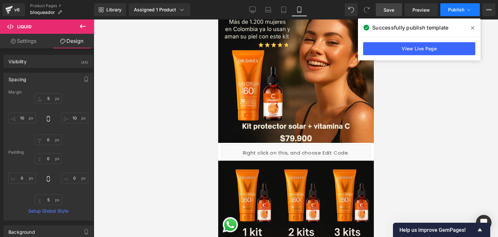
click at [449, 8] on span "Publish" at bounding box center [457, 9] width 16 height 5
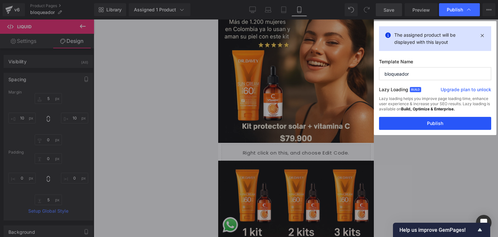
click at [434, 127] on button "Publish" at bounding box center [435, 123] width 112 height 13
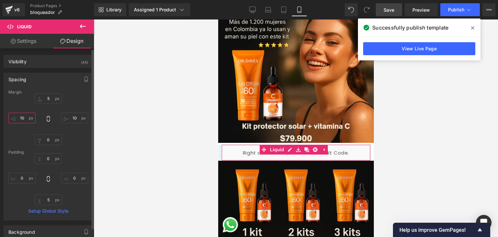
click at [23, 115] on input "10" at bounding box center [21, 118] width 27 height 11
click at [75, 113] on input "10" at bounding box center [74, 118] width 27 height 11
click at [46, 96] on input "5" at bounding box center [48, 98] width 27 height 11
click at [49, 96] on input "5" at bounding box center [48, 98] width 27 height 11
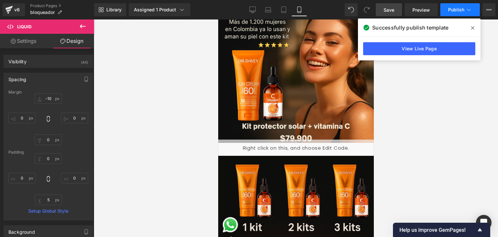
click at [447, 12] on button "Publish" at bounding box center [461, 9] width 40 height 13
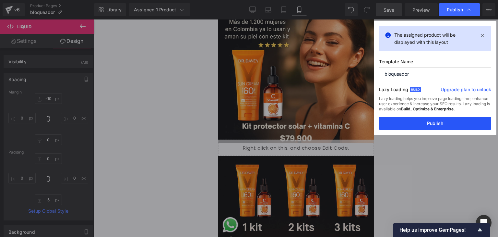
click at [437, 122] on button "Publish" at bounding box center [435, 123] width 112 height 13
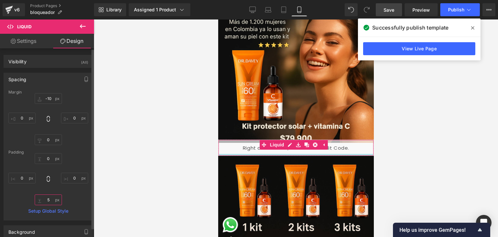
click at [45, 201] on input "5" at bounding box center [48, 199] width 27 height 11
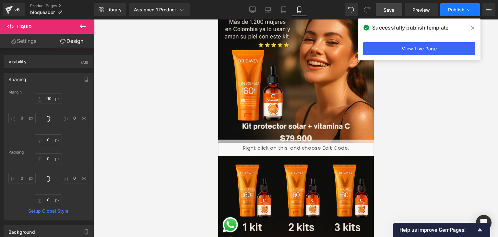
click at [454, 11] on span "Publish" at bounding box center [457, 9] width 16 height 5
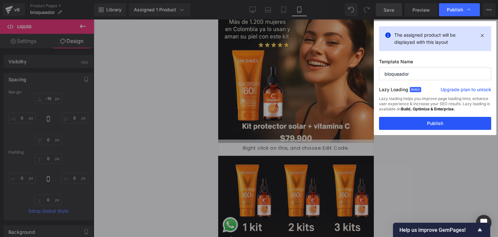
click at [444, 124] on button "Publish" at bounding box center [435, 123] width 112 height 13
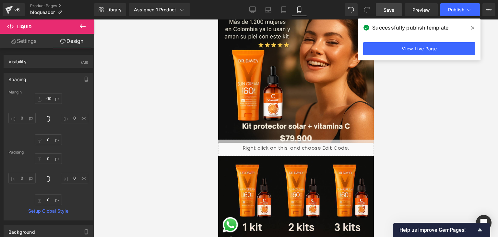
click at [83, 26] on icon at bounding box center [83, 26] width 8 height 8
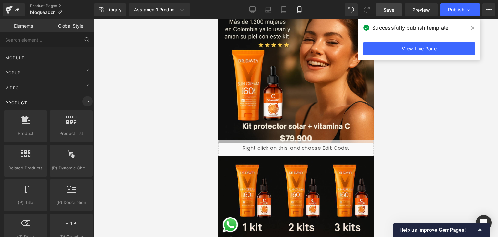
click at [86, 96] on span at bounding box center [87, 101] width 10 height 10
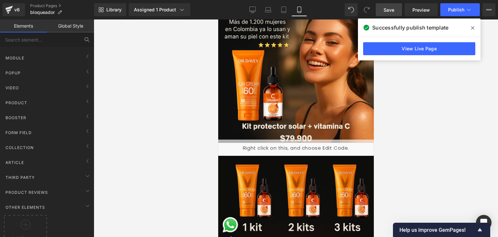
click at [59, 24] on link "Global Style" at bounding box center [70, 25] width 47 height 13
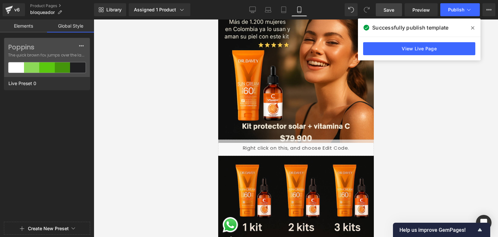
click at [26, 27] on link "Elements" at bounding box center [23, 25] width 47 height 13
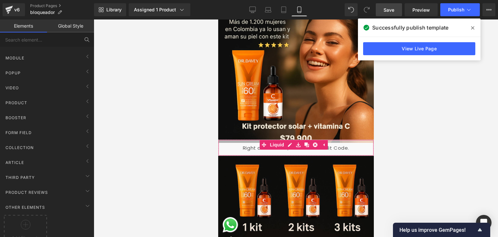
click at [289, 140] on div "Liquid" at bounding box center [296, 148] width 156 height 16
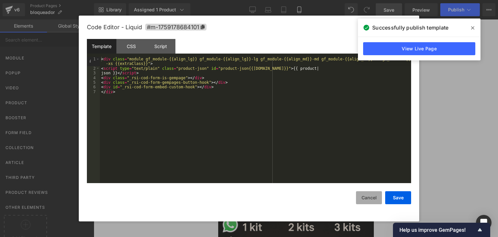
click at [370, 201] on button "Cancel" at bounding box center [369, 197] width 26 height 13
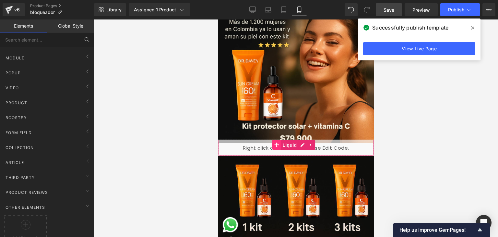
drag, startPoint x: 273, startPoint y: 139, endPoint x: 279, endPoint y: 140, distance: 6.2
click at [273, 140] on link "Liquid" at bounding box center [285, 145] width 26 height 10
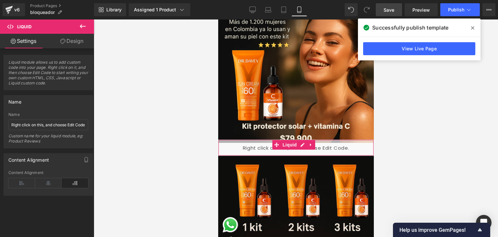
click at [67, 43] on link "Design" at bounding box center [71, 41] width 47 height 15
click at [0, 0] on div "Background" at bounding box center [0, 0] width 0 height 0
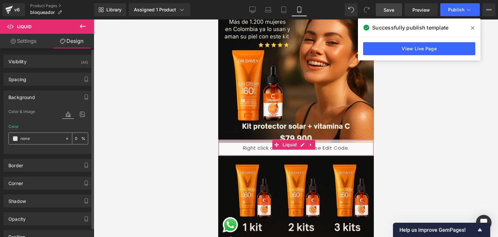
click at [24, 137] on input "none" at bounding box center [41, 138] width 42 height 7
click at [14, 138] on span at bounding box center [15, 138] width 5 height 5
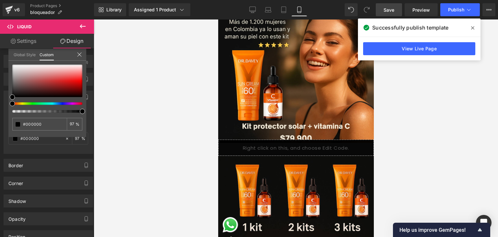
drag, startPoint x: 12, startPoint y: 109, endPoint x: 99, endPoint y: 109, distance: 86.7
click at [99, 109] on div "Liquid You are previewing how the Live Preset 0 will restyle your page. You can…" at bounding box center [249, 124] width 498 height 248
click at [450, 8] on span "Publish" at bounding box center [457, 9] width 16 height 5
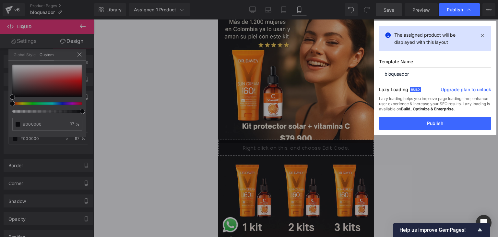
click at [425, 126] on button "Publish" at bounding box center [435, 123] width 112 height 13
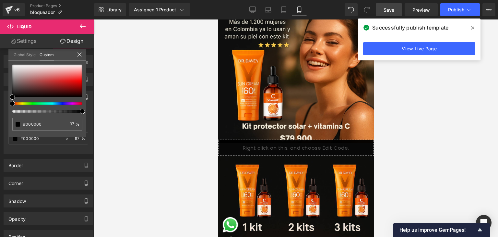
scroll to position [0, 0]
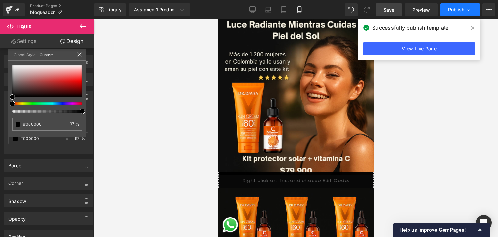
click at [442, 11] on button "Publish" at bounding box center [461, 9] width 40 height 13
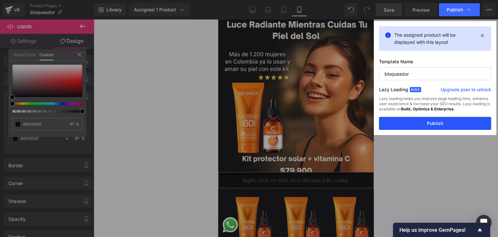
click at [439, 125] on button "Publish" at bounding box center [435, 123] width 112 height 13
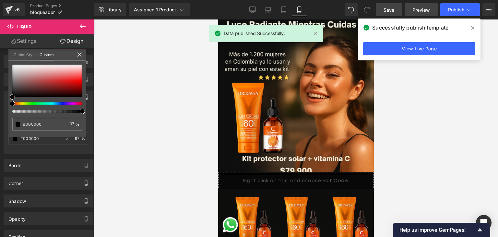
click at [428, 11] on span "Preview" at bounding box center [422, 9] width 18 height 7
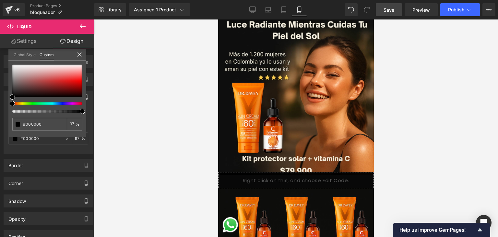
click at [396, 13] on link "Save" at bounding box center [389, 9] width 26 height 13
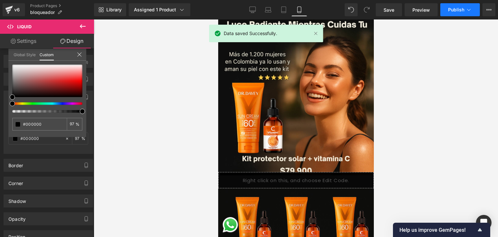
click at [449, 15] on button "Publish" at bounding box center [461, 9] width 40 height 13
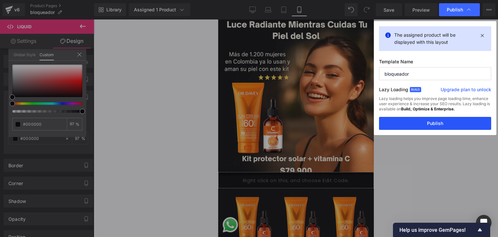
click at [427, 120] on button "Publish" at bounding box center [435, 123] width 112 height 13
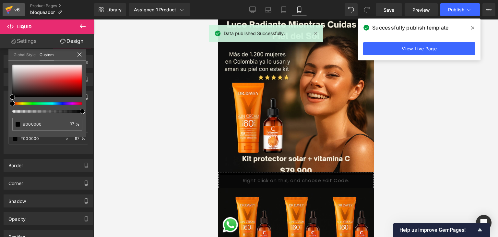
drag, startPoint x: 12, startPoint y: 9, endPoint x: 16, endPoint y: 8, distance: 4.4
click at [12, 9] on icon at bounding box center [9, 10] width 8 height 16
